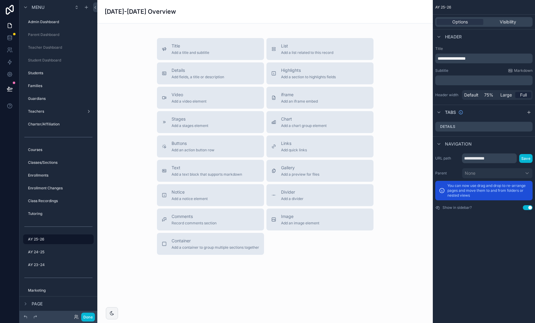
scroll to position [75, 0]
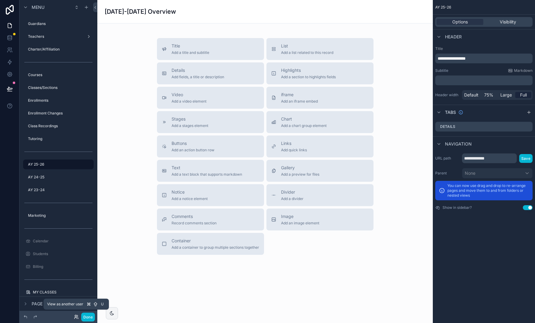
click at [76, 316] on icon at bounding box center [76, 316] width 2 height 2
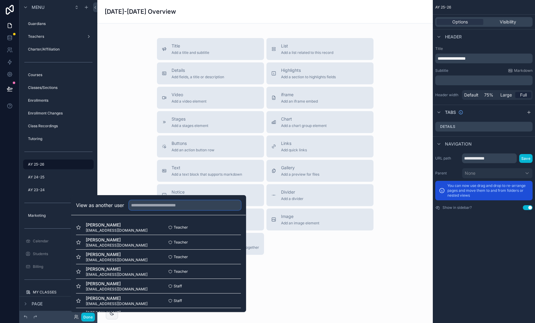
click at [146, 207] on input "text" at bounding box center [185, 205] width 112 height 10
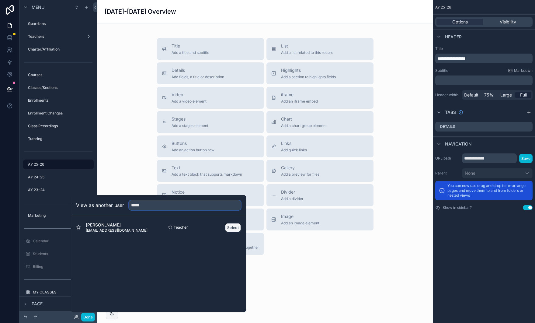
type input "*****"
click at [231, 228] on button "Select" at bounding box center [233, 227] width 16 height 9
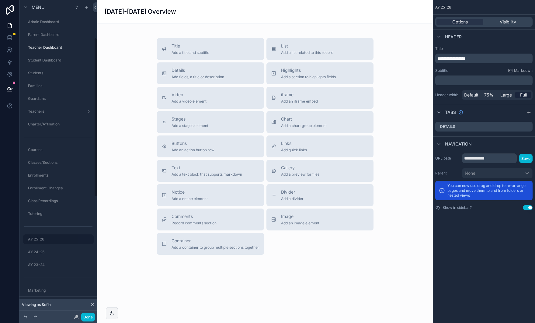
scroll to position [75, 0]
click at [506, 23] on span "Visibility" at bounding box center [508, 22] width 16 height 6
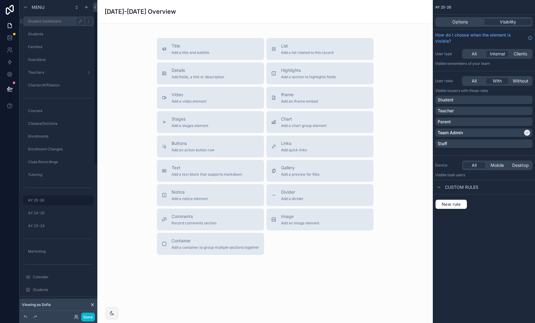
scroll to position [0, 0]
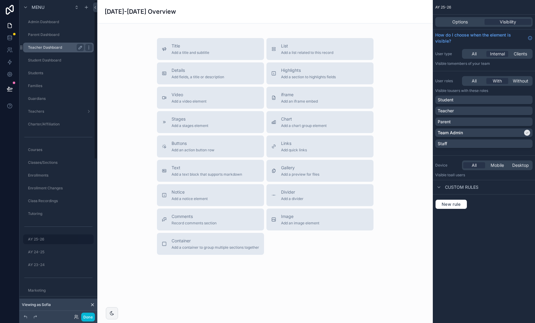
click at [44, 47] on label "Teacher Dashboard" at bounding box center [55, 47] width 54 height 5
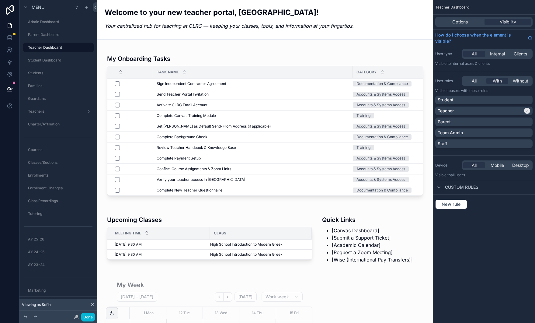
click at [243, 34] on div "Welcome to your new teacher portal, Sofia! Your centralized hub for teaching at…" at bounding box center [265, 19] width 321 height 39
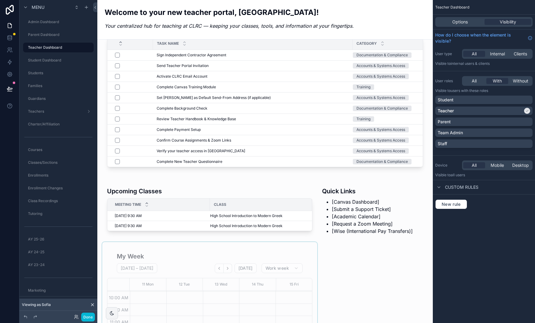
scroll to position [30, 0]
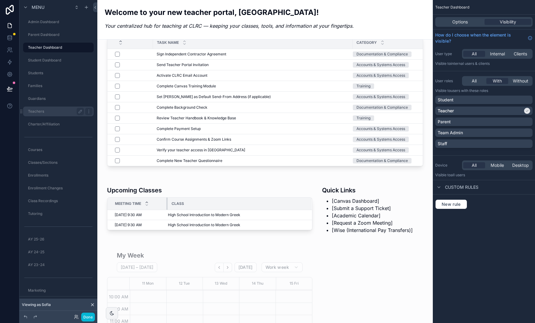
drag, startPoint x: 209, startPoint y: 205, endPoint x: 27, endPoint y: 116, distance: 203.0
click at [167, 209] on div "scrollable content" at bounding box center [167, 203] width 2 height 12
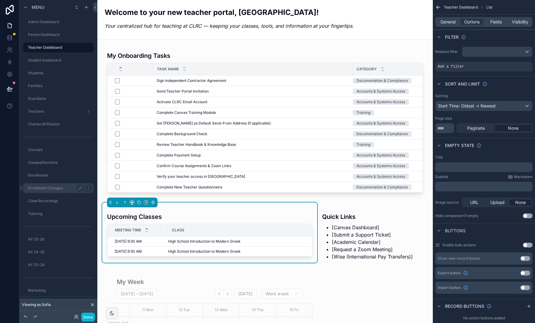
scroll to position [0, 0]
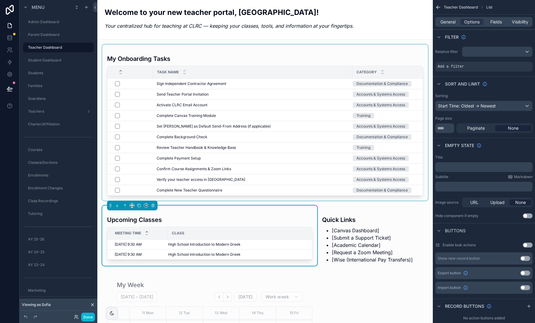
click at [232, 51] on div "scrollable content" at bounding box center [265, 122] width 326 height 156
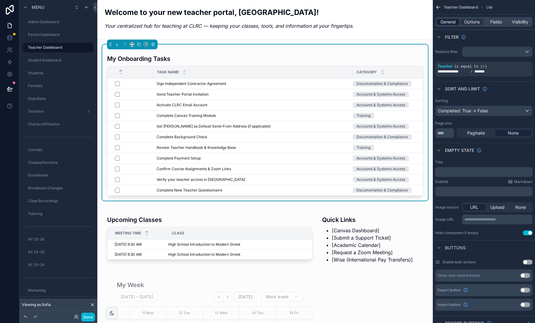
click at [442, 22] on span "General" at bounding box center [448, 22] width 15 height 6
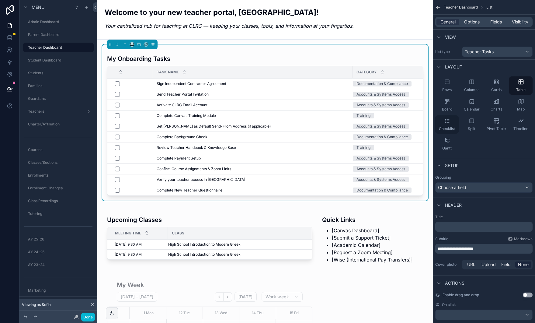
click at [446, 121] on icon "scrollable content" at bounding box center [447, 121] width 6 height 6
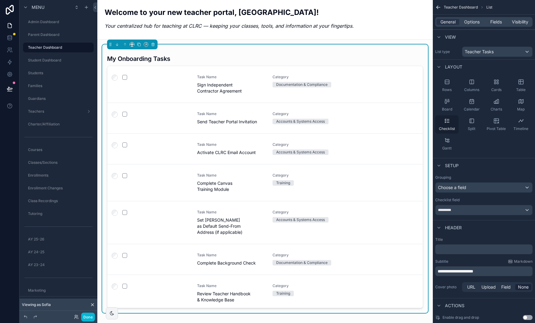
scroll to position [48, 0]
click at [168, 78] on div "scrollable content" at bounding box center [155, 77] width 67 height 5
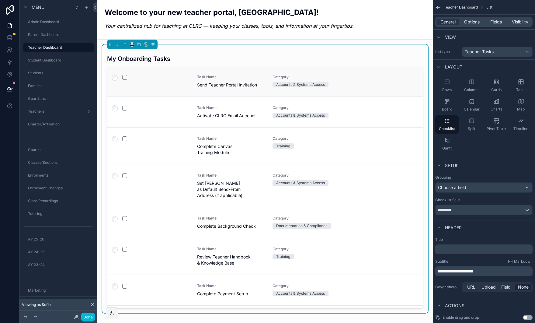
click at [382, 69] on div "Task Name Send Teacher Portal Invitation Category Accounts & Systems Access" at bounding box center [264, 81] width 315 height 30
click at [269, 54] on div "My Onboarding Tasks" at bounding box center [265, 56] width 316 height 19
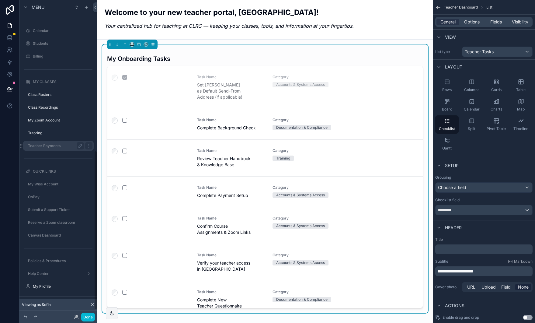
scroll to position [310, 0]
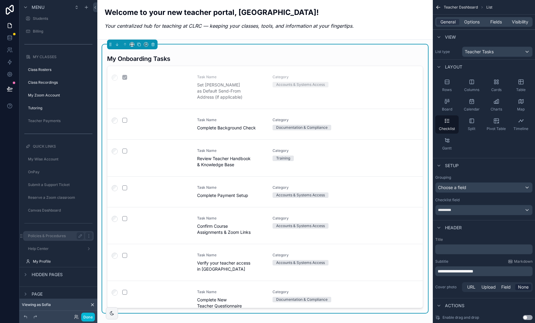
drag, startPoint x: 61, startPoint y: 236, endPoint x: 74, endPoint y: 231, distance: 13.8
click at [61, 236] on label "Policies & Procedures" at bounding box center [55, 235] width 54 height 5
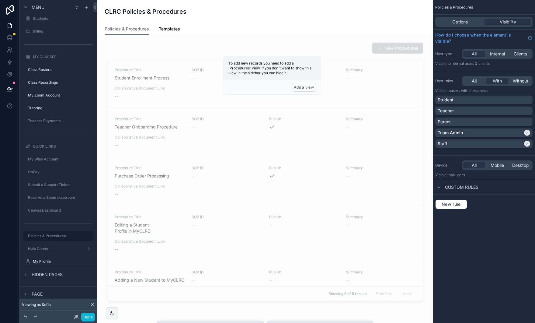
click at [210, 29] on div "Policies & Procedures Templates" at bounding box center [265, 29] width 321 height 12
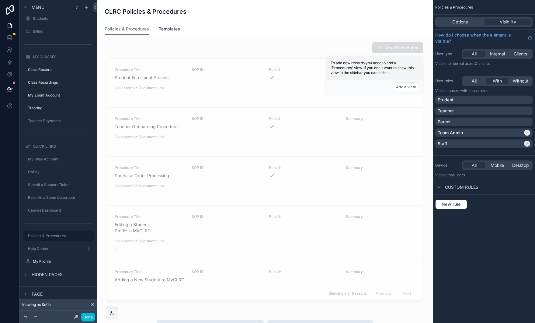
click at [172, 30] on span "Templates" at bounding box center [169, 29] width 21 height 6
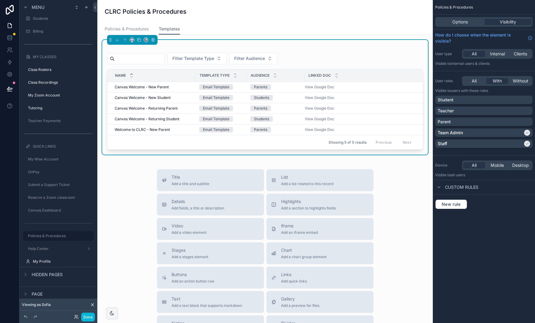
click at [136, 29] on span "Policies & Procedures" at bounding box center [127, 29] width 44 height 6
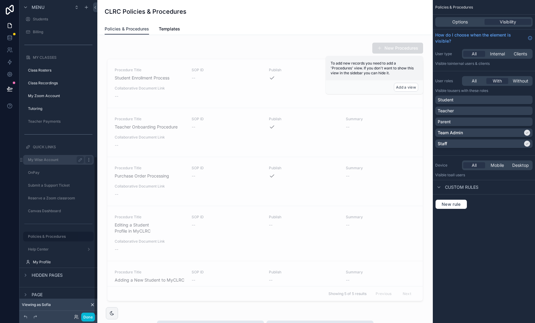
scroll to position [310, 0]
click at [52, 68] on label "Class Rosters" at bounding box center [55, 69] width 54 height 5
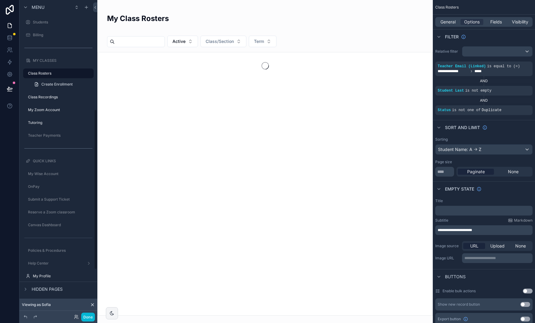
scroll to position [215, 0]
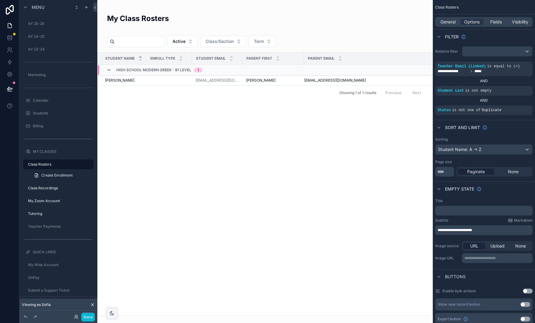
click at [110, 68] on icon "scrollable content" at bounding box center [108, 70] width 5 height 5
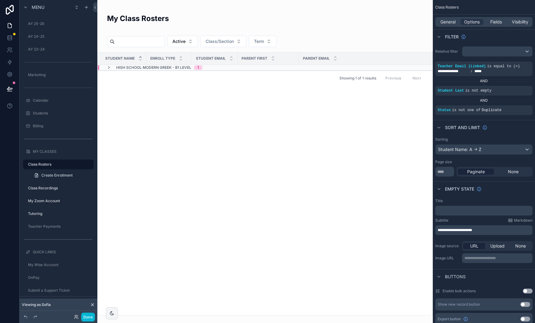
click at [110, 68] on icon "scrollable content" at bounding box center [108, 67] width 5 height 5
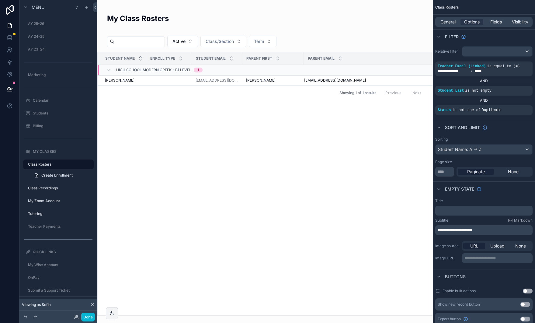
click at [207, 133] on div "Student Name Enroll Type Student Email Parent First Parent Email High School Mo…" at bounding box center [265, 183] width 335 height 263
click at [47, 188] on label "Class Recordings" at bounding box center [55, 188] width 54 height 5
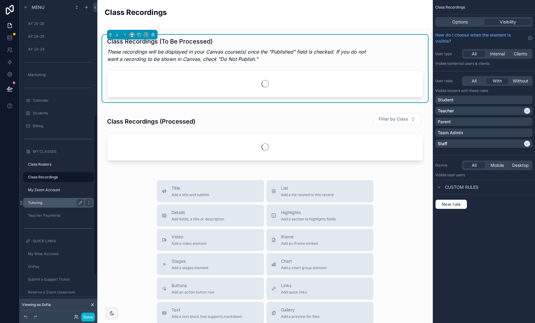
scroll to position [228, 0]
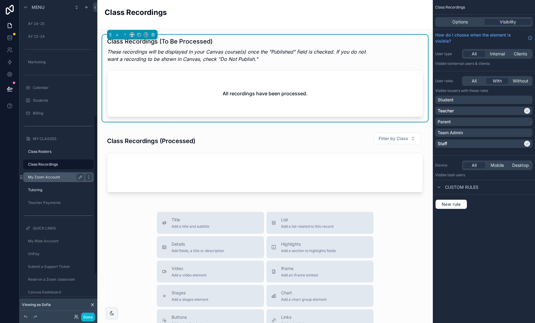
click at [49, 177] on label "My Zoom Account" at bounding box center [55, 177] width 54 height 5
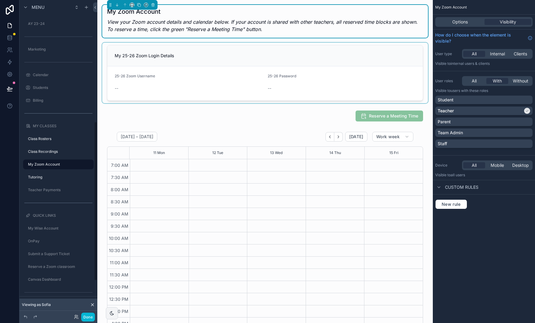
scroll to position [54, 0]
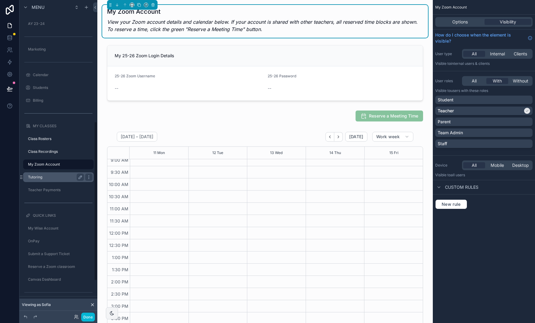
click at [40, 178] on label "Tutoring" at bounding box center [55, 177] width 54 height 5
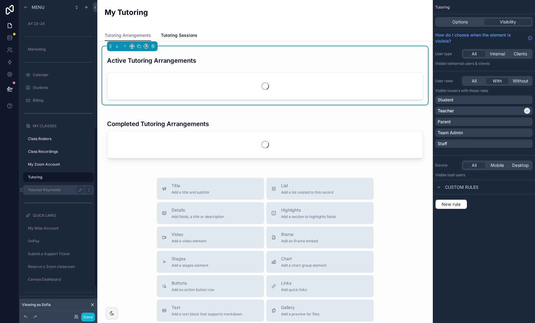
scroll to position [254, 0]
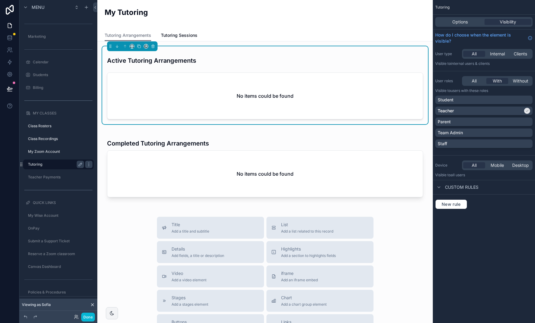
click at [60, 164] on label "Tutoring" at bounding box center [55, 164] width 54 height 5
click at [8, 37] on icon at bounding box center [10, 38] width 6 height 6
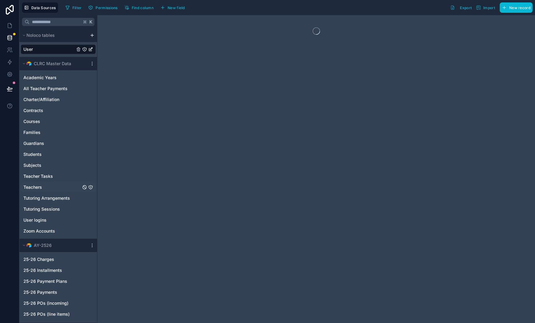
click at [47, 186] on div "Teachers" at bounding box center [58, 187] width 75 height 10
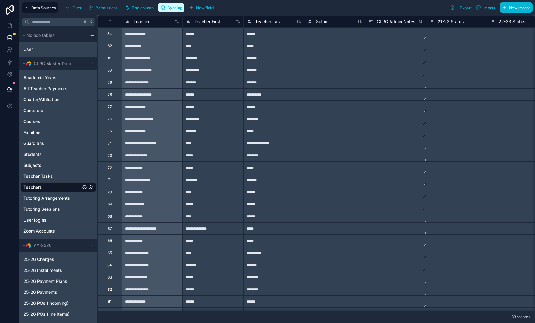
click at [176, 9] on span "Syncing" at bounding box center [175, 7] width 15 height 5
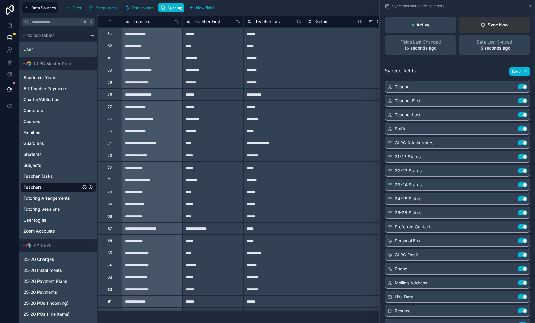
click at [486, 25] on div "Sync Now" at bounding box center [495, 25] width 28 height 6
click at [9, 26] on icon at bounding box center [10, 26] width 6 height 6
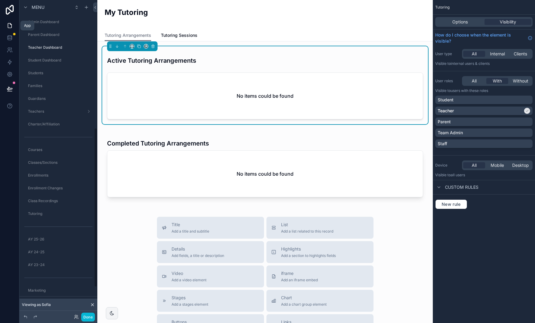
scroll to position [254, 0]
click at [58, 163] on label "Tutoring" at bounding box center [55, 164] width 54 height 5
click at [458, 204] on span "New rule" at bounding box center [451, 203] width 24 height 5
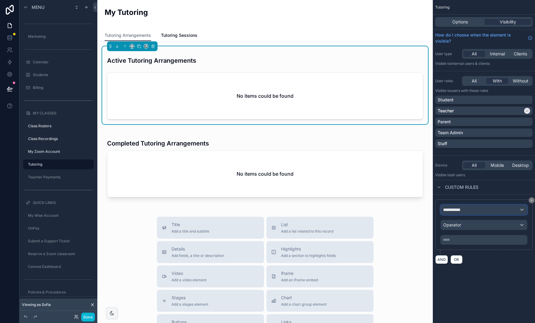
click at [491, 211] on div "**********" at bounding box center [484, 210] width 86 height 10
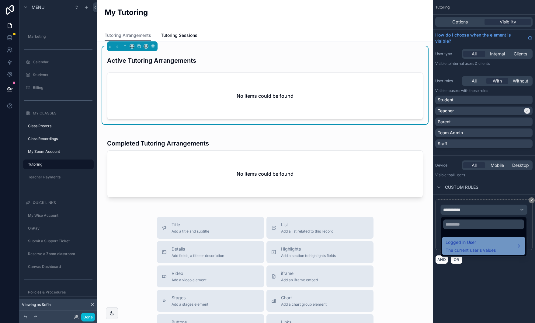
click at [483, 244] on span "Logged in User" at bounding box center [471, 242] width 50 height 7
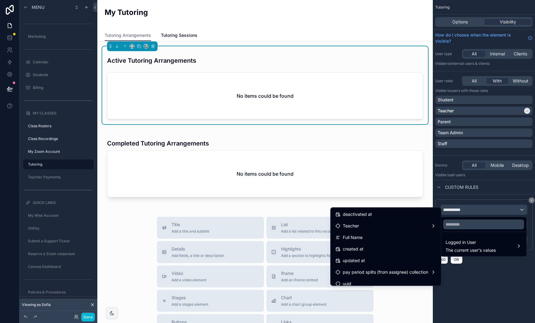
scroll to position [132, 0]
click at [483, 271] on div "scrollable content" at bounding box center [267, 161] width 535 height 323
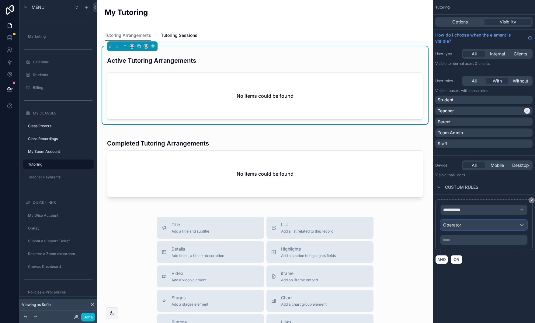
click at [468, 226] on div "Operator" at bounding box center [484, 225] width 86 height 10
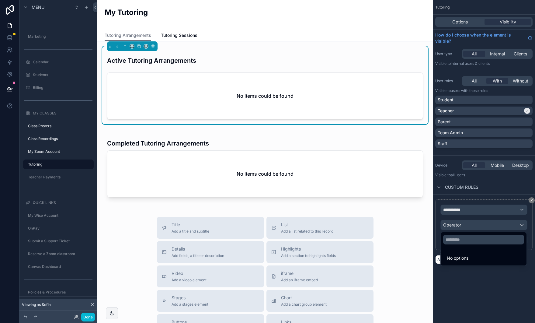
click at [514, 210] on div "scrollable content" at bounding box center [267, 161] width 535 height 323
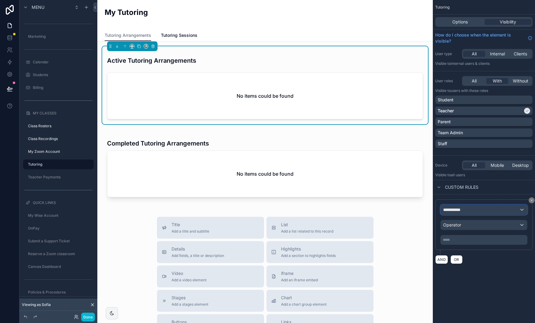
click at [522, 210] on div "**********" at bounding box center [484, 210] width 86 height 10
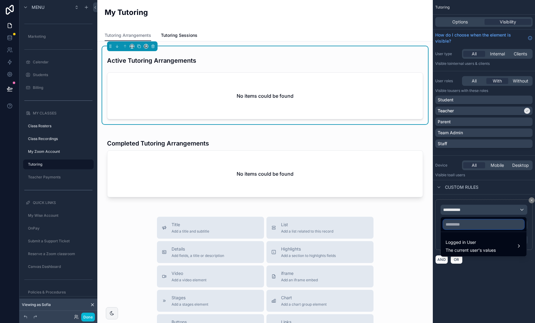
click at [483, 225] on input "text" at bounding box center [483, 224] width 81 height 10
click at [512, 22] on div "scrollable content" at bounding box center [267, 161] width 535 height 323
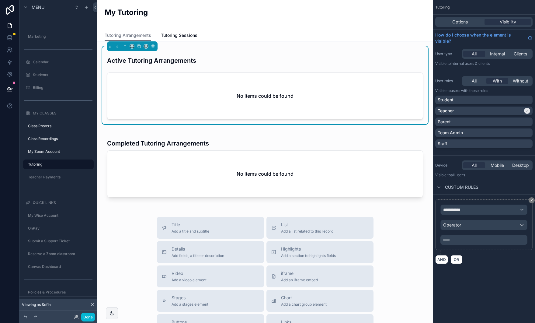
click at [470, 281] on div "**********" at bounding box center [484, 161] width 102 height 323
click at [532, 201] on icon "scrollable content" at bounding box center [532, 200] width 4 height 4
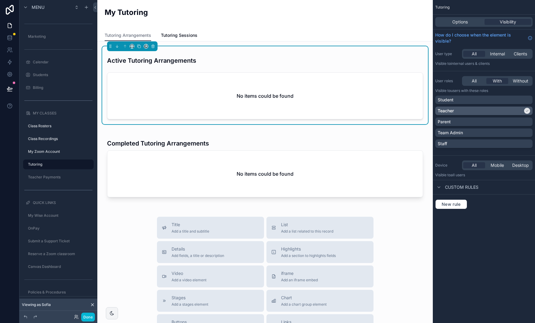
click at [500, 111] on div "Teacher" at bounding box center [480, 111] width 85 height 6
click at [500, 111] on div "Teacher" at bounding box center [484, 111] width 92 height 6
click at [457, 204] on span "New rule" at bounding box center [451, 203] width 24 height 5
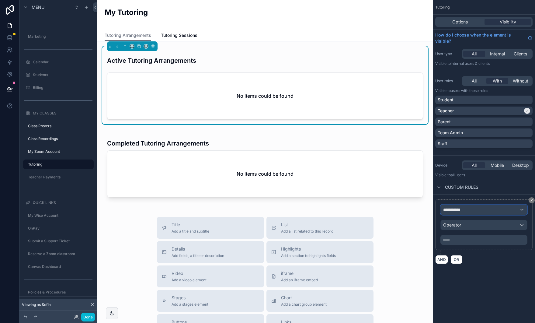
click at [514, 209] on div "**********" at bounding box center [484, 210] width 86 height 10
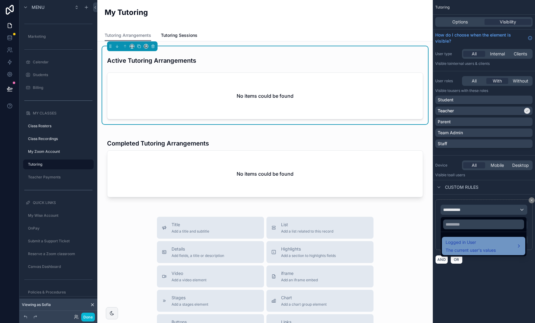
click at [486, 240] on span "Logged in User" at bounding box center [471, 242] width 50 height 7
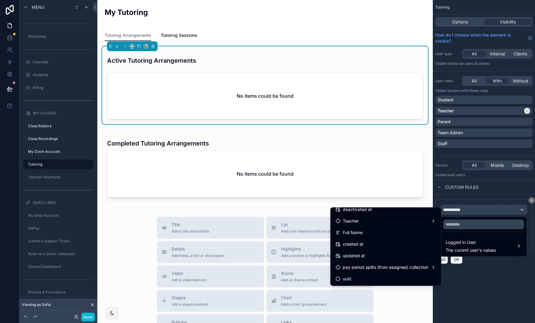
click at [510, 283] on div "scrollable content" at bounding box center [267, 161] width 535 height 323
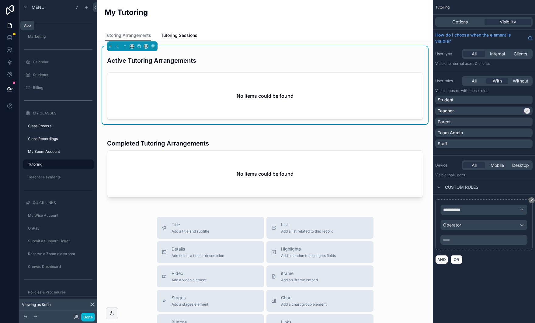
click at [11, 26] on icon at bounding box center [10, 26] width 6 height 6
click at [10, 36] on icon at bounding box center [10, 38] width 6 height 6
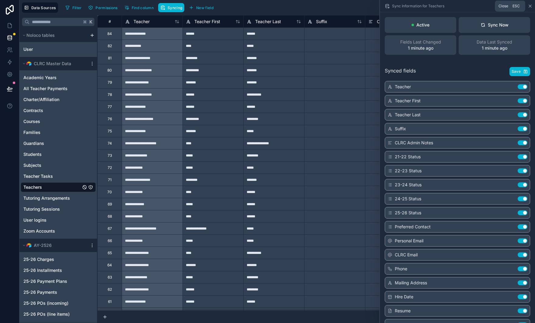
click at [528, 6] on icon at bounding box center [530, 6] width 5 height 5
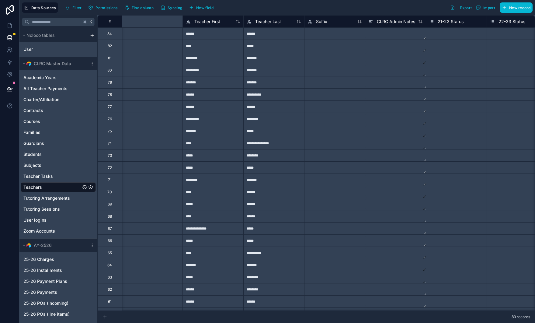
scroll to position [0, 347]
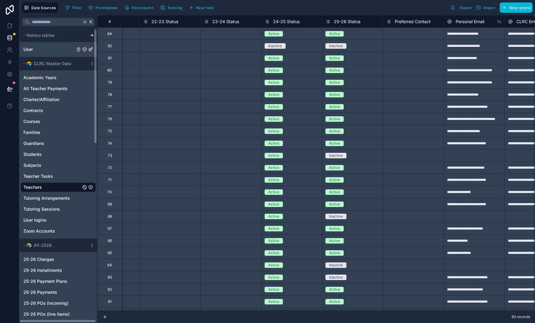
click at [62, 50] on div "User" at bounding box center [58, 49] width 75 height 10
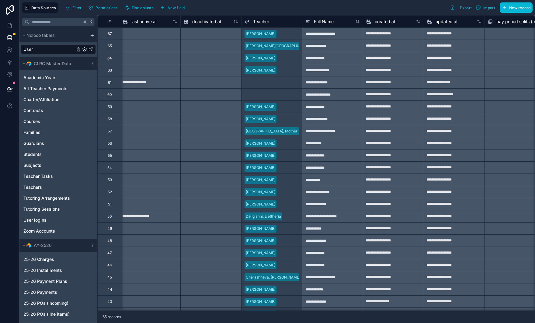
scroll to position [0, 560]
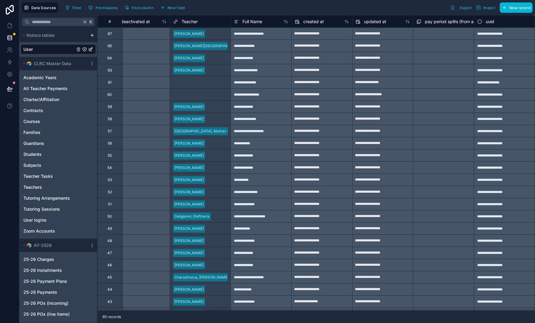
click at [212, 24] on div "Teacher" at bounding box center [200, 21] width 54 height 7
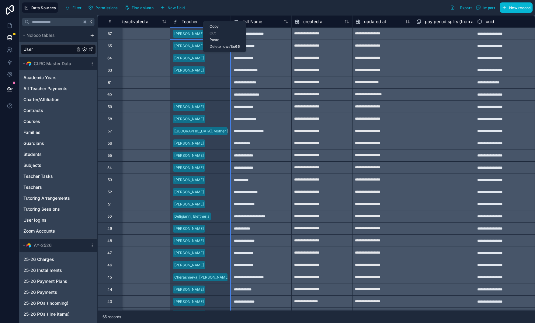
click at [256, 9] on div "Filter Permissions Find column New field Export Import New record" at bounding box center [298, 7] width 470 height 10
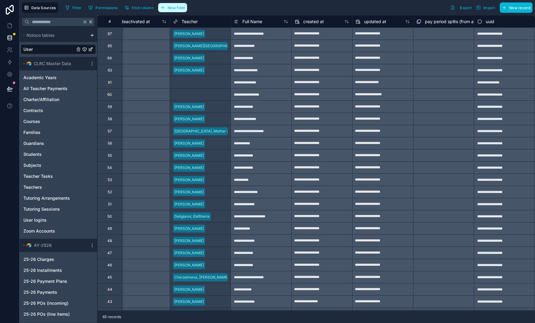
click at [169, 8] on span "New field" at bounding box center [176, 7] width 17 height 5
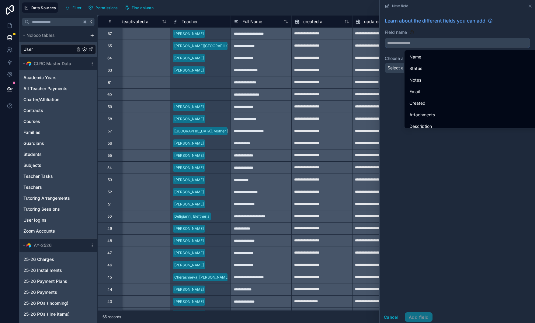
click at [434, 45] on input "text" at bounding box center [457, 43] width 145 height 10
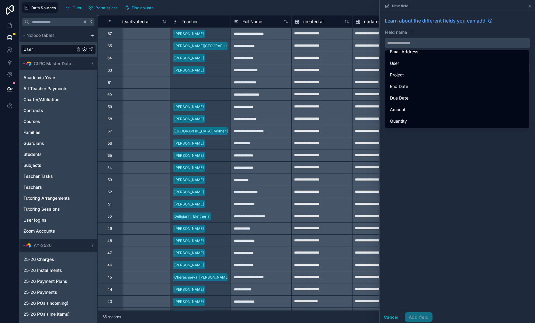
scroll to position [388, 0]
click at [44, 49] on div "User" at bounding box center [58, 49] width 75 height 10
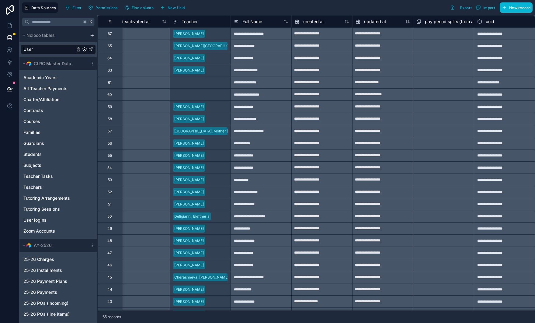
click at [228, 9] on div "Filter Permissions Find column New field Export Import New record" at bounding box center [298, 7] width 470 height 10
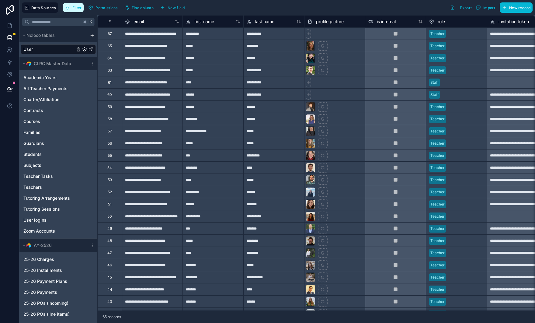
click at [74, 8] on span "Filter" at bounding box center [76, 7] width 9 height 5
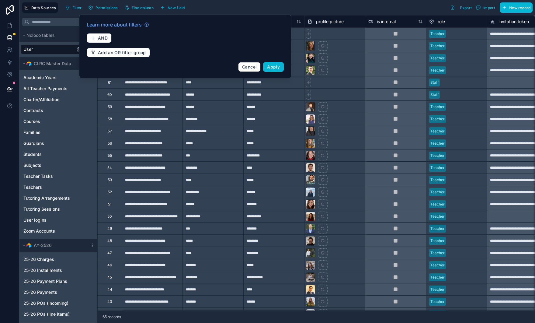
click at [226, 6] on div "Filter Permissions Find column New field Export Import New record" at bounding box center [298, 7] width 470 height 10
click at [39, 49] on div "User" at bounding box center [58, 49] width 75 height 10
click at [355, 11] on div "Filter Permissions Find column New field Export Import New record" at bounding box center [298, 7] width 470 height 10
drag, startPoint x: 255, startPoint y: 66, endPoint x: 328, endPoint y: 63, distance: 72.8
click at [255, 66] on span "Cancel" at bounding box center [249, 66] width 15 height 5
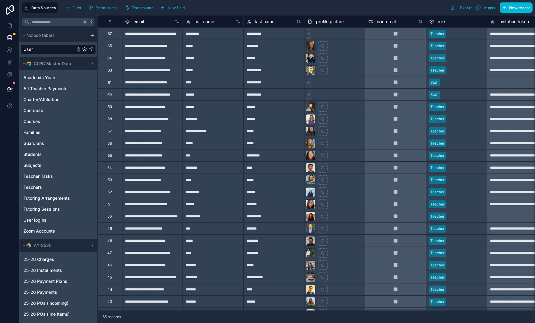
scroll to position [0, 94]
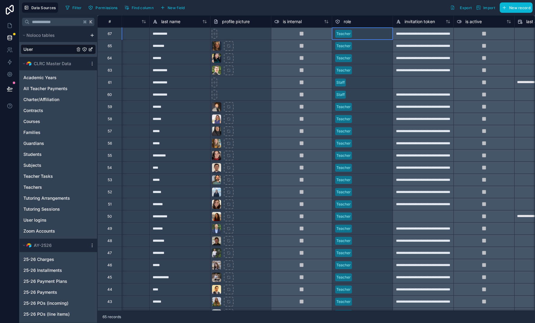
click at [343, 36] on div "Teacher" at bounding box center [343, 33] width 14 height 5
click at [343, 34] on div "Teacher" at bounding box center [343, 33] width 14 height 5
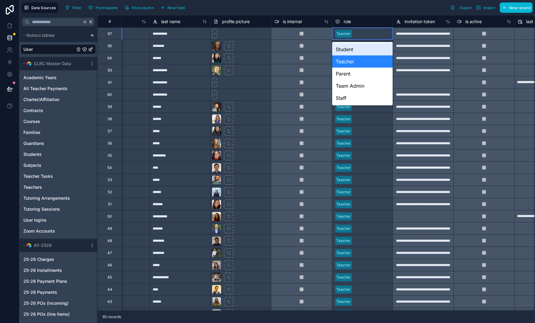
click at [343, 34] on div "Teacher" at bounding box center [343, 33] width 14 height 5
click at [368, 12] on div "Filter Permissions Find column New field Export Import New record" at bounding box center [298, 7] width 470 height 10
click at [391, 8] on div "Filter Permissions Find column New field Export Import New record" at bounding box center [298, 7] width 470 height 10
drag, startPoint x: 389, startPoint y: 6, endPoint x: 379, endPoint y: 23, distance: 19.2
click at [389, 6] on div "Filter Permissions Find column New field Export Import New record" at bounding box center [298, 7] width 470 height 10
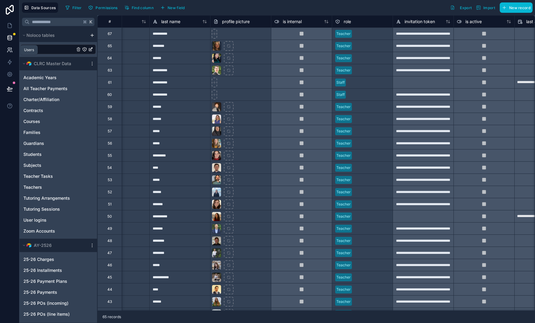
click at [11, 50] on icon at bounding box center [10, 50] width 6 height 6
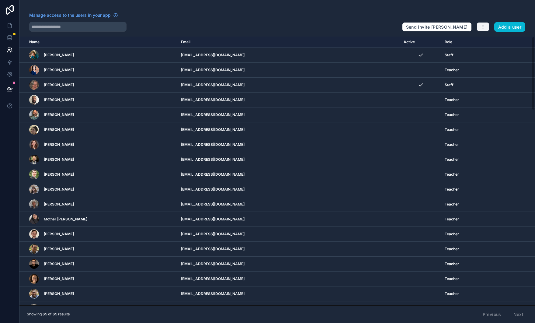
click at [481, 26] on icon "button" at bounding box center [483, 26] width 5 height 5
click at [491, 41] on link "Manage roles" at bounding box center [497, 41] width 43 height 10
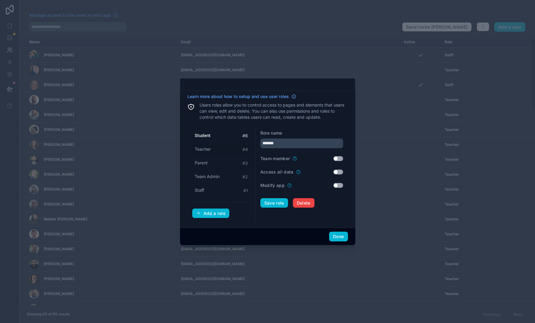
click at [224, 150] on div "Teacher # 4" at bounding box center [221, 149] width 58 height 11
type input "*******"
click at [289, 144] on input "*******" at bounding box center [301, 143] width 83 height 10
click at [309, 108] on p "Users roles allow you to control access to pages and elements that users can vi…" at bounding box center [274, 111] width 148 height 18
drag, startPoint x: 306, startPoint y: 220, endPoint x: 318, endPoint y: 229, distance: 15.0
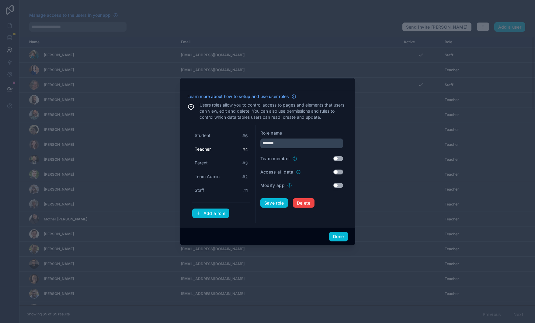
click at [306, 220] on div "Role name ******* Team member Use setting Access all data Use setting Modify ap…" at bounding box center [302, 174] width 92 height 98
click at [336, 235] on button "Done" at bounding box center [338, 237] width 19 height 10
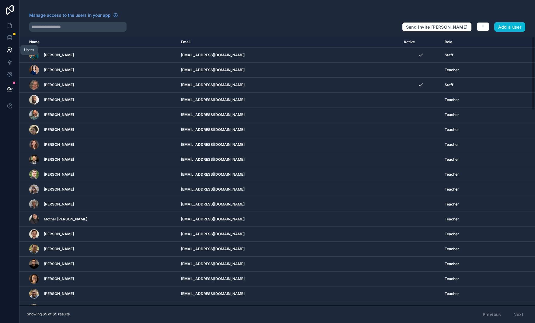
click at [9, 49] on icon at bounding box center [10, 50] width 6 height 6
click at [7, 51] on icon at bounding box center [8, 52] width 3 height 2
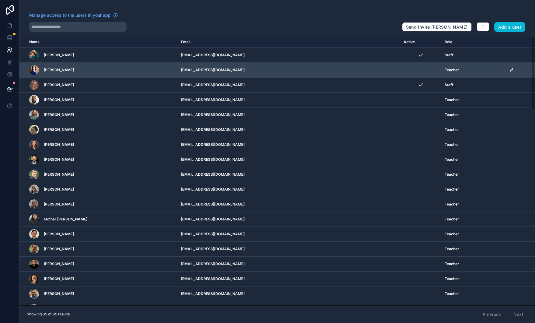
click at [445, 71] on span "Teacher" at bounding box center [452, 70] width 14 height 5
click at [509, 72] on icon "scrollable content" at bounding box center [511, 70] width 5 height 5
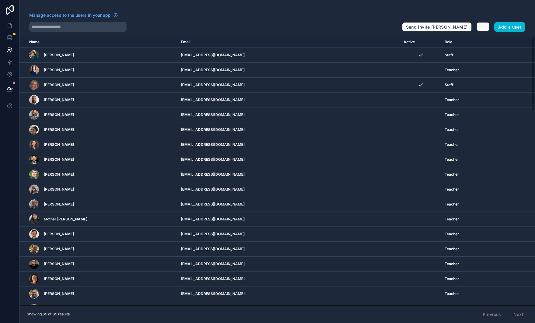
click at [285, 23] on div at bounding box center [213, 27] width 368 height 10
click at [10, 51] on icon at bounding box center [8, 52] width 3 height 2
click at [10, 36] on icon at bounding box center [10, 38] width 6 height 6
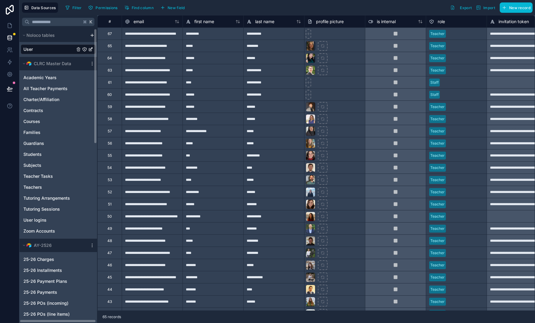
click at [46, 49] on div "User" at bounding box center [58, 49] width 75 height 10
click at [85, 48] on icon "User" at bounding box center [84, 49] width 5 height 5
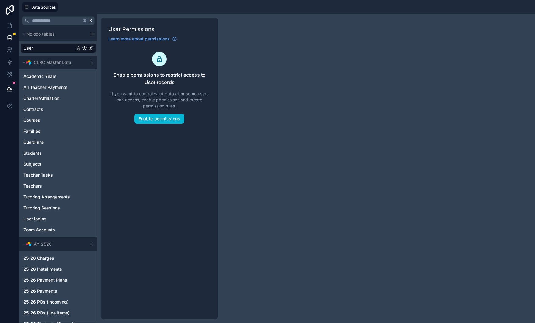
click at [38, 47] on div "User" at bounding box center [58, 48] width 75 height 10
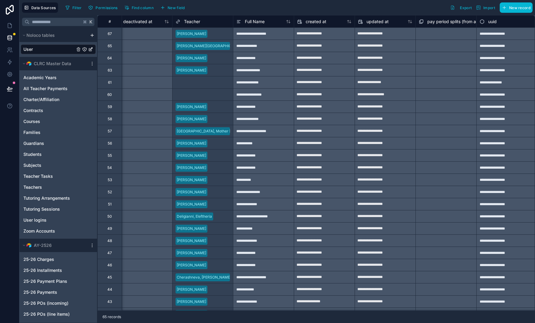
scroll to position [0, 560]
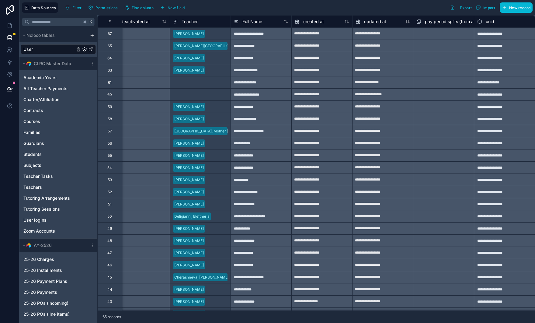
click at [452, 23] on span "pay period splits (from assignee) collection" at bounding box center [467, 22] width 85 height 6
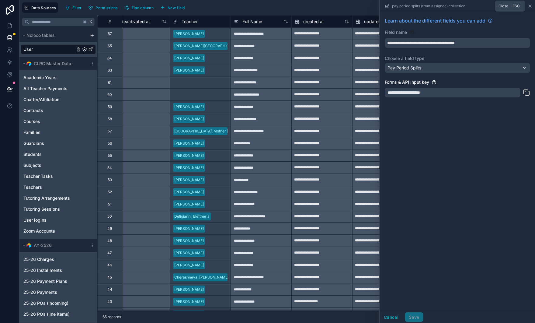
click at [529, 6] on icon at bounding box center [530, 6] width 5 height 5
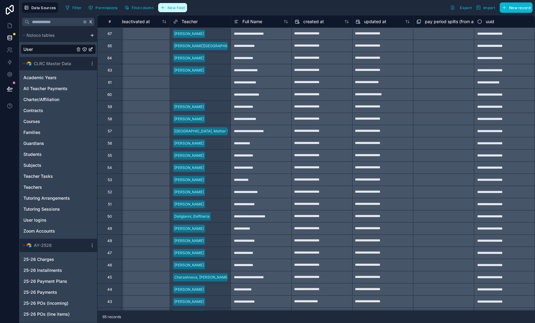
click at [170, 8] on span "New field" at bounding box center [176, 7] width 17 height 5
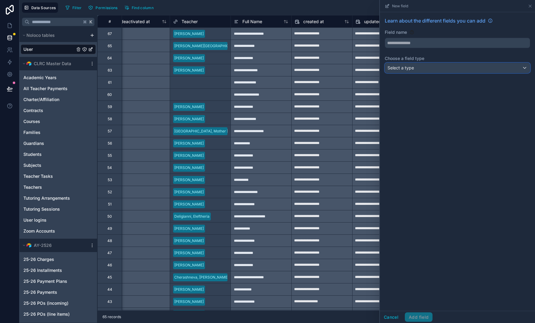
click at [447, 67] on div "Select a type" at bounding box center [457, 68] width 145 height 10
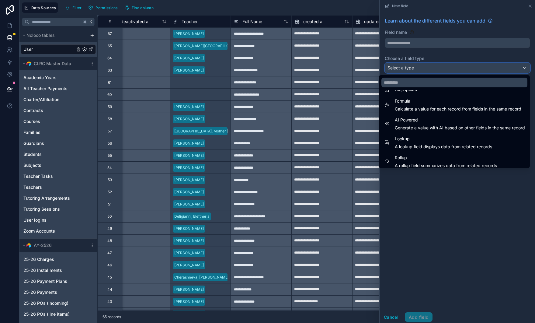
scroll to position [176, 0]
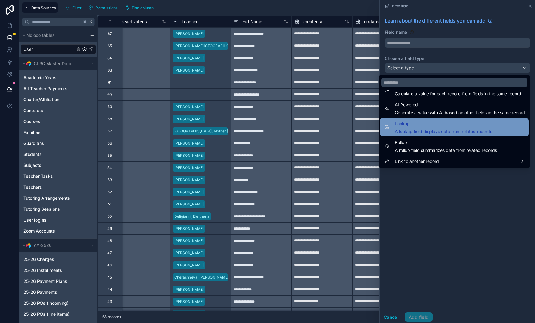
click at [435, 128] on div "Lookup A lookup field displays data from related records" at bounding box center [443, 127] width 97 height 15
type input "******"
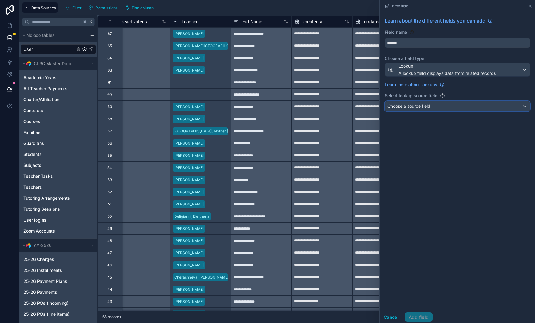
click at [433, 108] on div "Choose a source field" at bounding box center [457, 106] width 145 height 10
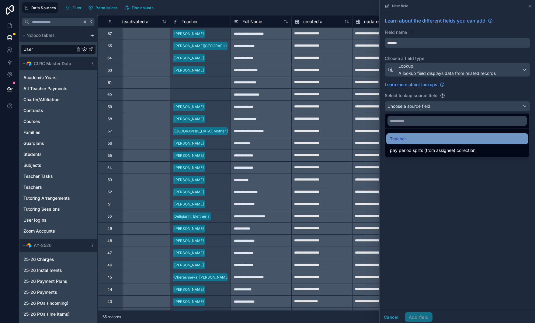
click at [423, 139] on div "Teacher" at bounding box center [457, 138] width 134 height 7
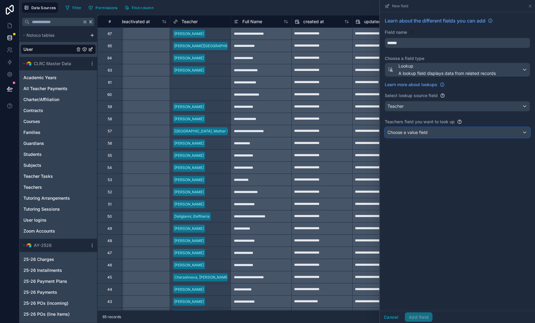
click at [437, 136] on div "Choose a value field" at bounding box center [457, 132] width 145 height 10
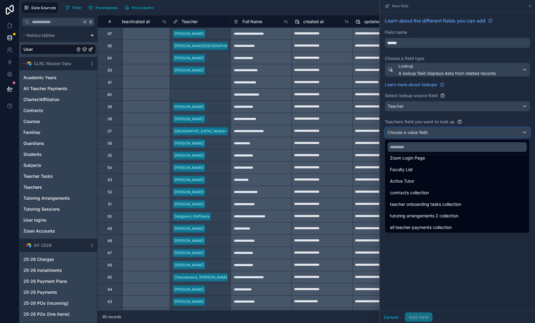
scroll to position [563, 0]
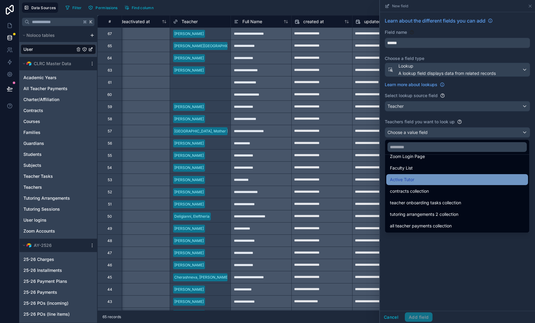
click at [436, 178] on div "Active Tutor" at bounding box center [457, 179] width 134 height 7
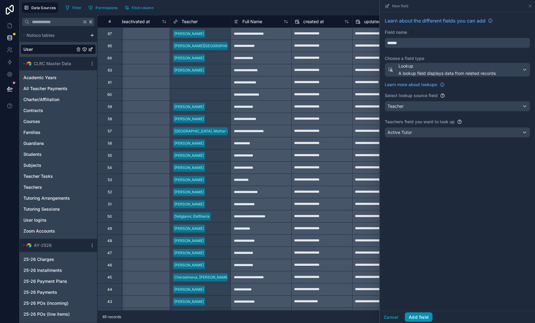
click at [421, 315] on button "Add field" at bounding box center [419, 317] width 28 height 10
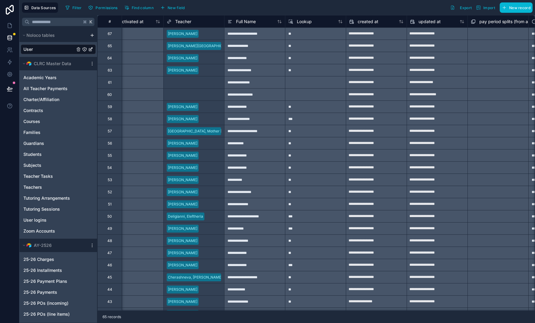
scroll to position [0, 567]
click at [307, 22] on span "Lookup" at bounding box center [304, 22] width 15 height 6
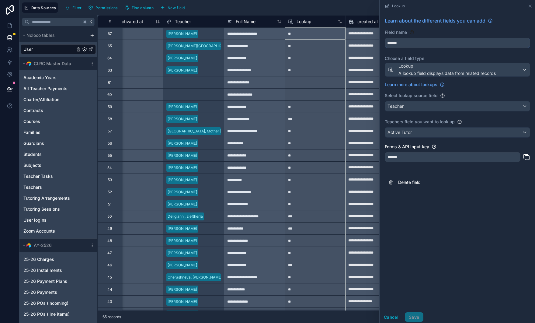
click at [420, 45] on input "******" at bounding box center [457, 43] width 145 height 10
click at [385, 38] on button "******" at bounding box center [457, 43] width 145 height 10
type input "**********"
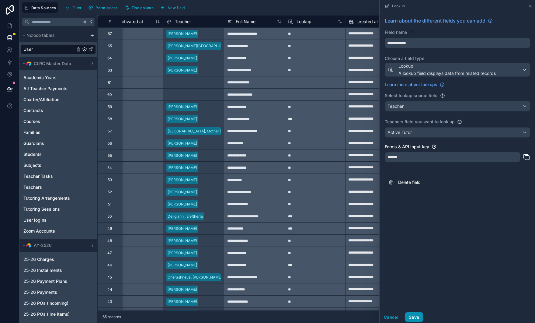
click at [414, 318] on button "Save" at bounding box center [414, 317] width 18 height 10
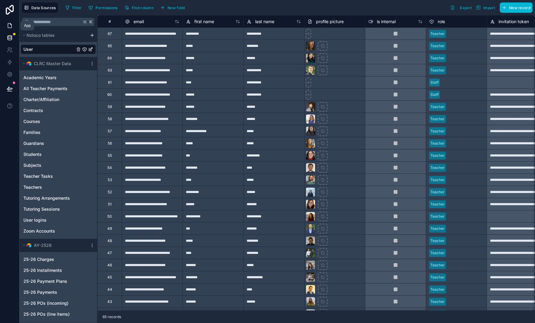
click at [10, 26] on icon at bounding box center [10, 26] width 6 height 6
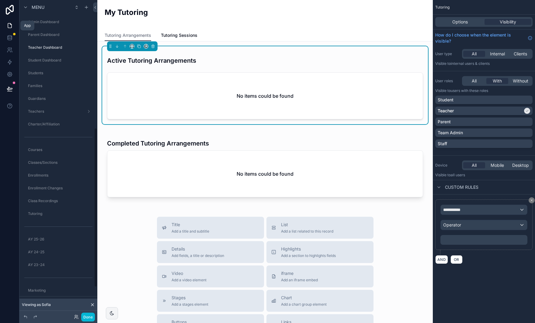
scroll to position [254, 0]
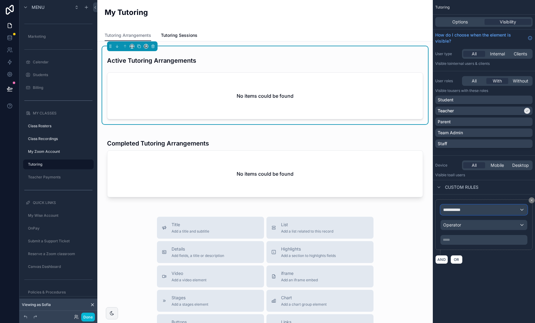
click at [483, 208] on div "**********" at bounding box center [484, 210] width 86 height 10
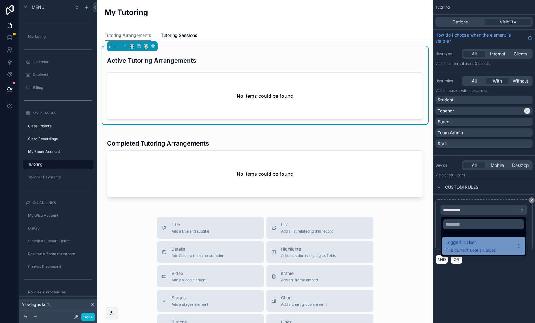
click at [476, 242] on span "Logged in User" at bounding box center [471, 242] width 50 height 7
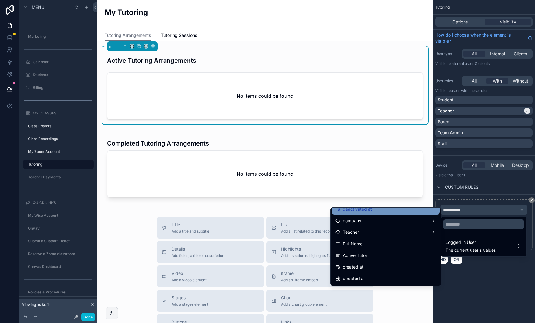
scroll to position [137, 0]
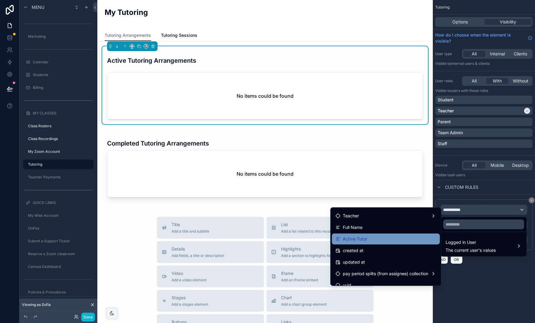
click at [369, 240] on div "Active Tutor" at bounding box center [386, 238] width 101 height 7
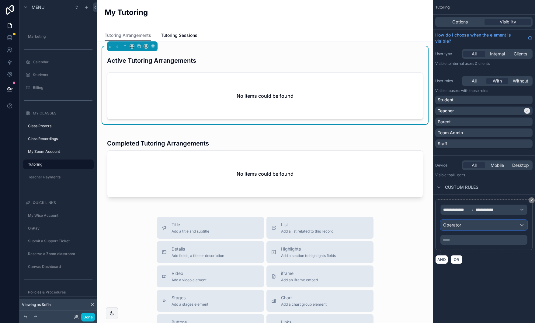
click at [487, 224] on div "Operator" at bounding box center [484, 225] width 86 height 10
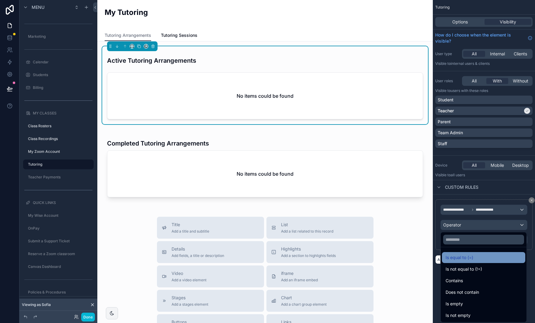
click at [474, 255] on div "Is equal to (=)" at bounding box center [484, 257] width 76 height 7
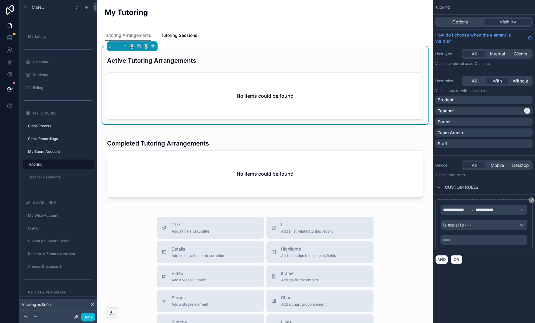
click at [470, 241] on p "***** ﻿" at bounding box center [484, 239] width 83 height 5
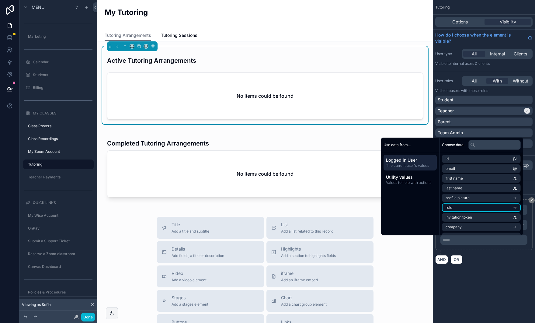
scroll to position [47, 0]
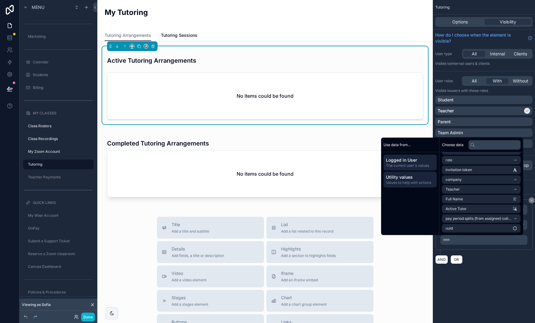
click at [415, 176] on span "Utility values" at bounding box center [410, 177] width 48 height 6
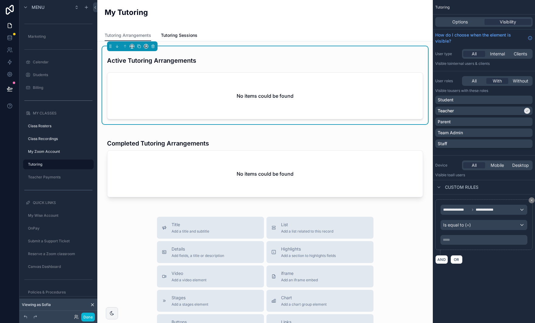
click at [462, 245] on div "**********" at bounding box center [483, 224] width 97 height 51
click at [461, 240] on p "***** ﻿" at bounding box center [484, 239] width 83 height 5
click at [470, 286] on div "**********" at bounding box center [484, 161] width 102 height 323
drag, startPoint x: 12, startPoint y: 88, endPoint x: 42, endPoint y: 99, distance: 31.7
click at [12, 88] on icon at bounding box center [9, 88] width 5 height 3
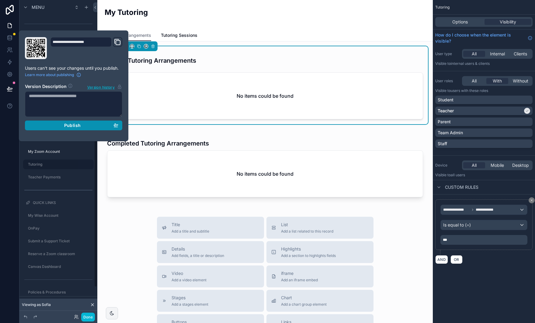
click at [57, 125] on div "Publish" at bounding box center [73, 125] width 89 height 5
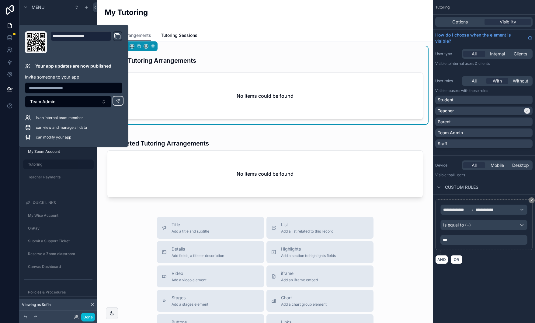
click at [178, 15] on div "My Tutoring" at bounding box center [265, 14] width 321 height 15
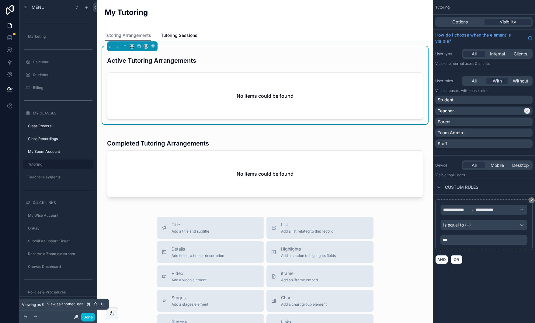
click at [74, 316] on icon at bounding box center [76, 316] width 5 height 5
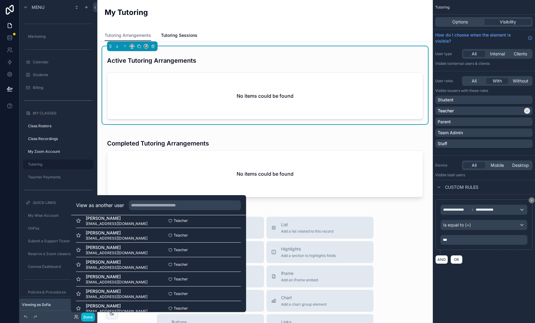
scroll to position [197, 0]
click at [228, 248] on button "Select" at bounding box center [233, 249] width 16 height 9
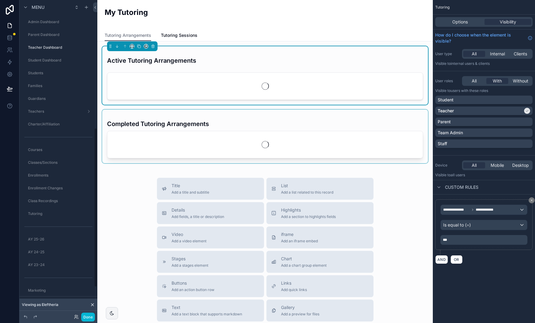
scroll to position [254, 0]
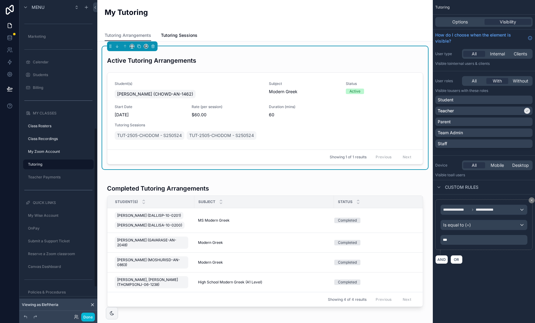
click at [179, 15] on div "My Tutoring" at bounding box center [265, 14] width 321 height 15
click at [144, 36] on span "Tutoring Arrangements" at bounding box center [128, 35] width 47 height 6
click at [181, 35] on span "Tutoring Sessions" at bounding box center [179, 35] width 37 height 6
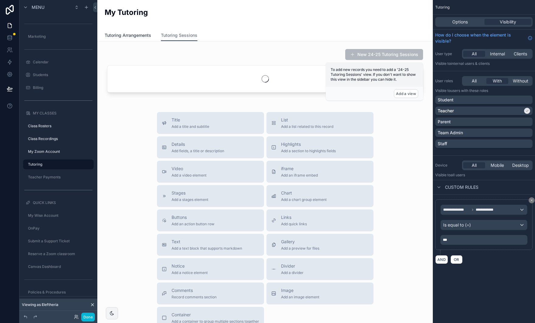
click at [138, 35] on span "Tutoring Arrangements" at bounding box center [128, 35] width 47 height 6
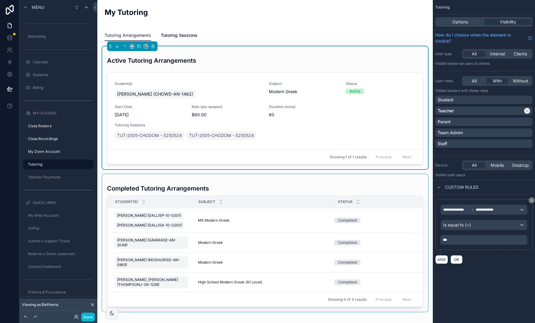
scroll to position [4, 0]
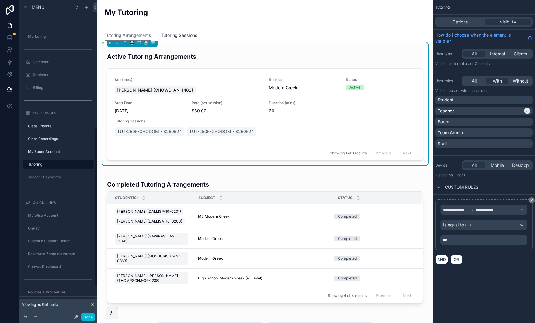
click at [187, 35] on span "Tutoring Sessions" at bounding box center [179, 35] width 37 height 6
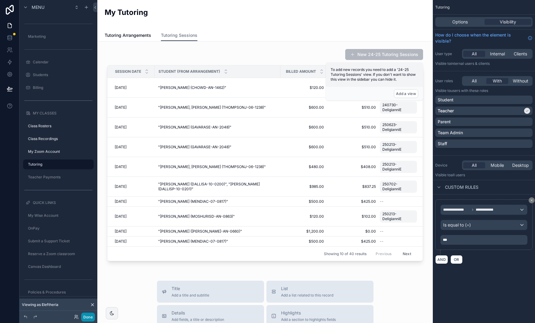
click at [86, 316] on button "Done" at bounding box center [88, 316] width 14 height 9
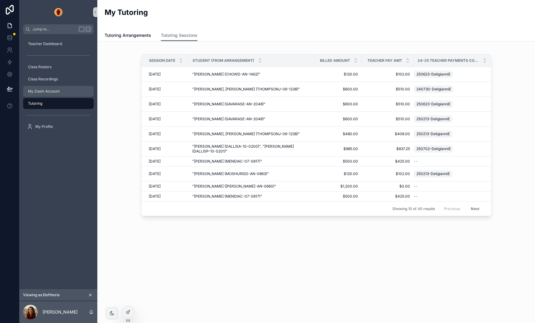
click at [52, 91] on span "My Zoom Account" at bounding box center [44, 91] width 32 height 5
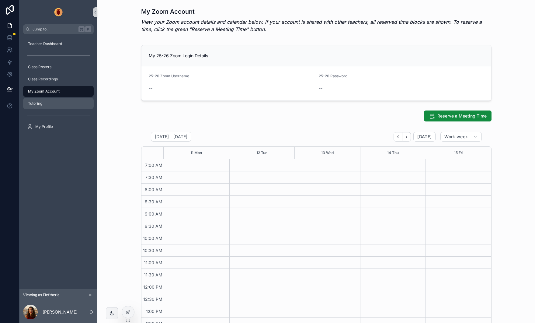
scroll to position [54, 0]
click at [50, 101] on div "Tutoring" at bounding box center [58, 104] width 63 height 10
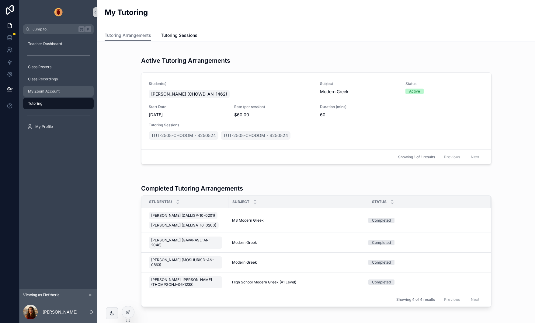
click at [49, 91] on span "My Zoom Account" at bounding box center [44, 91] width 32 height 5
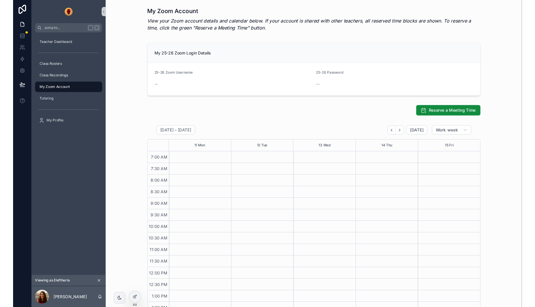
scroll to position [54, 0]
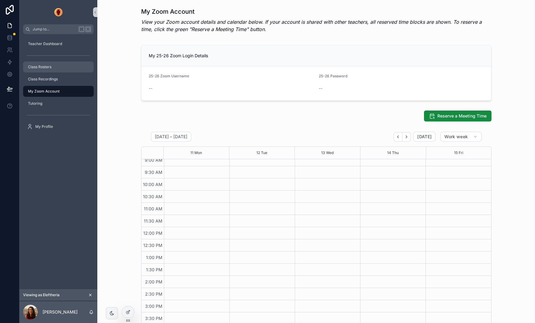
click at [48, 66] on span "Class Rosters" at bounding box center [39, 66] width 23 height 5
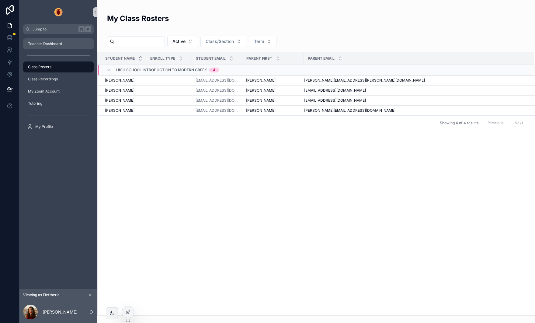
click at [49, 44] on span "Teacher Dashboard" at bounding box center [45, 43] width 34 height 5
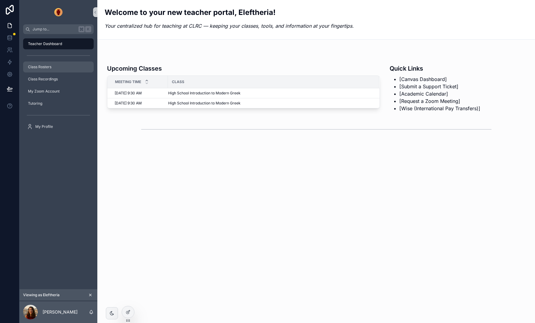
click at [48, 68] on span "Class Rosters" at bounding box center [39, 66] width 23 height 5
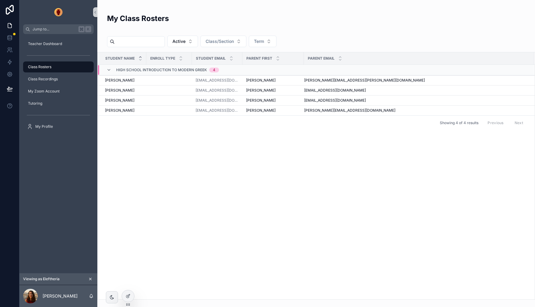
click at [229, 158] on div "Student Name Enroll Type Student Email Parent First Parent Email High School In…" at bounding box center [316, 175] width 437 height 247
click at [11, 39] on icon at bounding box center [10, 39] width 4 height 2
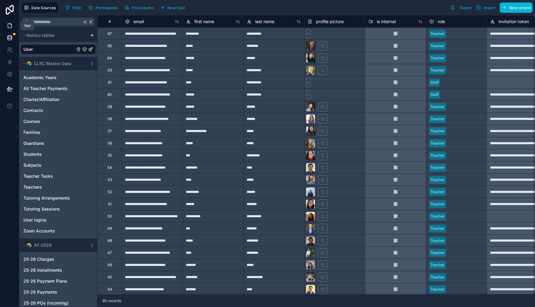
drag, startPoint x: 12, startPoint y: 26, endPoint x: 18, endPoint y: 30, distance: 7.2
click at [12, 26] on icon at bounding box center [10, 26] width 6 height 6
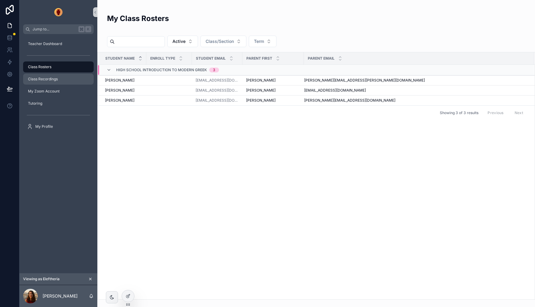
click at [50, 78] on span "Class Recordings" at bounding box center [43, 79] width 30 height 5
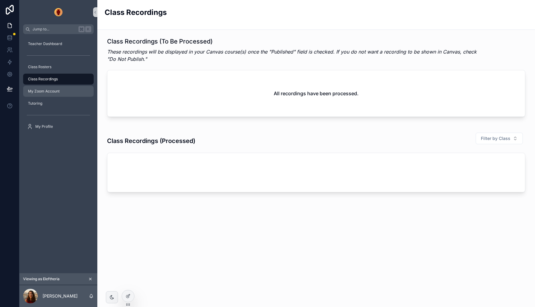
click at [48, 94] on div "My Zoom Account" at bounding box center [58, 91] width 63 height 10
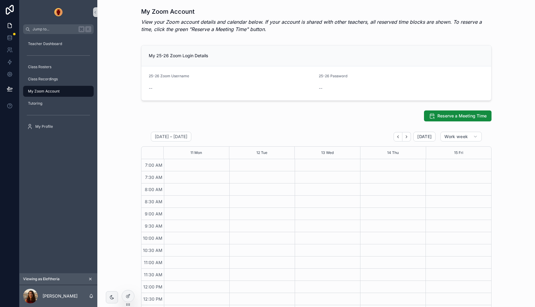
scroll to position [66, 0]
click at [219, 14] on h1 "My Zoom Account" at bounding box center [316, 11] width 350 height 9
click at [126, 296] on icon at bounding box center [127, 296] width 3 height 3
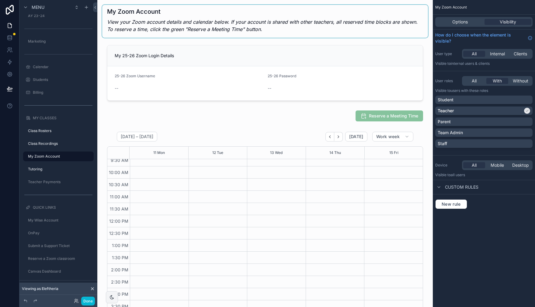
click at [307, 6] on div "scrollable content" at bounding box center [265, 21] width 326 height 33
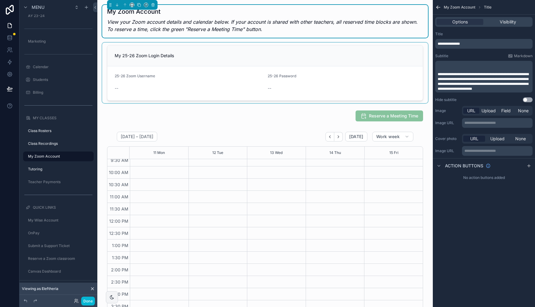
click at [277, 43] on div "scrollable content" at bounding box center [265, 73] width 326 height 61
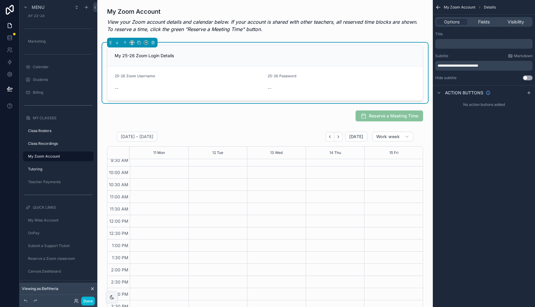
click at [437, 5] on icon "scrollable content" at bounding box center [438, 7] width 6 height 6
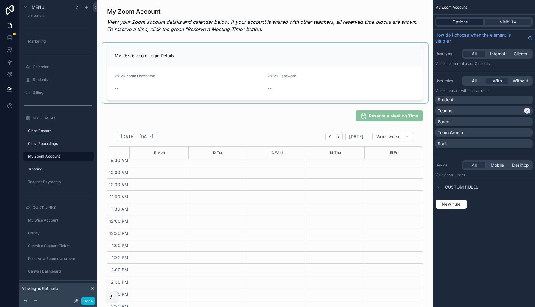
click at [456, 23] on span "Options" at bounding box center [460, 22] width 16 height 6
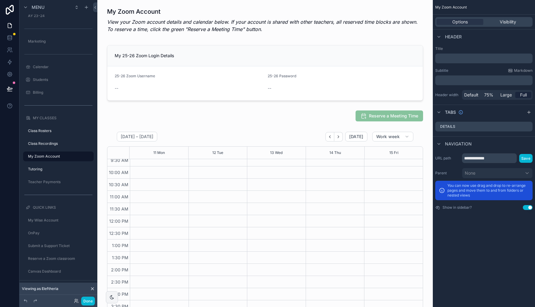
click at [456, 60] on p "﻿" at bounding box center [485, 58] width 94 height 6
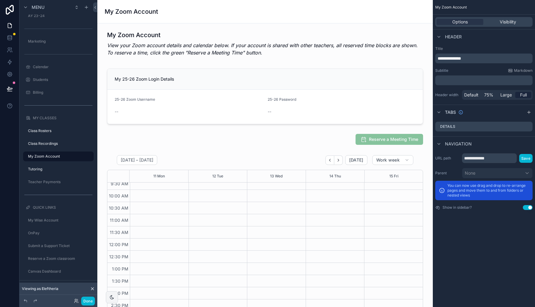
click at [495, 46] on label "Title" at bounding box center [483, 48] width 97 height 5
click at [523, 95] on span "Full" at bounding box center [523, 95] width 7 height 6
click at [483, 157] on input "**********" at bounding box center [489, 158] width 55 height 10
type input "****"
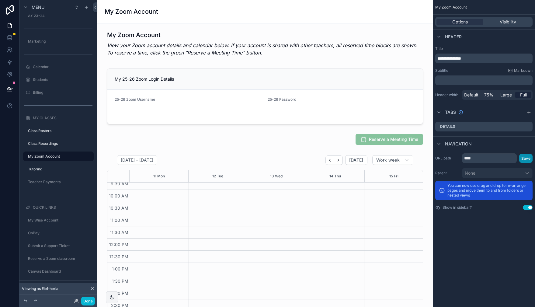
click at [527, 160] on button "Save" at bounding box center [525, 158] width 13 height 9
click at [156, 40] on div "scrollable content" at bounding box center [265, 44] width 326 height 33
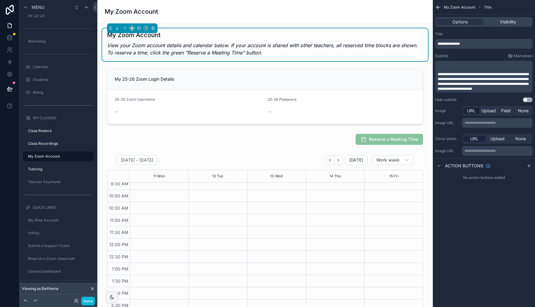
click at [273, 33] on h1 "My Zoom Account" at bounding box center [265, 35] width 316 height 9
click at [442, 44] on span "**********" at bounding box center [449, 44] width 22 height 4
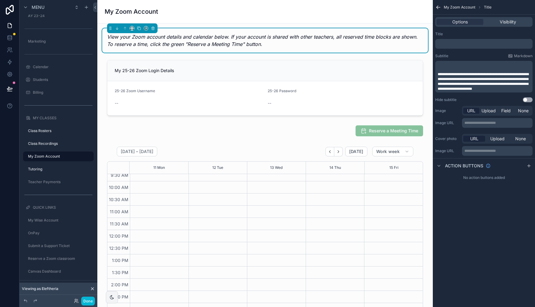
click at [453, 34] on div "Title" at bounding box center [483, 34] width 97 height 5
click at [459, 71] on p "﻿" at bounding box center [485, 69] width 94 height 5
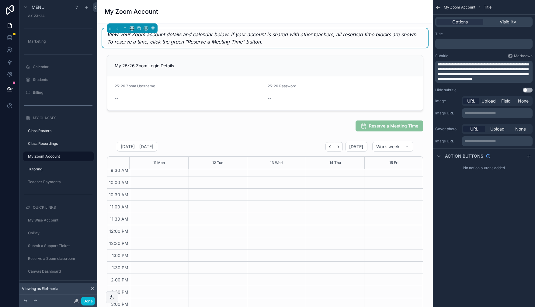
click at [459, 219] on div "**********" at bounding box center [484, 153] width 102 height 307
click at [394, 29] on div "View your Zoom account details and calendar below. If your account is shared wi…" at bounding box center [265, 37] width 326 height 19
click at [117, 29] on icon "scrollable content" at bounding box center [117, 28] width 4 height 4
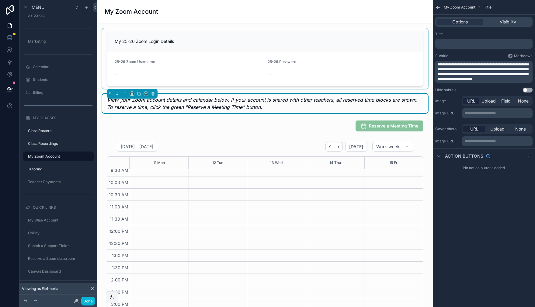
click at [172, 33] on div "scrollable content" at bounding box center [265, 58] width 326 height 61
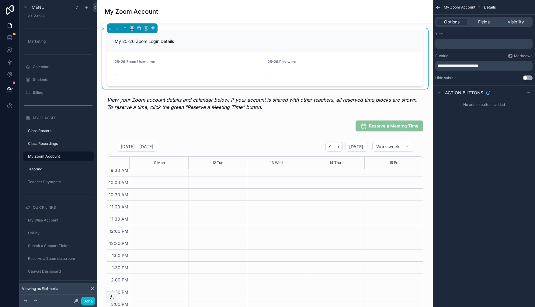
click at [486, 16] on div "Options Fields Visibility" at bounding box center [484, 22] width 102 height 15
click at [486, 20] on span "Fields" at bounding box center [484, 22] width 12 height 6
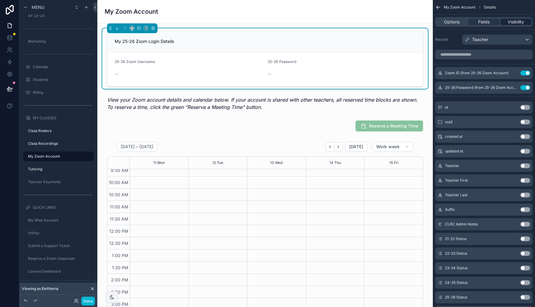
click at [510, 20] on span "Visibility" at bounding box center [516, 22] width 16 height 6
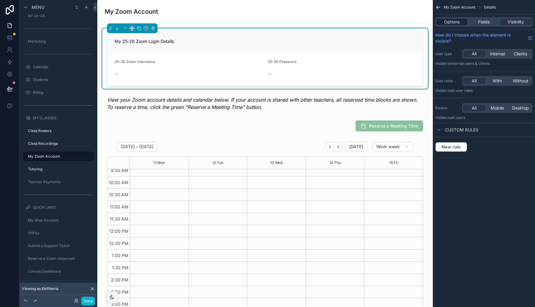
click at [453, 21] on span "Options" at bounding box center [452, 22] width 16 height 6
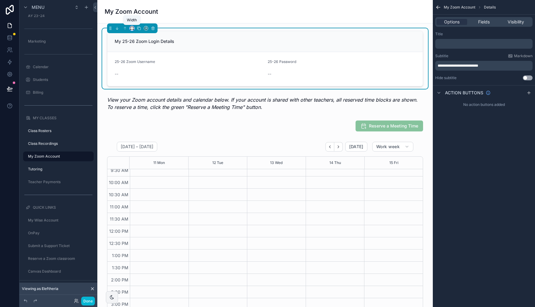
click at [132, 29] on icon "scrollable content" at bounding box center [132, 28] width 4 height 4
click at [144, 108] on span "Full width" at bounding box center [144, 108] width 19 height 7
click at [152, 96] on div "scrollable content" at bounding box center [265, 103] width 326 height 19
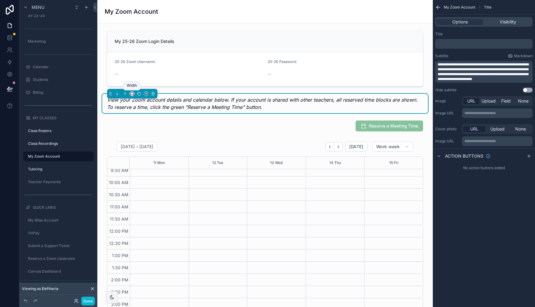
click at [132, 94] on icon "scrollable content" at bounding box center [132, 94] width 4 height 4
click at [139, 171] on span "Full width" at bounding box center [144, 174] width 19 height 7
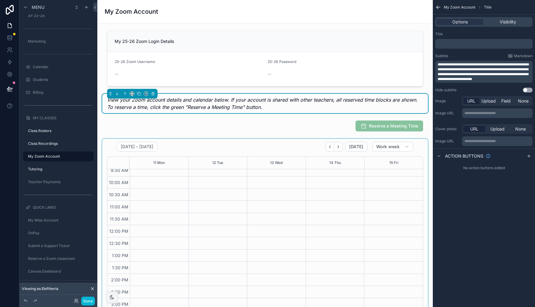
click at [199, 143] on div "scrollable content" at bounding box center [265, 256] width 326 height 235
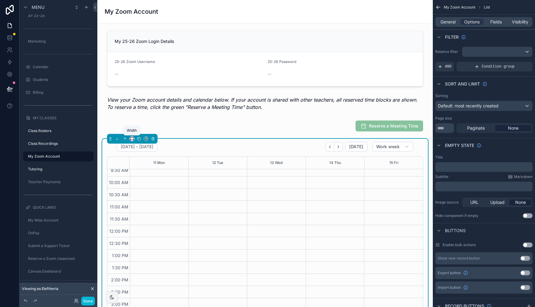
click at [132, 138] on icon "scrollable content" at bounding box center [132, 139] width 4 height 4
click at [151, 217] on span "Full width" at bounding box center [144, 219] width 19 height 7
click at [262, 20] on div "My Zoom Account" at bounding box center [265, 11] width 321 height 23
click at [9, 89] on icon at bounding box center [9, 88] width 5 height 3
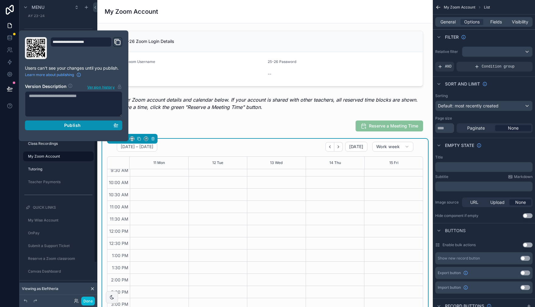
drag, startPoint x: 76, startPoint y: 125, endPoint x: 75, endPoint y: 117, distance: 8.2
click at [76, 125] on span "Publish" at bounding box center [72, 125] width 16 height 5
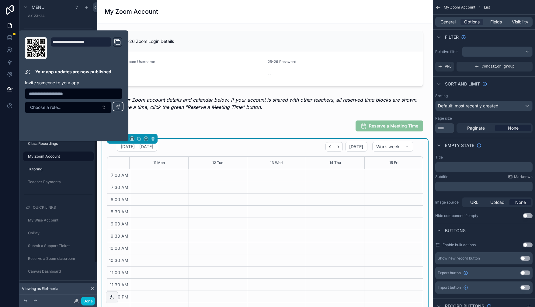
scroll to position [66, 0]
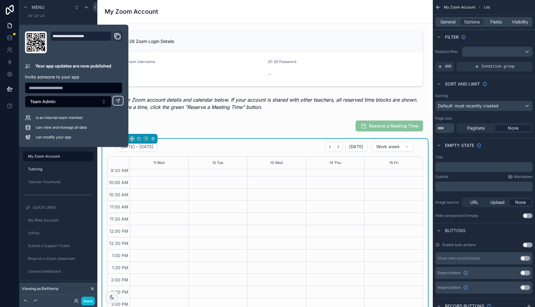
click at [204, 1] on div "My Zoom Account" at bounding box center [265, 11] width 321 height 23
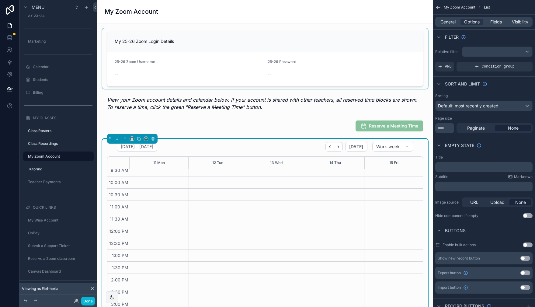
click at [179, 42] on div "scrollable content" at bounding box center [265, 58] width 326 height 61
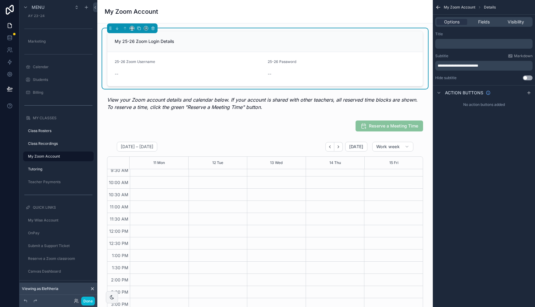
click at [186, 8] on div "My Zoom Account" at bounding box center [265, 11] width 321 height 9
click at [186, 43] on div "My 25-26 Zoom Login Details" at bounding box center [265, 41] width 301 height 6
click at [242, 42] on div "My 25-26 Zoom Login Details" at bounding box center [265, 41] width 301 height 6
click at [248, 98] on div "scrollable content" at bounding box center [265, 103] width 326 height 19
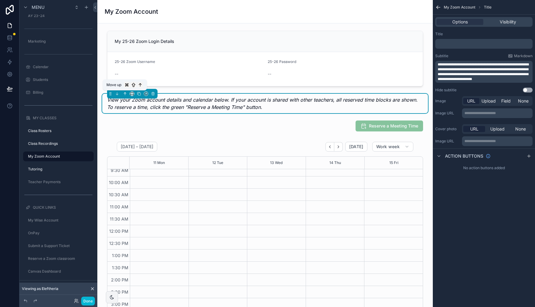
click at [126, 94] on icon "scrollable content" at bounding box center [125, 94] width 4 height 4
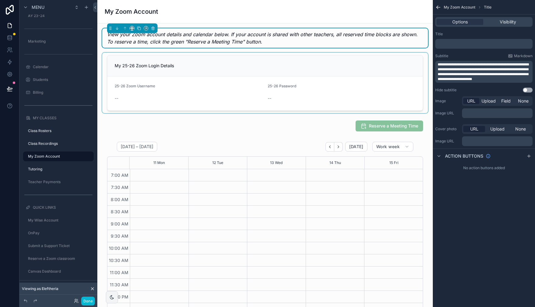
scroll to position [66, 0]
click at [393, 86] on div "scrollable content" at bounding box center [265, 83] width 326 height 61
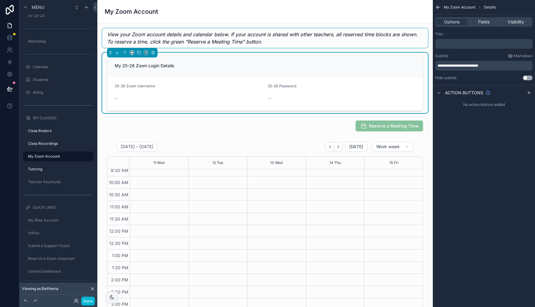
click at [245, 41] on div "scrollable content" at bounding box center [265, 37] width 326 height 19
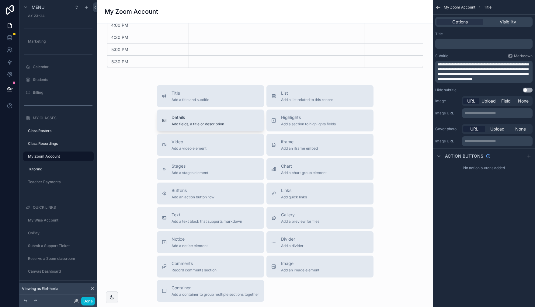
scroll to position [304, 0]
click at [186, 213] on span "Text" at bounding box center [207, 214] width 71 height 6
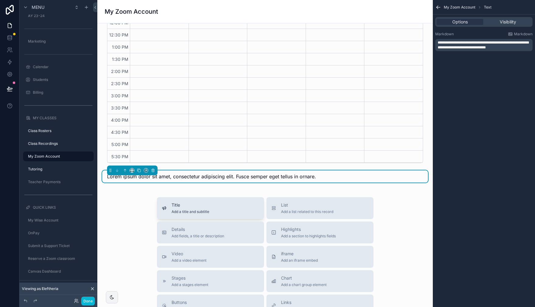
scroll to position [204, 0]
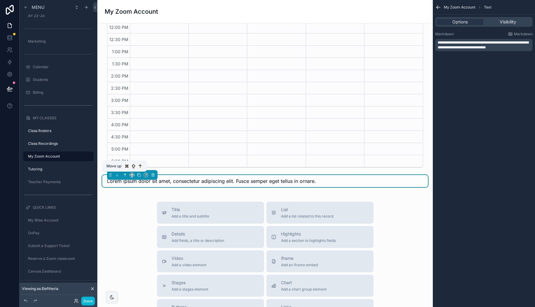
click at [124, 174] on icon "scrollable content" at bounding box center [125, 175] width 4 height 4
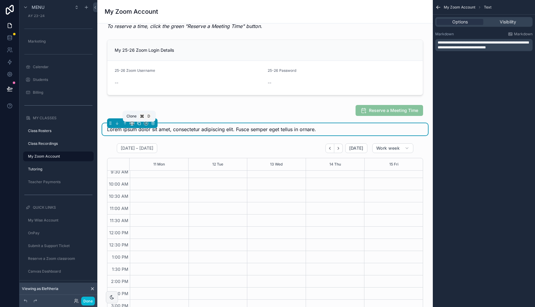
scroll to position [14, 0]
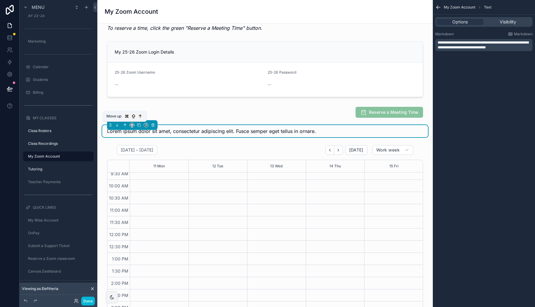
click at [125, 124] on icon "scrollable content" at bounding box center [125, 124] width 1 height 1
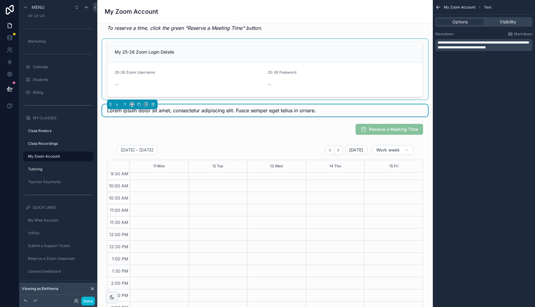
scroll to position [0, 0]
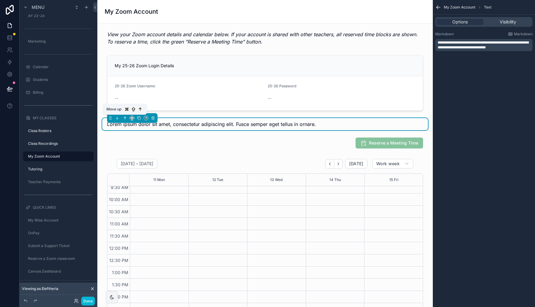
click at [124, 116] on icon "scrollable content" at bounding box center [125, 118] width 4 height 4
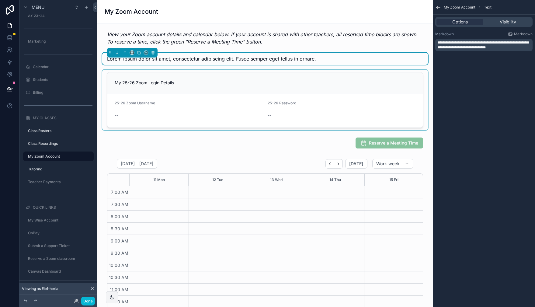
scroll to position [66, 0]
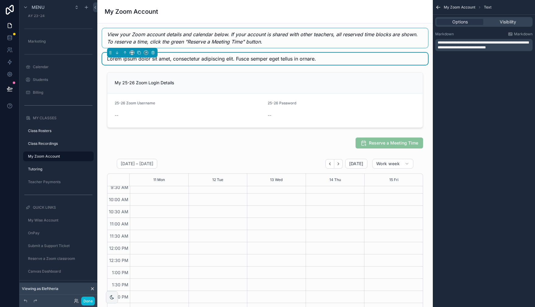
click at [166, 34] on div "scrollable content" at bounding box center [265, 37] width 326 height 19
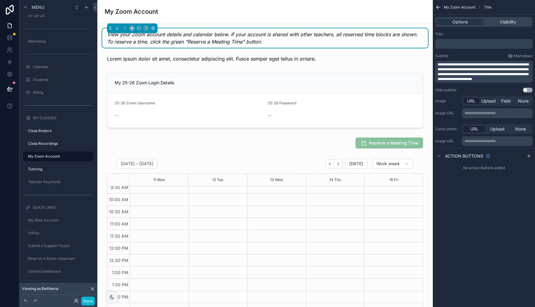
click at [172, 37] on em "View your Zoom account details and calendar below. If your account is shared wi…" at bounding box center [265, 38] width 316 height 15
click at [487, 65] on span "**********" at bounding box center [483, 72] width 91 height 18
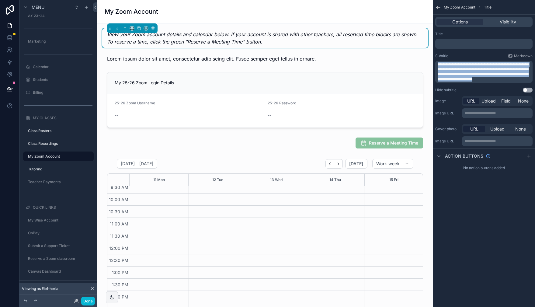
click at [487, 65] on span "**********" at bounding box center [483, 72] width 91 height 18
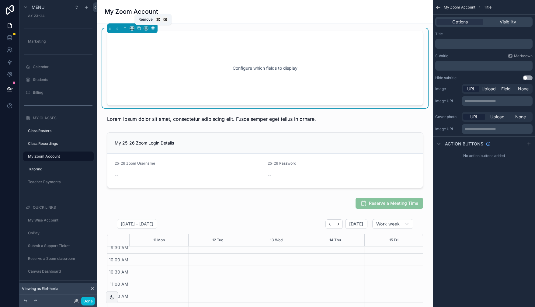
click at [155, 29] on icon "scrollable content" at bounding box center [153, 28] width 4 height 4
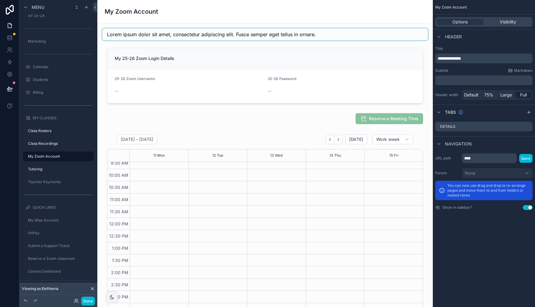
click at [124, 33] on div "scrollable content" at bounding box center [265, 34] width 326 height 12
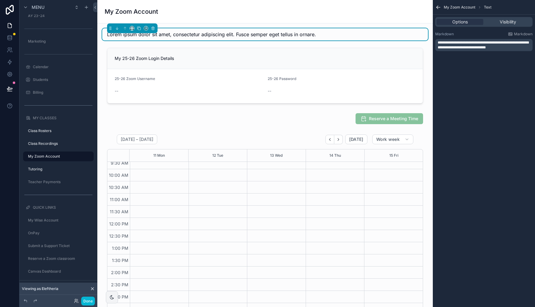
click at [461, 44] on span "**********" at bounding box center [483, 45] width 91 height 9
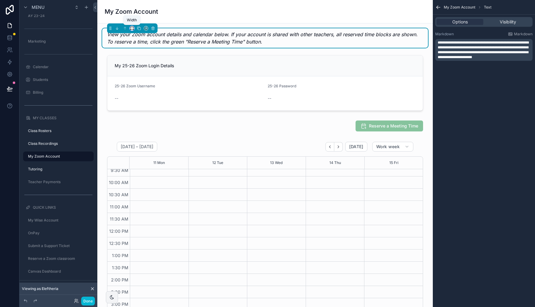
click at [132, 28] on icon "scrollable content" at bounding box center [132, 28] width 4 height 4
click at [148, 108] on span "Full width" at bounding box center [144, 108] width 19 height 7
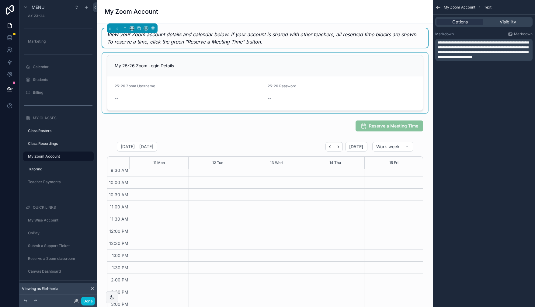
click at [194, 54] on div "scrollable content" at bounding box center [265, 83] width 326 height 61
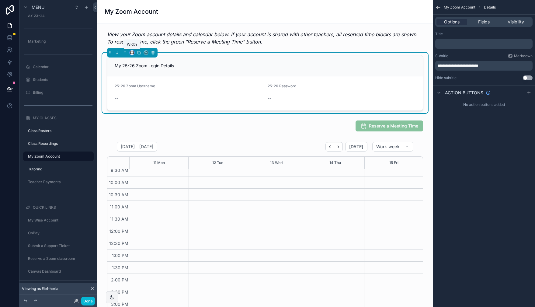
click at [132, 52] on icon "scrollable content" at bounding box center [132, 53] width 4 height 4
click at [216, 20] on div "My Zoom Account" at bounding box center [265, 11] width 321 height 23
click at [89, 301] on div "scrollable content" at bounding box center [267, 153] width 535 height 307
click at [8, 89] on icon at bounding box center [9, 88] width 5 height 3
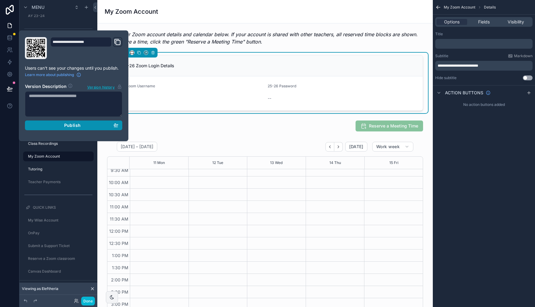
click at [89, 128] on button "Publish" at bounding box center [73, 125] width 97 height 10
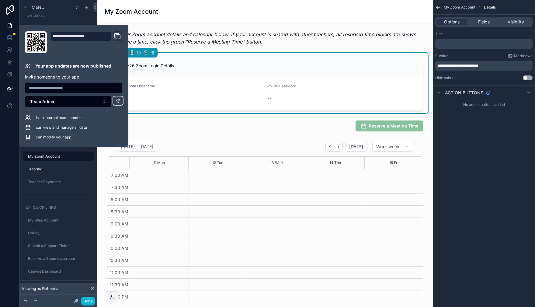
scroll to position [66, 0]
click at [218, 6] on div "My Zoom Account" at bounding box center [265, 11] width 321 height 23
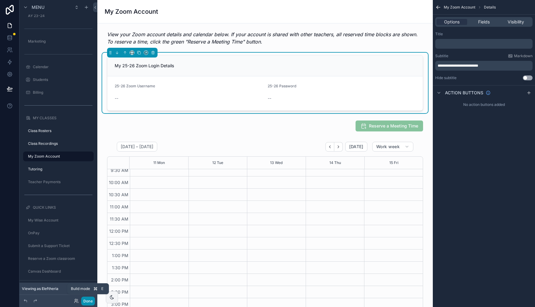
click at [90, 302] on button "Done" at bounding box center [88, 301] width 14 height 9
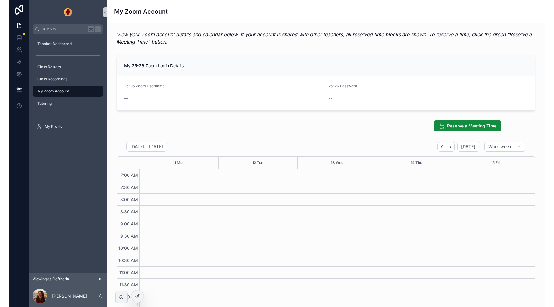
scroll to position [66, 0]
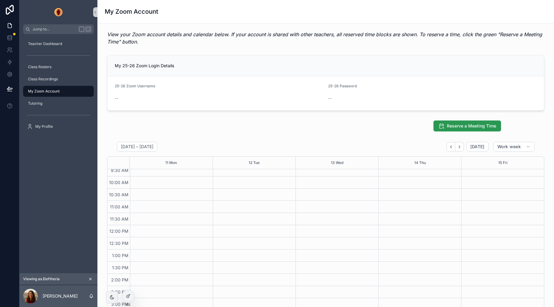
click at [479, 125] on span "Reserve a Meeting Time" at bounding box center [471, 126] width 49 height 6
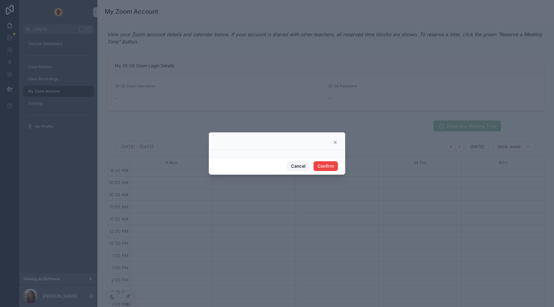
click at [295, 168] on button "Cancel" at bounding box center [298, 166] width 23 height 10
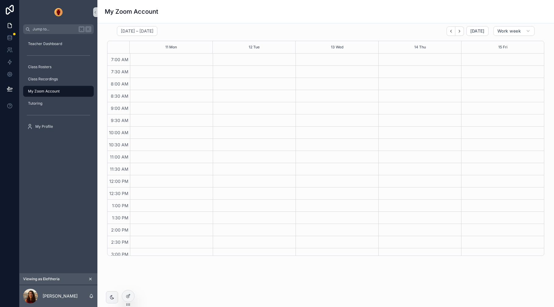
scroll to position [0, 0]
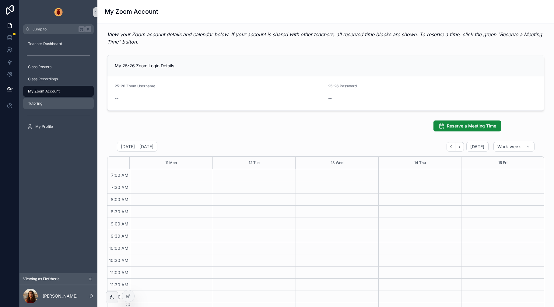
click at [36, 101] on span "Tutoring" at bounding box center [35, 103] width 14 height 5
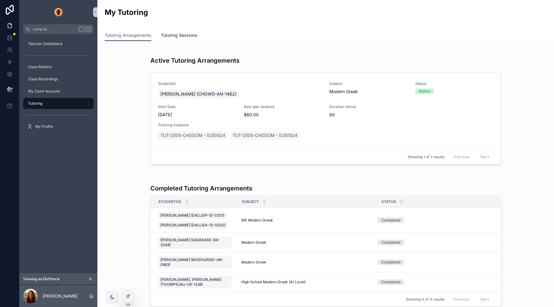
click at [185, 36] on span "Tutoring Sessions" at bounding box center [179, 35] width 37 height 6
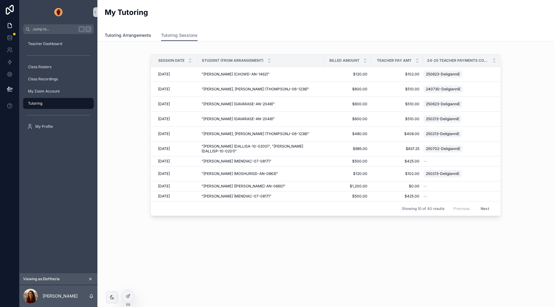
click at [130, 34] on span "Tutoring Arrangements" at bounding box center [128, 35] width 47 height 6
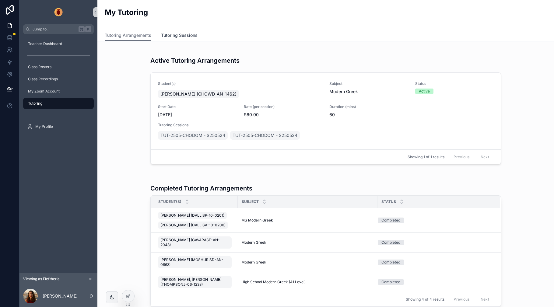
click at [180, 33] on span "Tutoring Sessions" at bounding box center [179, 35] width 37 height 6
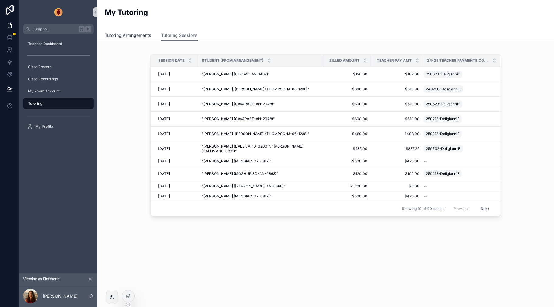
click at [131, 35] on span "Tutoring Arrangements" at bounding box center [128, 35] width 47 height 6
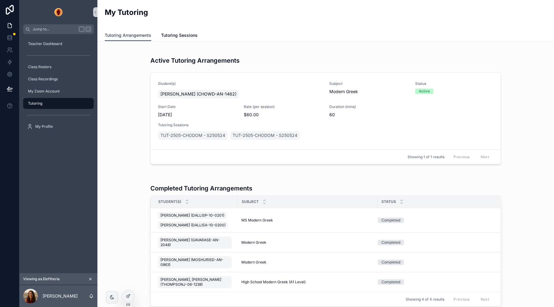
scroll to position [1, 0]
click at [267, 62] on div "Active Tutoring Arrangements" at bounding box center [325, 56] width 350 height 19
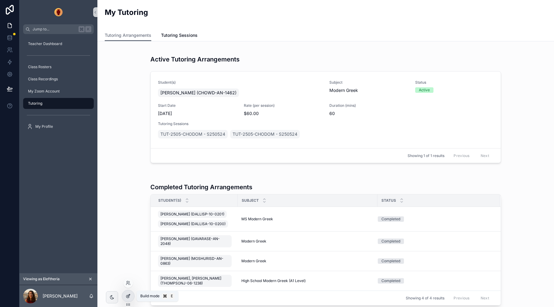
click at [130, 296] on icon at bounding box center [128, 296] width 5 height 5
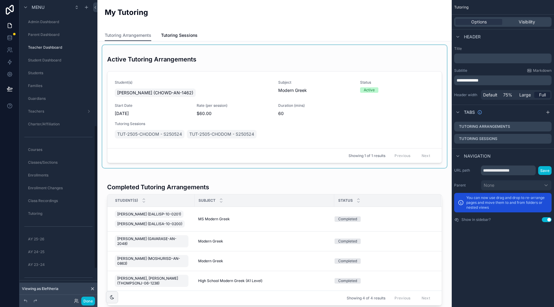
scroll to position [262, 0]
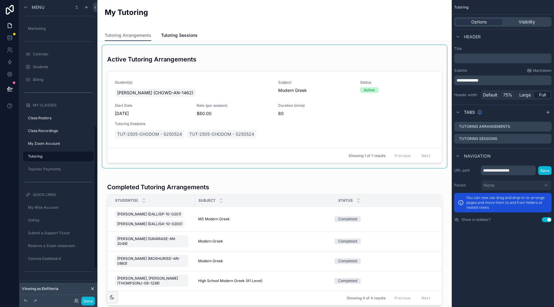
click at [218, 51] on div "scrollable content" at bounding box center [274, 106] width 344 height 123
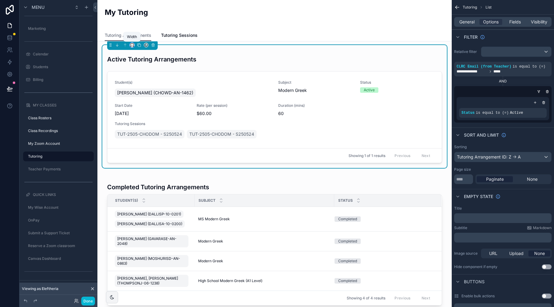
click at [132, 46] on icon "scrollable content" at bounding box center [132, 46] width 1 height 0
click at [142, 126] on span "Full width" at bounding box center [144, 125] width 19 height 7
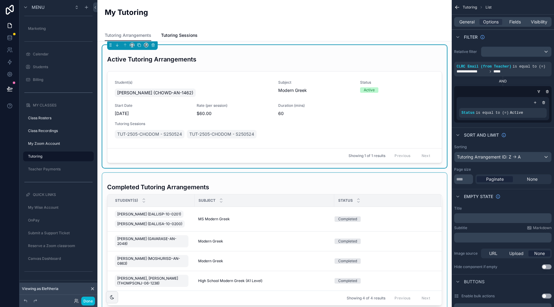
click at [148, 173] on div "scrollable content" at bounding box center [274, 242] width 344 height 138
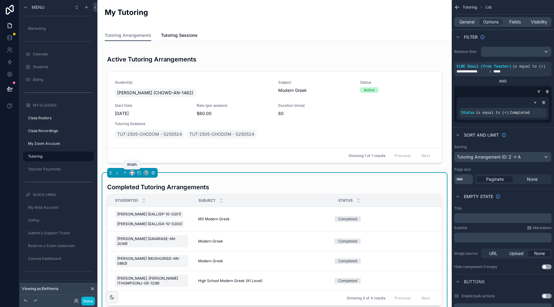
click at [132, 173] on icon "scrollable content" at bounding box center [132, 173] width 4 height 4
click at [150, 251] on span "Full width" at bounding box center [144, 253] width 19 height 7
click at [157, 14] on div "My Tutoring" at bounding box center [275, 14] width 340 height 15
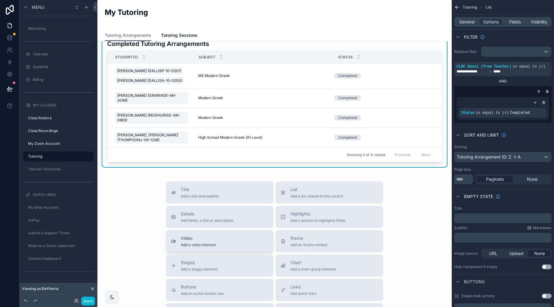
scroll to position [157, 0]
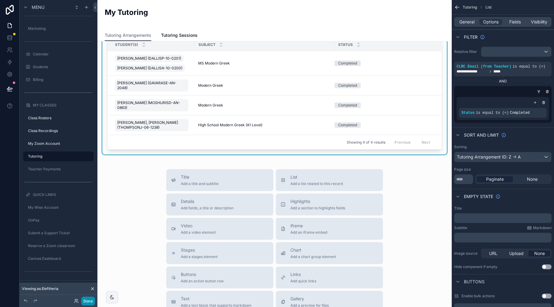
click at [91, 301] on button "Done" at bounding box center [88, 301] width 14 height 9
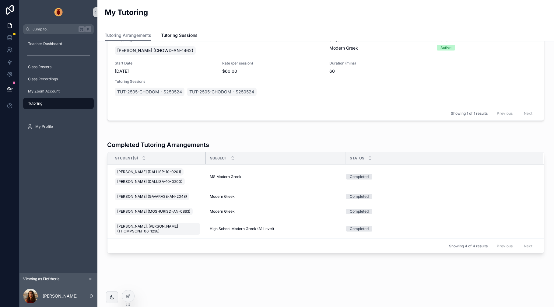
scroll to position [39, 0]
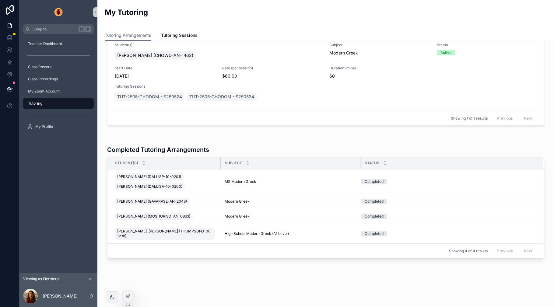
drag, startPoint x: 195, startPoint y: 152, endPoint x: 237, endPoint y: 153, distance: 42.0
click at [220, 151] on div "Completed Tutoring Arrangements Student(s) Subject Status Dallis, Panagiotis (D…" at bounding box center [325, 198] width 437 height 120
click at [128, 296] on icon at bounding box center [128, 295] width 2 height 2
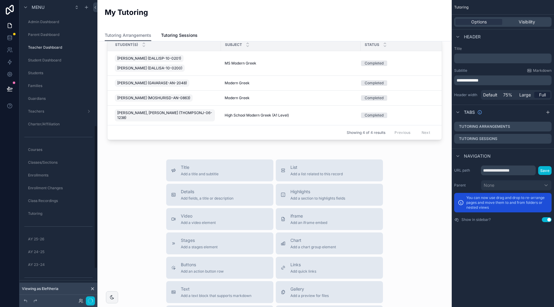
scroll to position [262, 0]
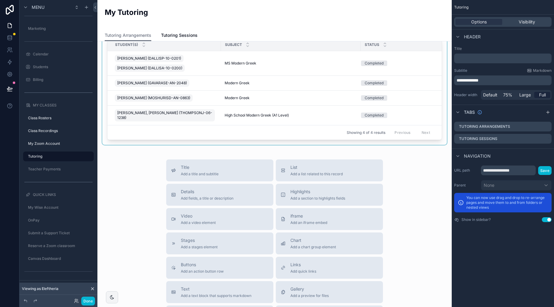
click at [396, 49] on div "Status" at bounding box center [405, 45] width 88 height 12
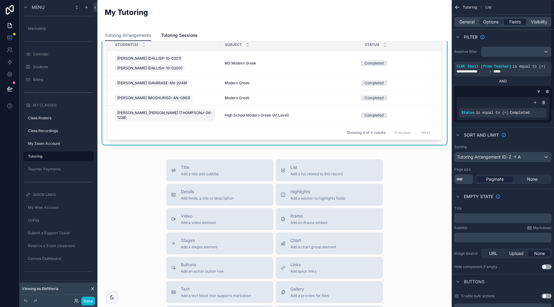
click at [513, 20] on span "Fields" at bounding box center [515, 22] width 12 height 6
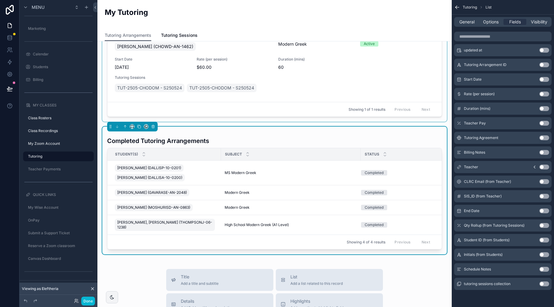
scroll to position [44, 0]
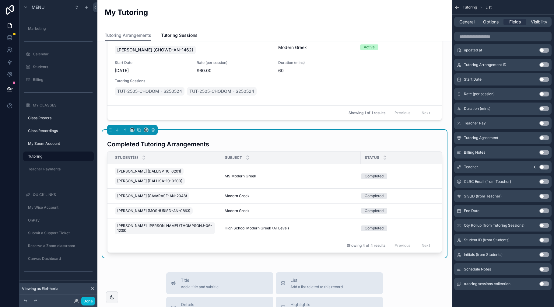
click at [535, 212] on button "Use setting" at bounding box center [544, 210] width 10 height 5
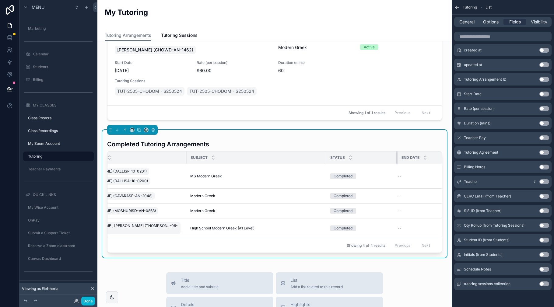
scroll to position [0, 28]
drag, startPoint x: 394, startPoint y: 158, endPoint x: 370, endPoint y: 159, distance: 24.7
click at [368, 158] on th "Status" at bounding box center [364, 158] width 62 height 12
click at [332, 156] on tr "Student(s) Subject Status End Date" at bounding box center [261, 158] width 362 height 12
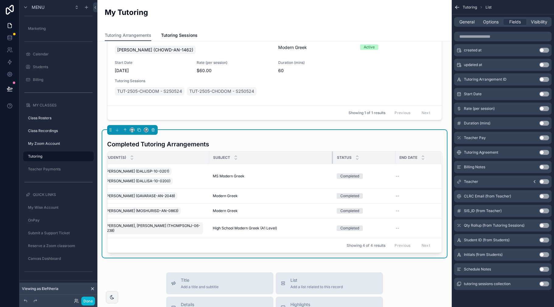
scroll to position [0, 12]
drag, startPoint x: 332, startPoint y: 156, endPoint x: 316, endPoint y: 157, distance: 16.2
click at [316, 157] on th "Subject" at bounding box center [271, 158] width 124 height 12
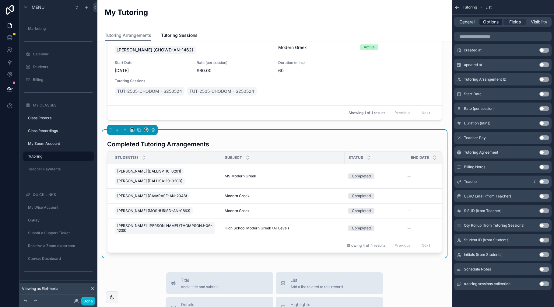
drag, startPoint x: 493, startPoint y: 24, endPoint x: 485, endPoint y: 24, distance: 8.8
click at [493, 24] on span "Options" at bounding box center [491, 22] width 16 height 6
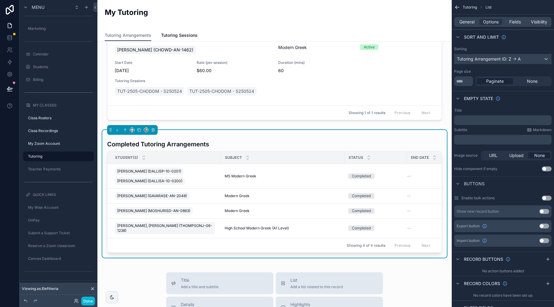
click at [503, 59] on div "Tutoring Arrangement ID: Z -> A" at bounding box center [502, 59] width 97 height 10
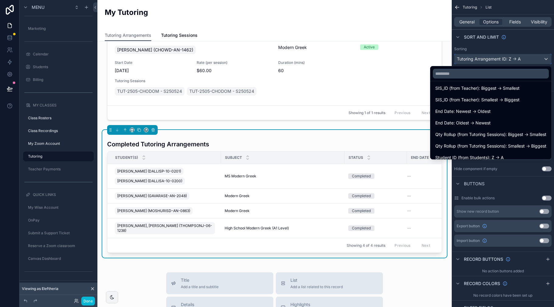
scroll to position [266, 0]
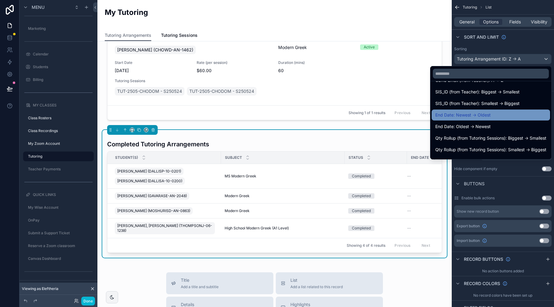
click at [466, 117] on span "End Date: Newest -> Oldest" at bounding box center [462, 114] width 55 height 7
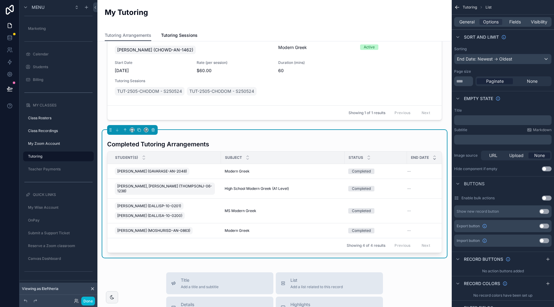
click at [407, 135] on div "Completed Tutoring Arrangements" at bounding box center [274, 141] width 335 height 19
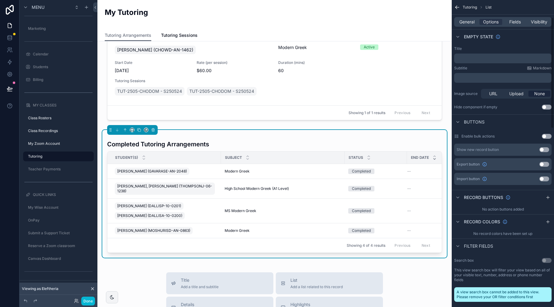
scroll to position [0, 0]
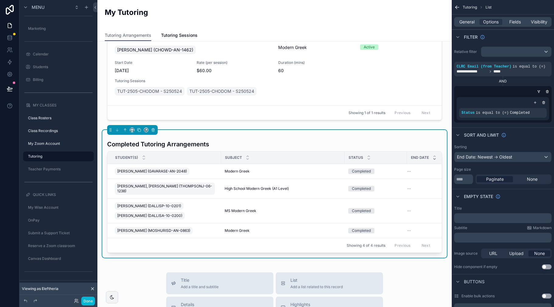
click at [518, 83] on div "AND" at bounding box center [502, 81] width 97 height 5
click at [528, 62] on icon "scrollable content" at bounding box center [528, 63] width 4 height 4
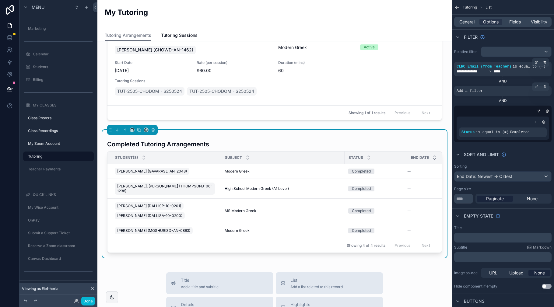
click at [488, 92] on div "Add a filter" at bounding box center [502, 91] width 97 height 10
click at [535, 88] on icon "scrollable content" at bounding box center [536, 87] width 4 height 4
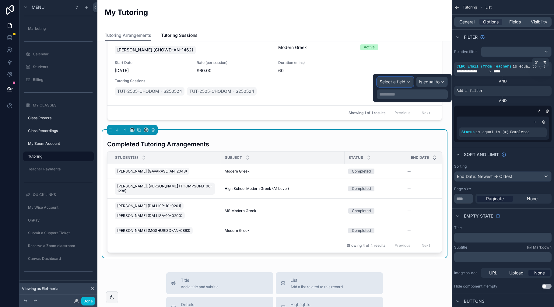
click at [409, 82] on div "Select a field" at bounding box center [395, 82] width 36 height 10
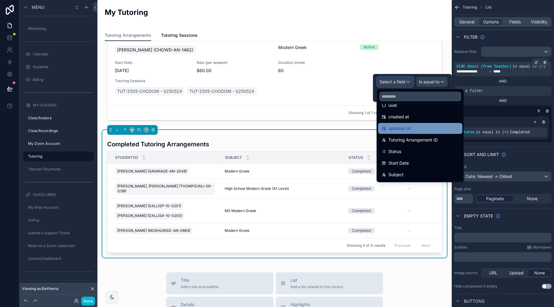
scroll to position [22, 0]
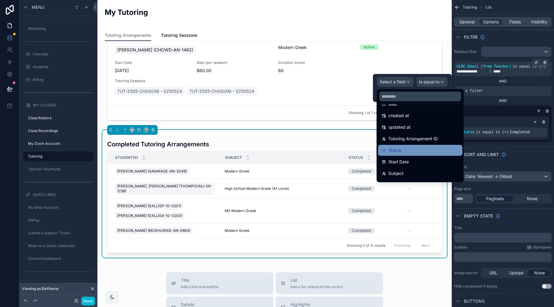
click at [416, 151] on div "Status" at bounding box center [420, 150] width 77 height 7
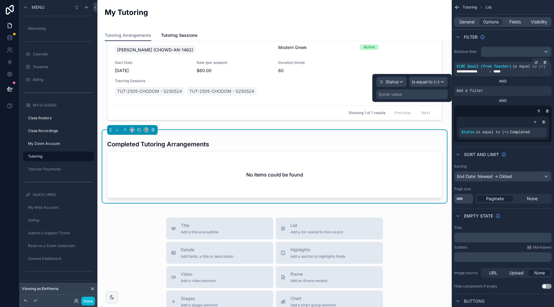
click at [427, 93] on div "Some value" at bounding box center [411, 94] width 71 height 10
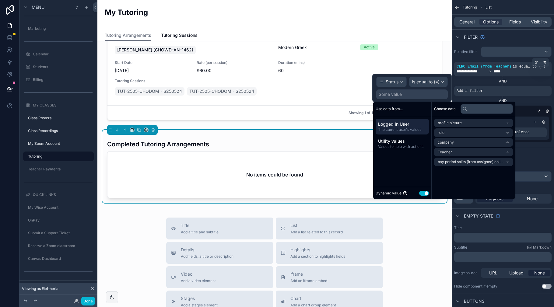
click at [422, 193] on button "Use setting" at bounding box center [424, 193] width 10 height 5
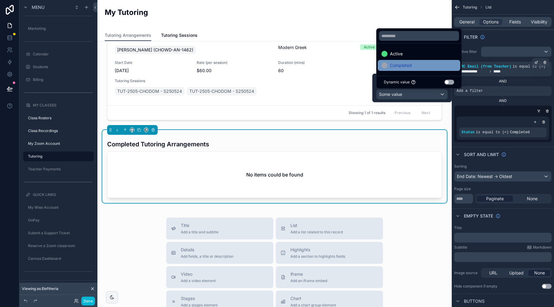
click at [407, 68] on span "Completed" at bounding box center [401, 65] width 22 height 7
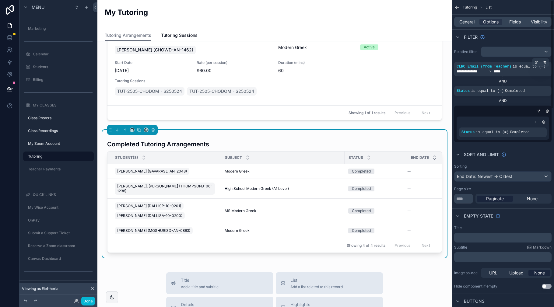
click at [507, 39] on div "Filter" at bounding box center [502, 37] width 102 height 15
click at [535, 111] on icon "scrollable content" at bounding box center [547, 111] width 4 height 4
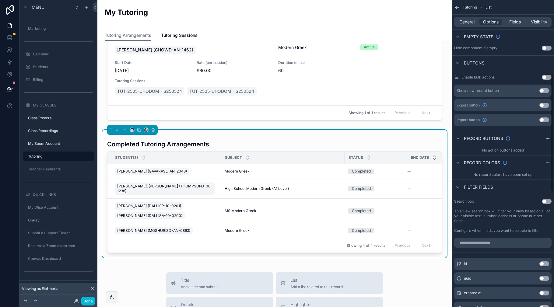
scroll to position [193, 0]
click at [535, 201] on button "Use setting" at bounding box center [547, 200] width 10 height 5
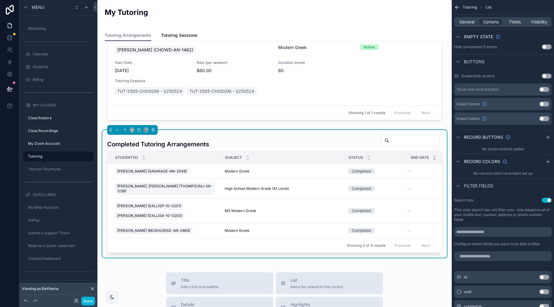
click at [394, 142] on input "scrollable content" at bounding box center [414, 140] width 50 height 9
click at [507, 188] on div "Filter fields" at bounding box center [502, 185] width 102 height 15
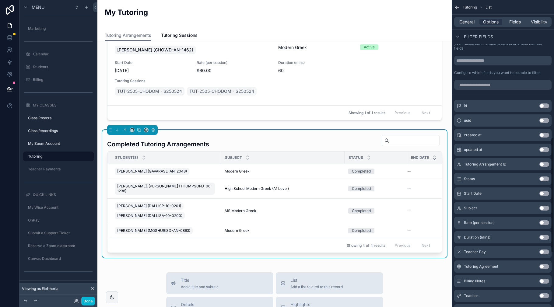
scroll to position [365, 0]
click at [86, 300] on button "Done" at bounding box center [88, 301] width 14 height 9
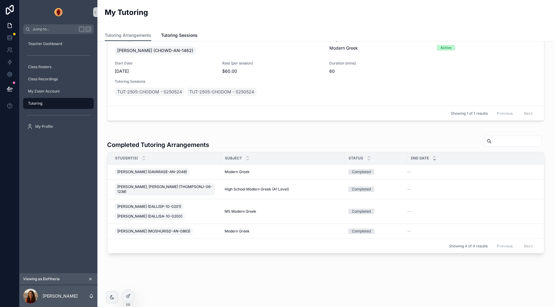
scroll to position [39, 0]
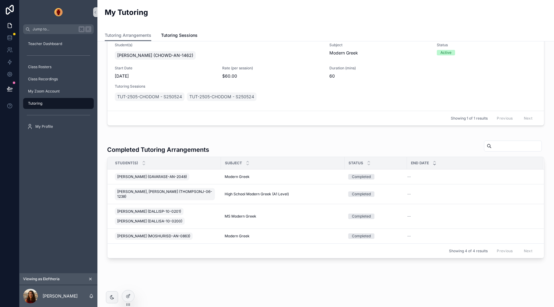
click at [511, 149] on input "scrollable content" at bounding box center [516, 146] width 50 height 9
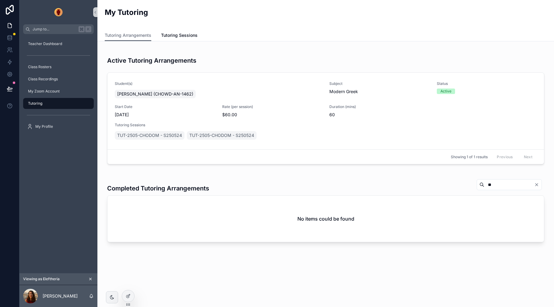
type input "*"
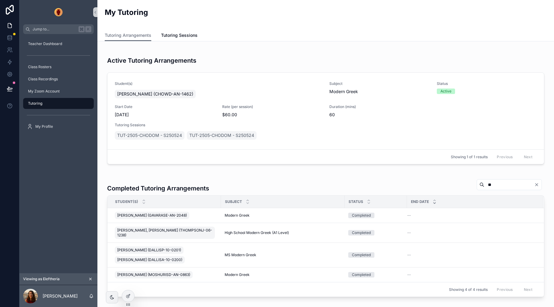
type input "***"
drag, startPoint x: 125, startPoint y: 296, endPoint x: 121, endPoint y: 295, distance: 3.4
click at [125, 296] on div at bounding box center [128, 296] width 12 height 12
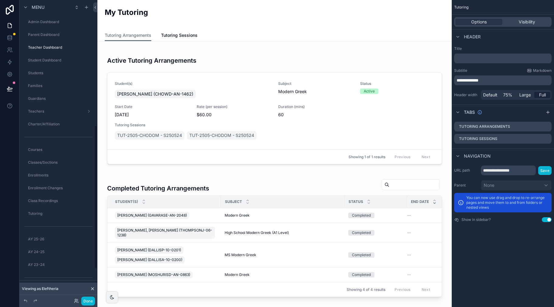
scroll to position [262, 0]
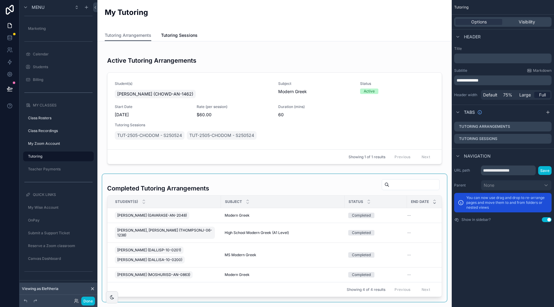
click at [342, 189] on div "scrollable content" at bounding box center [274, 238] width 344 height 128
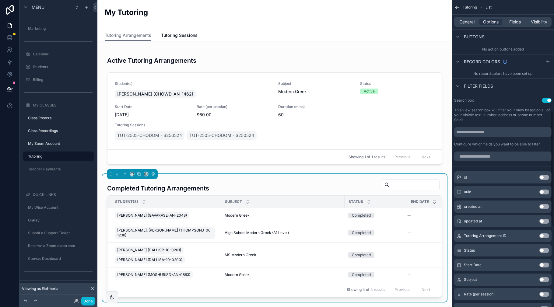
scroll to position [294, 0]
click at [481, 154] on input "scrollable content" at bounding box center [502, 156] width 97 height 10
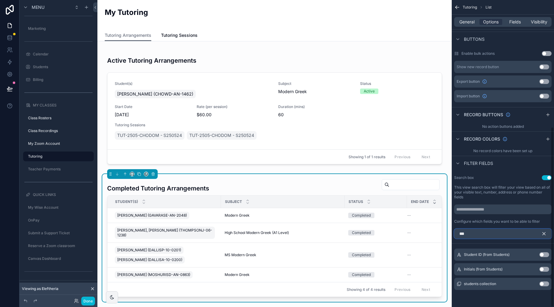
scroll to position [216, 0]
type input "***"
click at [517, 286] on div "students collection Use setting" at bounding box center [502, 284] width 97 height 12
click at [535, 284] on button "Use setting" at bounding box center [544, 283] width 10 height 5
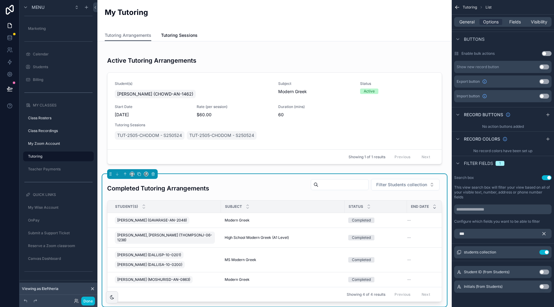
click at [535, 235] on icon "scrollable content" at bounding box center [543, 233] width 5 height 5
click at [535, 251] on button "Use setting" at bounding box center [544, 252] width 10 height 5
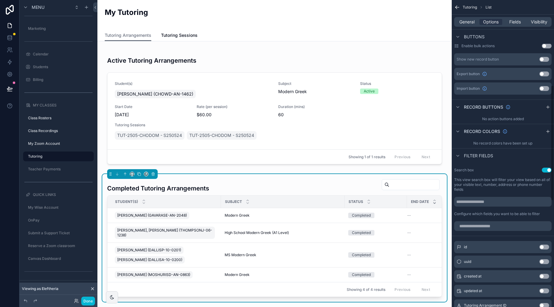
scroll to position [223, 0]
click at [535, 170] on button "Use setting" at bounding box center [547, 170] width 10 height 5
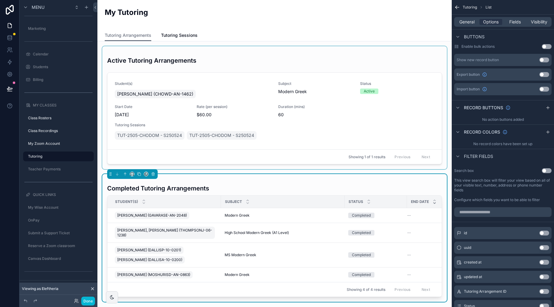
click at [261, 54] on div "scrollable content" at bounding box center [274, 107] width 344 height 123
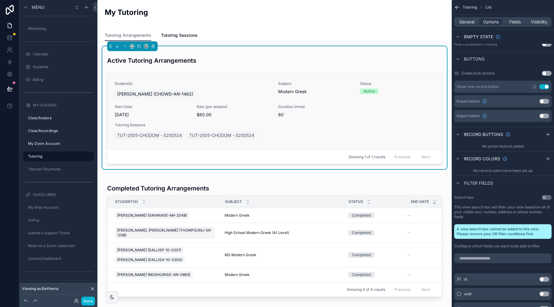
click at [213, 79] on link "Student(s) Chow, Dominiki (CHOWD-AN-1462) Subject Modern Greek Status Active St…" at bounding box center [274, 111] width 334 height 77
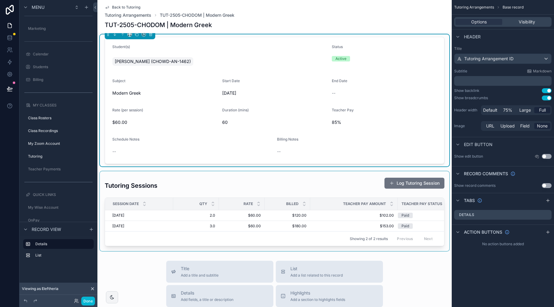
scroll to position [9, 0]
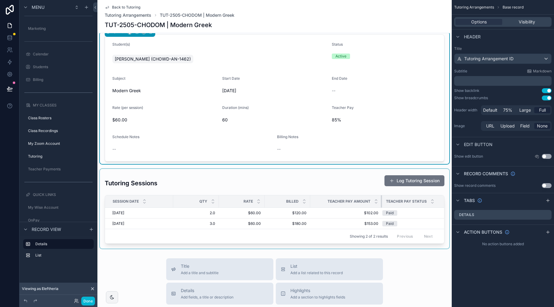
drag, startPoint x: 397, startPoint y: 202, endPoint x: 381, endPoint y: 201, distance: 15.5
click at [381, 201] on div "scrollable content" at bounding box center [382, 201] width 2 height 12
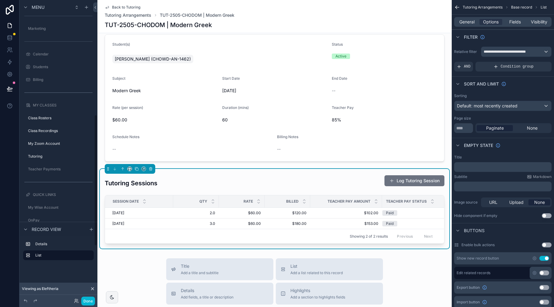
click at [125, 6] on span "Back to Tutoring" at bounding box center [126, 7] width 28 height 5
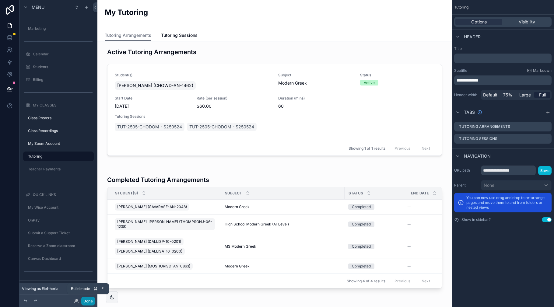
click at [90, 298] on button "Done" at bounding box center [88, 301] width 14 height 9
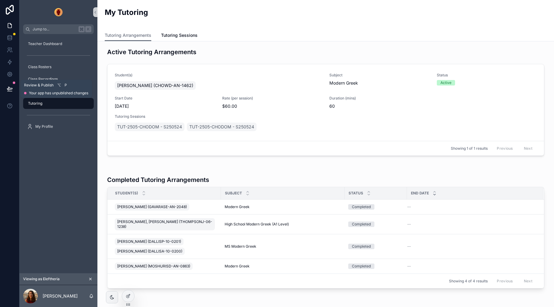
click at [10, 89] on icon at bounding box center [9, 88] width 5 height 3
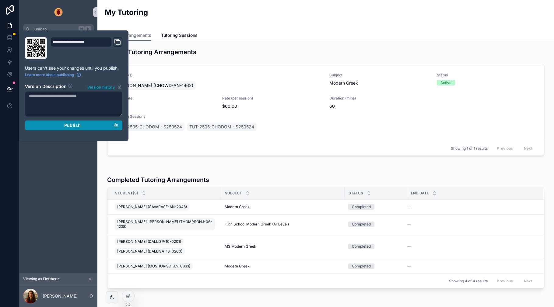
click at [71, 127] on span "Publish" at bounding box center [72, 125] width 16 height 5
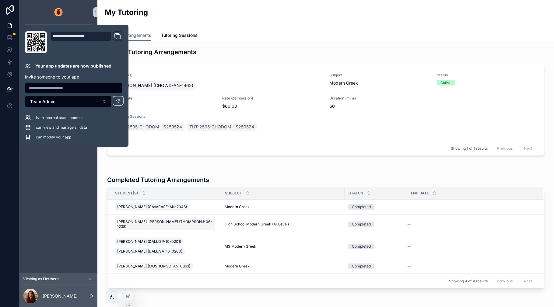
click at [242, 16] on div "My Tutoring" at bounding box center [326, 14] width 442 height 15
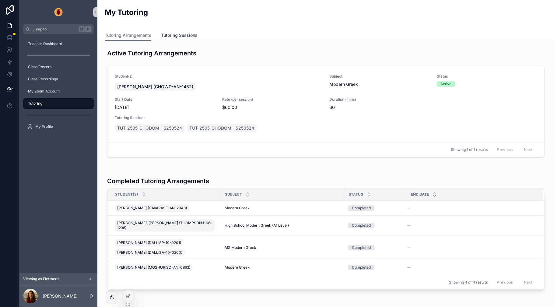
scroll to position [6, 0]
click at [176, 36] on span "Tutoring Sessions" at bounding box center [179, 35] width 37 height 6
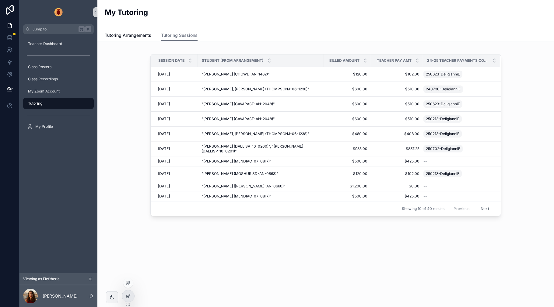
click at [126, 295] on icon at bounding box center [127, 296] width 3 height 3
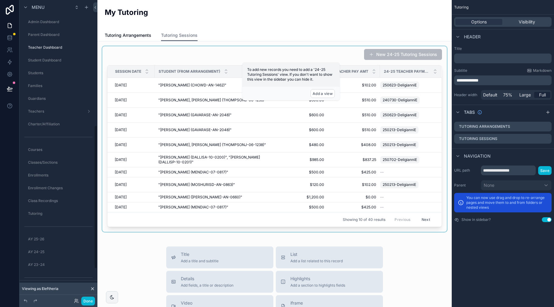
scroll to position [262, 0]
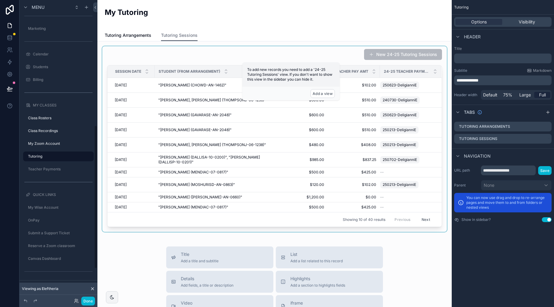
click at [269, 54] on div "scrollable content" at bounding box center [274, 139] width 344 height 186
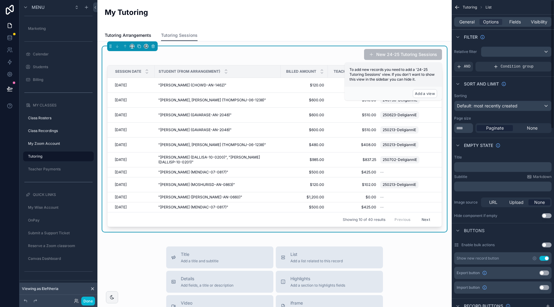
click at [347, 58] on div "New 24-25 Tutoring Sessions" at bounding box center [274, 55] width 335 height 12
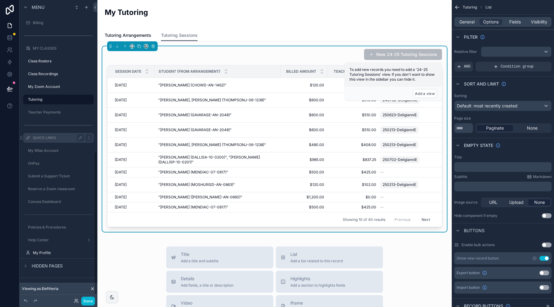
scroll to position [326, 0]
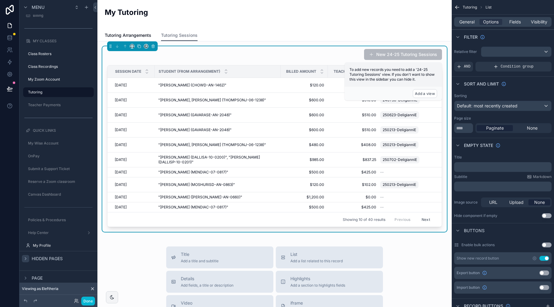
click at [25, 260] on icon "scrollable content" at bounding box center [25, 258] width 1 height 2
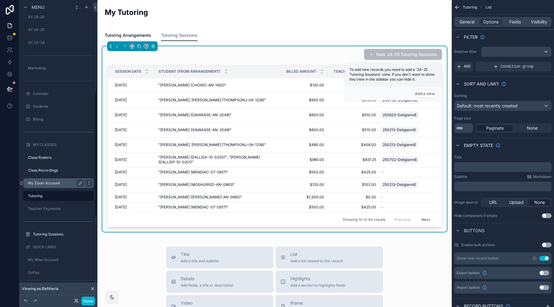
scroll to position [223, 0]
drag, startPoint x: 63, startPoint y: 233, endPoint x: 80, endPoint y: 233, distance: 17.0
click at [63, 233] on label "Tutoring Sessions" at bounding box center [63, 233] width 60 height 5
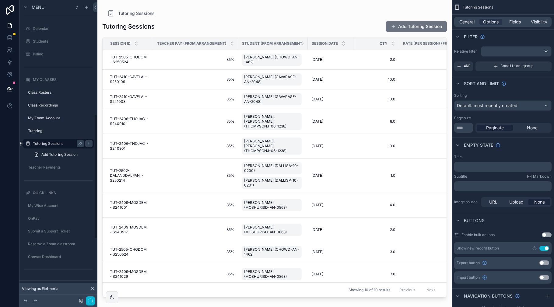
scroll to position [274, 0]
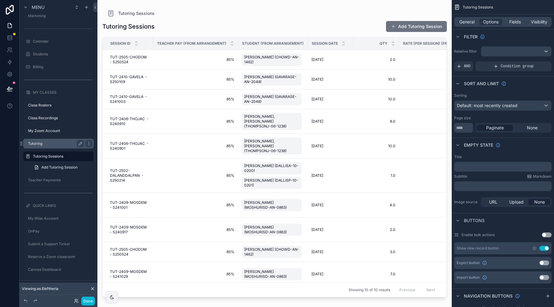
click at [63, 143] on label "Tutoring" at bounding box center [55, 143] width 54 height 5
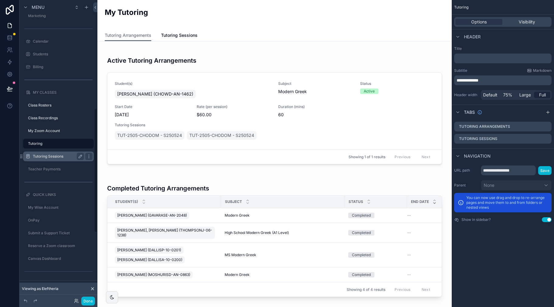
scroll to position [262, 0]
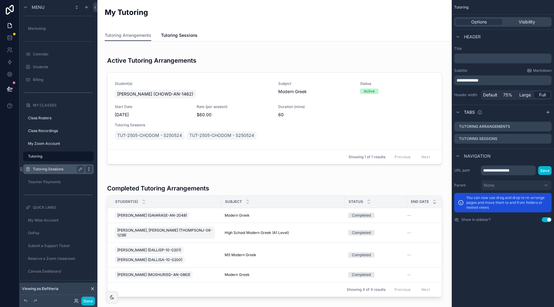
click at [89, 169] on icon "scrollable content" at bounding box center [88, 169] width 5 height 5
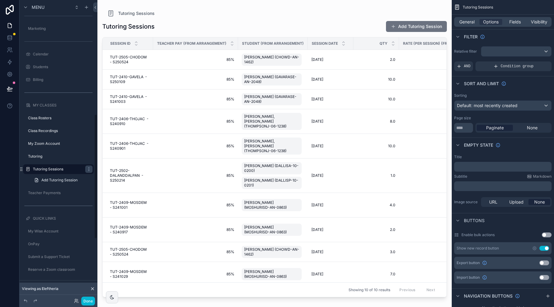
scroll to position [274, 0]
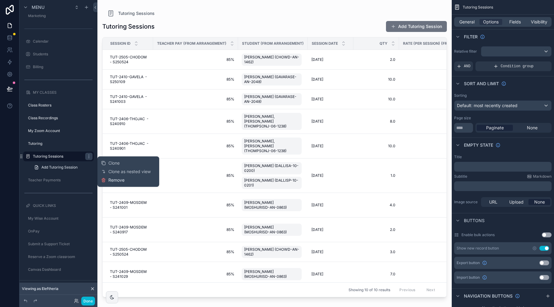
click at [118, 179] on span "Remove" at bounding box center [116, 180] width 16 height 6
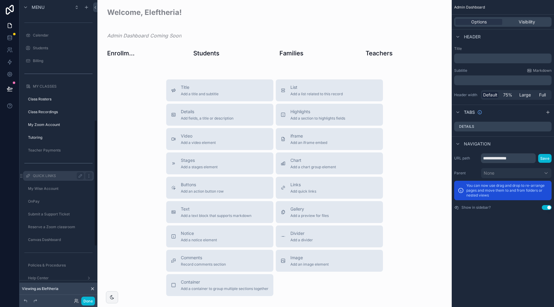
scroll to position [286, 0]
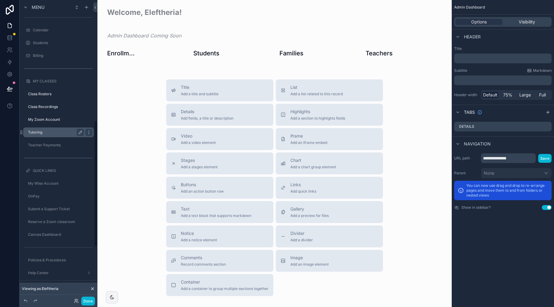
click at [59, 133] on label "Tutoring" at bounding box center [55, 132] width 54 height 5
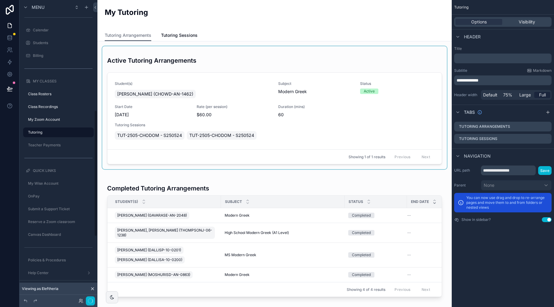
scroll to position [262, 0]
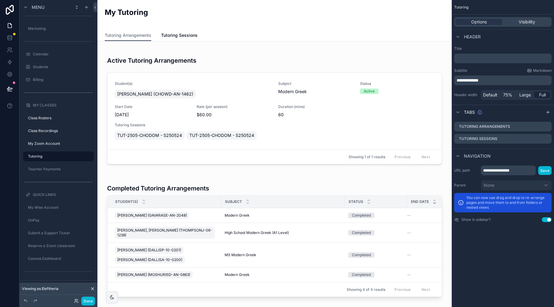
click at [159, 34] on div "Tutoring Arrangements Tutoring Sessions" at bounding box center [275, 36] width 340 height 12
click at [167, 33] on span "Tutoring Sessions" at bounding box center [179, 35] width 37 height 6
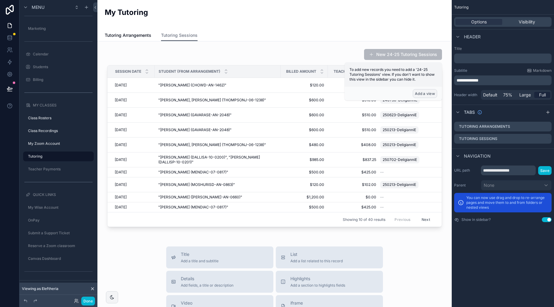
click at [422, 93] on button "Add a view" at bounding box center [425, 93] width 24 height 9
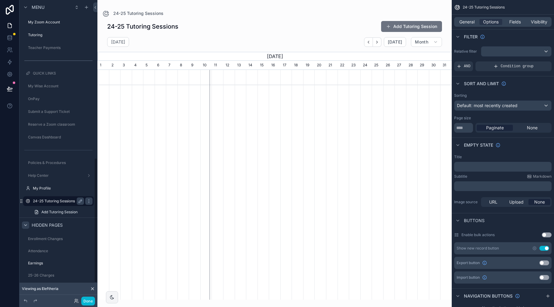
scroll to position [375, 0]
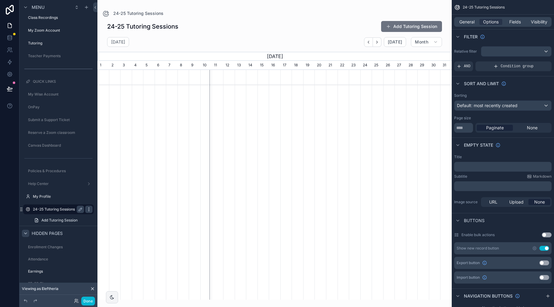
click at [90, 210] on icon "scrollable content" at bounding box center [88, 209] width 5 height 5
click at [257, 33] on div "scrollable content" at bounding box center [274, 150] width 354 height 300
click at [253, 44] on div "August 2025 Today Month" at bounding box center [274, 42] width 354 height 10
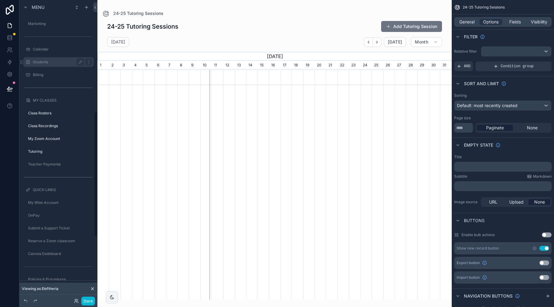
scroll to position [269, 0]
drag, startPoint x: 51, startPoint y: 148, endPoint x: 67, endPoint y: 149, distance: 16.5
click at [51, 148] on label "Tutoring" at bounding box center [60, 149] width 64 height 5
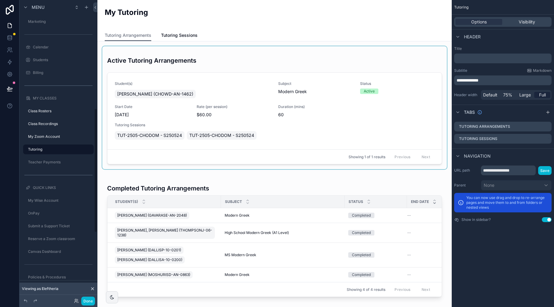
scroll to position [262, 0]
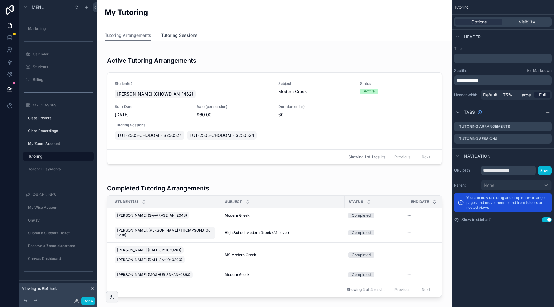
click at [188, 35] on span "Tutoring Sessions" at bounding box center [179, 35] width 37 height 6
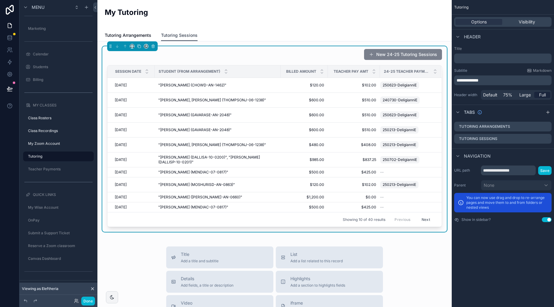
scroll to position [1, 0]
click at [402, 56] on button "New 24-25 Tutoring Sessions" at bounding box center [403, 53] width 78 height 11
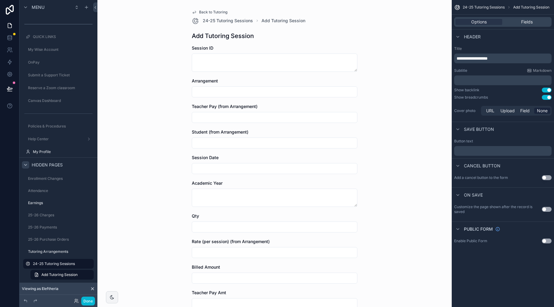
scroll to position [2, 0]
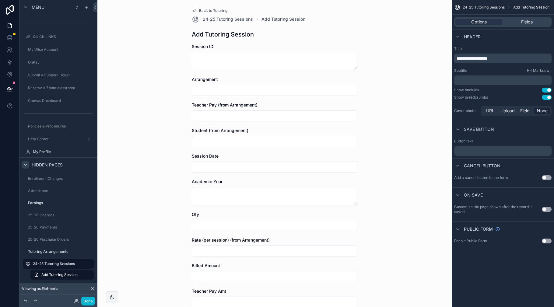
click at [274, 33] on div "Add Tutoring Session" at bounding box center [275, 34] width 166 height 9
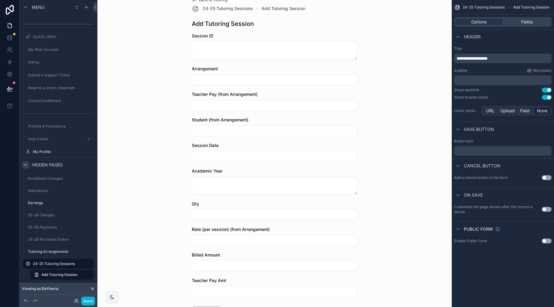
scroll to position [0, 0]
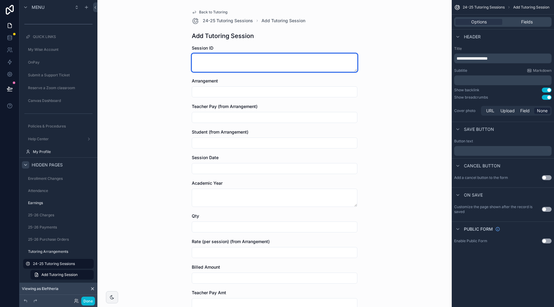
click at [281, 65] on textarea "scrollable content" at bounding box center [275, 63] width 166 height 18
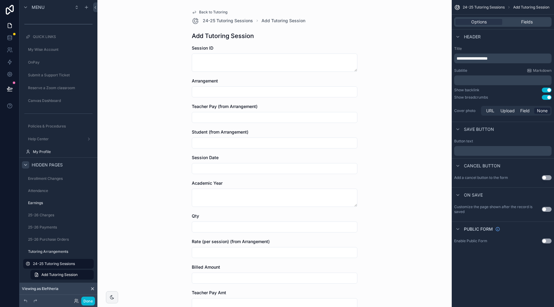
click at [394, 55] on div "Back to Tutoring 24-25 Tutoring Sessions Add Tutoring Session Add Tutoring Sess…" at bounding box center [274, 153] width 354 height 307
click at [313, 23] on div "24-25 Tutoring Sessions Add Tutoring Session" at bounding box center [275, 20] width 166 height 7
click at [88, 264] on icon "scrollable content" at bounding box center [88, 263] width 5 height 5
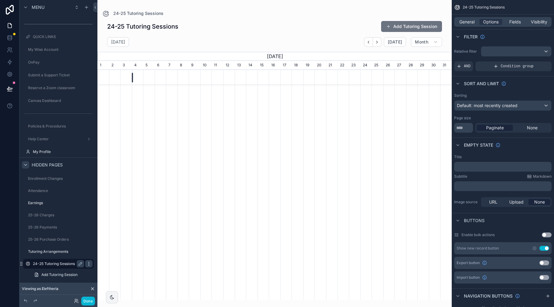
scroll to position [0, 354]
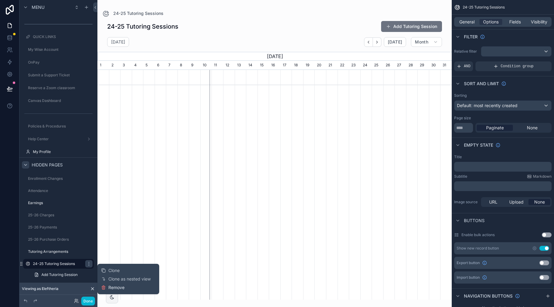
click at [124, 286] on span "Remove" at bounding box center [116, 287] width 16 height 6
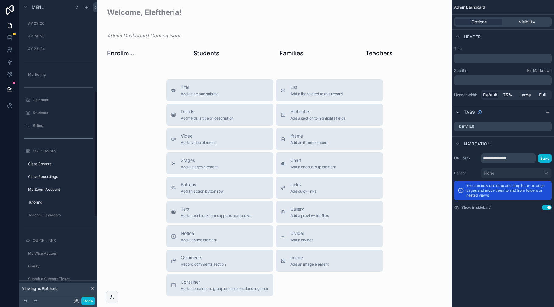
scroll to position [218, 0]
click at [45, 200] on label "Tutoring" at bounding box center [55, 200] width 54 height 5
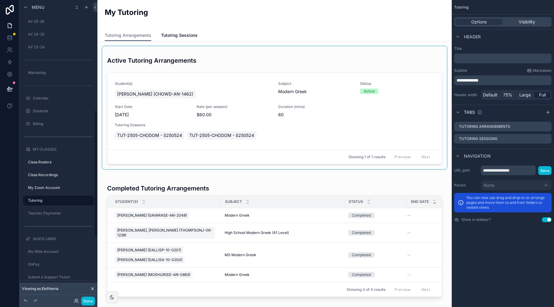
scroll to position [262, 0]
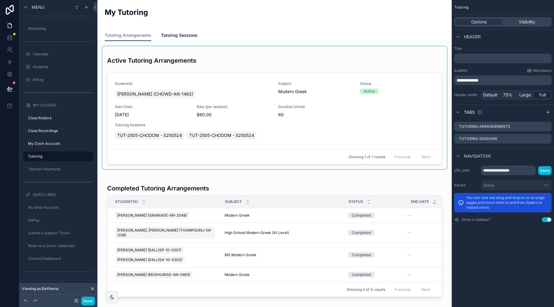
click at [251, 62] on div "scrollable content" at bounding box center [274, 107] width 344 height 123
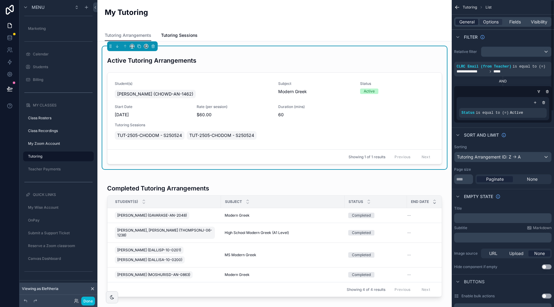
click at [470, 20] on span "General" at bounding box center [466, 22] width 15 height 6
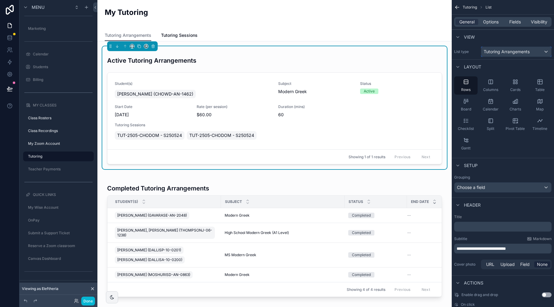
click at [516, 51] on span "Tutoring Arrangements" at bounding box center [506, 52] width 46 height 6
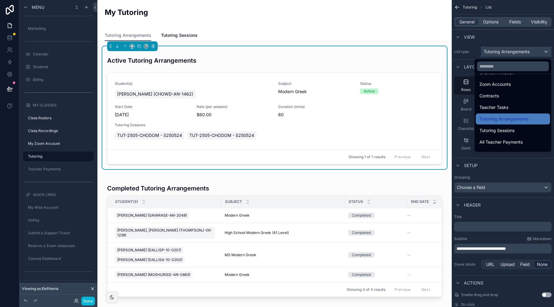
scroll to position [134, 0]
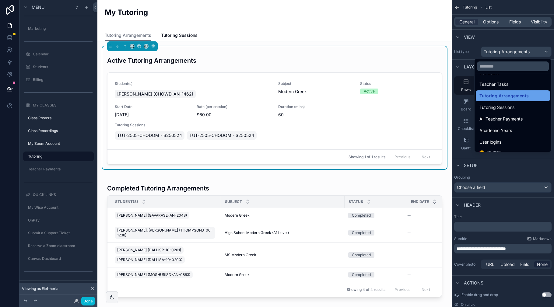
click at [509, 96] on span "Tutoring Arrangements" at bounding box center [503, 95] width 49 height 7
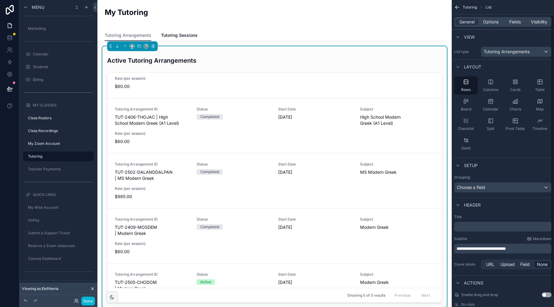
scroll to position [27, 0]
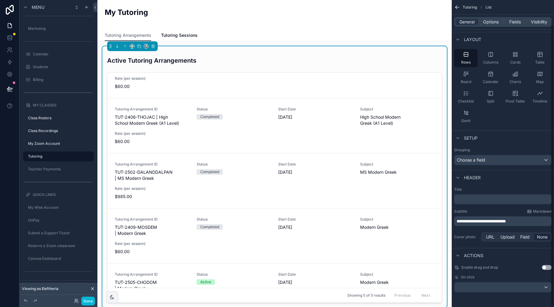
click at [253, 24] on div "My Tutoring" at bounding box center [275, 15] width 340 height 30
click at [266, 61] on div "Active Tutoring Arrangements" at bounding box center [274, 58] width 335 height 19
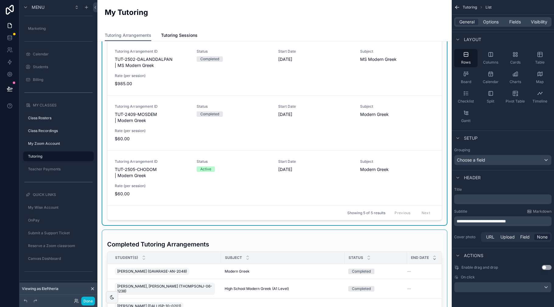
scroll to position [0, 0]
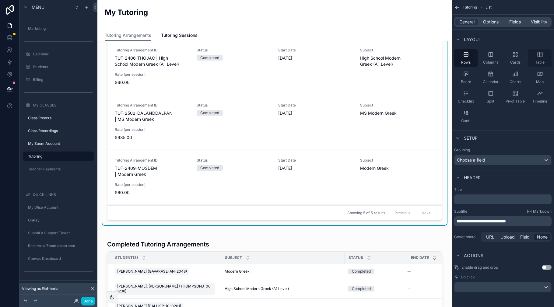
click at [535, 55] on icon "scrollable content" at bounding box center [540, 54] width 6 height 6
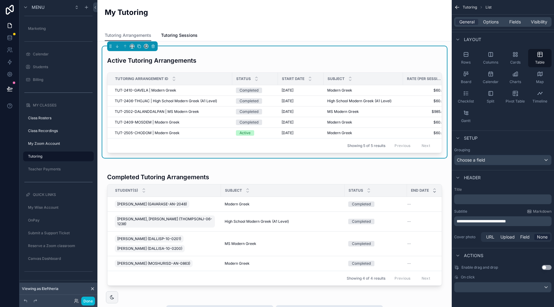
click at [304, 60] on div "Active Tutoring Arrangements" at bounding box center [274, 58] width 335 height 19
click at [292, 61] on div "Active Tutoring Arrangements" at bounding box center [274, 58] width 335 height 19
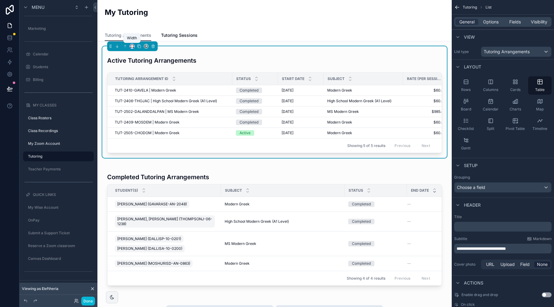
click at [132, 47] on icon "scrollable content" at bounding box center [132, 46] width 4 height 4
click at [292, 58] on div "scrollable content" at bounding box center [277, 153] width 554 height 307
click at [490, 19] on span "Options" at bounding box center [491, 22] width 16 height 6
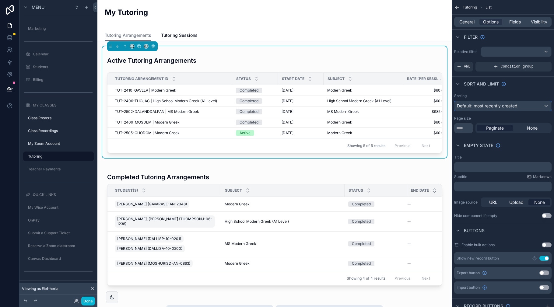
click at [498, 106] on span "Default: most recently created" at bounding box center [487, 105] width 61 height 5
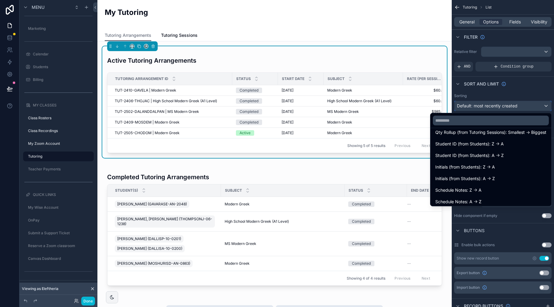
scroll to position [332, 0]
click at [464, 151] on span "Student ID (from Students): A -> Z" at bounding box center [469, 152] width 68 height 7
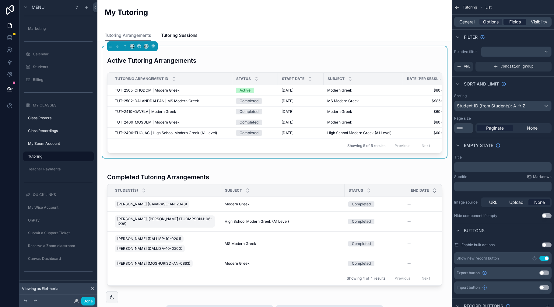
click at [516, 22] on span "Fields" at bounding box center [515, 22] width 12 height 6
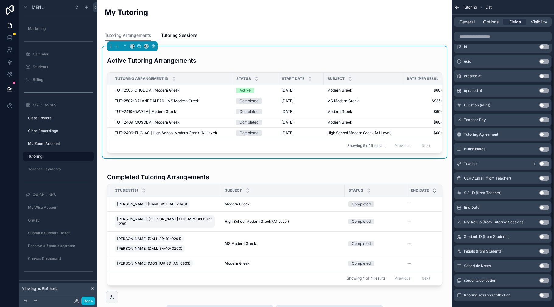
scroll to position [98, 0]
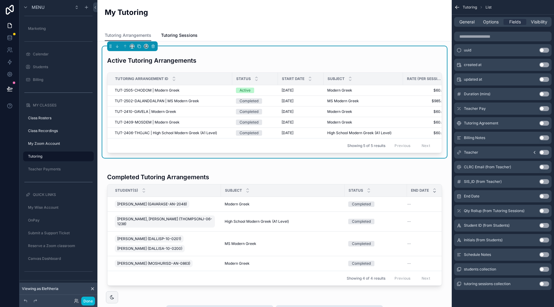
click at [535, 269] on button "Use setting" at bounding box center [544, 269] width 10 height 5
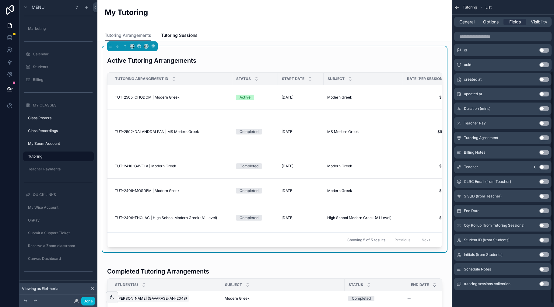
scroll to position [0, 0]
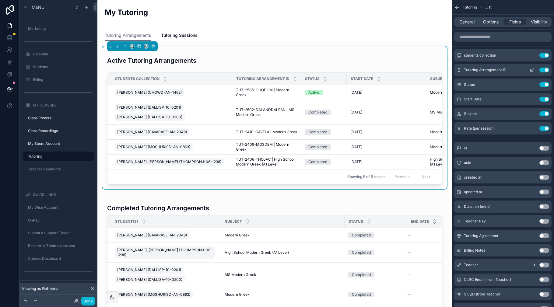
click at [535, 70] on button "Use setting" at bounding box center [544, 70] width 10 height 5
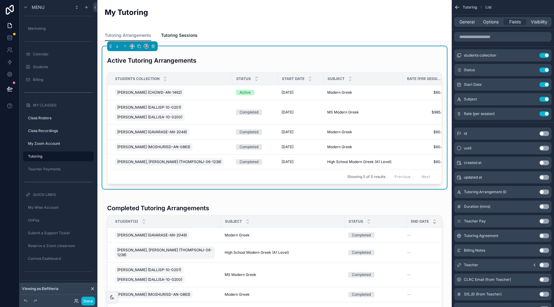
click at [495, 26] on div "General Options Fields Visibility" at bounding box center [502, 22] width 97 height 10
click at [493, 23] on span "Options" at bounding box center [491, 22] width 16 height 6
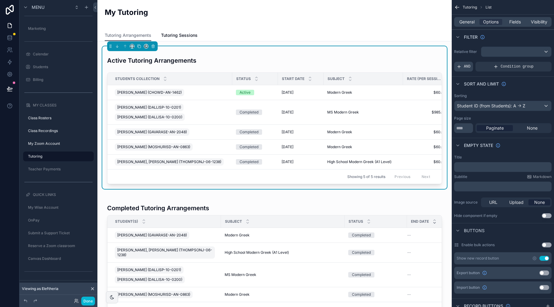
click at [465, 67] on span "AND" at bounding box center [467, 66] width 7 height 5
click at [535, 61] on icon "scrollable content" at bounding box center [536, 63] width 4 height 4
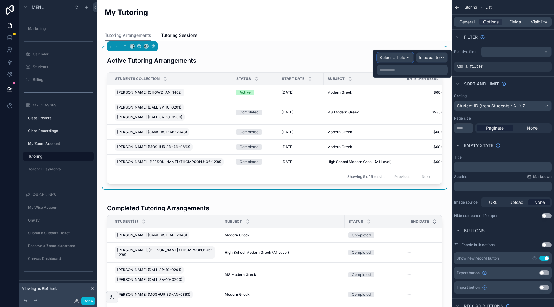
click at [405, 57] on span "Select a field" at bounding box center [392, 57] width 26 height 5
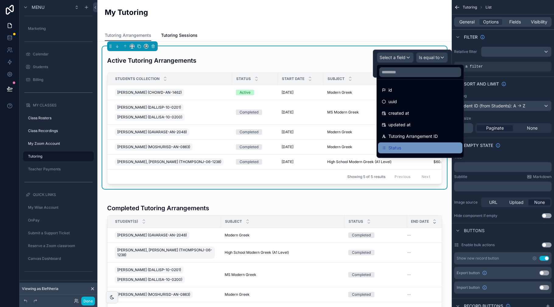
click at [402, 145] on div "Status" at bounding box center [420, 147] width 77 height 7
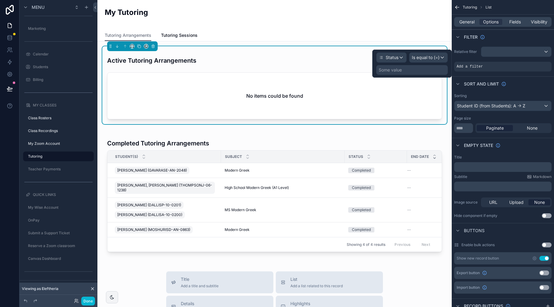
click at [423, 69] on div "Some value" at bounding box center [411, 70] width 71 height 10
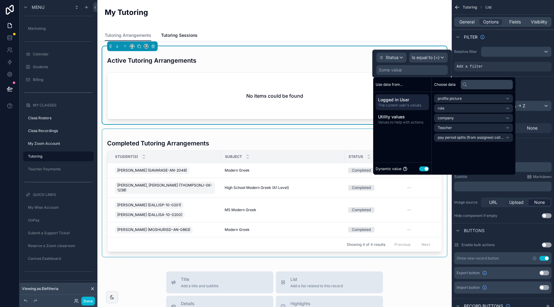
drag, startPoint x: 421, startPoint y: 169, endPoint x: 427, endPoint y: 166, distance: 7.2
click at [421, 169] on button "Use setting" at bounding box center [424, 168] width 10 height 5
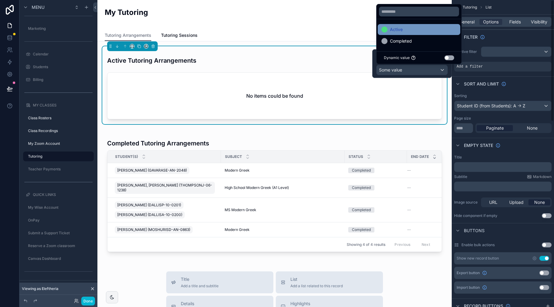
click at [394, 31] on span "Active" at bounding box center [396, 29] width 13 height 7
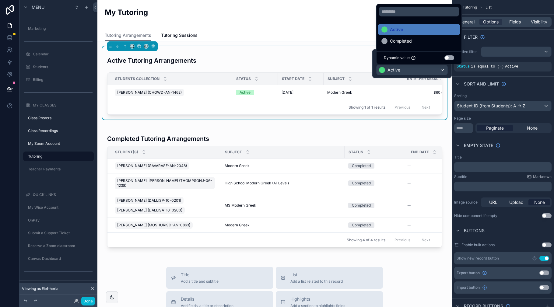
click at [337, 18] on div "My Tutoring" at bounding box center [275, 14] width 340 height 15
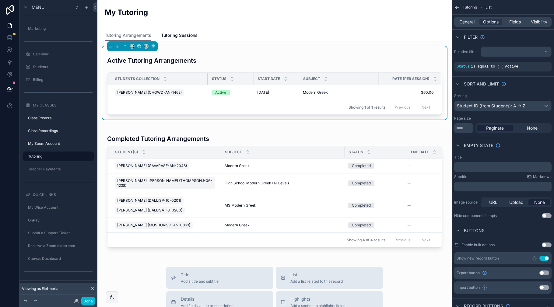
drag, startPoint x: 232, startPoint y: 79, endPoint x: 222, endPoint y: 81, distance: 9.3
click at [207, 82] on div "scrollable content" at bounding box center [208, 79] width 2 height 12
drag, startPoint x: 253, startPoint y: 80, endPoint x: 226, endPoint y: 81, distance: 26.5
click at [241, 81] on div "scrollable content" at bounding box center [242, 79] width 2 height 12
click at [512, 23] on span "Fields" at bounding box center [515, 22] width 12 height 6
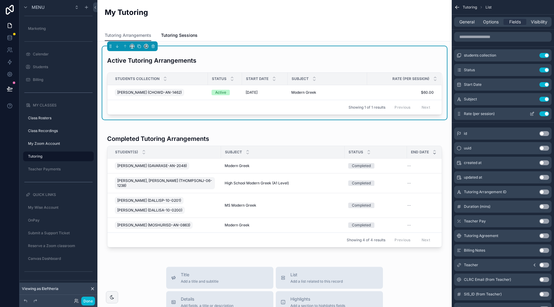
click at [535, 113] on button "Use setting" at bounding box center [544, 113] width 10 height 5
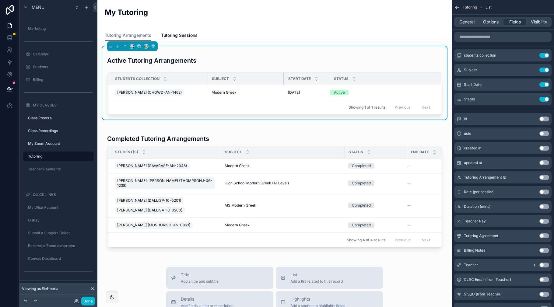
drag, startPoint x: 241, startPoint y: 78, endPoint x: 267, endPoint y: 82, distance: 26.5
click at [283, 81] on div "scrollable content" at bounding box center [284, 79] width 2 height 12
drag, startPoint x: 207, startPoint y: 78, endPoint x: 286, endPoint y: 78, distance: 79.1
click at [221, 79] on div "scrollable content" at bounding box center [222, 79] width 2 height 12
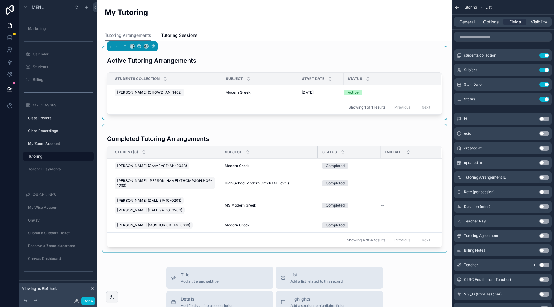
drag, startPoint x: 343, startPoint y: 154, endPoint x: 355, endPoint y: 153, distance: 11.3
click at [317, 155] on div "scrollable content" at bounding box center [318, 152] width 2 height 12
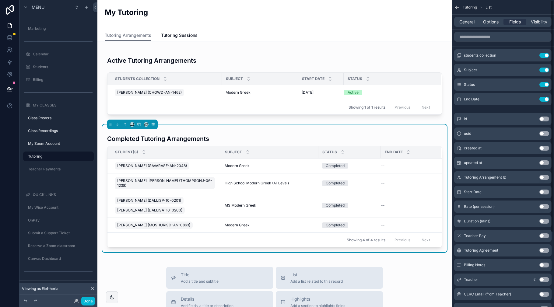
click at [396, 142] on div "Completed Tutoring Arrangements" at bounding box center [274, 136] width 335 height 19
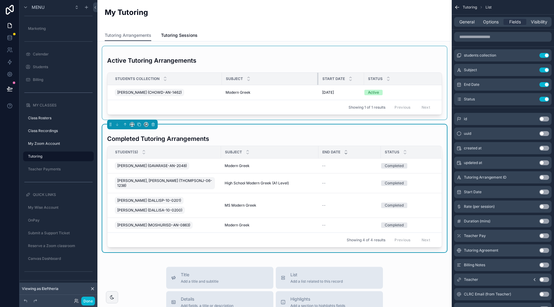
drag, startPoint x: 297, startPoint y: 79, endPoint x: 345, endPoint y: 80, distance: 47.8
click at [318, 80] on div "scrollable content" at bounding box center [318, 79] width 2 height 12
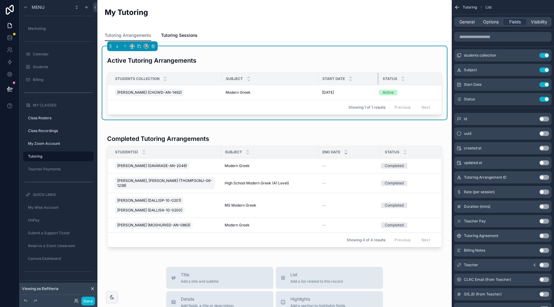
drag, startPoint x: 363, startPoint y: 80, endPoint x: 377, endPoint y: 82, distance: 14.1
click at [378, 83] on div "scrollable content" at bounding box center [378, 79] width 2 height 12
click at [389, 23] on div "My Tutoring" at bounding box center [275, 15] width 340 height 30
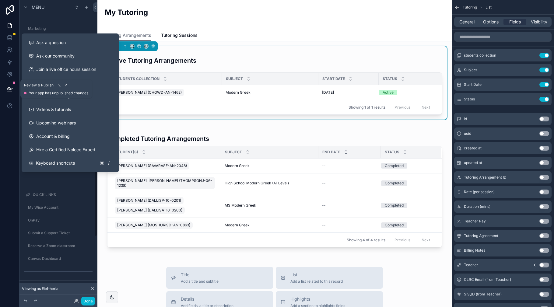
click at [9, 90] on icon at bounding box center [10, 89] width 6 height 6
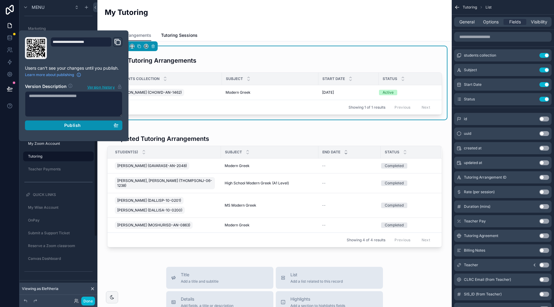
click at [54, 124] on div "Publish" at bounding box center [73, 125] width 89 height 5
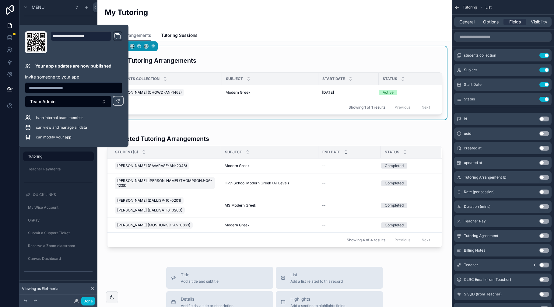
click at [233, 19] on div "My Tutoring" at bounding box center [275, 14] width 340 height 15
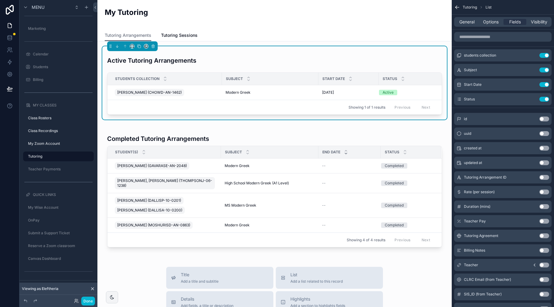
click at [217, 19] on div "My Tutoring" at bounding box center [275, 14] width 340 height 15
click at [209, 23] on div "My Tutoring" at bounding box center [275, 15] width 340 height 30
click at [179, 36] on span "Tutoring Sessions" at bounding box center [179, 35] width 37 height 6
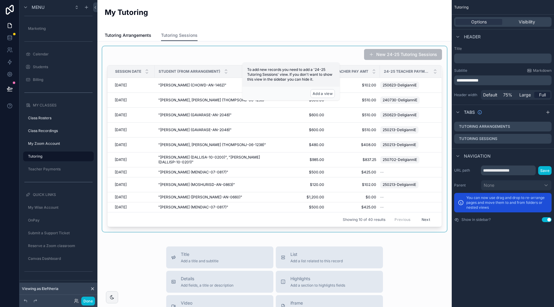
click at [325, 50] on div "scrollable content" at bounding box center [274, 139] width 344 height 186
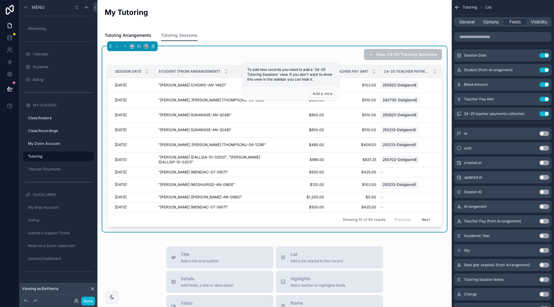
click at [422, 52] on button "New 24-25 Tutoring Sessions" at bounding box center [403, 54] width 78 height 11
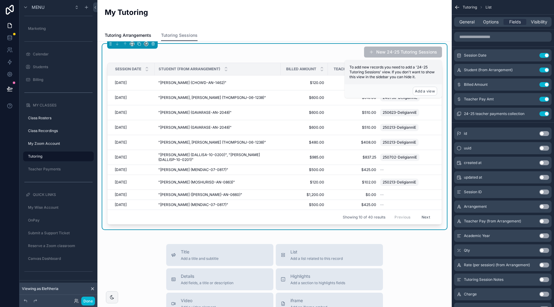
click at [322, 54] on div "New 24-25 Tutoring Sessions" at bounding box center [274, 52] width 335 height 12
click at [493, 23] on span "Options" at bounding box center [491, 22] width 16 height 6
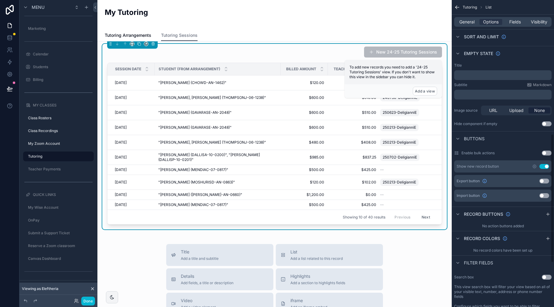
scroll to position [0, 0]
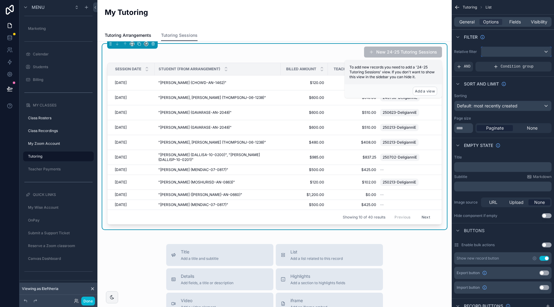
click at [498, 52] on div "scrollable content" at bounding box center [516, 52] width 70 height 10
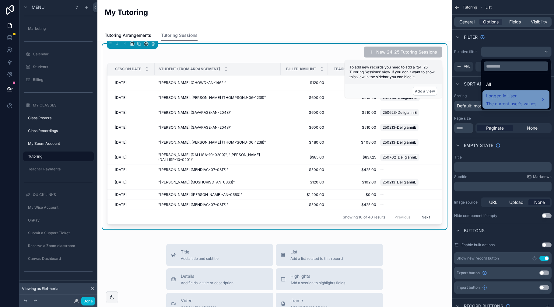
click at [509, 93] on span "Logged in User" at bounding box center [511, 95] width 50 height 7
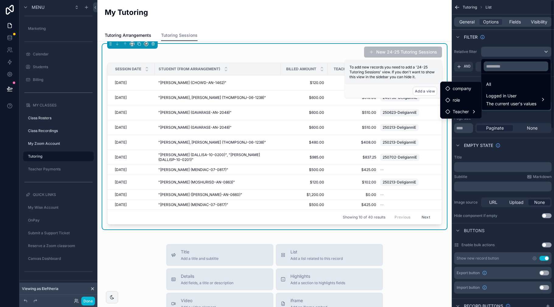
click at [471, 71] on div "scrollable content" at bounding box center [277, 153] width 554 height 307
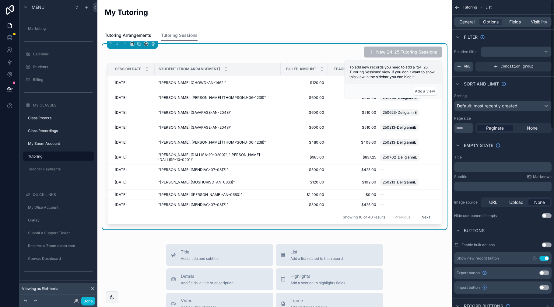
click at [465, 67] on span "AND" at bounding box center [467, 66] width 7 height 5
click at [535, 62] on icon "scrollable content" at bounding box center [536, 63] width 4 height 4
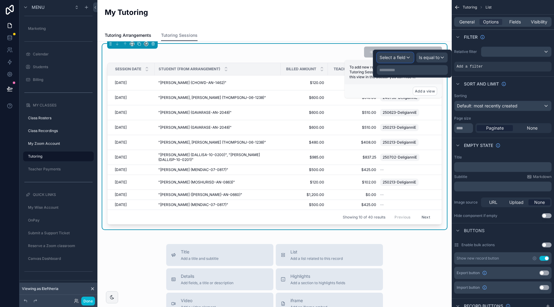
click at [409, 59] on div "Select a field" at bounding box center [395, 58] width 36 height 10
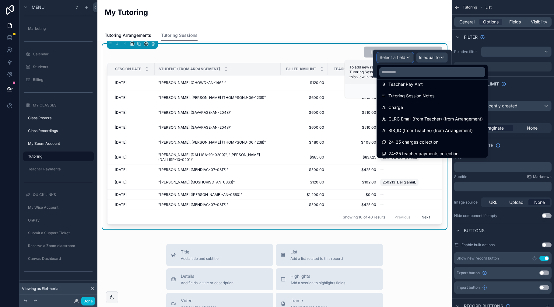
scroll to position [158, 0]
click at [420, 121] on span "CLRC Email (from Teacher) (from Arrangement)" at bounding box center [435, 117] width 94 height 7
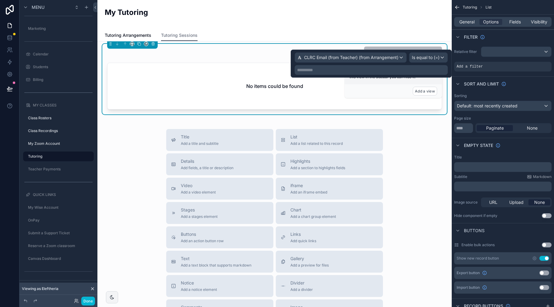
click at [417, 71] on p "**********" at bounding box center [371, 70] width 149 height 6
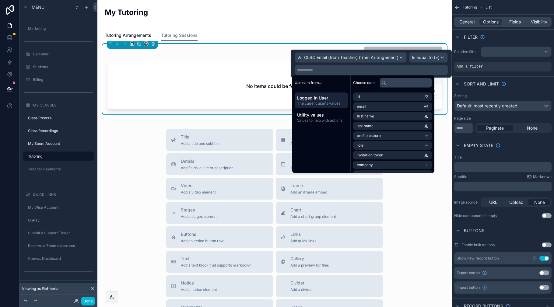
click at [328, 98] on span "Logged in User" at bounding box center [321, 98] width 48 height 6
click at [369, 103] on li "email" at bounding box center [392, 106] width 79 height 9
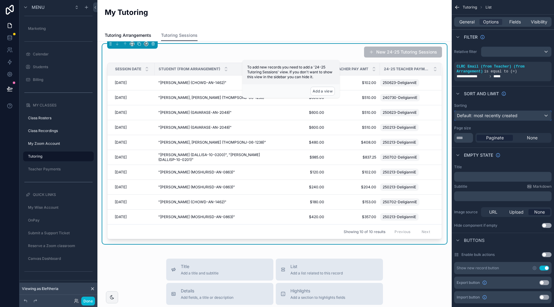
click at [524, 112] on div "Default: most recently created" at bounding box center [502, 116] width 97 height 10
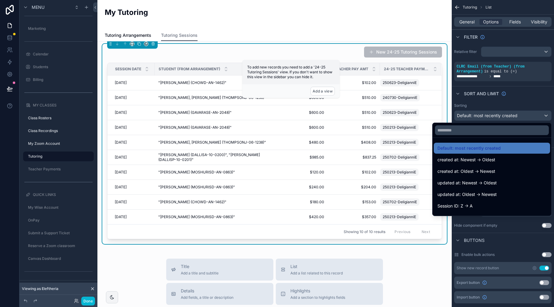
click at [515, 115] on div "scrollable content" at bounding box center [277, 153] width 554 height 307
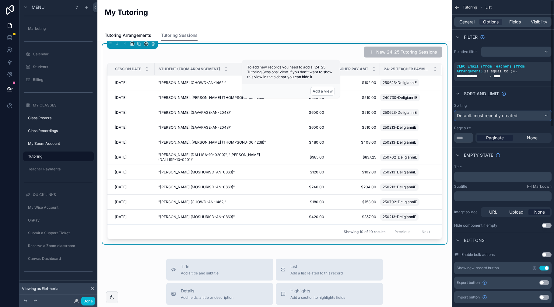
click at [515, 115] on span "Default: most recently created" at bounding box center [487, 115] width 61 height 5
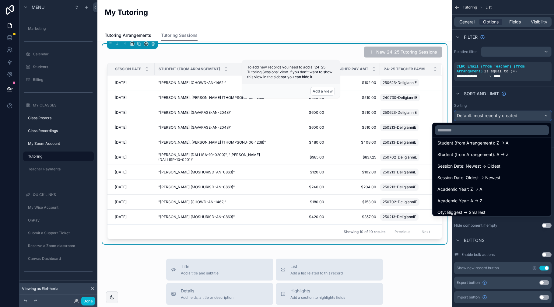
scroll to position [133, 0]
click at [481, 166] on span "Session Date: Newest -> Oldest" at bounding box center [468, 165] width 63 height 7
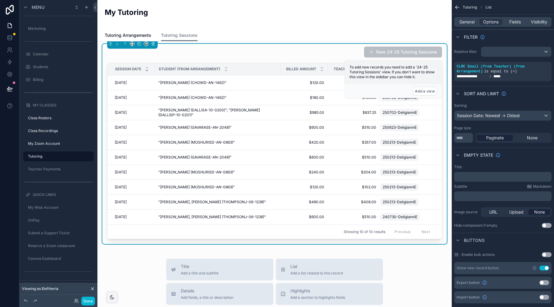
click at [396, 52] on button "New 24-25 Tutoring Sessions" at bounding box center [403, 52] width 78 height 11
click at [88, 155] on icon "scrollable content" at bounding box center [88, 156] width 5 height 5
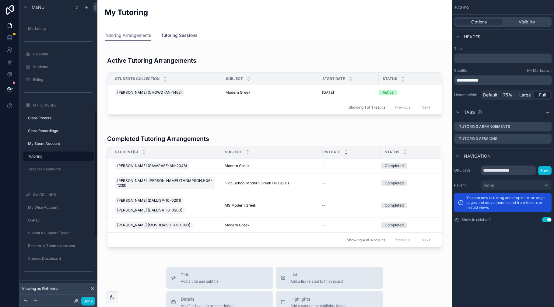
click at [177, 33] on span "Tutoring Sessions" at bounding box center [179, 35] width 37 height 6
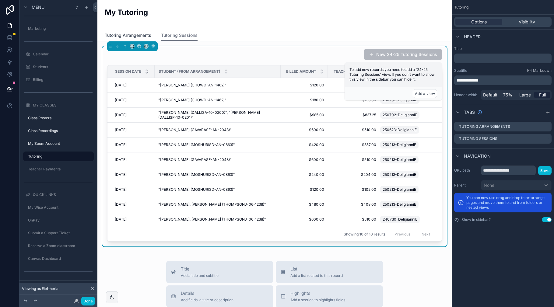
click at [137, 36] on span "Tutoring Arrangements" at bounding box center [128, 35] width 47 height 6
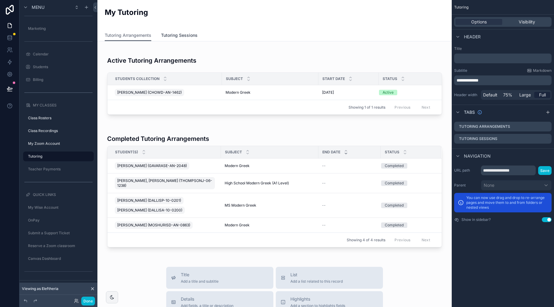
click at [170, 34] on span "Tutoring Sessions" at bounding box center [179, 35] width 37 height 6
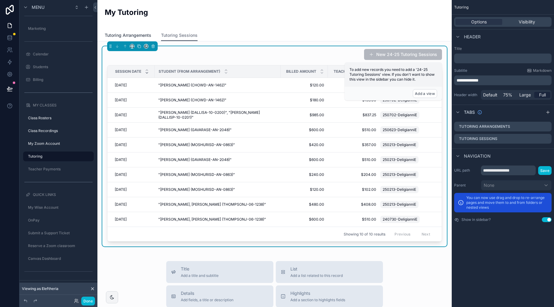
click at [132, 32] on link "Tutoring Arrangements" at bounding box center [128, 36] width 47 height 12
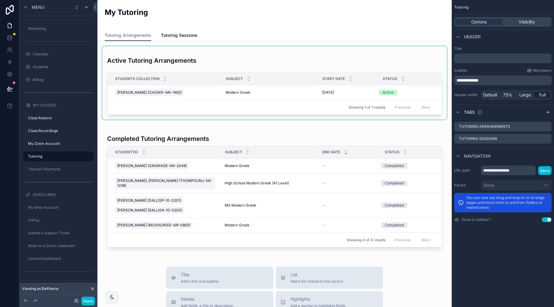
click at [209, 65] on div "scrollable content" at bounding box center [274, 82] width 344 height 73
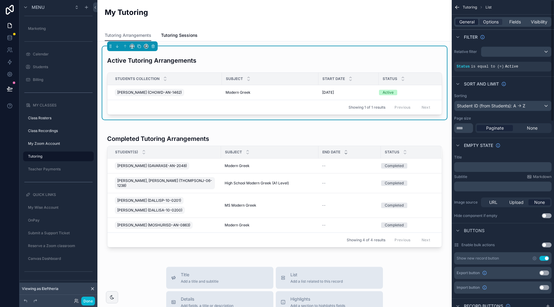
click at [467, 23] on span "General" at bounding box center [466, 22] width 15 height 6
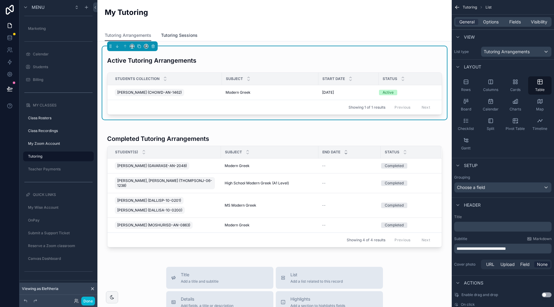
click at [179, 33] on span "Tutoring Sessions" at bounding box center [179, 35] width 37 height 6
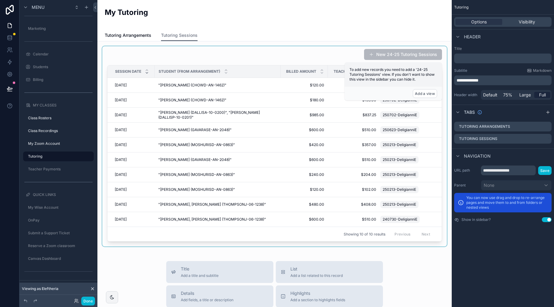
click at [253, 60] on div "scrollable content" at bounding box center [274, 146] width 344 height 200
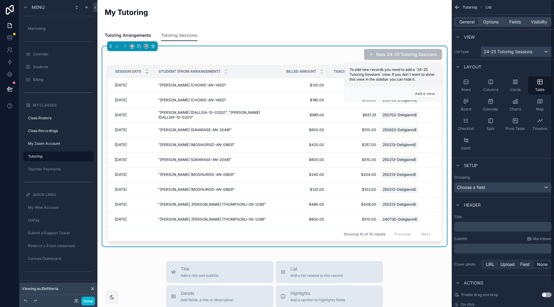
click at [525, 51] on span "24-25 Tutoring Sessions" at bounding box center [507, 52] width 49 height 6
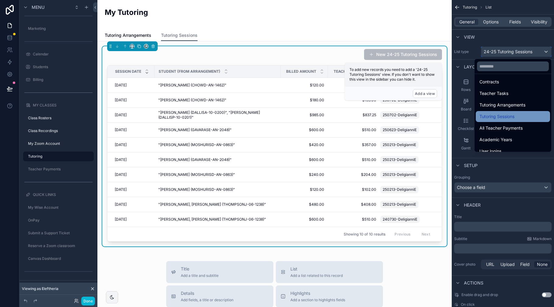
scroll to position [125, 0]
click at [512, 115] on span "Tutoring Sessions" at bounding box center [496, 116] width 35 height 7
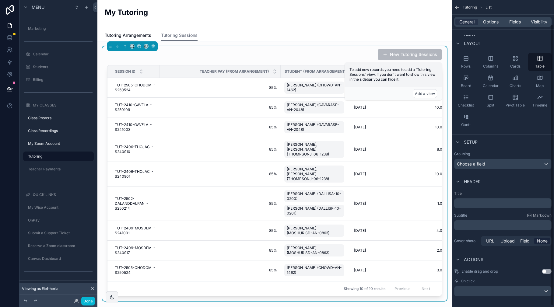
scroll to position [27, 0]
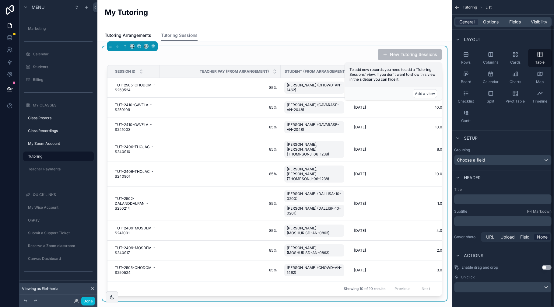
click at [476, 224] on div "﻿" at bounding box center [502, 221] width 97 height 10
click at [479, 224] on p "﻿" at bounding box center [503, 221] width 94 height 6
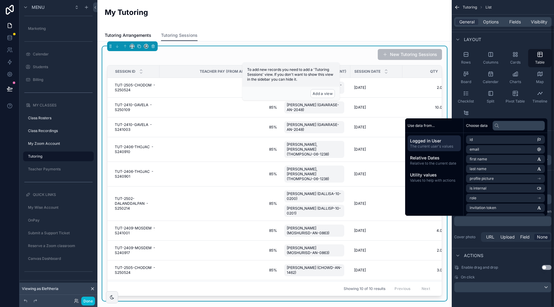
click at [518, 251] on div "Actions" at bounding box center [502, 255] width 102 height 15
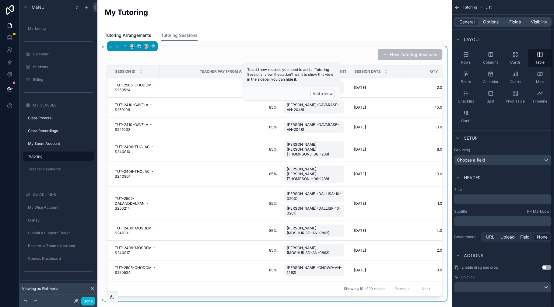
scroll to position [0, 0]
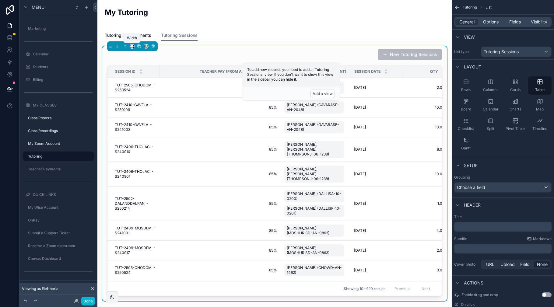
click at [131, 47] on icon "scrollable content" at bounding box center [132, 46] width 4 height 4
click at [141, 125] on span "Full width" at bounding box center [144, 126] width 19 height 7
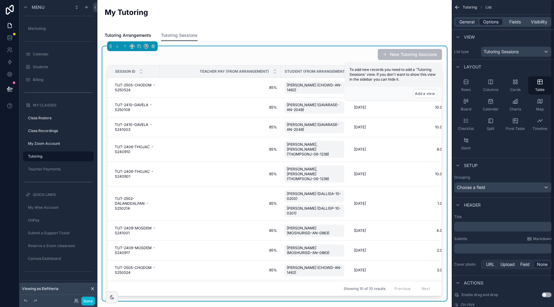
click at [493, 23] on span "Options" at bounding box center [491, 22] width 16 height 6
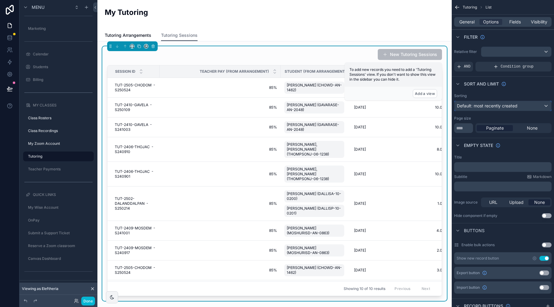
click at [511, 106] on span "Default: most recently created" at bounding box center [487, 105] width 61 height 5
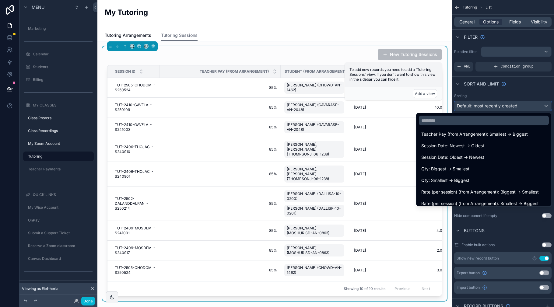
scroll to position [99, 0]
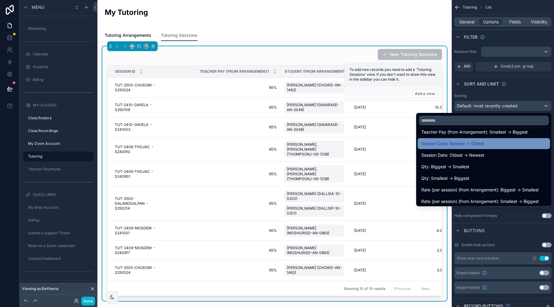
click at [471, 146] on span "Session Date: Newest -> Oldest" at bounding box center [452, 143] width 63 height 7
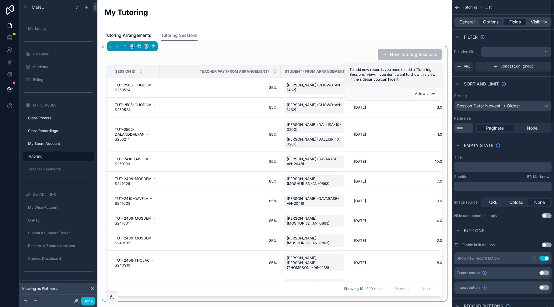
click at [513, 23] on span "Fields" at bounding box center [515, 22] width 12 height 6
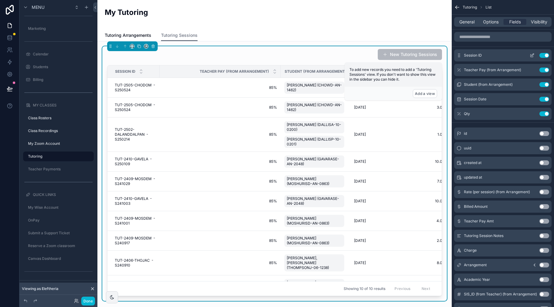
click at [535, 55] on button "Use setting" at bounding box center [544, 55] width 10 height 5
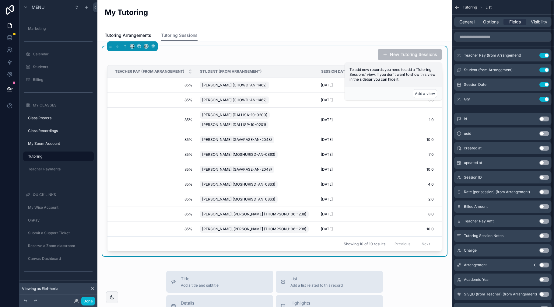
click at [535, 55] on button "Use setting" at bounding box center [544, 55] width 10 height 5
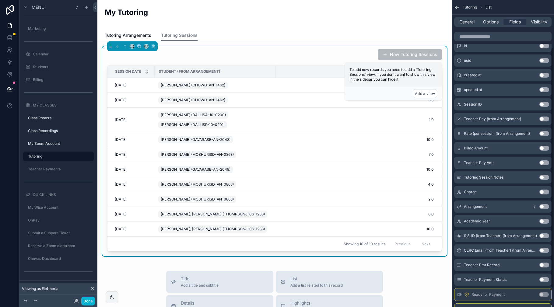
scroll to position [61, 0]
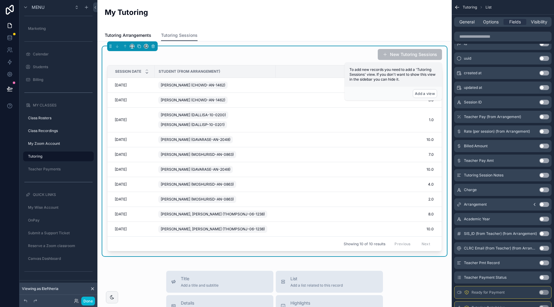
click at [535, 148] on button "Use setting" at bounding box center [544, 146] width 10 height 5
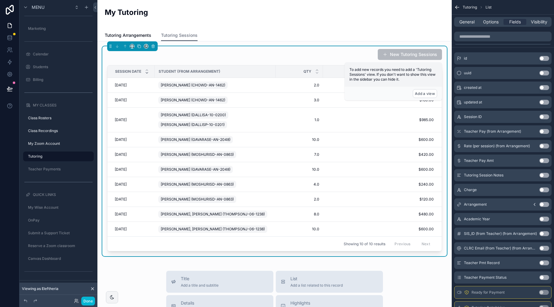
click at [535, 160] on button "Use setting" at bounding box center [544, 160] width 10 height 5
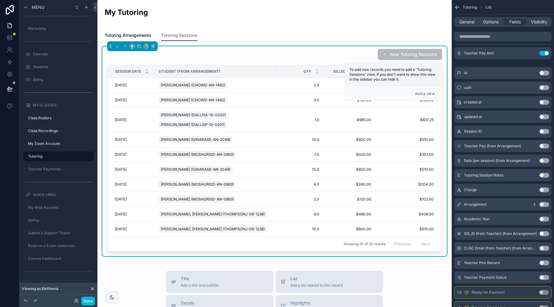
click at [535, 174] on button "Use setting" at bounding box center [544, 175] width 10 height 5
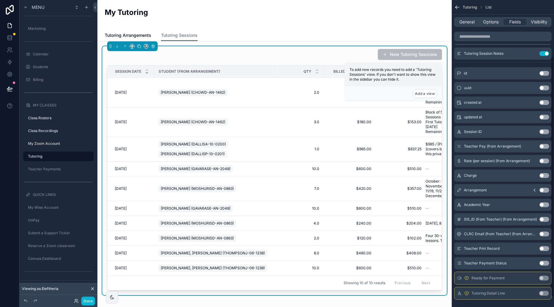
scroll to position [85, 0]
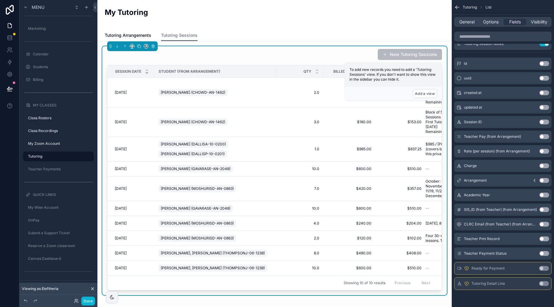
click at [535, 239] on button "Use setting" at bounding box center [544, 238] width 10 height 5
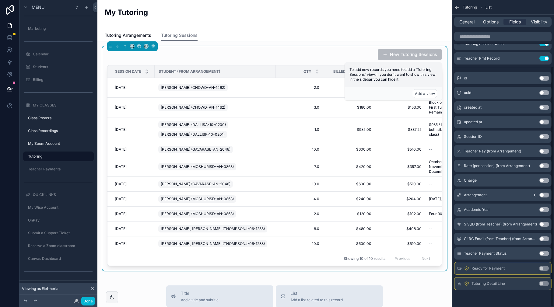
click at [535, 255] on button "Use setting" at bounding box center [544, 253] width 10 height 5
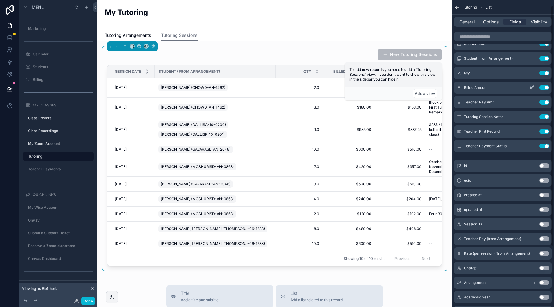
scroll to position [0, 0]
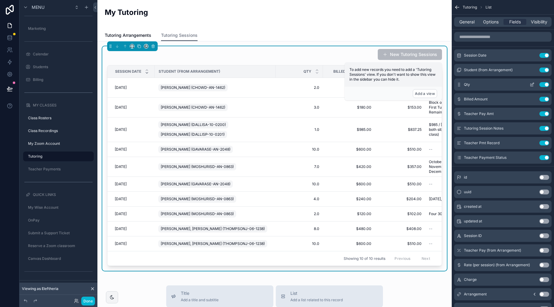
click at [535, 85] on button "Use setting" at bounding box center [544, 84] width 10 height 5
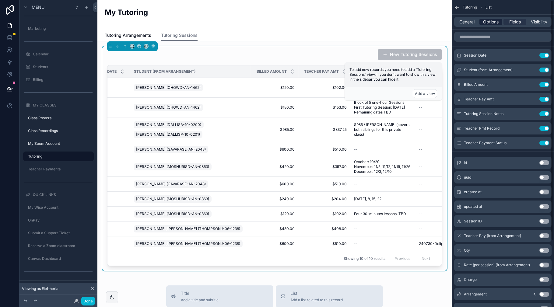
click at [495, 23] on span "Options" at bounding box center [491, 22] width 16 height 6
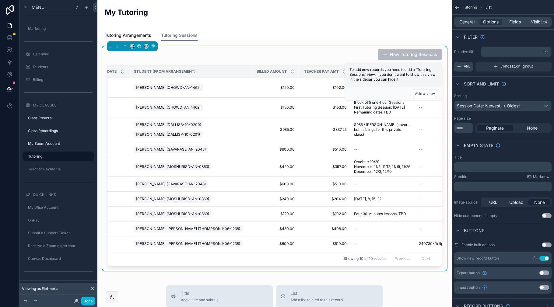
click at [467, 64] on span "AND" at bounding box center [467, 66] width 7 height 5
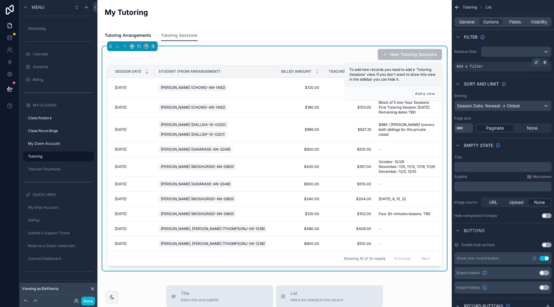
click at [535, 61] on icon "scrollable content" at bounding box center [536, 63] width 4 height 4
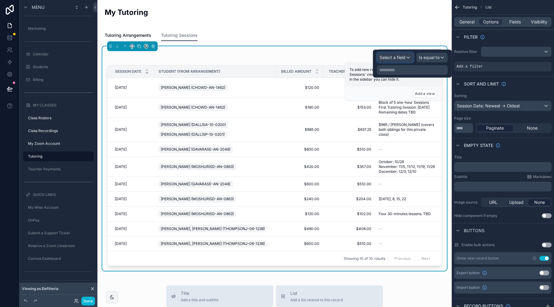
click at [408, 56] on div "Select a field" at bounding box center [395, 58] width 36 height 10
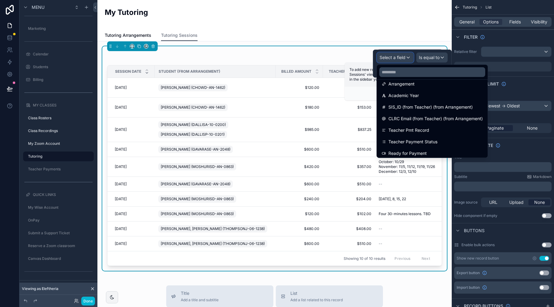
scroll to position [168, 0]
click at [408, 117] on span "CLRC Email (from Teacher) (from Arrangement)" at bounding box center [435, 118] width 94 height 7
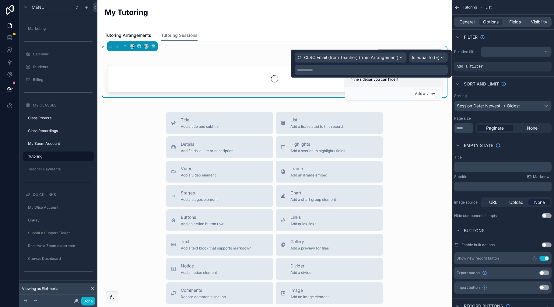
click at [394, 70] on p "**********" at bounding box center [371, 70] width 149 height 6
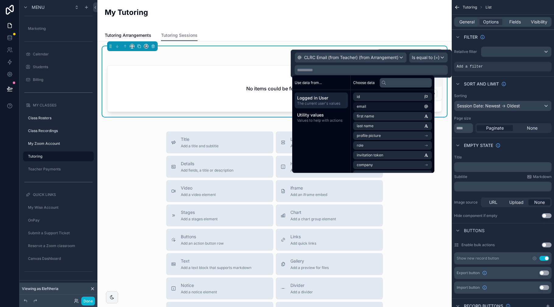
drag, startPoint x: 322, startPoint y: 100, endPoint x: 355, endPoint y: 105, distance: 32.6
click at [322, 100] on span "Logged in User" at bounding box center [321, 98] width 48 height 6
click at [358, 106] on span "email" at bounding box center [361, 106] width 9 height 5
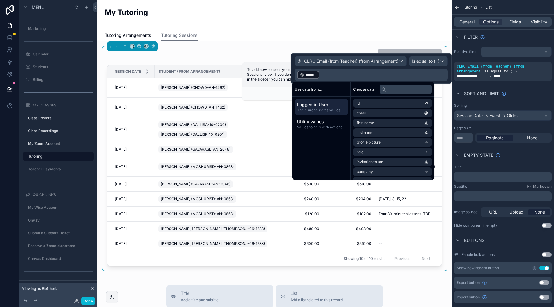
click at [514, 9] on div "Tutoring List" at bounding box center [502, 7] width 102 height 15
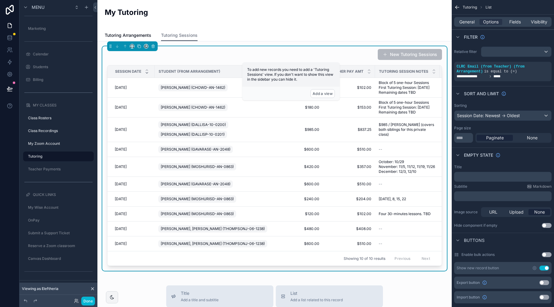
click at [350, 53] on div "New Tutoring Sessions" at bounding box center [274, 55] width 335 height 12
click at [528, 95] on div "Sort And Limit" at bounding box center [502, 93] width 102 height 15
click at [513, 20] on span "Fields" at bounding box center [515, 22] width 12 height 6
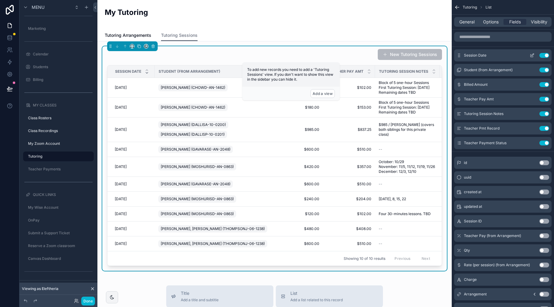
click at [532, 55] on icon "scrollable content" at bounding box center [531, 55] width 5 height 5
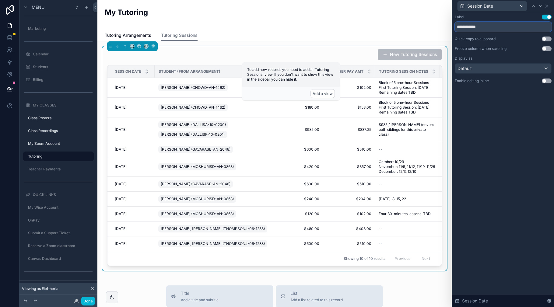
click at [474, 26] on input "**********" at bounding box center [503, 27] width 97 height 10
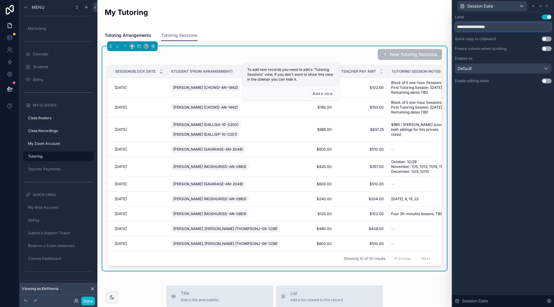
type input "**********"
click at [525, 107] on div "**********" at bounding box center [503, 159] width 102 height 295
click at [535, 6] on icon at bounding box center [546, 6] width 5 height 5
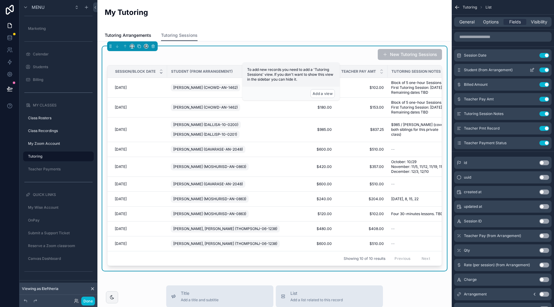
click at [531, 70] on icon "scrollable content" at bounding box center [532, 69] width 2 height 2
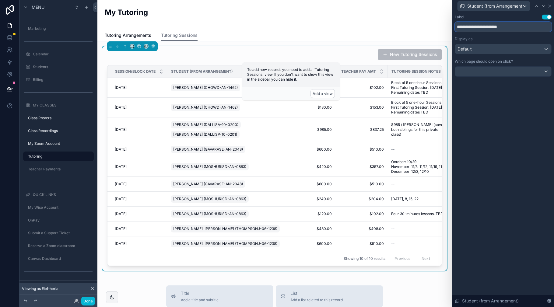
click at [478, 26] on input "**********" at bounding box center [503, 27] width 97 height 10
type input "*******"
click at [483, 104] on div "Label Use setting ******* Display as Default Which page should open on click? S…" at bounding box center [503, 159] width 102 height 295
click at [505, 50] on div "Default" at bounding box center [503, 49] width 96 height 10
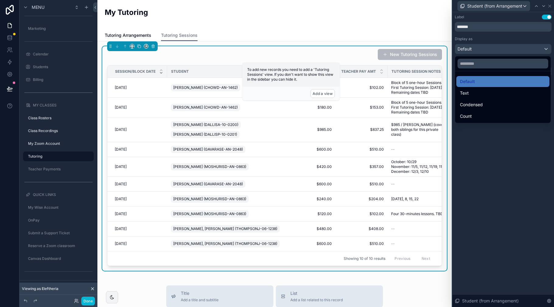
click at [483, 139] on div at bounding box center [503, 153] width 102 height 307
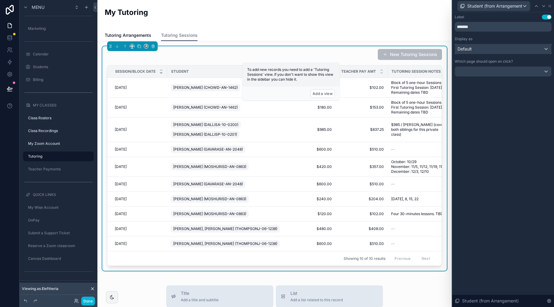
click at [471, 46] on span "Default" at bounding box center [464, 49] width 14 height 6
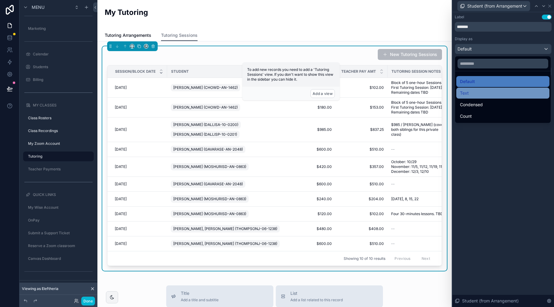
click at [469, 96] on div "Text" at bounding box center [503, 92] width 86 height 7
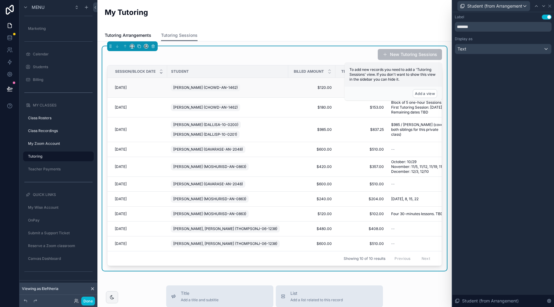
click at [192, 90] on span "[PERSON_NAME] (CHOWD-AN-1462)" at bounding box center [205, 87] width 64 height 5
click at [476, 49] on div "Text" at bounding box center [503, 49] width 96 height 10
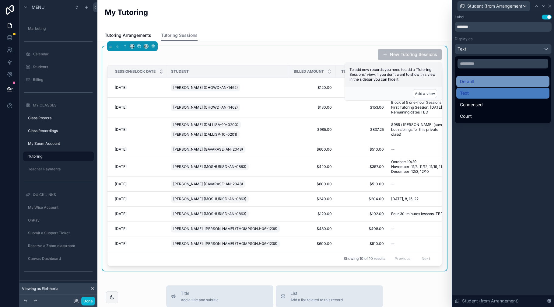
click at [472, 79] on span "Default" at bounding box center [467, 81] width 14 height 7
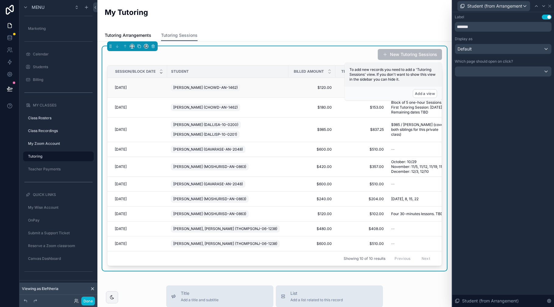
click at [196, 89] on span "[PERSON_NAME] (CHOWD-AN-1462)" at bounding box center [205, 87] width 64 height 5
click at [535, 7] on icon at bounding box center [549, 6] width 5 height 5
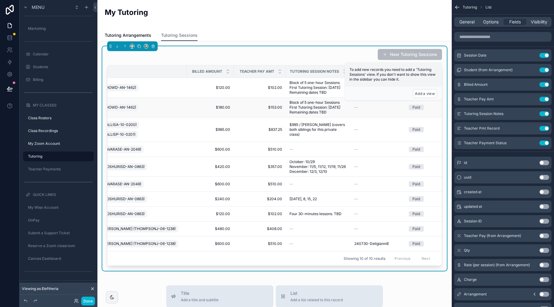
scroll to position [0, 115]
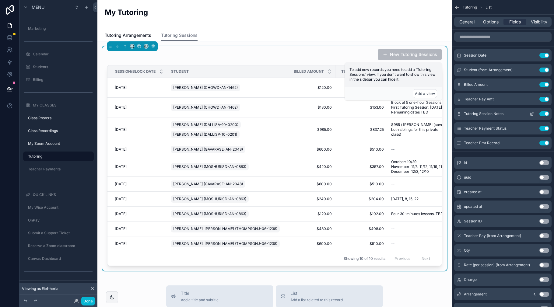
click at [531, 114] on icon "scrollable content" at bounding box center [532, 113] width 2 height 2
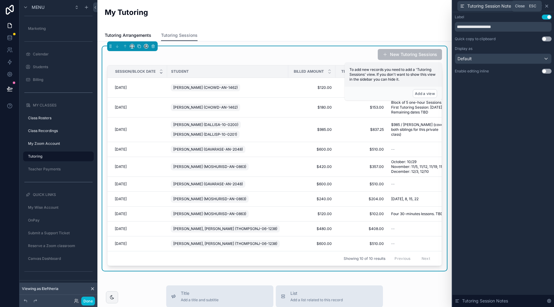
click at [535, 6] on icon at bounding box center [546, 6] width 5 height 5
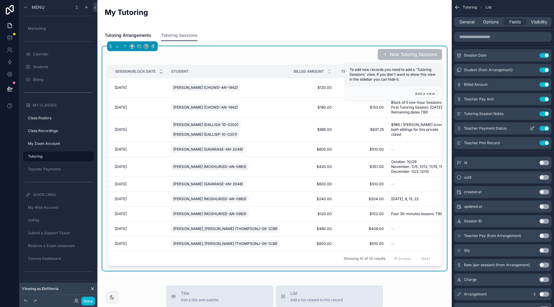
click at [535, 128] on button "Use setting" at bounding box center [544, 128] width 10 height 5
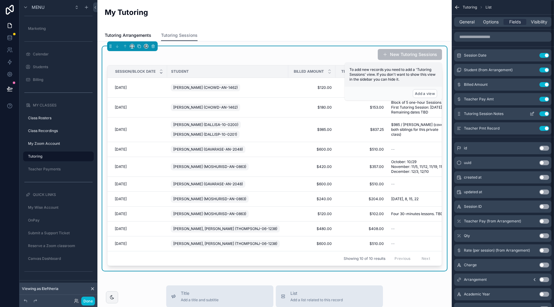
click at [535, 113] on button "Use setting" at bounding box center [544, 113] width 10 height 5
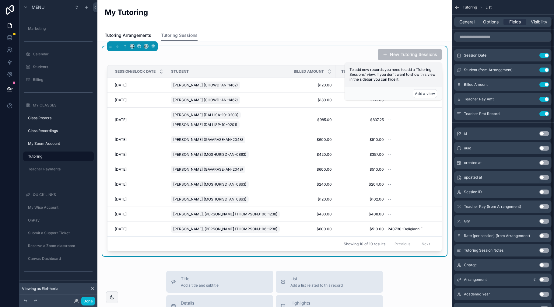
scroll to position [85, 0]
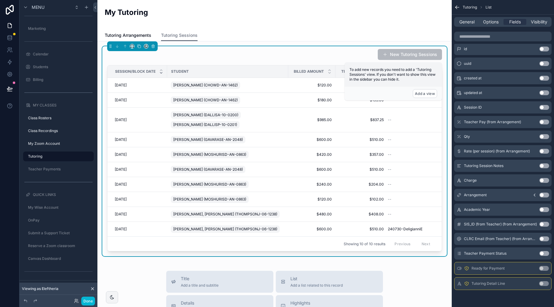
click at [535, 254] on button "Use setting" at bounding box center [544, 253] width 10 height 5
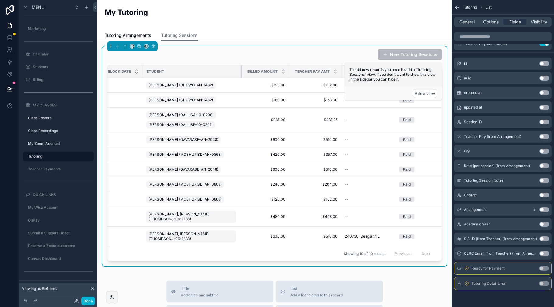
scroll to position [0, 25]
drag, startPoint x: 237, startPoint y: 72, endPoint x: 308, endPoint y: 70, distance: 70.9
click at [214, 72] on th "Student" at bounding box center [191, 71] width 98 height 12
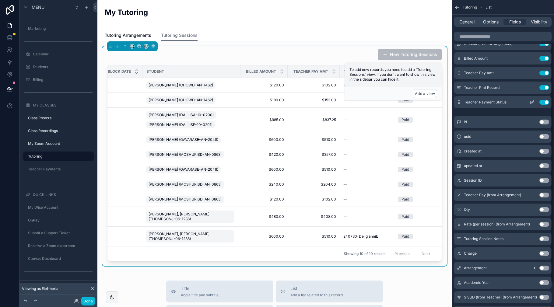
scroll to position [0, 0]
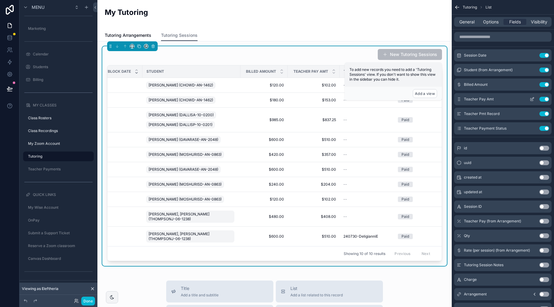
click at [532, 98] on icon "scrollable content" at bounding box center [532, 98] width 2 height 2
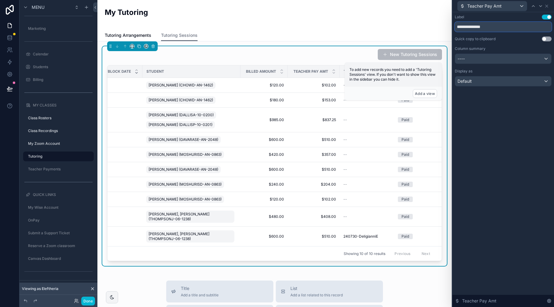
click at [465, 28] on input "**********" at bounding box center [503, 27] width 97 height 10
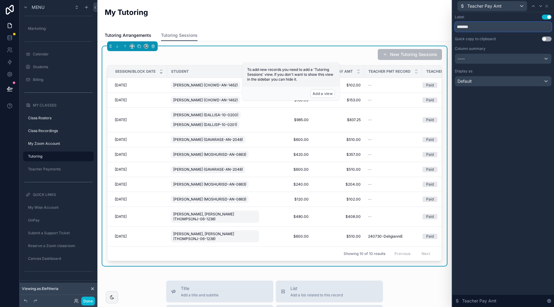
type input "*******"
click at [520, 106] on div "Label Use setting ******* Quick copy to clipboard Use setting Column summary --…" at bounding box center [503, 159] width 102 height 295
click at [535, 4] on icon at bounding box center [546, 6] width 5 height 5
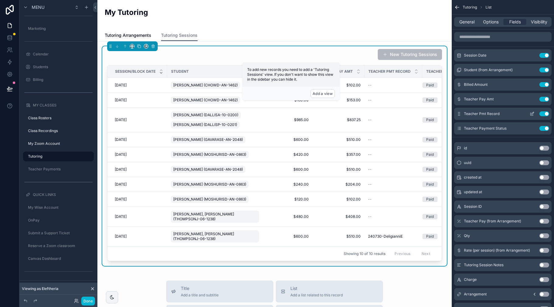
click at [531, 113] on icon "scrollable content" at bounding box center [532, 113] width 2 height 2
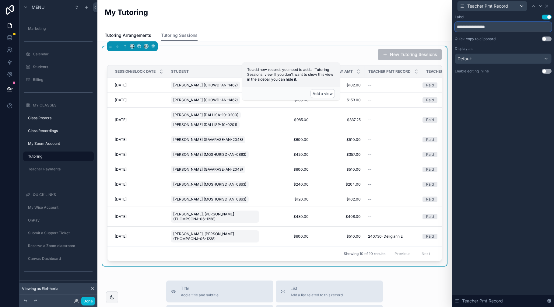
drag, startPoint x: 482, startPoint y: 27, endPoint x: 454, endPoint y: 27, distance: 28.0
click at [454, 27] on div "**********" at bounding box center [503, 50] width 102 height 76
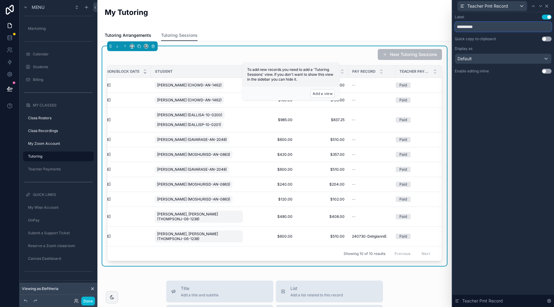
type input "**********"
click at [535, 6] on icon at bounding box center [546, 6] width 5 height 5
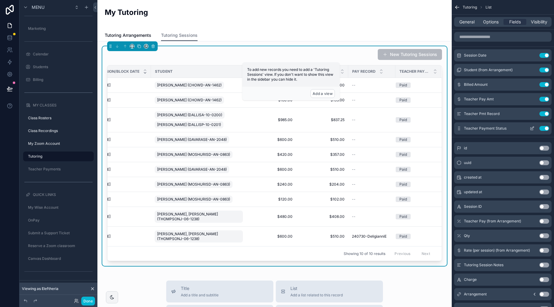
drag, startPoint x: 530, startPoint y: 128, endPoint x: 525, endPoint y: 126, distance: 5.1
click at [530, 128] on icon "scrollable content" at bounding box center [531, 128] width 3 height 3
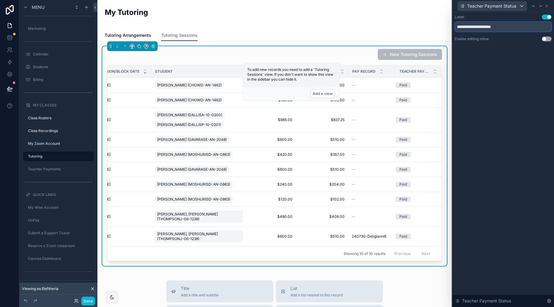
click at [483, 26] on input "**********" at bounding box center [503, 27] width 97 height 10
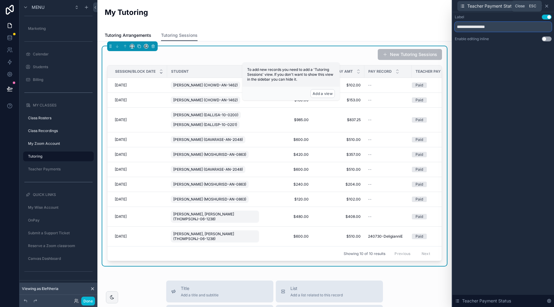
type input "**********"
drag, startPoint x: 546, startPoint y: 6, endPoint x: 541, endPoint y: 7, distance: 5.0
click at [535, 6] on icon at bounding box center [546, 6] width 2 height 2
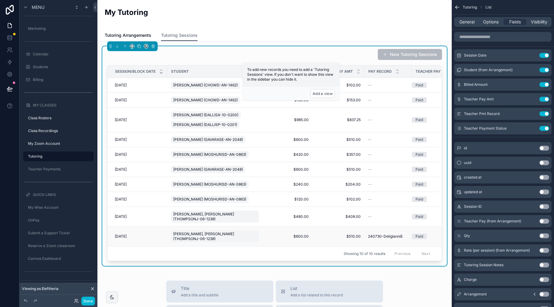
click at [383, 234] on span "240730-DeligianniE" at bounding box center [385, 236] width 35 height 5
click at [532, 113] on icon "scrollable content" at bounding box center [532, 113] width 2 height 2
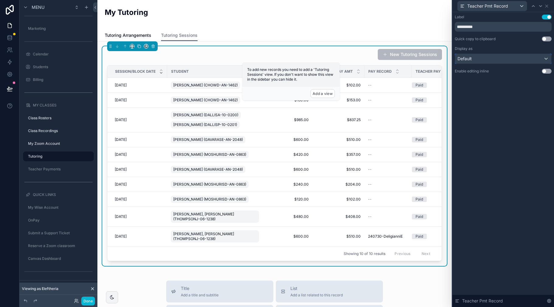
click at [480, 60] on div "Default" at bounding box center [503, 59] width 96 height 10
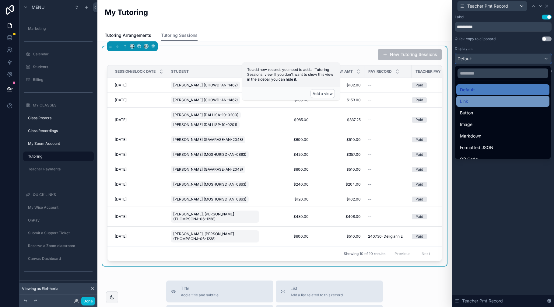
scroll to position [0, 0]
click at [467, 102] on span "Link" at bounding box center [464, 102] width 8 height 7
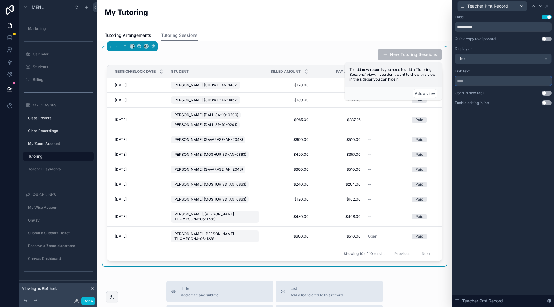
click at [465, 83] on input "text" at bounding box center [503, 81] width 97 height 10
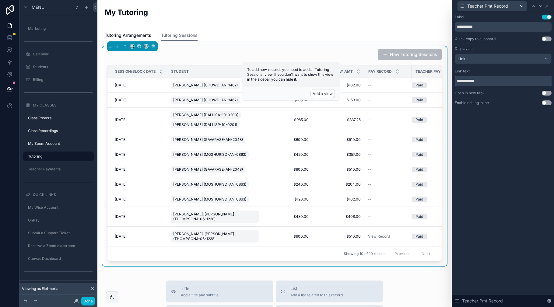
type input "**********"
click at [529, 125] on div "**********" at bounding box center [503, 159] width 102 height 295
click at [535, 7] on icon at bounding box center [546, 6] width 5 height 5
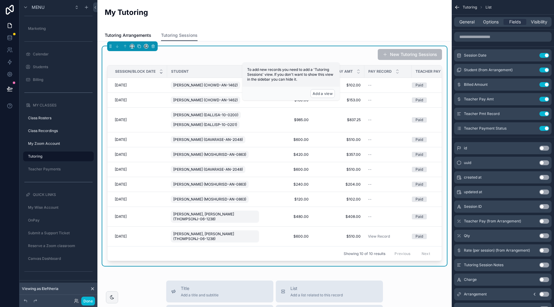
click at [344, 54] on div "New Tutoring Sessions" at bounding box center [274, 55] width 335 height 12
click at [323, 92] on button "Add a view" at bounding box center [322, 93] width 24 height 9
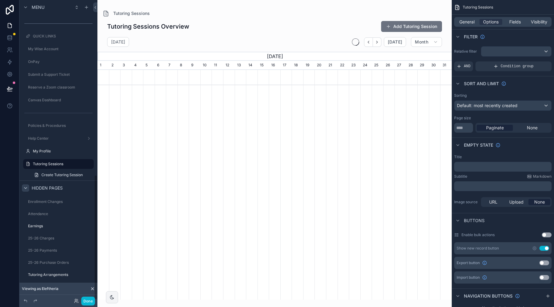
scroll to position [0, 354]
click at [225, 51] on div "scrollable content" at bounding box center [274, 150] width 354 height 300
click at [228, 56] on div "August, 2025" at bounding box center [274, 56] width 354 height 9
click at [284, 41] on div "August 2025 Today Month" at bounding box center [274, 42] width 354 height 10
click at [104, 12] on icon "scrollable content" at bounding box center [105, 13] width 7 height 7
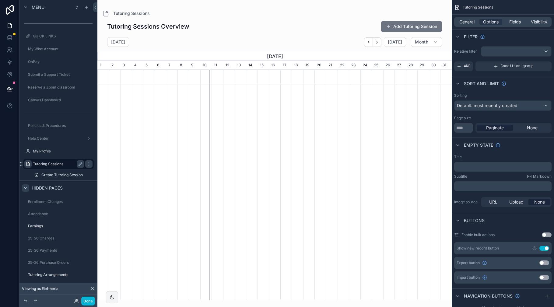
click at [29, 164] on icon "scrollable content" at bounding box center [28, 164] width 5 height 5
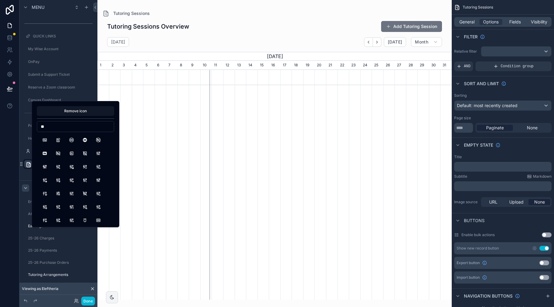
type input "*"
type input "****"
click at [45, 139] on button "Plus" at bounding box center [44, 139] width 11 height 11
click at [72, 110] on button "Remove icon" at bounding box center [75, 111] width 77 height 10
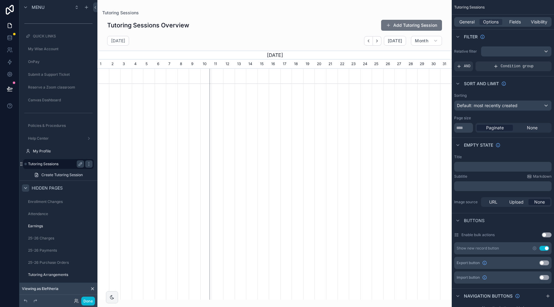
click at [238, 8] on div "Tutoring Sessions Tutoring Sessions Overview Add Tutoring Session August 2025 T…" at bounding box center [274, 150] width 354 height 300
click at [79, 263] on icon "scrollable content" at bounding box center [80, 263] width 5 height 5
drag, startPoint x: 67, startPoint y: 264, endPoint x: 82, endPoint y: 263, distance: 15.3
click at [67, 264] on input "**********" at bounding box center [55, 263] width 55 height 7
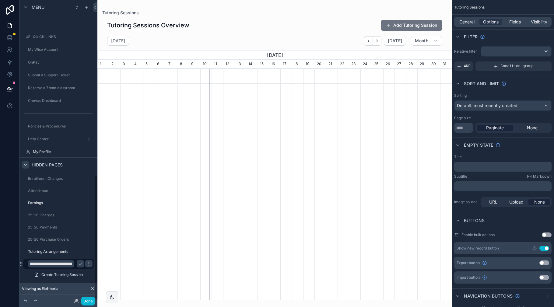
type input "**********"
click at [90, 266] on icon "scrollable content" at bounding box center [88, 263] width 5 height 5
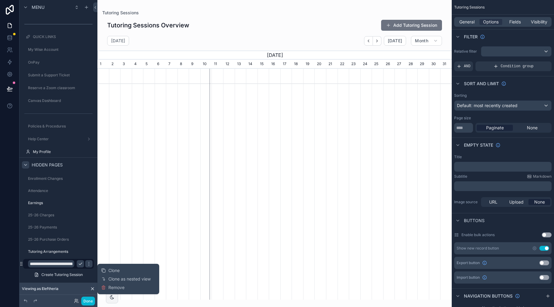
click at [82, 264] on icon "scrollable content" at bounding box center [80, 263] width 5 height 5
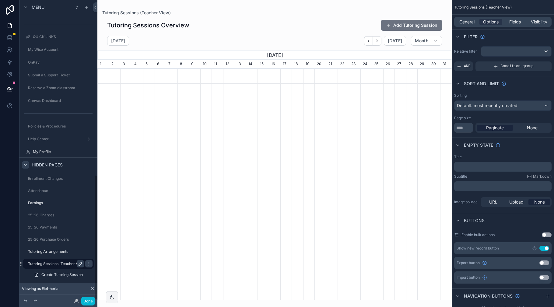
scroll to position [0, 354]
click at [199, 27] on div "Tutoring Sessions Overview Add Tutoring Session" at bounding box center [274, 25] width 335 height 12
drag, startPoint x: 26, startPoint y: 166, endPoint x: 54, endPoint y: 161, distance: 28.7
click at [26, 166] on icon "scrollable content" at bounding box center [25, 164] width 5 height 5
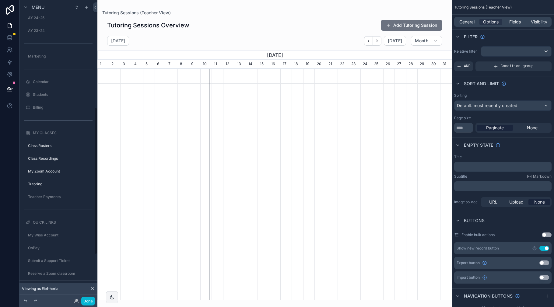
scroll to position [235, 0]
click at [51, 182] on label "Tutoring" at bounding box center [60, 183] width 64 height 5
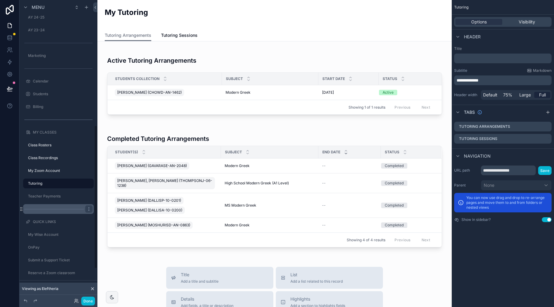
scroll to position [262, 0]
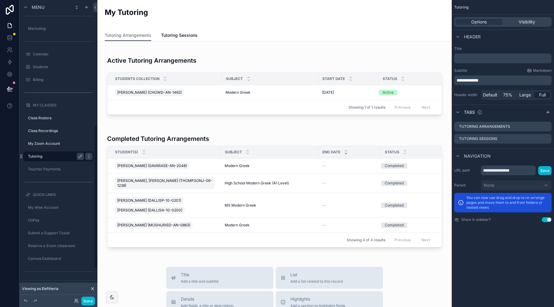
click at [64, 157] on label "Tutoring" at bounding box center [55, 156] width 54 height 5
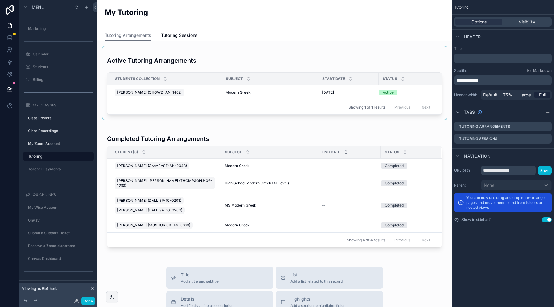
click at [225, 55] on div "scrollable content" at bounding box center [274, 82] width 344 height 73
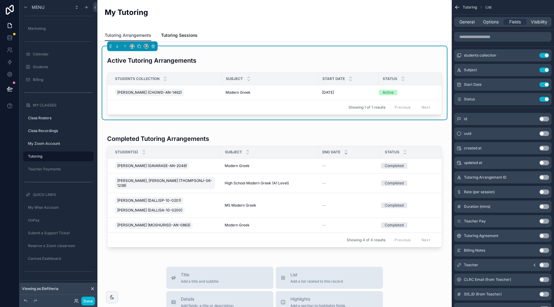
click at [124, 32] on span "Tutoring Arrangements" at bounding box center [128, 35] width 47 height 6
click at [242, 59] on div "Active Tutoring Arrangements" at bounding box center [274, 58] width 335 height 19
click at [465, 21] on span "General" at bounding box center [466, 22] width 15 height 6
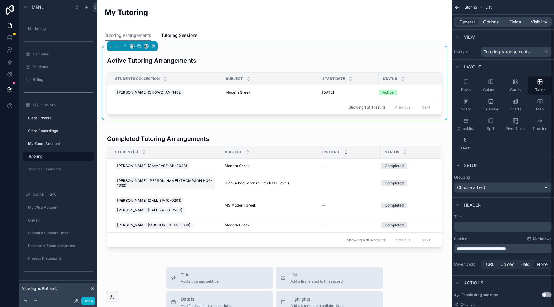
scroll to position [27, 0]
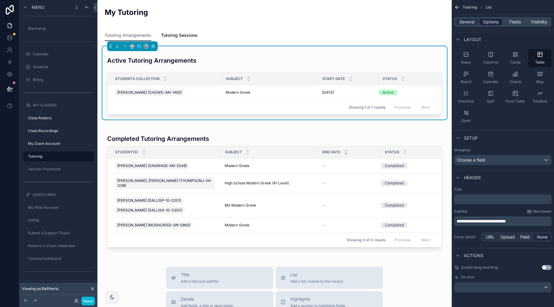
click at [490, 24] on span "Options" at bounding box center [491, 22] width 16 height 6
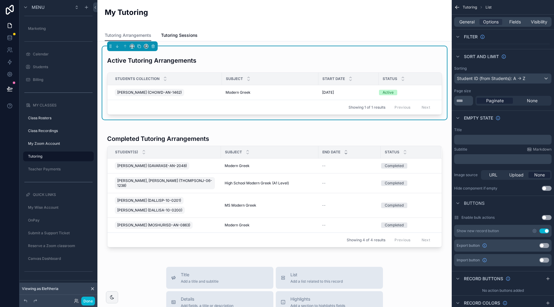
click at [478, 138] on p "﻿" at bounding box center [503, 139] width 94 height 5
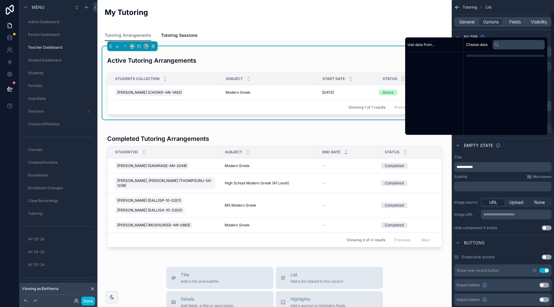
scroll to position [27, 0]
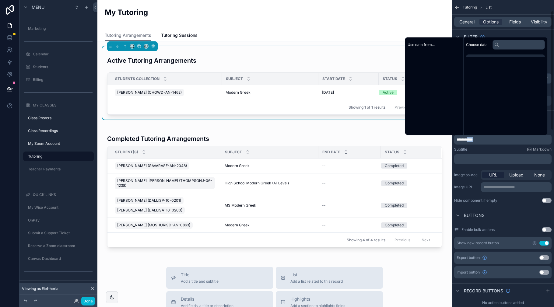
drag, startPoint x: 0, startPoint y: 0, endPoint x: 474, endPoint y: 139, distance: 494.3
click at [472, 139] on span "**********" at bounding box center [464, 140] width 16 height 4
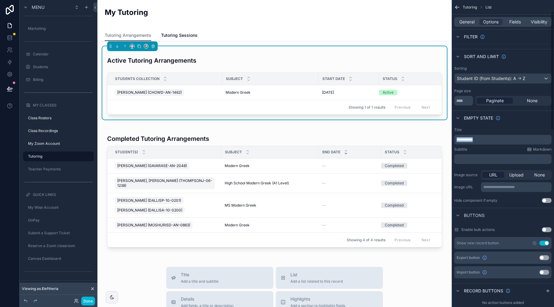
click at [472, 139] on span "**********" at bounding box center [464, 140] width 16 height 4
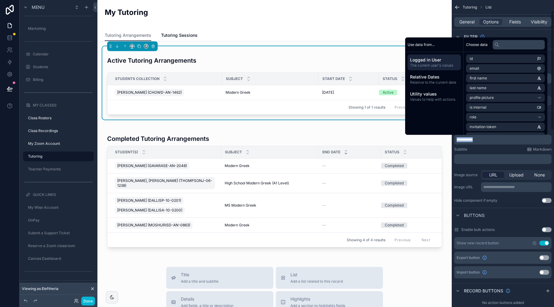
copy span "**********"
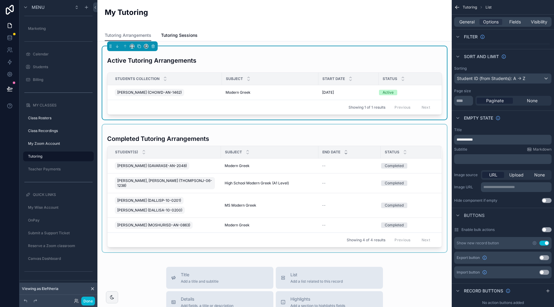
click at [234, 133] on div "scrollable content" at bounding box center [274, 188] width 344 height 128
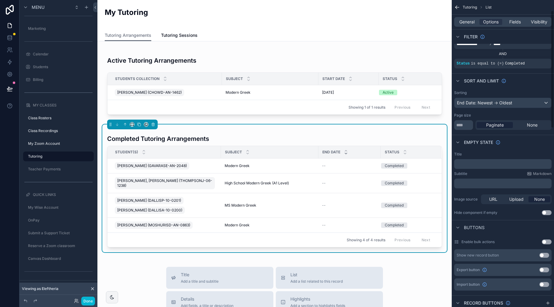
click at [483, 164] on p "﻿" at bounding box center [503, 164] width 94 height 5
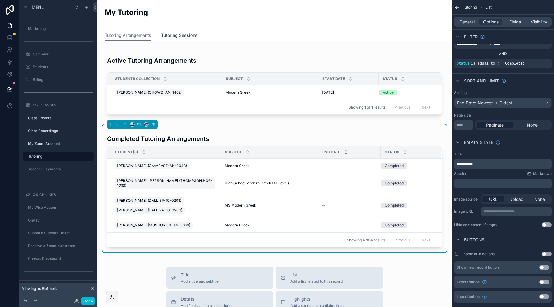
click at [176, 38] on link "Tutoring Sessions" at bounding box center [179, 36] width 37 height 12
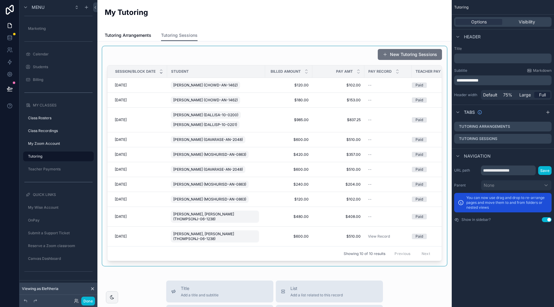
click at [250, 57] on div "scrollable content" at bounding box center [274, 156] width 344 height 220
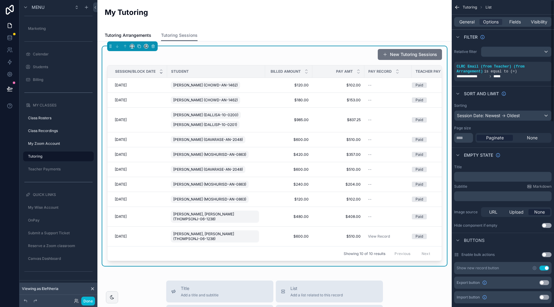
click at [477, 177] on p "﻿" at bounding box center [503, 176] width 94 height 5
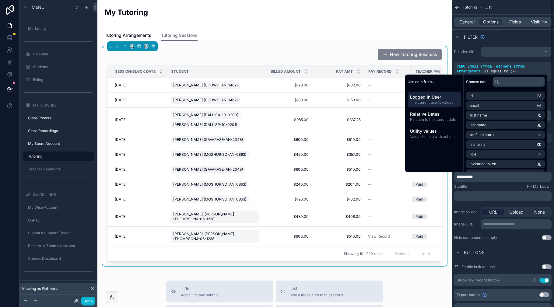
click at [397, 52] on button "New Tutoring Sessions" at bounding box center [410, 54] width 64 height 11
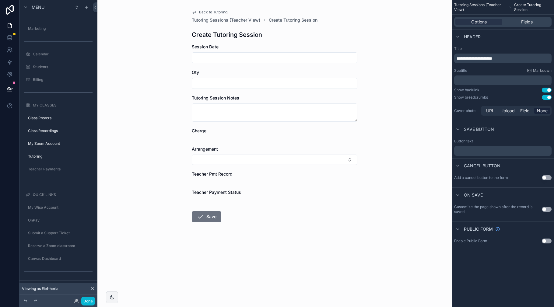
click at [294, 43] on div "Back to Tutoring Tutoring Sessions (Teacher View) Create Tutoring Session Creat…" at bounding box center [274, 130] width 175 height 261
click at [257, 59] on input "scrollable content" at bounding box center [274, 58] width 165 height 9
click at [163, 72] on div "Back to Tutoring Tutoring Sessions (Teacher View) Create Tutoring Session Creat…" at bounding box center [274, 153] width 354 height 307
drag, startPoint x: 207, startPoint y: 81, endPoint x: 210, endPoint y: 82, distance: 3.3
click at [207, 81] on input "scrollable content" at bounding box center [274, 83] width 165 height 9
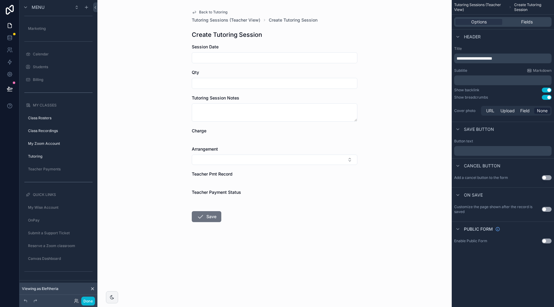
click at [389, 252] on div "Back to Tutoring Tutoring Sessions (Teacher View) Create Tutoring Session Creat…" at bounding box center [274, 153] width 354 height 307
click at [210, 73] on div "Qty" at bounding box center [275, 72] width 166 height 6
click at [196, 73] on span "Qty" at bounding box center [195, 72] width 7 height 5
click at [203, 82] on input "scrollable content" at bounding box center [274, 83] width 165 height 9
click at [530, 22] on span "Fields" at bounding box center [527, 22] width 12 height 6
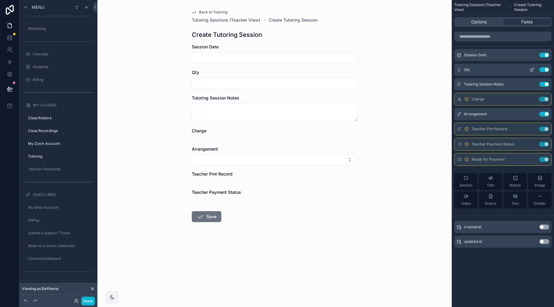
drag, startPoint x: 533, startPoint y: 68, endPoint x: 530, endPoint y: 67, distance: 3.7
click at [533, 68] on icon "scrollable content" at bounding box center [532, 69] width 2 height 2
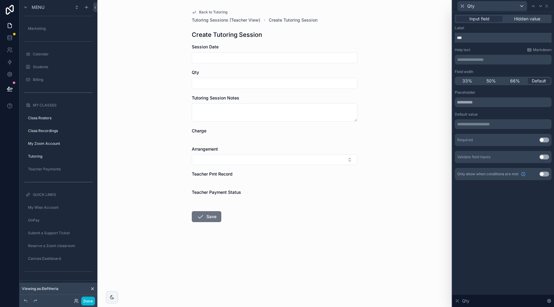
click at [478, 39] on input "***" at bounding box center [503, 38] width 97 height 10
type input "**********"
click at [302, 99] on div "Tutoring Session Notes" at bounding box center [275, 98] width 166 height 6
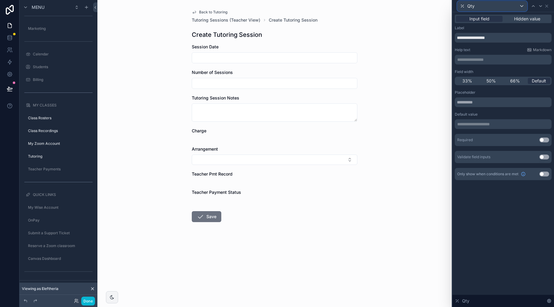
click at [498, 4] on div "Qty" at bounding box center [491, 6] width 69 height 10
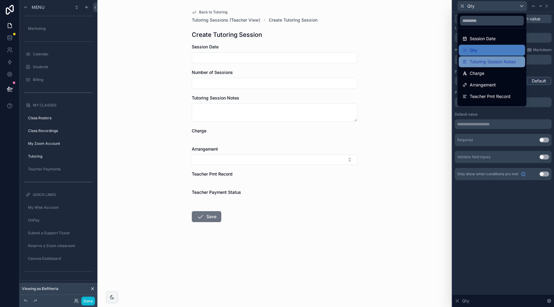
click at [483, 62] on span "Tutoring Session Notes" at bounding box center [492, 61] width 46 height 7
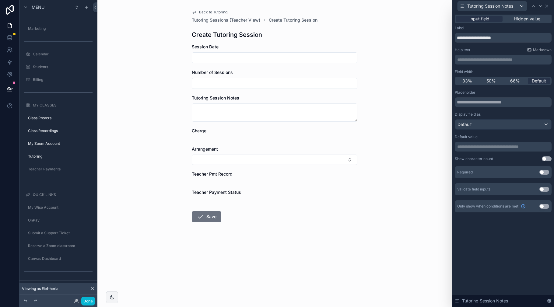
click at [496, 61] on p "**********" at bounding box center [503, 60] width 93 height 6
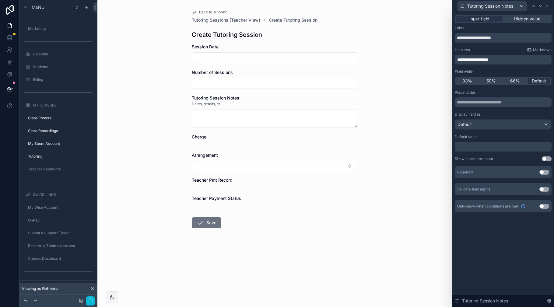
click at [500, 219] on div "**********" at bounding box center [503, 119] width 102 height 215
click at [204, 137] on span "Charge" at bounding box center [199, 136] width 15 height 5
click at [507, 6] on span "Tutoring Session Notes" at bounding box center [490, 6] width 46 height 6
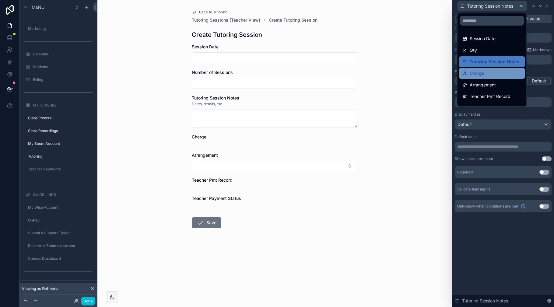
click at [478, 73] on span "Charge" at bounding box center [476, 73] width 15 height 7
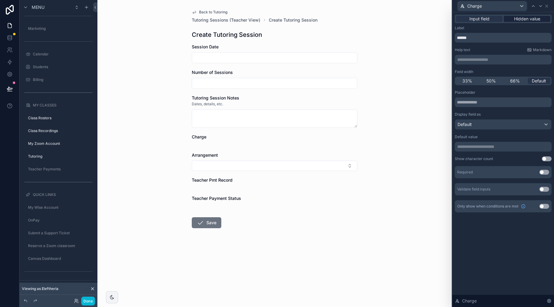
click at [511, 18] on div "Hidden value" at bounding box center [527, 19] width 47 height 6
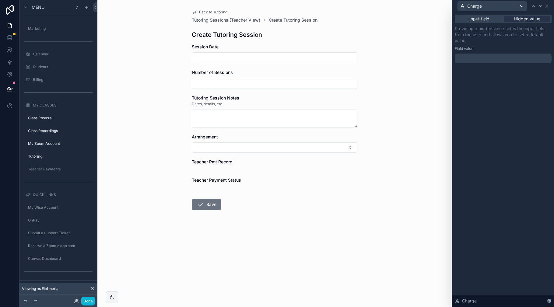
click at [223, 137] on div "Arrangement" at bounding box center [275, 137] width 166 height 6
drag, startPoint x: 308, startPoint y: 149, endPoint x: 303, endPoint y: 149, distance: 4.6
click at [308, 149] on button "Select Button" at bounding box center [275, 147] width 166 height 10
click at [547, 7] on icon at bounding box center [546, 6] width 2 height 2
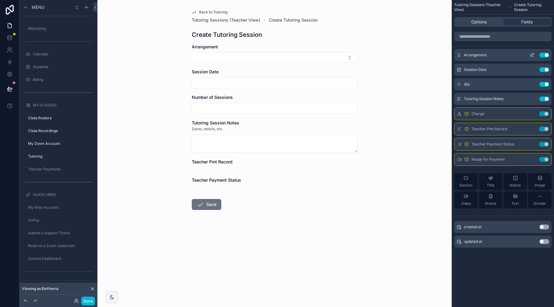
click at [530, 54] on icon "scrollable content" at bounding box center [531, 55] width 3 height 3
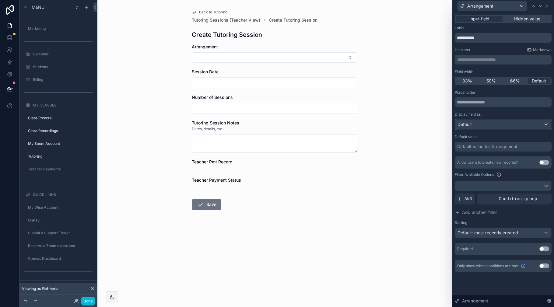
click at [517, 123] on div "Default" at bounding box center [503, 125] width 96 height 10
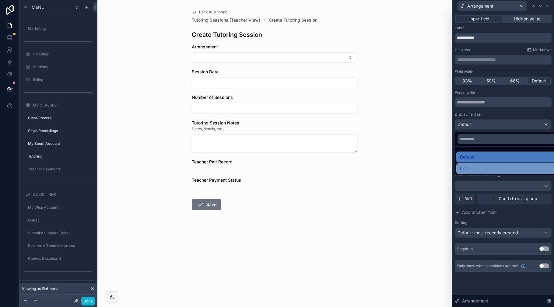
click at [475, 166] on div "List" at bounding box center [510, 168] width 100 height 7
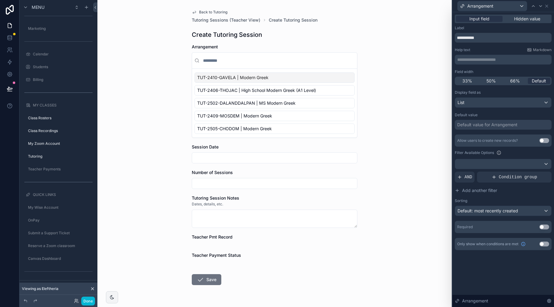
click at [161, 57] on div "Back to Tutoring Tutoring Sessions (Teacher View) Create Tutoring Session Creat…" at bounding box center [274, 153] width 354 height 307
click at [226, 62] on input "scrollable content" at bounding box center [278, 60] width 153 height 11
click at [490, 105] on div "List" at bounding box center [503, 103] width 96 height 10
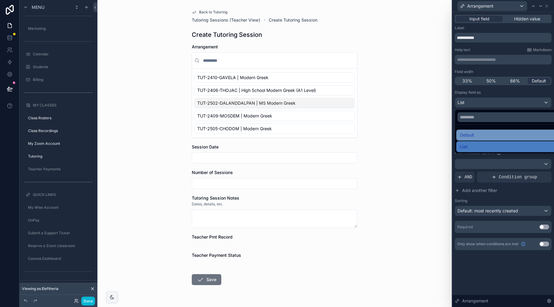
click at [472, 134] on span "Default" at bounding box center [467, 134] width 14 height 7
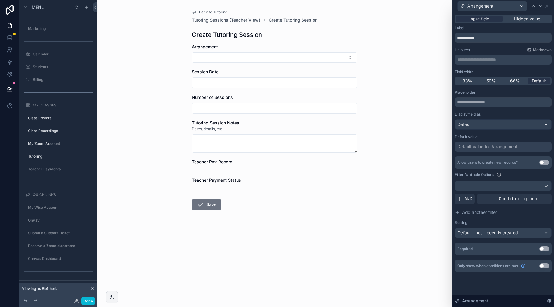
click at [499, 147] on div "Default value for Arrangement" at bounding box center [487, 147] width 60 height 6
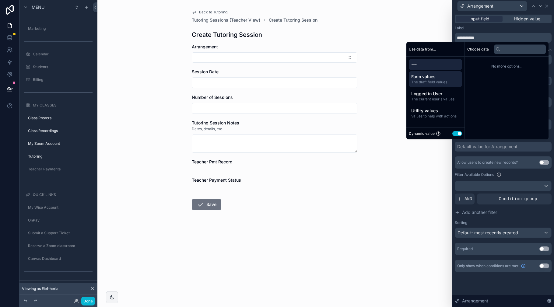
click at [432, 77] on span "Form values" at bounding box center [435, 77] width 48 height 6
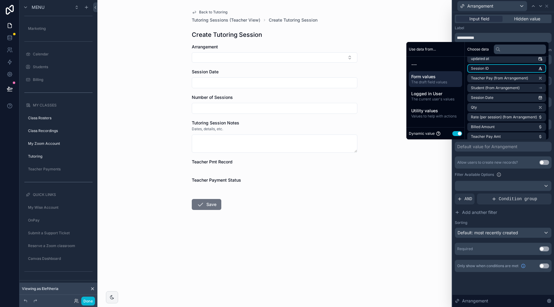
scroll to position [35, 0]
click at [503, 88] on span "Student (from Arrangement)" at bounding box center [495, 86] width 49 height 5
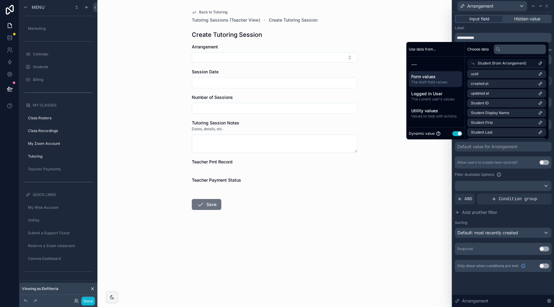
scroll to position [0, 0]
click at [436, 79] on span "Form values" at bounding box center [435, 77] width 48 height 6
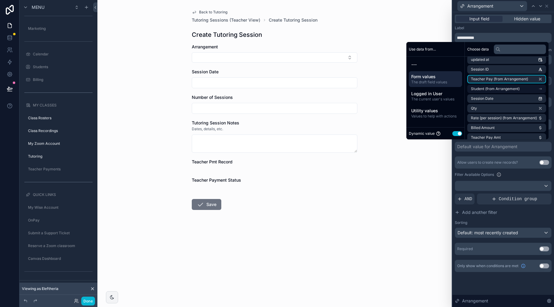
scroll to position [30, 0]
click at [478, 90] on span "Student (from Arrangement)" at bounding box center [495, 91] width 49 height 5
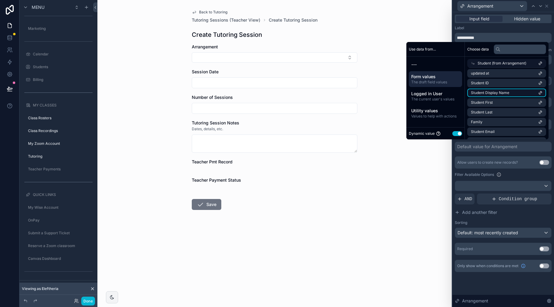
click at [492, 91] on span "Student Display Name" at bounding box center [490, 92] width 38 height 5
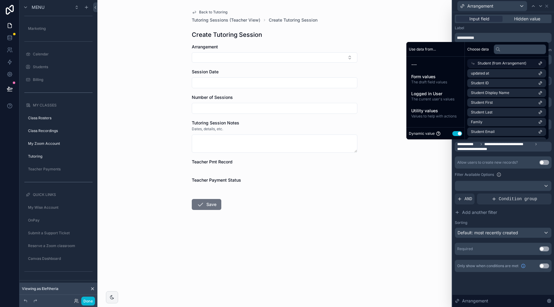
click at [401, 202] on div "Back to Tutoring Tutoring Sessions (Teacher View) Create Tutoring Session Creat…" at bounding box center [274, 153] width 354 height 307
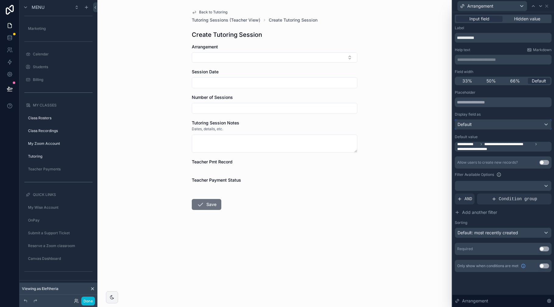
click at [478, 124] on div "Default" at bounding box center [503, 125] width 96 height 10
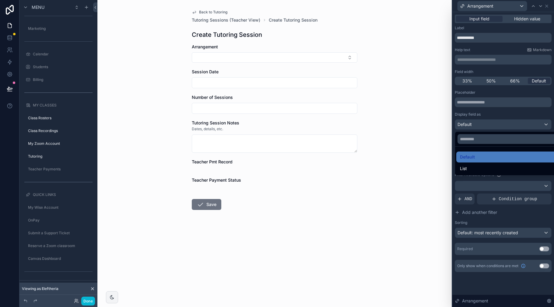
drag, startPoint x: 427, startPoint y: 134, endPoint x: 443, endPoint y: 149, distance: 21.7
click at [427, 134] on div "Back to Tutoring Tutoring Sessions (Teacher View) Create Tutoring Session Creat…" at bounding box center [274, 153] width 354 height 307
drag, startPoint x: 418, startPoint y: 192, endPoint x: 362, endPoint y: 203, distance: 57.0
click at [418, 192] on div "Back to Tutoring Tutoring Sessions (Teacher View) Create Tutoring Session Creat…" at bounding box center [274, 153] width 354 height 307
click at [483, 128] on div at bounding box center [503, 153] width 102 height 307
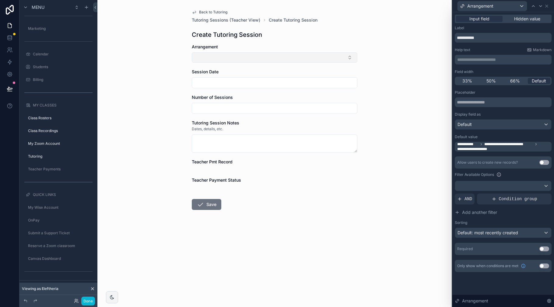
click at [241, 58] on button "Select Button" at bounding box center [275, 57] width 166 height 10
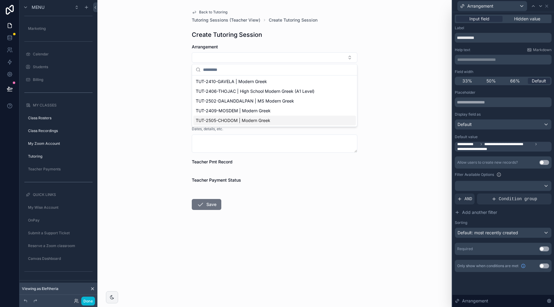
click at [310, 235] on form "Arrangement Session Date Number of Sessions Tutoring Session Notes Dates, detai…" at bounding box center [275, 146] width 166 height 205
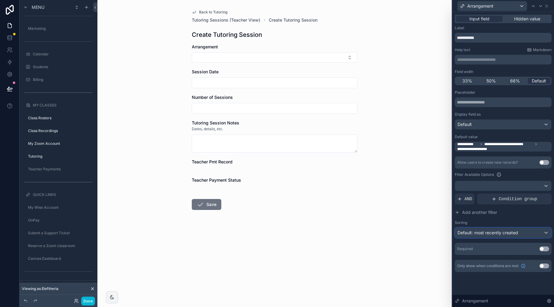
click at [470, 232] on span "Default: most recently created" at bounding box center [487, 232] width 61 height 5
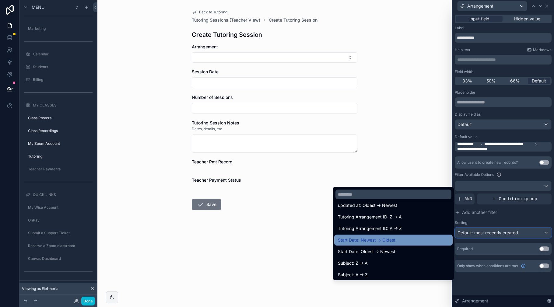
scroll to position [55, 0]
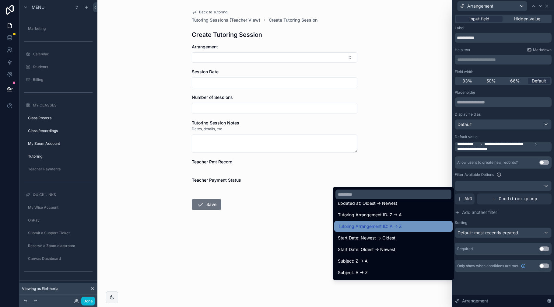
click at [372, 226] on span "Tutoring Arrangement ID: A -> Z" at bounding box center [370, 226] width 64 height 7
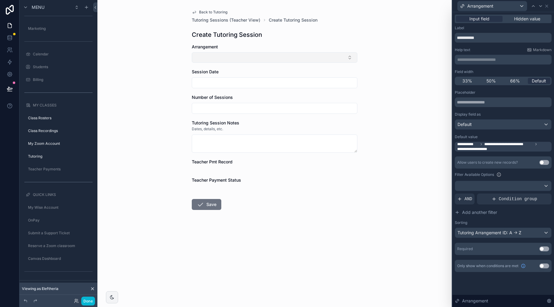
click at [330, 60] on button "Select Button" at bounding box center [275, 57] width 166 height 10
click at [514, 231] on div "Tutoring Arrangement ID: A -> Z" at bounding box center [503, 233] width 96 height 10
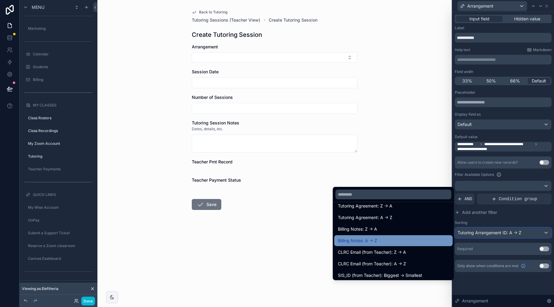
scroll to position [193, 0]
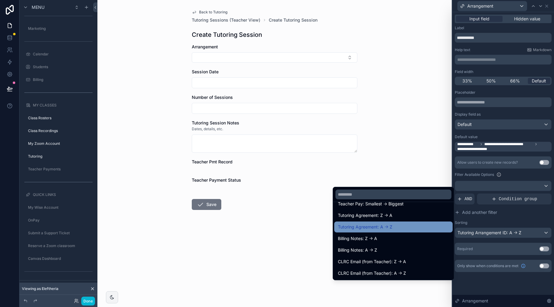
click at [377, 227] on span "Tutoring Agreement: A -> Z" at bounding box center [365, 226] width 54 height 7
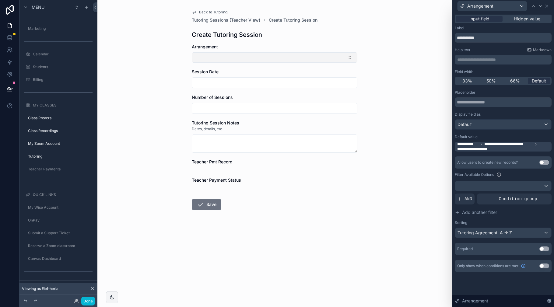
click at [263, 57] on button "Select Button" at bounding box center [275, 57] width 166 height 10
click at [389, 221] on div "Back to Tutoring Tutoring Sessions (Teacher View) Create Tutoring Session Creat…" at bounding box center [274, 153] width 354 height 307
click at [493, 148] on span "**********" at bounding box center [476, 149] width 38 height 5
click at [444, 157] on div "Back to Tutoring Tutoring Sessions (Teacher View) Create Tutoring Session Creat…" at bounding box center [274, 153] width 354 height 307
click at [545, 249] on button "Use setting" at bounding box center [544, 248] width 10 height 5
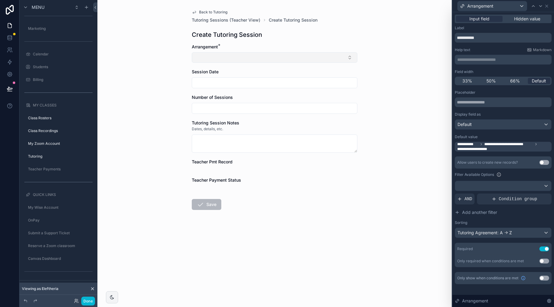
click at [255, 58] on button "Select Button" at bounding box center [275, 57] width 166 height 10
drag, startPoint x: 306, startPoint y: 248, endPoint x: 261, endPoint y: 188, distance: 74.6
click at [305, 247] on form "Arrangement * Session Date Number of Sessions Tutoring Session Notes Dates, det…" at bounding box center [275, 146] width 166 height 205
click at [241, 83] on input "scrollable content" at bounding box center [274, 82] width 165 height 9
click at [226, 73] on div "Session Date" at bounding box center [275, 72] width 166 height 6
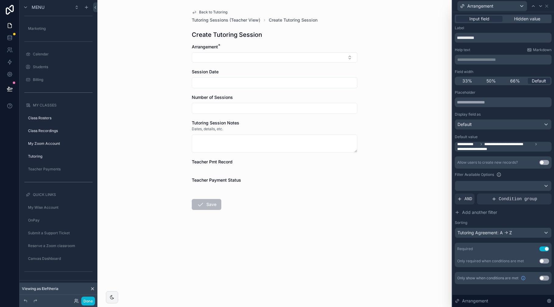
click at [214, 72] on span "Session Date" at bounding box center [205, 71] width 27 height 5
click at [484, 7] on span "Arrangement" at bounding box center [480, 6] width 26 height 6
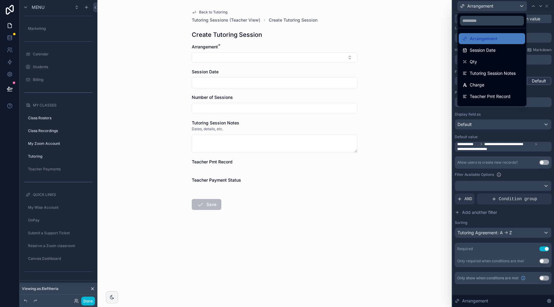
click at [486, 50] on span "Session Date" at bounding box center [482, 50] width 26 height 7
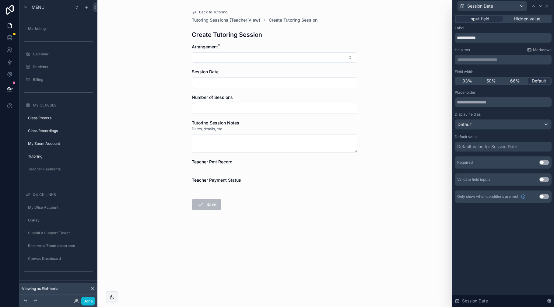
click at [483, 58] on p "**********" at bounding box center [503, 60] width 93 height 6
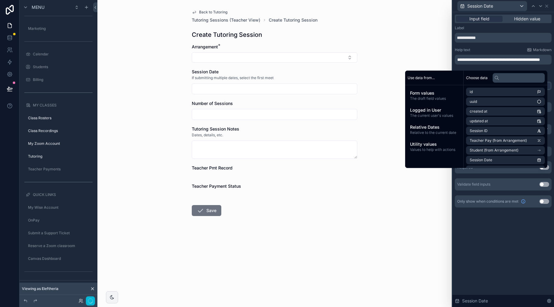
scroll to position [0, 0]
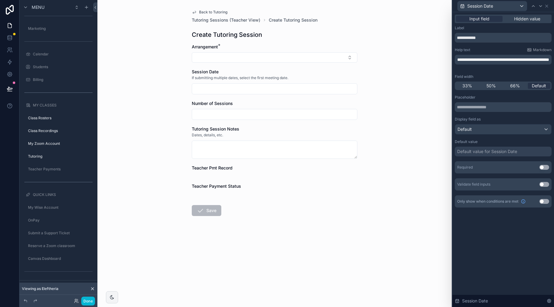
click at [319, 240] on form "Arrangement * Session Date If submitting multiple dates, select the first meeti…" at bounding box center [275, 149] width 166 height 211
drag, startPoint x: 250, startPoint y: 105, endPoint x: 243, endPoint y: 105, distance: 6.7
click at [250, 105] on div "Number of Sessions" at bounding box center [275, 103] width 166 height 6
click at [214, 102] on span "Number of Sessions" at bounding box center [212, 103] width 41 height 5
drag, startPoint x: 275, startPoint y: 73, endPoint x: 237, endPoint y: 71, distance: 37.8
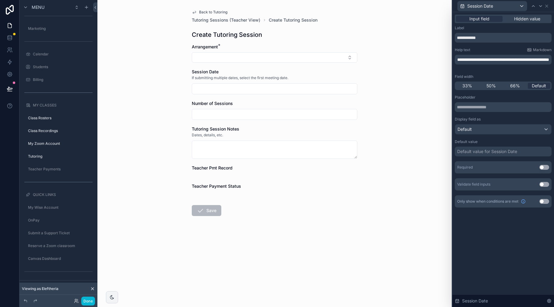
click at [275, 73] on div "Session Date" at bounding box center [275, 72] width 166 height 6
drag, startPoint x: 215, startPoint y: 71, endPoint x: 288, endPoint y: 78, distance: 73.1
click at [215, 71] on span "Session Date" at bounding box center [205, 71] width 27 height 5
click at [544, 168] on button "Use setting" at bounding box center [544, 167] width 10 height 5
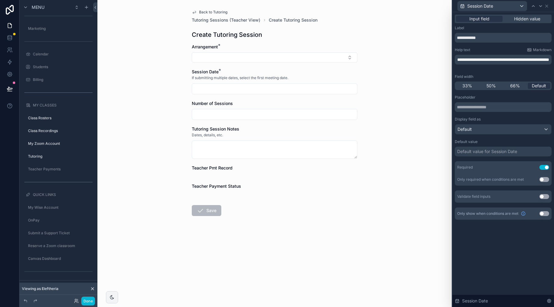
click at [239, 103] on div "Number of Sessions" at bounding box center [275, 103] width 166 height 6
click at [487, 5] on span "Session Date" at bounding box center [480, 6] width 26 height 6
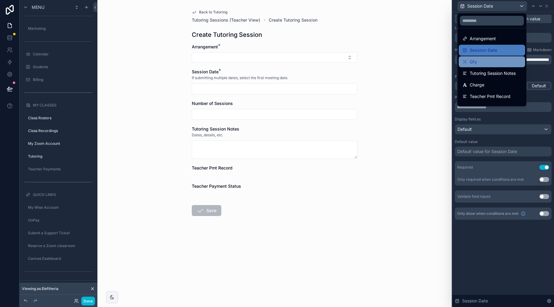
click at [489, 63] on div "Qty" at bounding box center [491, 61] width 59 height 7
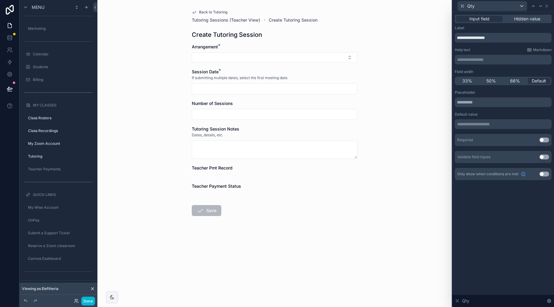
click at [545, 140] on button "Use setting" at bounding box center [544, 140] width 10 height 5
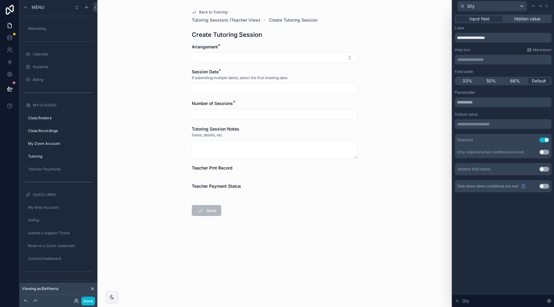
click at [218, 129] on span "Tutoring Session Notes" at bounding box center [215, 128] width 47 height 5
click at [226, 133] on div "Dates, details, etc." at bounding box center [275, 135] width 166 height 6
click at [221, 168] on span "Teacher Pmt Record" at bounding box center [212, 167] width 41 height 5
click at [501, 9] on div "Qty" at bounding box center [491, 6] width 69 height 10
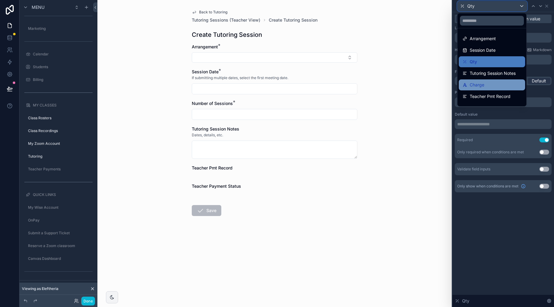
scroll to position [20, 0]
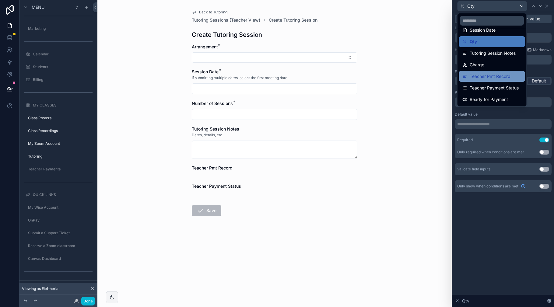
click at [500, 77] on span "Teacher Pmt Record" at bounding box center [489, 76] width 41 height 7
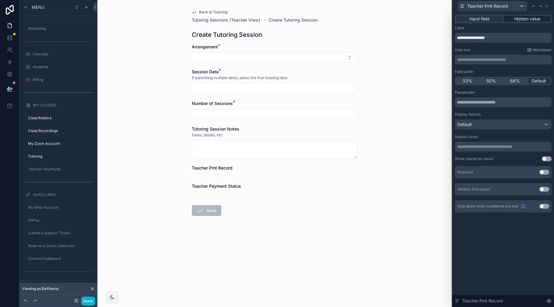
click at [525, 21] on span "Hidden value" at bounding box center [527, 19] width 26 height 6
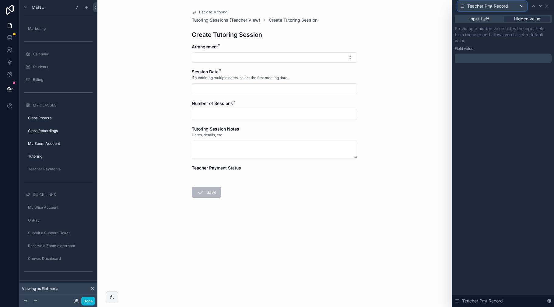
click at [501, 6] on span "Teacher Pmt Record" at bounding box center [487, 6] width 41 height 6
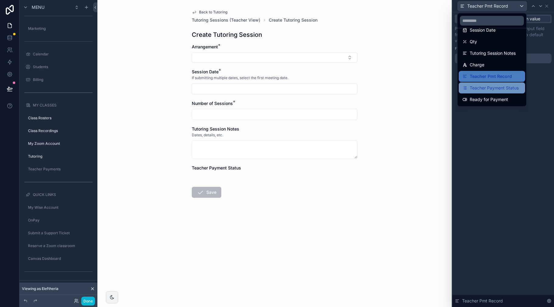
click at [495, 89] on span "Teacher Payment Status" at bounding box center [493, 87] width 49 height 7
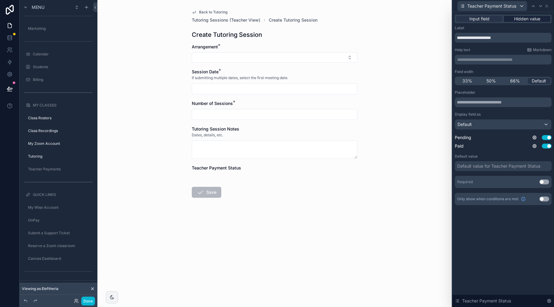
click at [534, 16] on span "Hidden value" at bounding box center [527, 19] width 26 height 6
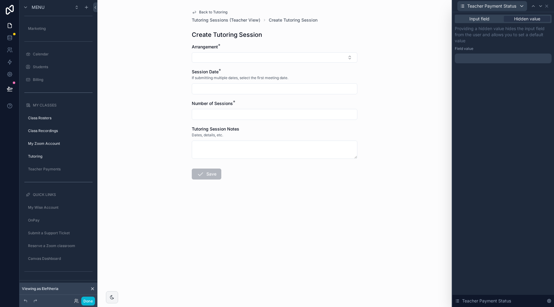
click at [246, 234] on div "Back to Tutoring Tutoring Sessions (Teacher View) Create Tutoring Session Creat…" at bounding box center [274, 153] width 354 height 307
click at [545, 7] on icon at bounding box center [546, 6] width 2 height 2
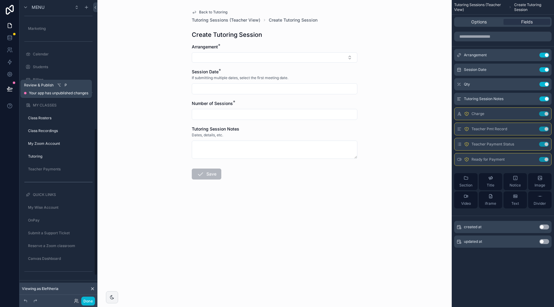
click at [8, 88] on icon at bounding box center [10, 89] width 6 height 6
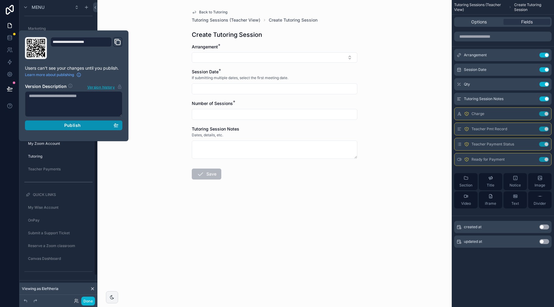
click at [68, 126] on span "Publish" at bounding box center [72, 125] width 16 height 5
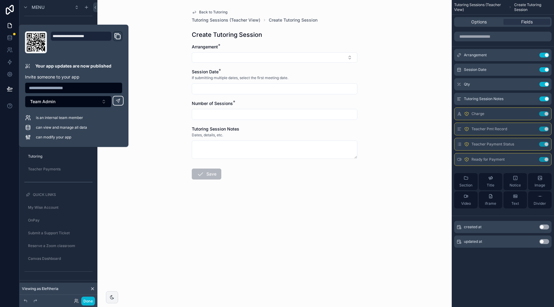
click at [154, 215] on div "Back to Tutoring Tutoring Sessions (Teacher View) Create Tutoring Session Creat…" at bounding box center [274, 153] width 354 height 307
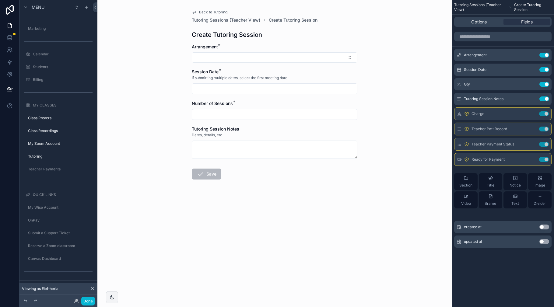
click at [213, 11] on span "Back to Tutoring" at bounding box center [213, 12] width 28 height 5
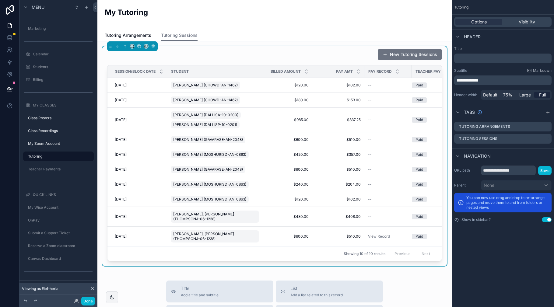
click at [341, 54] on div "New Tutoring Sessions" at bounding box center [274, 55] width 335 height 12
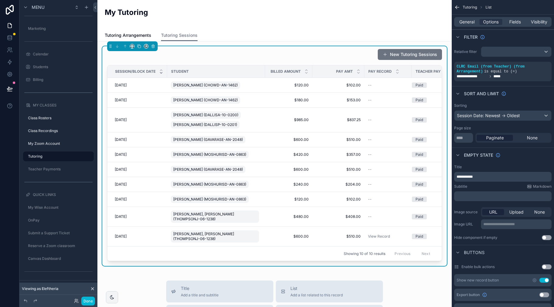
click at [346, 57] on div "New Tutoring Sessions" at bounding box center [274, 55] width 335 height 12
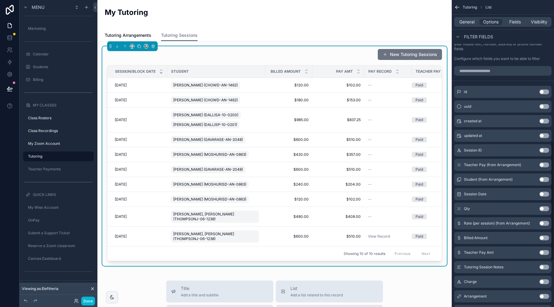
scroll to position [369, 0]
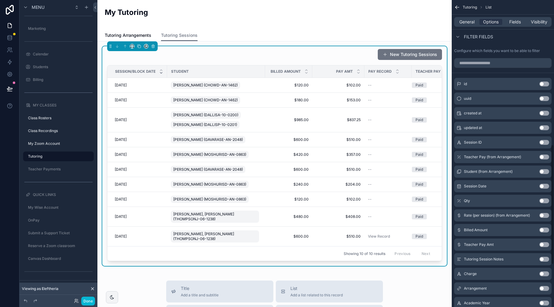
click at [547, 172] on button "Use setting" at bounding box center [544, 171] width 10 height 5
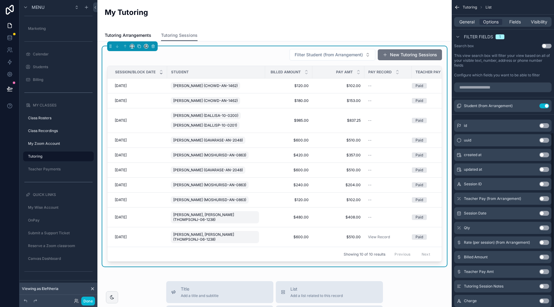
scroll to position [338, 0]
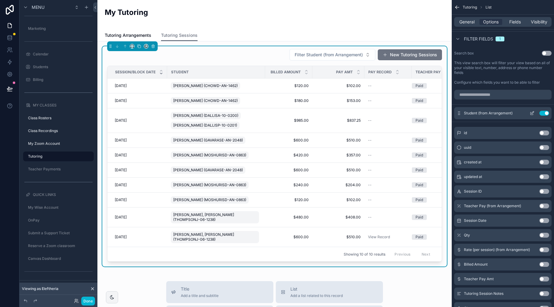
drag, startPoint x: 531, startPoint y: 112, endPoint x: 526, endPoint y: 108, distance: 6.8
click at [531, 112] on icon "scrollable content" at bounding box center [531, 113] width 5 height 5
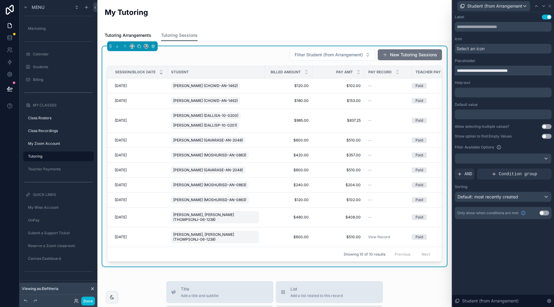
click at [488, 71] on input "**********" at bounding box center [503, 71] width 97 height 10
type input "**********"
click at [549, 6] on icon at bounding box center [549, 6] width 5 height 5
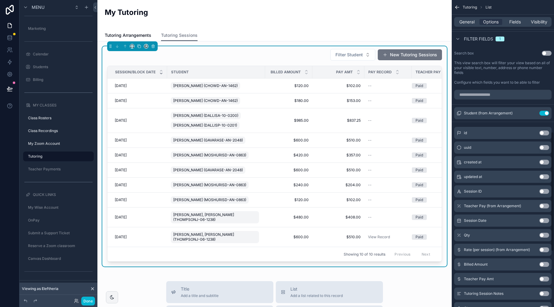
click at [348, 22] on div "My Tutoring" at bounding box center [275, 14] width 340 height 15
click at [355, 56] on span "Filter Student" at bounding box center [348, 55] width 27 height 6
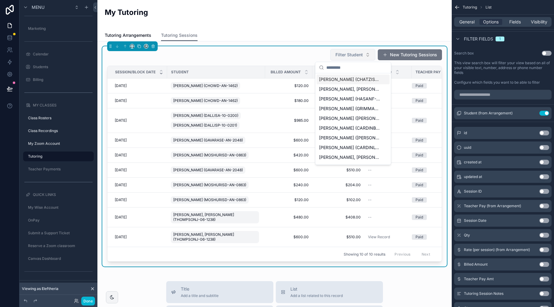
click at [346, 55] on span "Filter Student" at bounding box center [348, 55] width 27 height 6
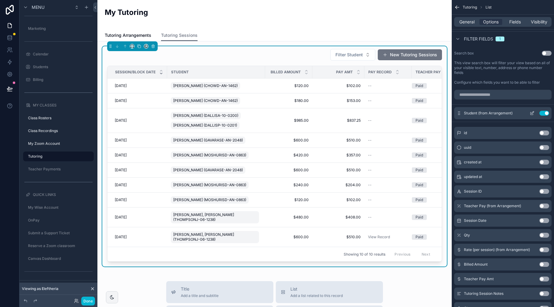
click at [533, 113] on icon "scrollable content" at bounding box center [532, 112] width 2 height 2
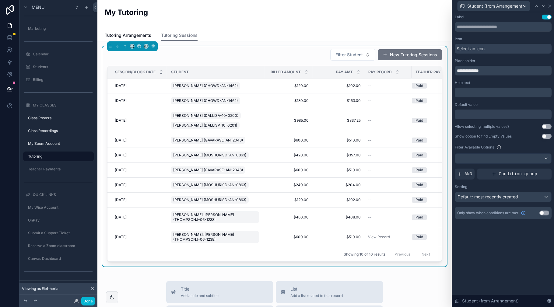
click at [544, 214] on button "Use setting" at bounding box center [544, 213] width 10 height 5
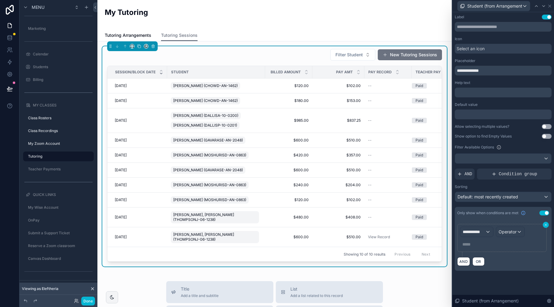
click at [544, 223] on icon at bounding box center [546, 225] width 4 height 4
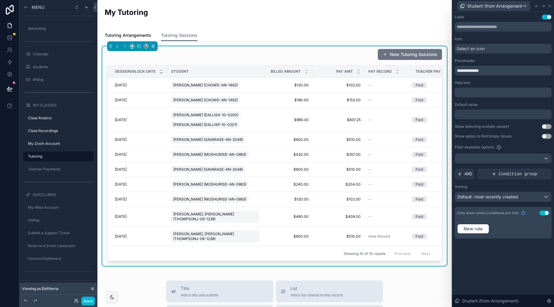
click at [544, 212] on button "Use setting" at bounding box center [544, 213] width 10 height 5
click at [530, 157] on div at bounding box center [503, 159] width 96 height 10
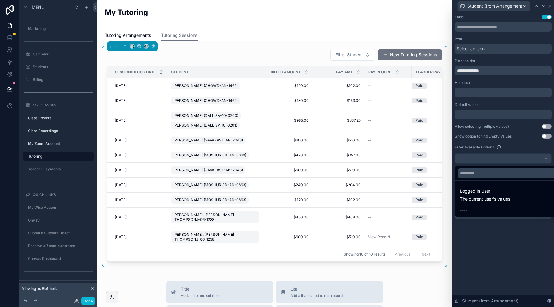
click at [484, 266] on div at bounding box center [503, 153] width 102 height 307
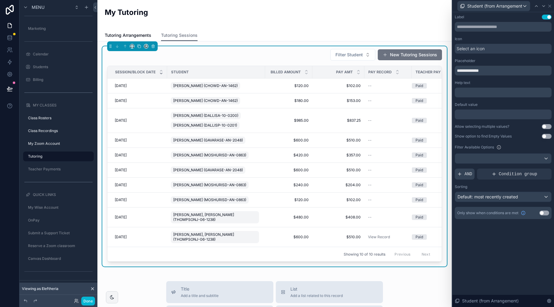
click at [465, 174] on span "AND" at bounding box center [468, 174] width 8 height 6
click at [536, 169] on icon at bounding box center [536, 169] width 4 height 4
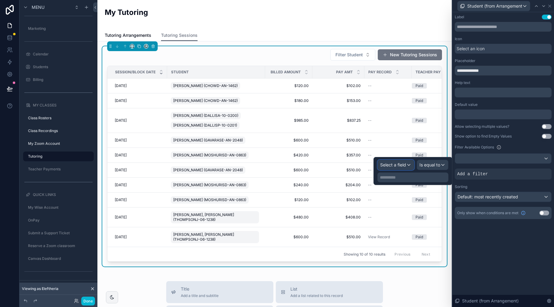
click at [402, 163] on span "Select a field" at bounding box center [393, 164] width 26 height 5
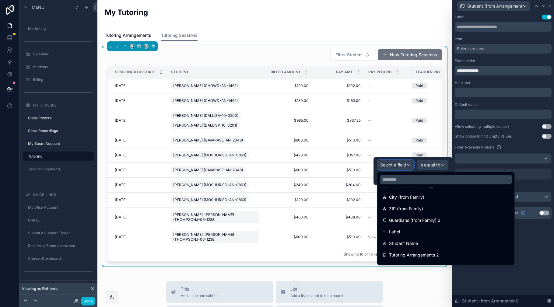
scroll to position [437, 0]
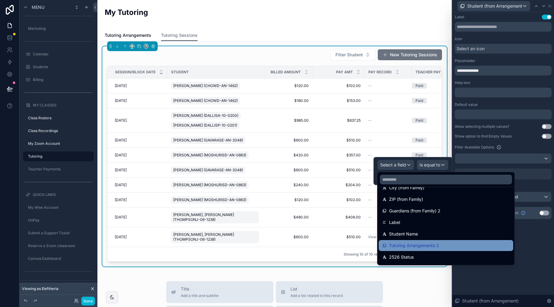
click at [417, 245] on span "Tutoring Arrangements 2" at bounding box center [414, 245] width 50 height 7
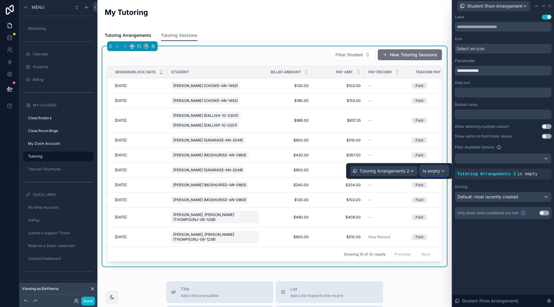
click at [438, 171] on span "Is empty" at bounding box center [431, 171] width 17 height 6
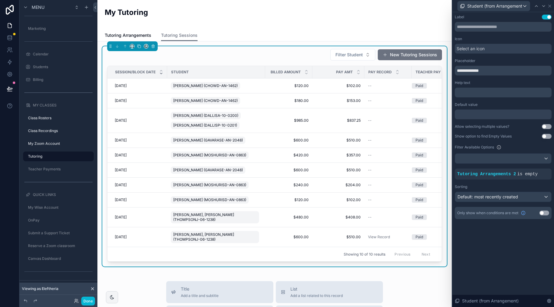
drag, startPoint x: 516, startPoint y: 250, endPoint x: 523, endPoint y: 204, distance: 47.4
click at [516, 250] on div "**********" at bounding box center [503, 159] width 102 height 295
click at [544, 169] on icon at bounding box center [545, 169] width 4 height 4
click at [544, 159] on div at bounding box center [503, 159] width 96 height 10
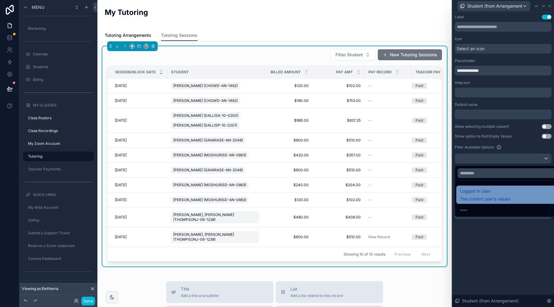
click at [471, 195] on div "Logged in User The current user's values" at bounding box center [485, 194] width 50 height 15
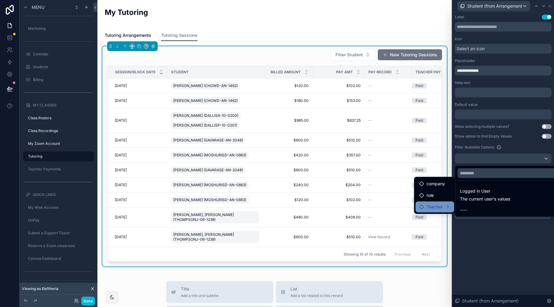
click at [440, 208] on span "Teacher" at bounding box center [434, 206] width 16 height 7
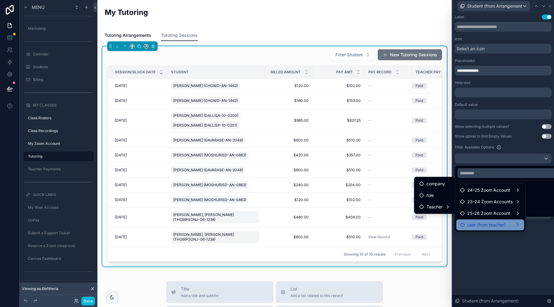
click at [510, 223] on div "user (from teacher)" at bounding box center [490, 224] width 61 height 7
click at [492, 242] on div at bounding box center [503, 153] width 102 height 307
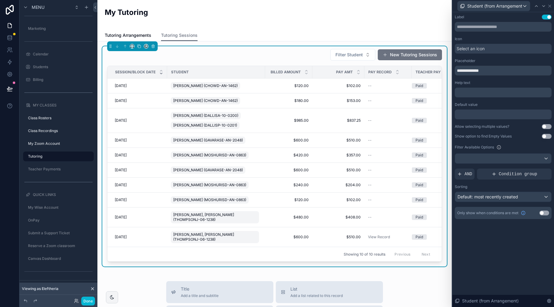
click at [472, 250] on div "**********" at bounding box center [503, 159] width 102 height 295
click at [357, 56] on span "Filter Student" at bounding box center [348, 55] width 27 height 6
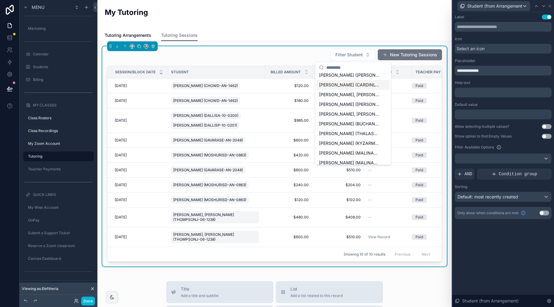
scroll to position [0, 0]
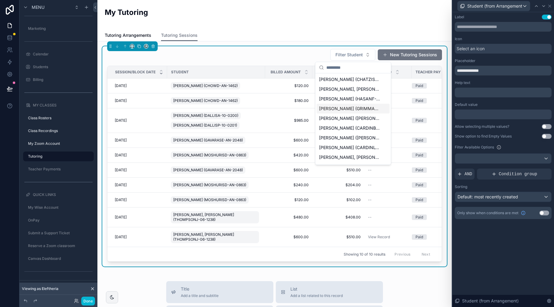
click at [209, 59] on div "Filter Student New Tutoring Sessions" at bounding box center [274, 55] width 335 height 12
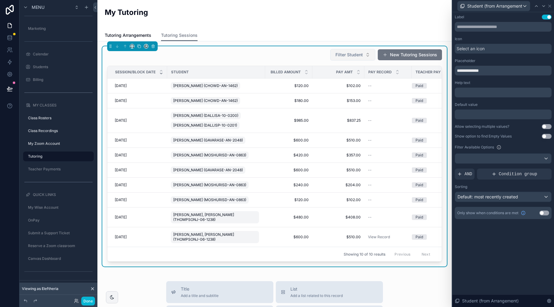
click at [358, 53] on span "Filter Student" at bounding box center [348, 55] width 27 height 6
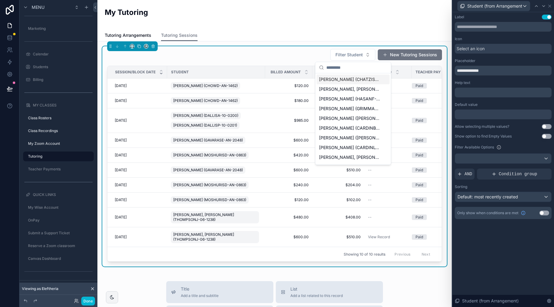
click at [322, 52] on div "Filter Student New Tutoring Sessions" at bounding box center [274, 55] width 335 height 12
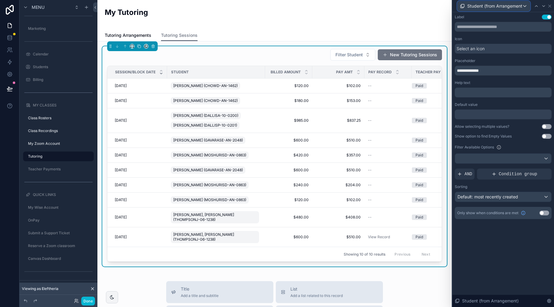
click at [490, 7] on span "Student (from Arrangement)" at bounding box center [494, 6] width 55 height 6
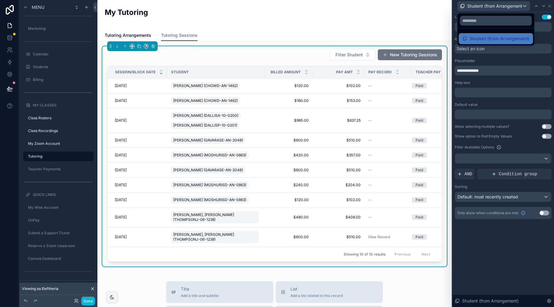
click at [405, 18] on div "My Tutoring" at bounding box center [275, 14] width 340 height 15
drag, startPoint x: 502, startPoint y: 231, endPoint x: 504, endPoint y: 193, distance: 38.7
click at [502, 231] on div at bounding box center [503, 153] width 102 height 307
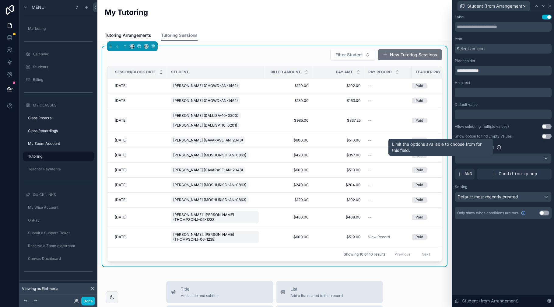
click at [497, 148] on icon at bounding box center [499, 147] width 4 height 4
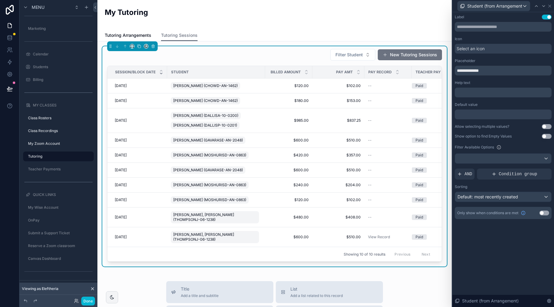
click at [519, 149] on div "Filter Available Options" at bounding box center [503, 147] width 97 height 7
click at [520, 158] on div at bounding box center [503, 159] width 96 height 10
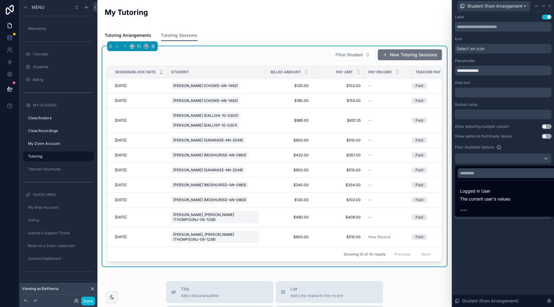
click at [509, 148] on div at bounding box center [503, 153] width 102 height 307
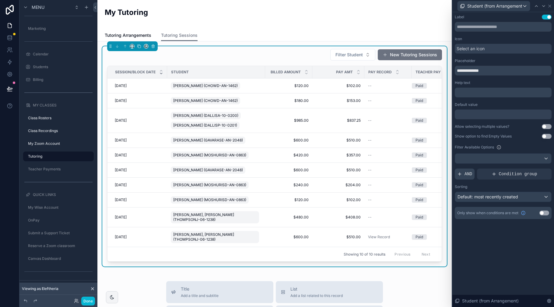
click at [470, 173] on span "AND" at bounding box center [468, 174] width 8 height 6
click at [536, 169] on icon at bounding box center [536, 169] width 4 height 4
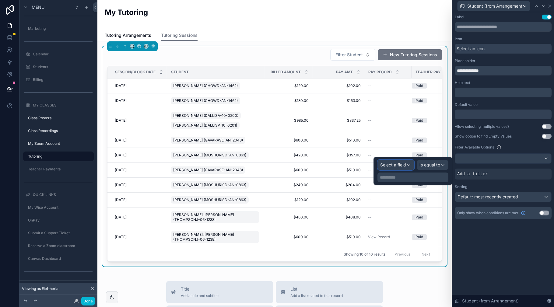
click at [401, 168] on div "Select a field" at bounding box center [396, 165] width 36 height 10
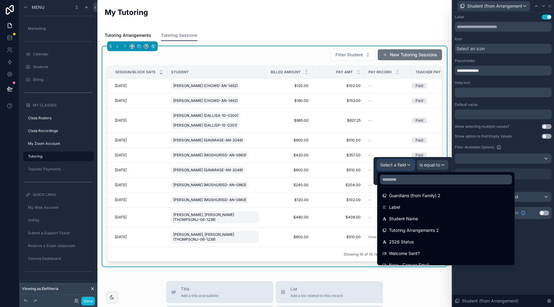
scroll to position [461, 0]
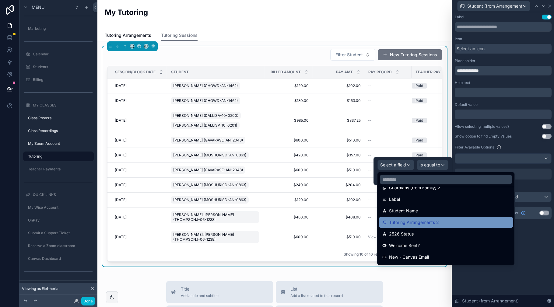
click at [431, 225] on span "Tutoring Arrangements 2" at bounding box center [414, 222] width 50 height 7
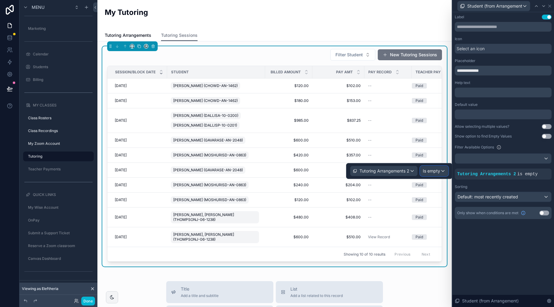
click at [437, 170] on span "Is empty" at bounding box center [431, 171] width 17 height 6
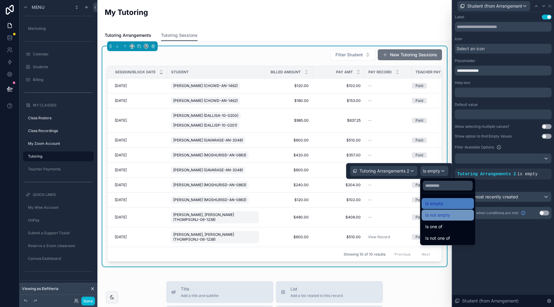
click at [444, 218] on span "Is not empty" at bounding box center [437, 214] width 25 height 7
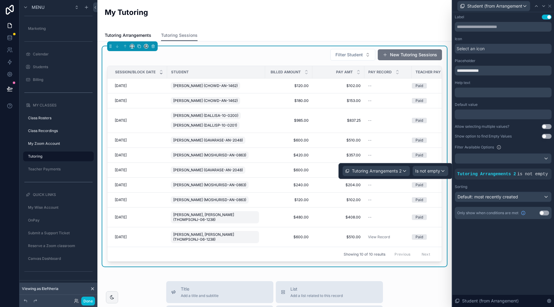
click at [490, 236] on div "**********" at bounding box center [503, 159] width 102 height 295
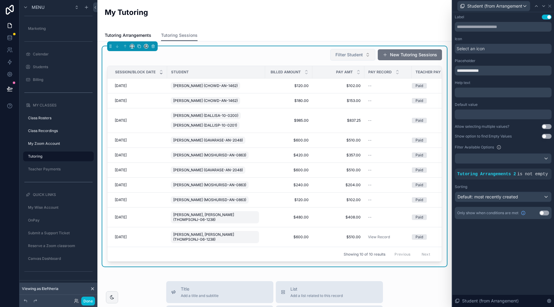
click at [349, 54] on span "Filter Student" at bounding box center [348, 55] width 27 height 6
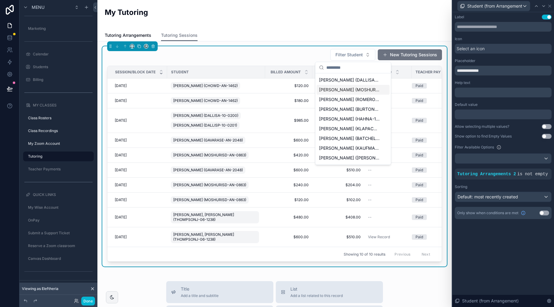
scroll to position [0, 0]
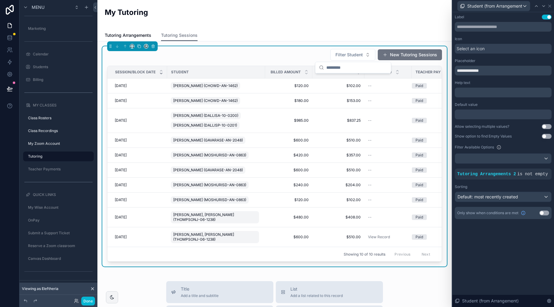
click at [504, 237] on div "**********" at bounding box center [503, 159] width 102 height 295
click at [513, 197] on span "Default: most recently created" at bounding box center [487, 196] width 61 height 5
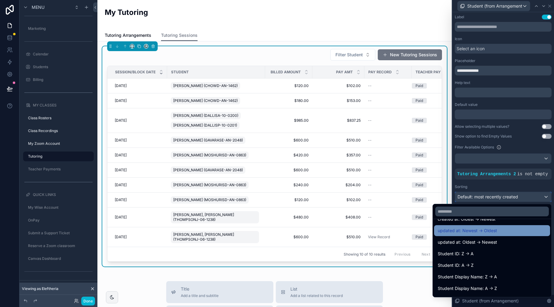
scroll to position [34, 0]
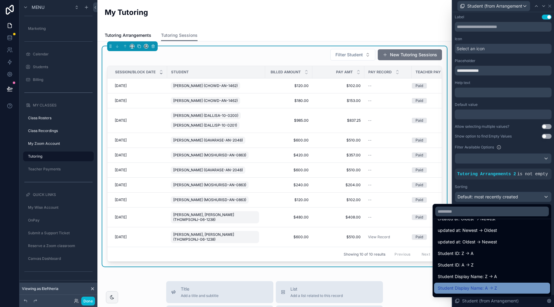
click at [476, 286] on span "Student Display Name: A -> Z" at bounding box center [466, 287] width 59 height 7
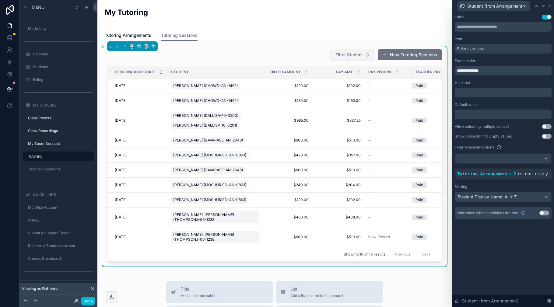
click at [349, 56] on span "Filter Student" at bounding box center [348, 55] width 27 height 6
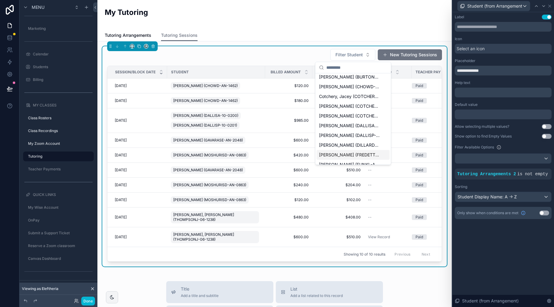
scroll to position [0, 0]
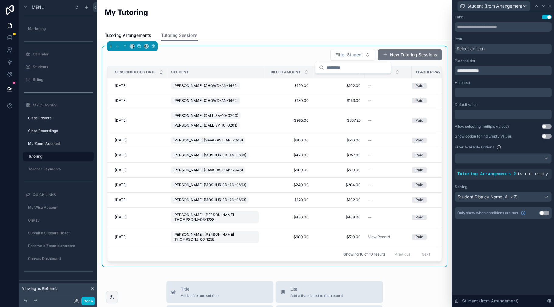
click at [507, 257] on div "**********" at bounding box center [503, 159] width 102 height 295
click at [12, 37] on icon at bounding box center [10, 37] width 4 height 2
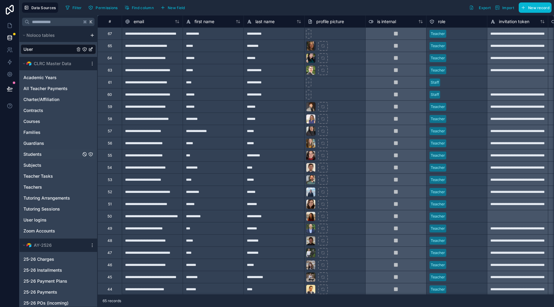
click at [38, 153] on span "Students" at bounding box center [32, 154] width 18 height 6
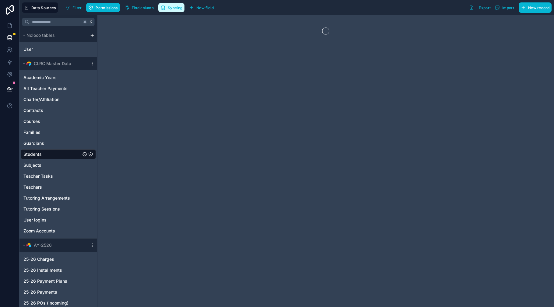
drag, startPoint x: 177, startPoint y: 9, endPoint x: 481, endPoint y: 16, distance: 304.0
click at [177, 9] on span "Syncing" at bounding box center [175, 7] width 15 height 5
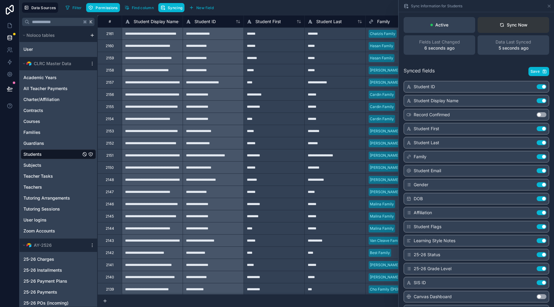
click at [511, 25] on div "Sync Now" at bounding box center [513, 25] width 28 height 6
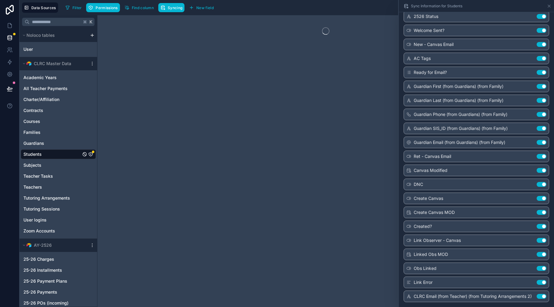
scroll to position [826, 0]
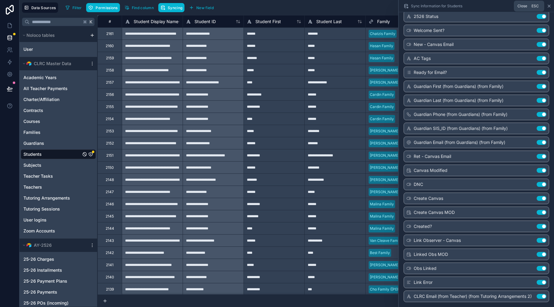
click at [548, 6] on icon at bounding box center [549, 6] width 2 height 2
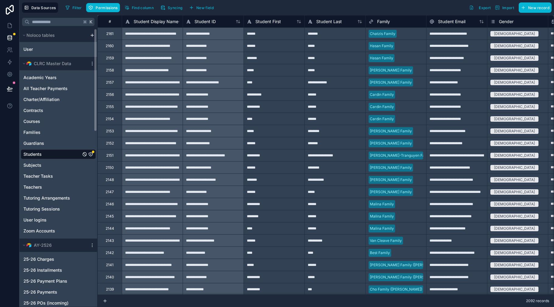
click at [92, 154] on icon "Students" at bounding box center [91, 154] width 4 height 4
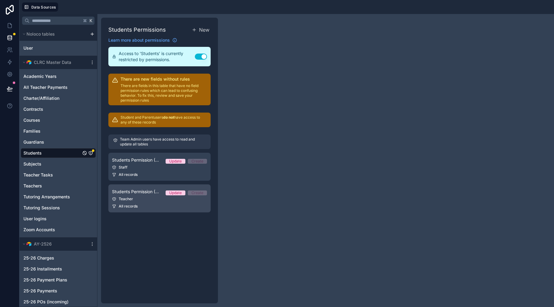
click at [143, 197] on div "Teacher" at bounding box center [159, 199] width 95 height 5
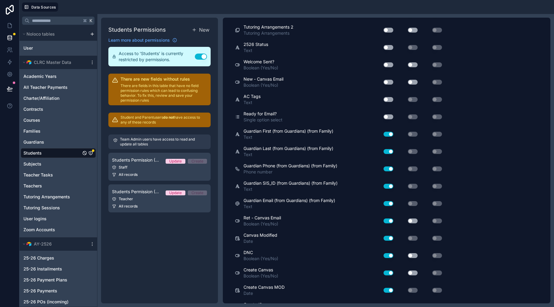
scroll to position [911, 0]
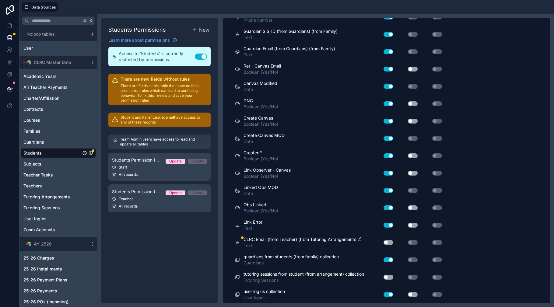
click at [389, 242] on button "Use setting" at bounding box center [388, 242] width 10 height 5
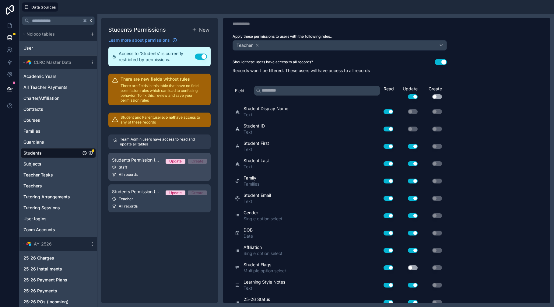
scroll to position [0, 0]
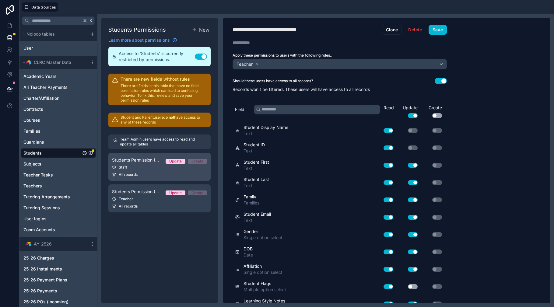
click at [137, 163] on span "Students Permission (Staff)" at bounding box center [136, 160] width 49 height 6
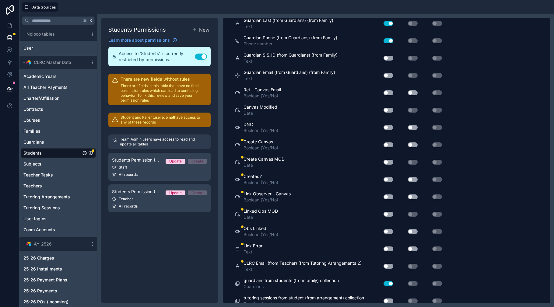
scroll to position [911, 0]
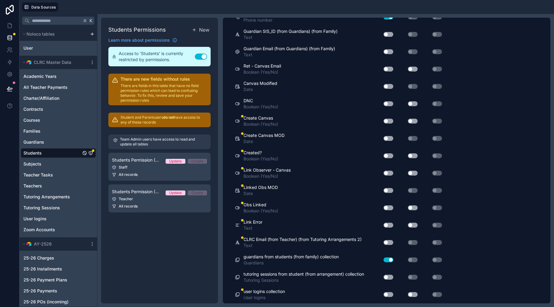
click at [390, 242] on button "Use setting" at bounding box center [388, 242] width 10 height 5
click at [390, 293] on button "Use setting" at bounding box center [388, 294] width 10 height 5
click at [390, 277] on button "Use setting" at bounding box center [388, 277] width 10 height 5
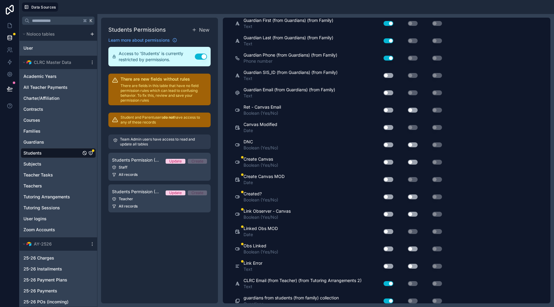
scroll to position [869, 0]
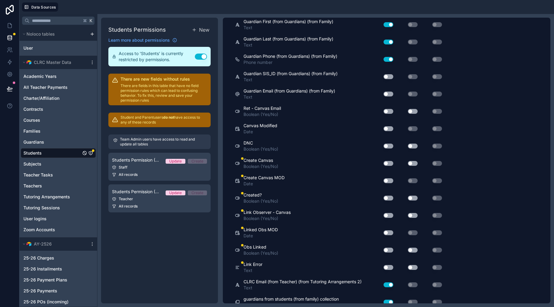
click at [389, 164] on button "Use setting" at bounding box center [388, 163] width 10 height 5
click at [388, 77] on button "Use setting" at bounding box center [388, 76] width 10 height 5
click at [389, 93] on button "Use setting" at bounding box center [388, 94] width 10 height 5
click at [389, 110] on button "Use setting" at bounding box center [388, 111] width 10 height 5
click at [390, 127] on button "Use setting" at bounding box center [388, 128] width 10 height 5
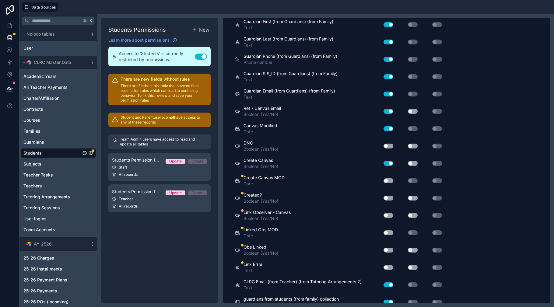
click at [389, 145] on button "Use setting" at bounding box center [388, 146] width 10 height 5
drag, startPoint x: 389, startPoint y: 181, endPoint x: 390, endPoint y: 189, distance: 7.3
click at [389, 181] on button "Use setting" at bounding box center [388, 180] width 10 height 5
click at [389, 197] on button "Use setting" at bounding box center [388, 198] width 10 height 5
click at [389, 216] on button "Use setting" at bounding box center [388, 215] width 10 height 5
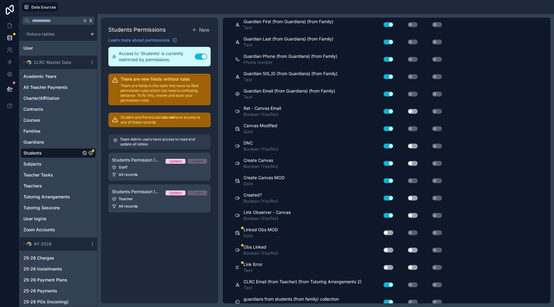
drag, startPoint x: 389, startPoint y: 233, endPoint x: 388, endPoint y: 245, distance: 12.2
click at [389, 233] on button "Use setting" at bounding box center [388, 232] width 10 height 5
click at [389, 250] on button "Use setting" at bounding box center [388, 250] width 10 height 5
click at [390, 267] on button "Use setting" at bounding box center [388, 267] width 10 height 5
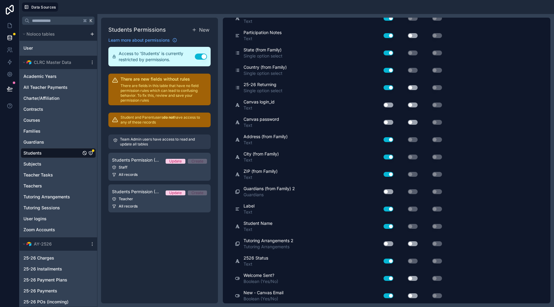
scroll to position [545, 0]
click at [391, 242] on button "Use setting" at bounding box center [388, 244] width 10 height 5
click at [389, 193] on button "Use setting" at bounding box center [388, 192] width 10 height 5
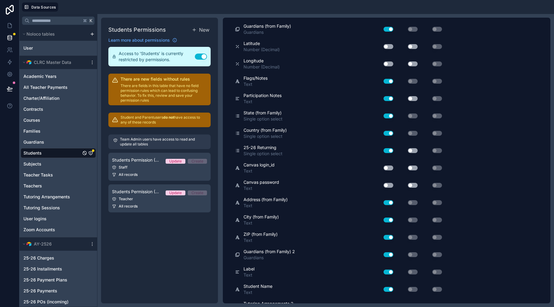
scroll to position [463, 0]
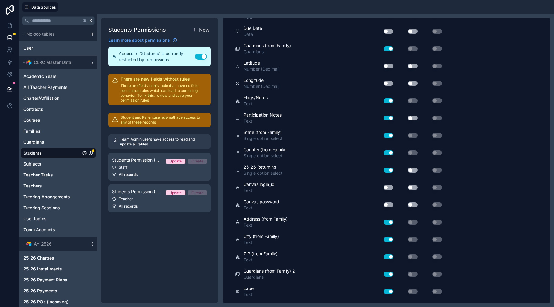
click at [391, 188] on button "Use setting" at bounding box center [388, 187] width 10 height 5
click at [390, 204] on button "Use setting" at bounding box center [388, 204] width 10 height 5
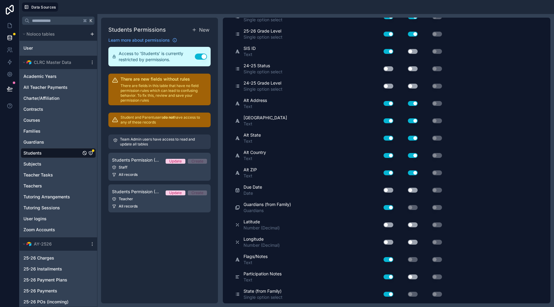
scroll to position [0, 0]
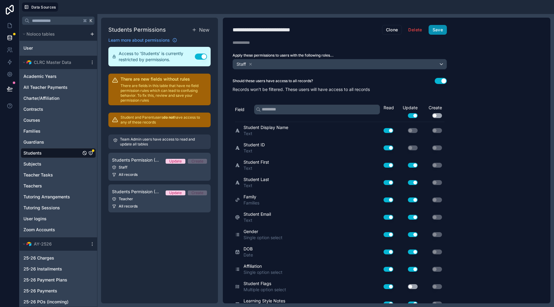
click at [435, 30] on button "Save" at bounding box center [437, 30] width 18 height 10
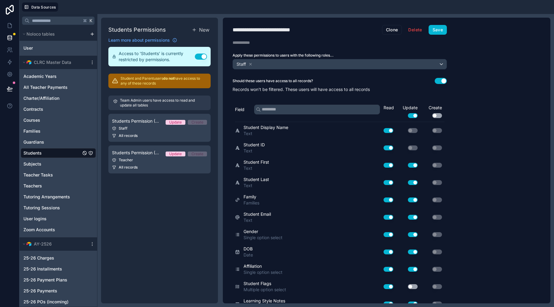
click at [61, 151] on div "Students" at bounding box center [58, 153] width 75 height 10
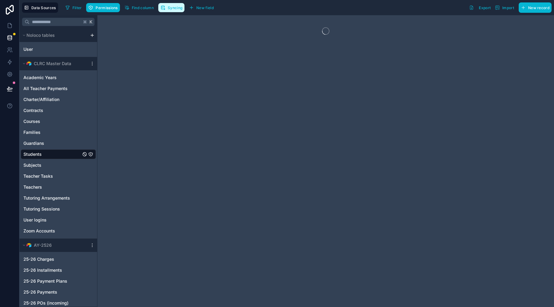
click at [171, 8] on span "Syncing" at bounding box center [175, 7] width 15 height 5
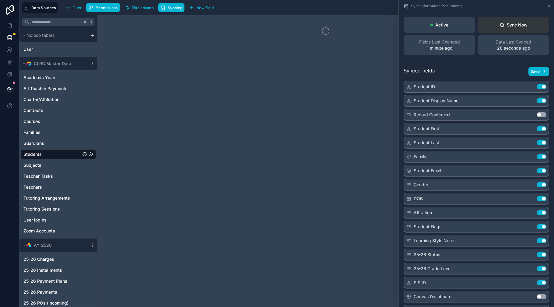
click at [497, 21] on button "Sync Now" at bounding box center [512, 25] width 71 height 16
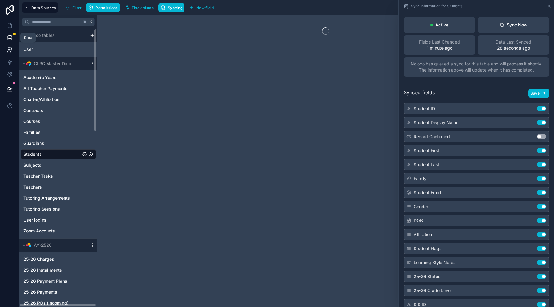
drag, startPoint x: 10, startPoint y: 37, endPoint x: 12, endPoint y: 44, distance: 8.1
click at [10, 37] on icon at bounding box center [10, 38] width 6 height 6
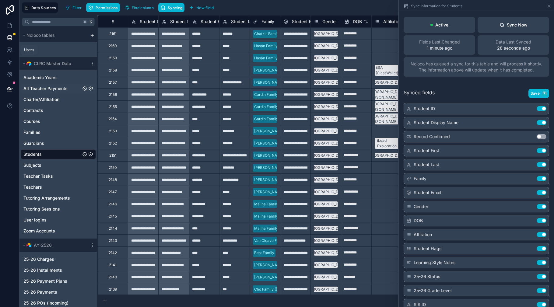
drag, startPoint x: 11, startPoint y: 88, endPoint x: 23, endPoint y: 89, distance: 11.6
click at [11, 88] on icon at bounding box center [10, 89] width 6 height 6
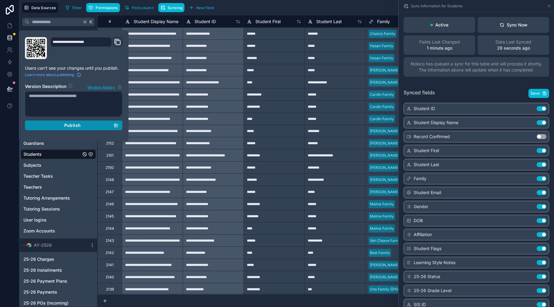
click at [66, 126] on span "Publish" at bounding box center [72, 125] width 16 height 5
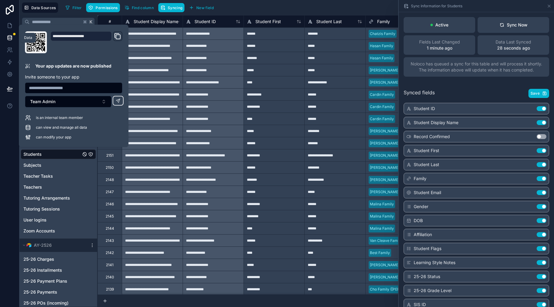
click at [11, 37] on icon at bounding box center [10, 38] width 6 height 6
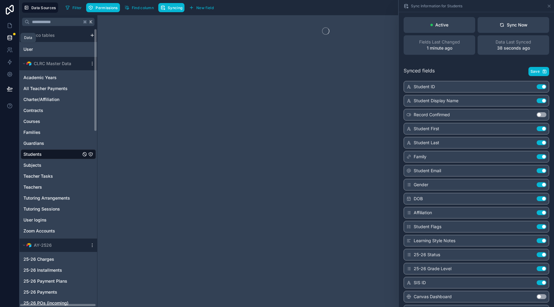
click at [9, 37] on icon at bounding box center [10, 37] width 4 height 2
click at [10, 24] on icon at bounding box center [10, 23] width 1 height 1
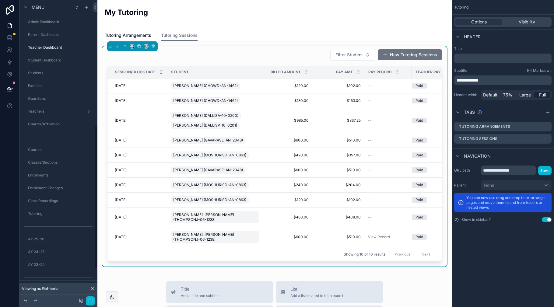
click at [316, 53] on div "Filter Student New Tutoring Sessions" at bounding box center [274, 55] width 335 height 12
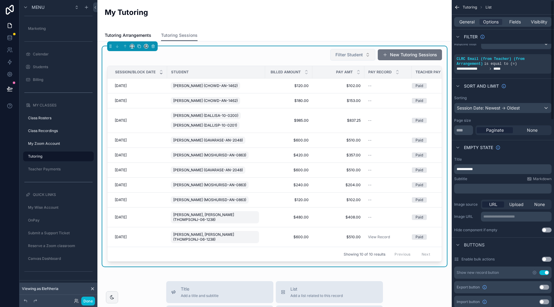
scroll to position [1, 0]
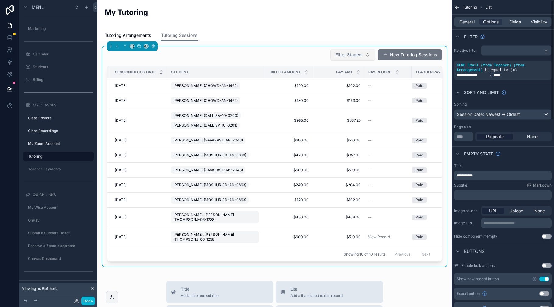
click at [340, 52] on span "Filter Student" at bounding box center [348, 55] width 27 height 6
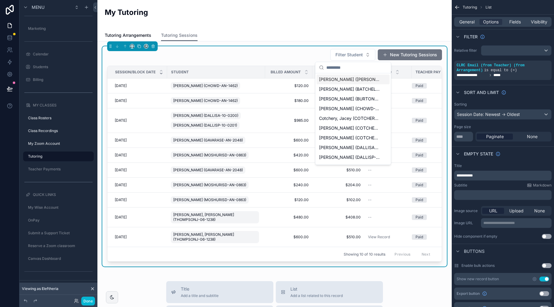
drag, startPoint x: 319, startPoint y: 57, endPoint x: 329, endPoint y: 59, distance: 10.1
click at [319, 57] on div "Filter Student New Tutoring Sessions" at bounding box center [274, 55] width 335 height 12
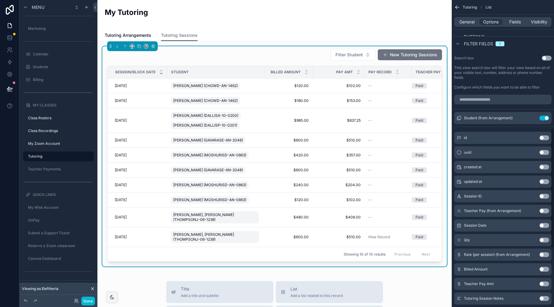
scroll to position [334, 0]
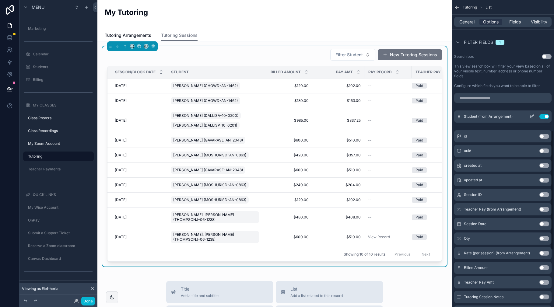
click at [531, 116] on icon "scrollable content" at bounding box center [532, 116] width 2 height 2
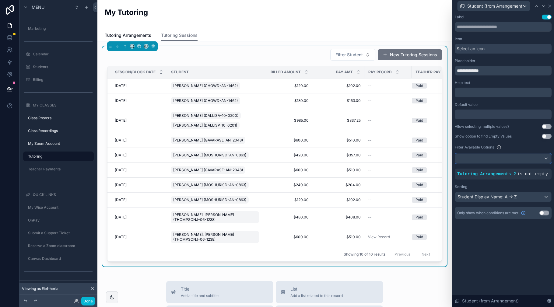
click at [542, 159] on div at bounding box center [503, 159] width 96 height 10
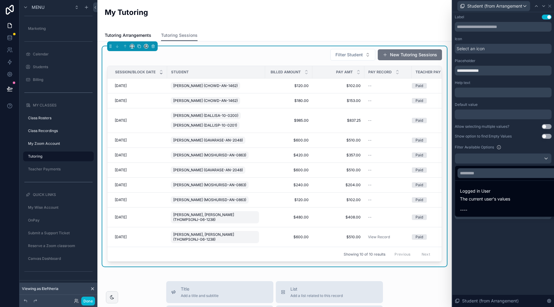
click at [493, 256] on div at bounding box center [503, 153] width 102 height 307
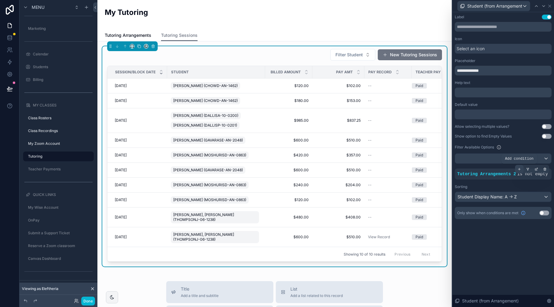
click at [519, 169] on icon at bounding box center [519, 169] width 2 height 0
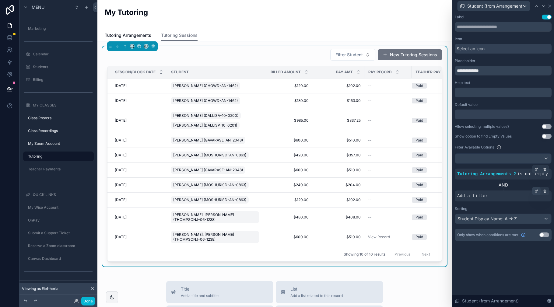
click at [535, 191] on icon at bounding box center [536, 191] width 2 height 2
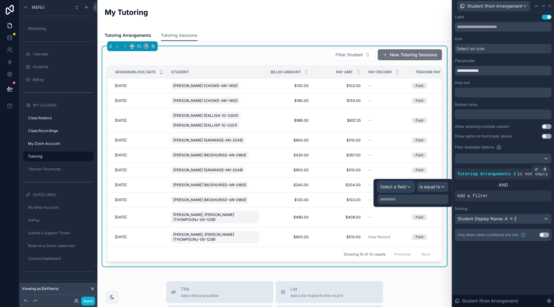
click at [407, 185] on div "Select a field" at bounding box center [396, 187] width 36 height 10
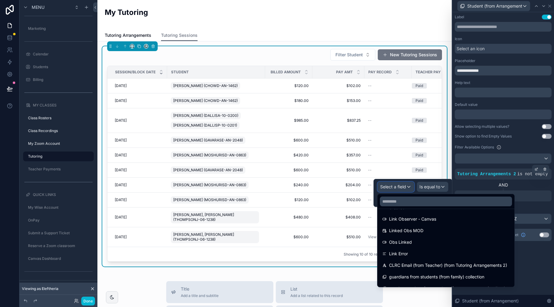
scroll to position [702, 0]
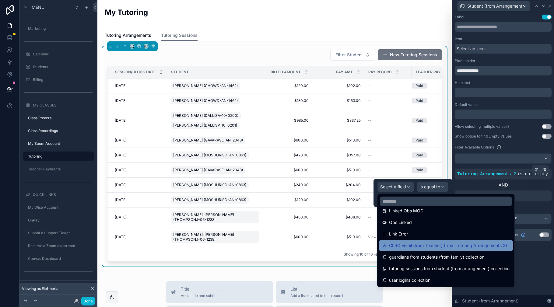
click at [423, 247] on span "CLRC Email (from Teacher) (from Tutoring Arrangements 2)" at bounding box center [448, 245] width 118 height 7
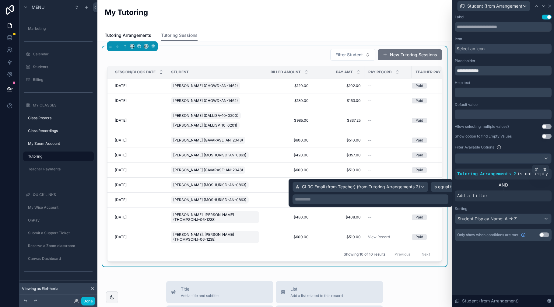
click at [415, 199] on p "**********" at bounding box center [371, 199] width 152 height 6
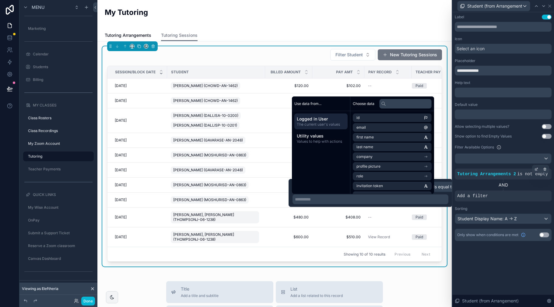
click at [326, 118] on span "Logged in User" at bounding box center [321, 119] width 48 height 6
click at [368, 127] on li "email" at bounding box center [392, 127] width 79 height 9
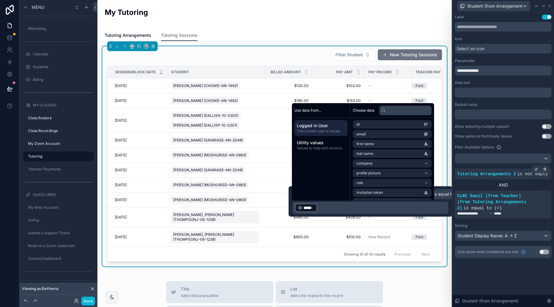
click at [491, 284] on div "**********" at bounding box center [503, 159] width 102 height 295
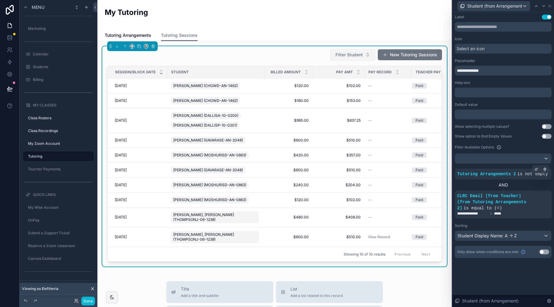
click at [348, 52] on span "Filter Student" at bounding box center [348, 55] width 27 height 6
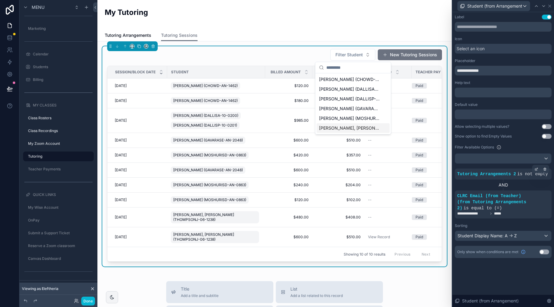
drag, startPoint x: 503, startPoint y: 266, endPoint x: 503, endPoint y: 261, distance: 4.6
click at [503, 266] on div "**********" at bounding box center [503, 142] width 102 height 260
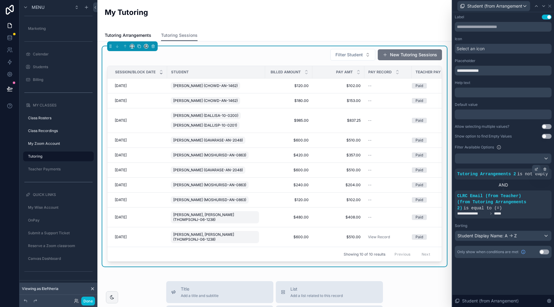
click at [536, 169] on icon at bounding box center [536, 169] width 4 height 4
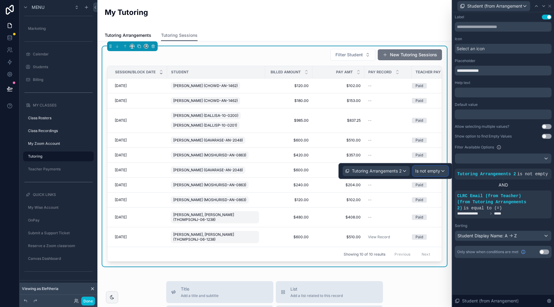
click at [438, 171] on span "Is not empty" at bounding box center [427, 171] width 25 height 6
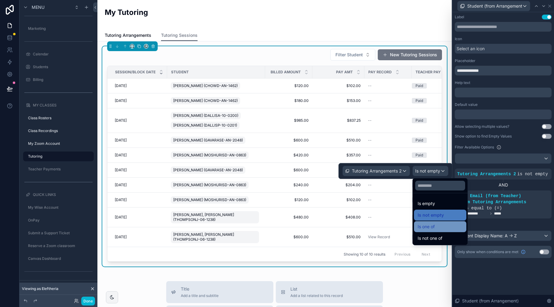
click at [437, 225] on div "Is one of" at bounding box center [439, 226] width 45 height 7
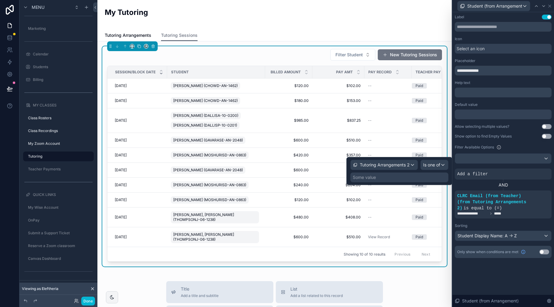
click at [418, 175] on div "Some value" at bounding box center [399, 177] width 98 height 10
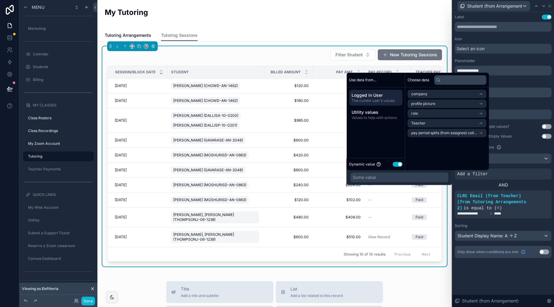
click at [395, 164] on button "Use setting" at bounding box center [397, 164] width 10 height 5
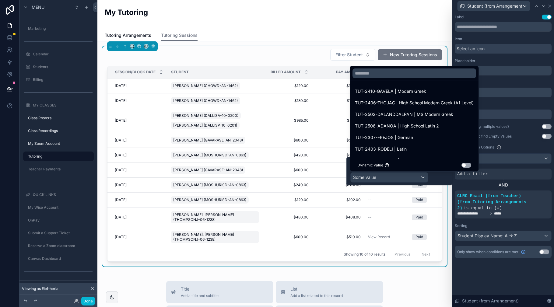
click at [465, 166] on button "Use setting" at bounding box center [466, 165] width 10 height 5
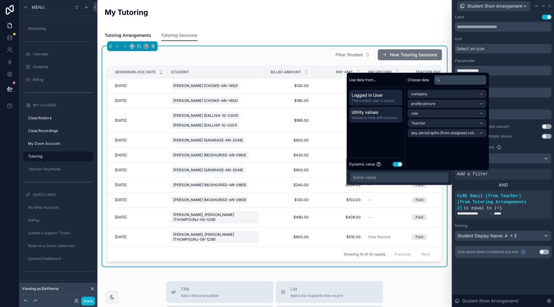
click at [382, 117] on span "Values to help with actions" at bounding box center [375, 117] width 48 height 5
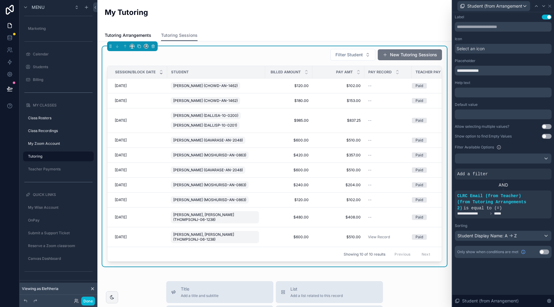
click at [500, 278] on div "**********" at bounding box center [503, 159] width 102 height 295
click at [535, 169] on icon at bounding box center [536, 169] width 4 height 4
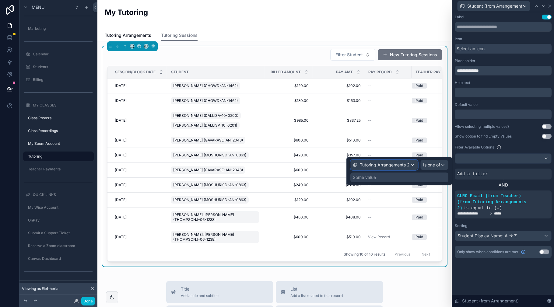
click at [394, 164] on span "Tutoring Arrangements 2" at bounding box center [385, 165] width 50 height 6
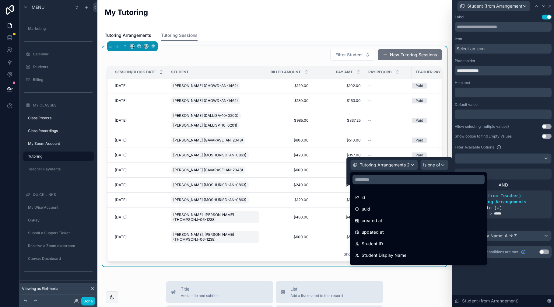
click at [432, 165] on div at bounding box center [399, 171] width 106 height 28
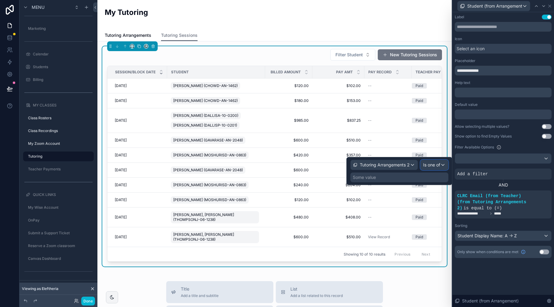
click at [428, 165] on span "Is one of" at bounding box center [431, 165] width 17 height 6
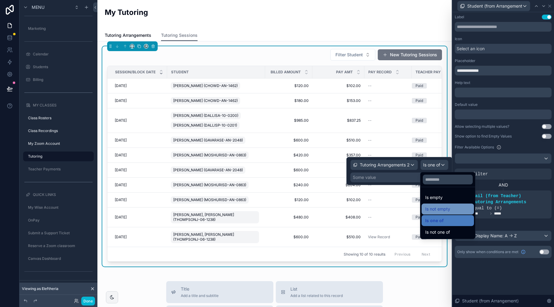
click at [431, 210] on span "Is not empty" at bounding box center [437, 208] width 25 height 7
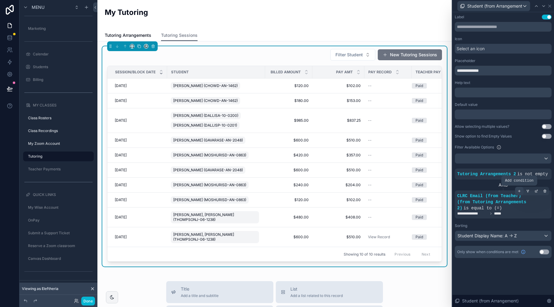
click at [519, 191] on icon at bounding box center [519, 191] width 4 height 4
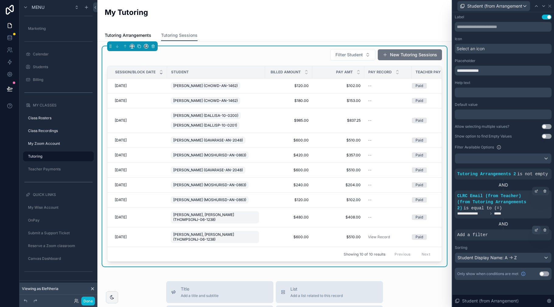
click at [535, 229] on icon at bounding box center [536, 230] width 2 height 2
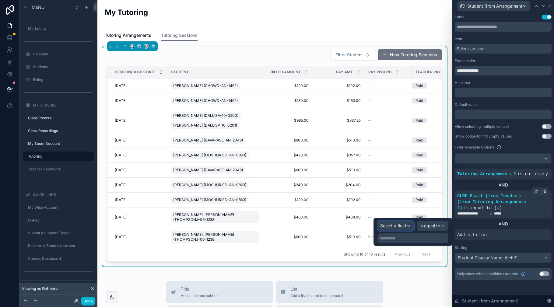
click at [407, 224] on div "Select a field" at bounding box center [396, 226] width 36 height 10
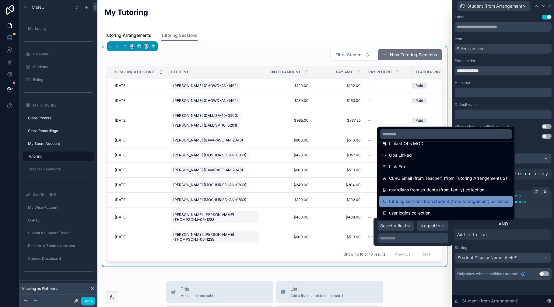
click at [488, 201] on span "tutoring sessions from student (from arrangement) collection" at bounding box center [449, 201] width 120 height 7
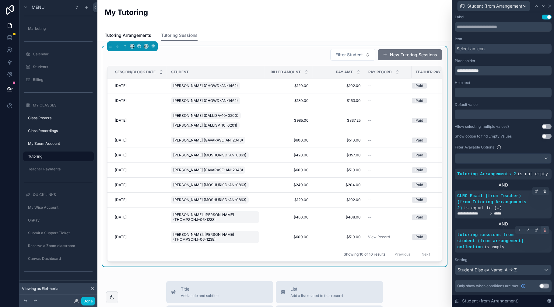
click at [543, 231] on icon at bounding box center [545, 230] width 4 height 4
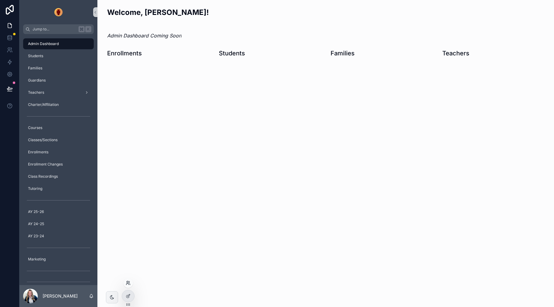
click at [128, 284] on icon at bounding box center [127, 284] width 2 height 1
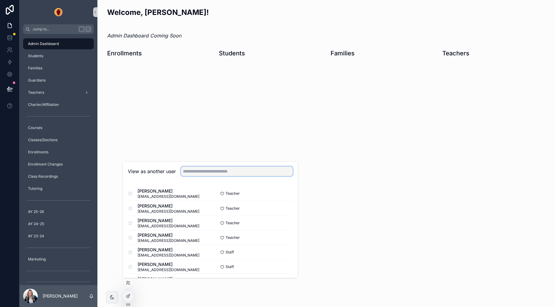
click at [204, 175] on input "text" at bounding box center [237, 171] width 112 height 10
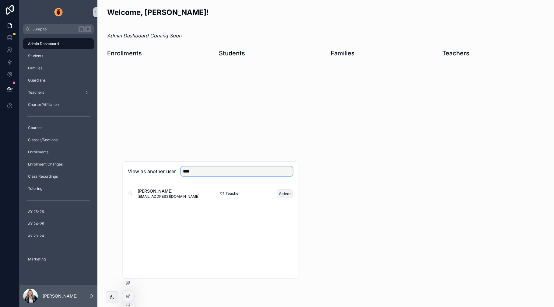
type input "****"
click at [287, 193] on button "Select" at bounding box center [285, 193] width 16 height 9
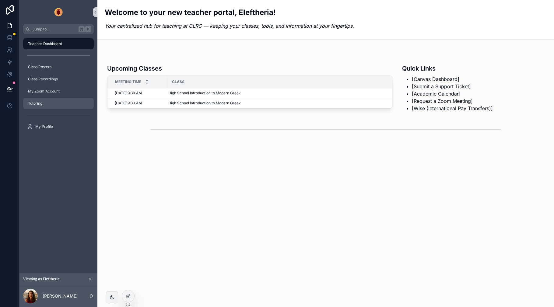
click at [50, 101] on div "Tutoring" at bounding box center [58, 104] width 63 height 10
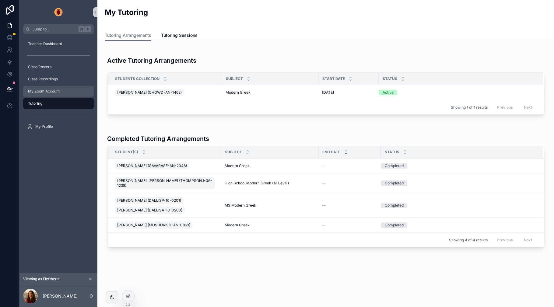
click at [62, 92] on div "My Zoom Account" at bounding box center [58, 91] width 63 height 10
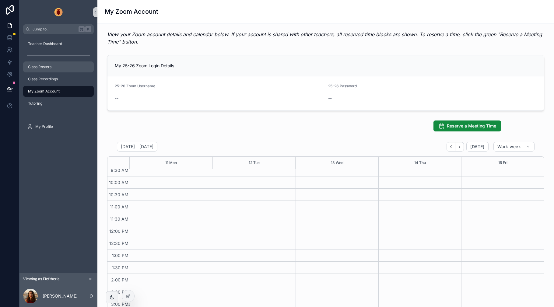
click at [47, 63] on div "Class Rosters" at bounding box center [58, 67] width 63 height 10
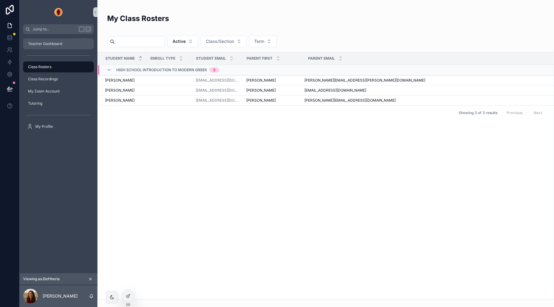
click at [41, 44] on span "Teacher Dashboard" at bounding box center [45, 43] width 34 height 5
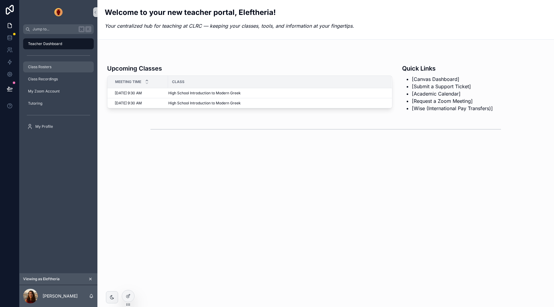
click at [44, 69] on span "Class Rosters" at bounding box center [39, 66] width 23 height 5
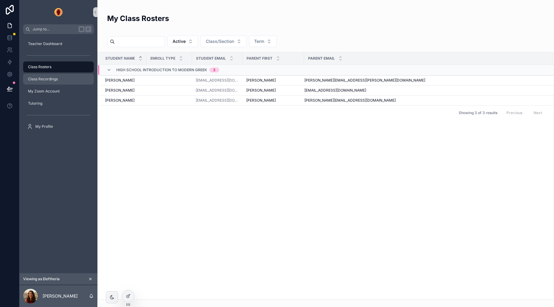
click at [44, 78] on span "Class Recordings" at bounding box center [43, 79] width 30 height 5
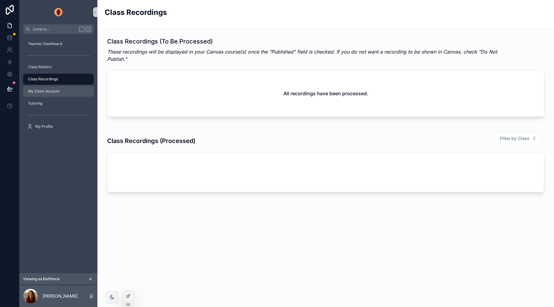
click at [44, 90] on span "My Zoom Account" at bounding box center [44, 91] width 32 height 5
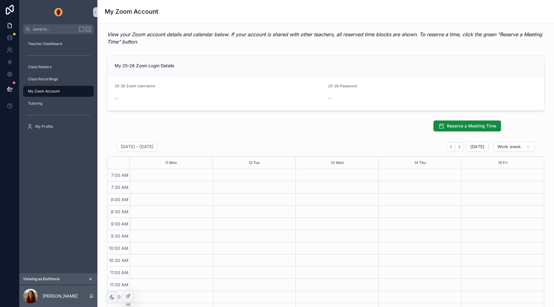
scroll to position [66, 0]
click at [52, 80] on span "Class Recordings" at bounding box center [43, 79] width 30 height 5
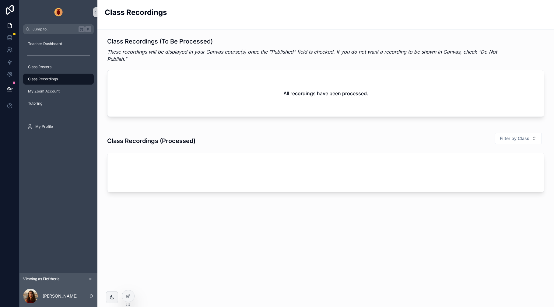
click at [10, 87] on icon at bounding box center [10, 89] width 6 height 6
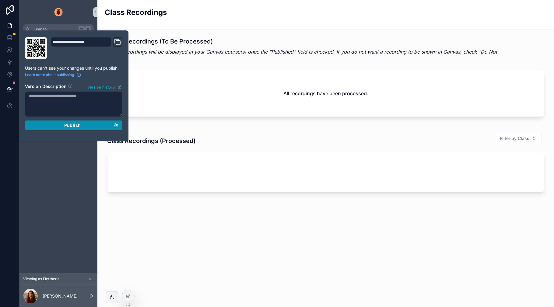
click at [75, 128] on button "Publish" at bounding box center [73, 125] width 97 height 10
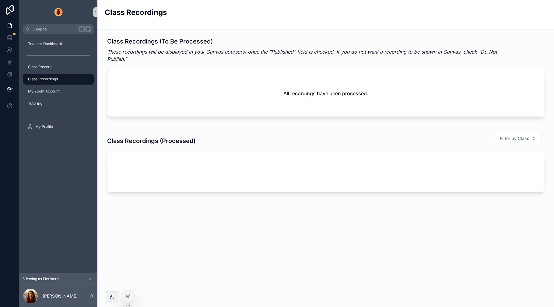
click at [61, 195] on div "Teacher Dashboard Class Rosters Class Recordings My Zoom Account Tutoring My Pr…" at bounding box center [58, 153] width 78 height 239
click at [52, 66] on div "Class Rosters" at bounding box center [58, 67] width 63 height 10
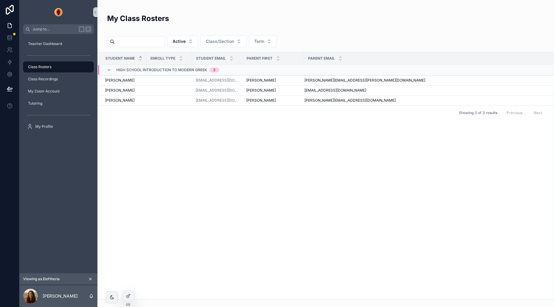
click at [38, 190] on div "Teacher Dashboard Class Rosters Class Recordings My Zoom Account Tutoring My Pr…" at bounding box center [58, 153] width 78 height 239
click at [219, 8] on div "My Class Rosters Active Class/Section Term Student Name Enroll Type Student Ema…" at bounding box center [325, 150] width 456 height 300
click at [146, 183] on div "Student Name Enroll Type Student Email Parent First Parent Email High School In…" at bounding box center [326, 175] width 456 height 247
click at [79, 180] on div "Teacher Dashboard Class Rosters Class Recordings My Zoom Account Tutoring My Pr…" at bounding box center [58, 153] width 78 height 239
click at [168, 175] on div "Student Name Enroll Type Student Email Parent First Parent Email High School In…" at bounding box center [326, 175] width 456 height 247
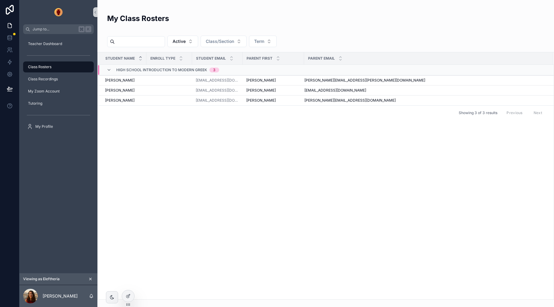
click at [217, 7] on div "My Class Rosters Active Class/Section Term Student Name Enroll Type Student Ema…" at bounding box center [325, 150] width 456 height 300
click at [243, 40] on button "Class/Section" at bounding box center [223, 42] width 46 height 12
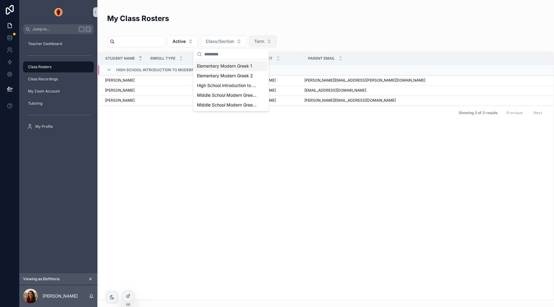
click at [264, 41] on span "Term" at bounding box center [259, 41] width 10 height 6
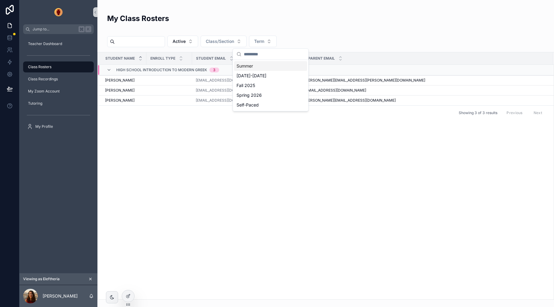
drag, startPoint x: 249, startPoint y: 67, endPoint x: 258, endPoint y: 60, distance: 11.0
click at [249, 67] on div "Summer" at bounding box center [270, 66] width 73 height 10
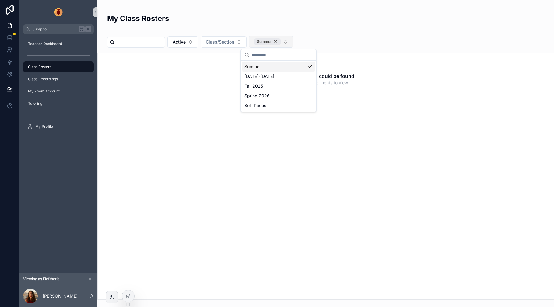
click at [281, 42] on div "Summer" at bounding box center [267, 41] width 26 height 7
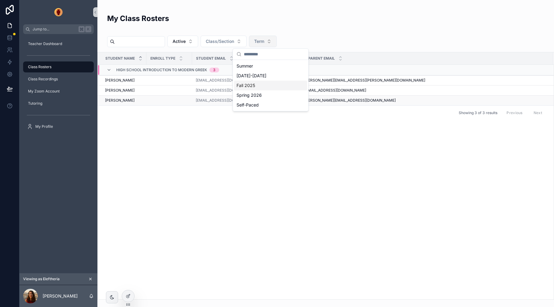
drag, startPoint x: 248, startPoint y: 148, endPoint x: 282, endPoint y: 96, distance: 62.4
click at [248, 148] on div "Student Name Enroll Type Student Email Parent First Parent Email High School In…" at bounding box center [326, 175] width 456 height 247
click at [273, 43] on button "Term" at bounding box center [263, 42] width 28 height 12
click at [258, 66] on div "Summer" at bounding box center [270, 66] width 73 height 10
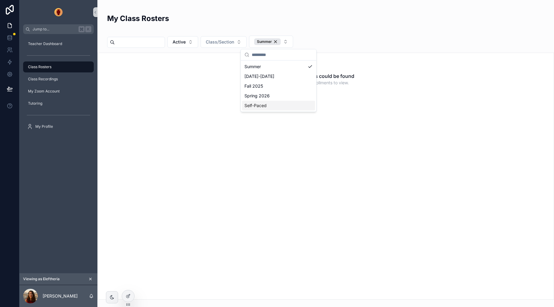
click at [348, 142] on div "No items could be found No enrollments to view." at bounding box center [325, 176] width 456 height 247
click at [281, 41] on div "Summer" at bounding box center [267, 41] width 26 height 7
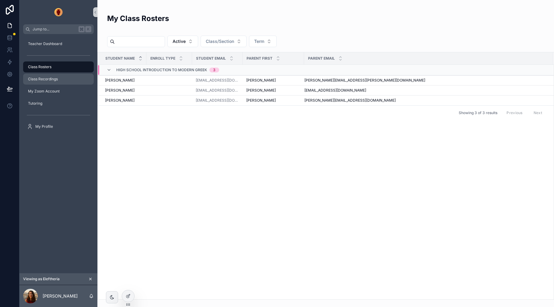
click at [40, 76] on div "Class Recordings" at bounding box center [58, 79] width 63 height 10
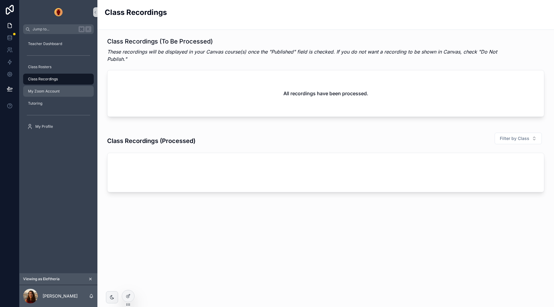
drag, startPoint x: 41, startPoint y: 91, endPoint x: 41, endPoint y: 96, distance: 4.3
click at [41, 91] on span "My Zoom Account" at bounding box center [44, 91] width 32 height 5
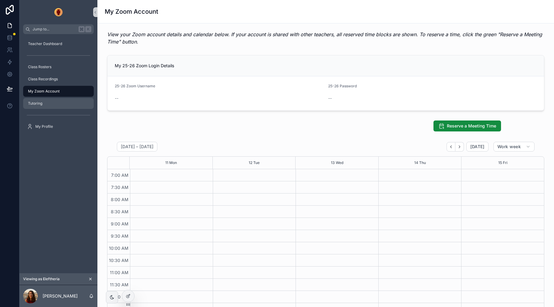
scroll to position [66, 0]
click at [34, 103] on span "Tutoring" at bounding box center [35, 103] width 14 height 5
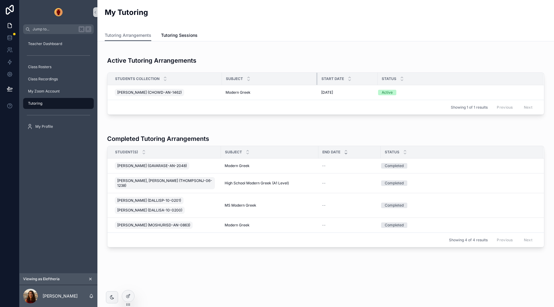
click at [316, 80] on div "scrollable content" at bounding box center [317, 79] width 2 height 12
click at [260, 254] on div "Active Tutoring Arrangements Students collection Subject Start Date Status Chow…" at bounding box center [325, 166] width 456 height 250
click at [127, 296] on icon at bounding box center [128, 295] width 2 height 2
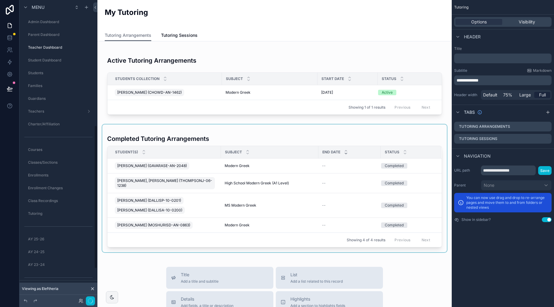
scroll to position [262, 0]
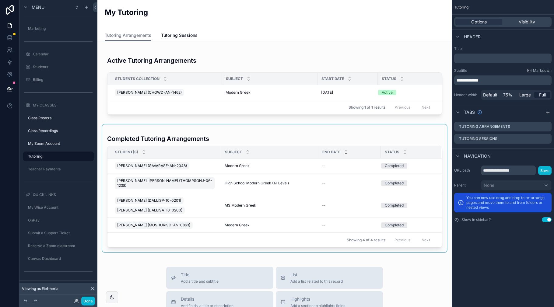
click at [290, 141] on div "scrollable content" at bounding box center [274, 188] width 344 height 128
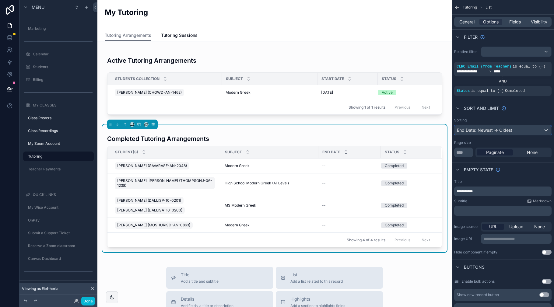
click at [507, 132] on div "End Date: Newest -> Oldest" at bounding box center [502, 130] width 97 height 10
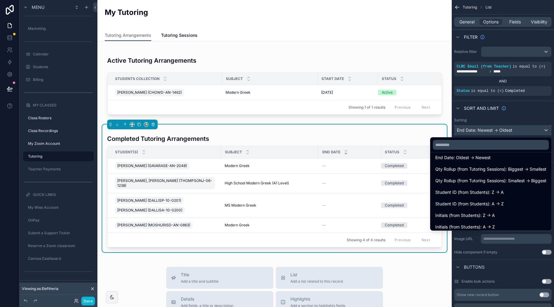
scroll to position [309, 0]
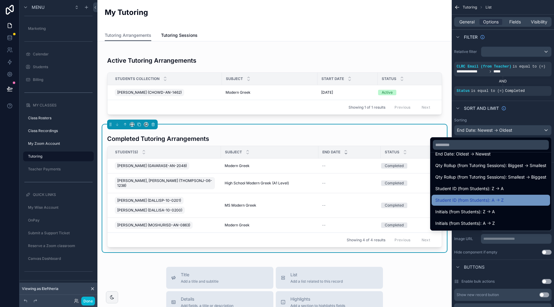
click at [464, 198] on span "Student ID (from Students): A -> Z" at bounding box center [469, 200] width 68 height 7
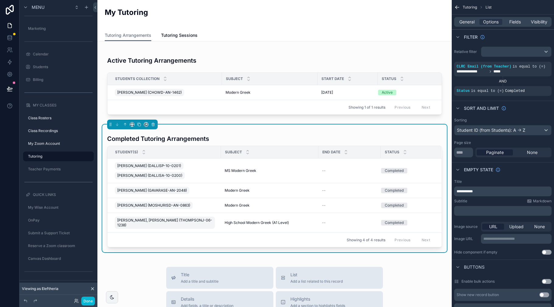
click at [323, 138] on div "Completed Tutoring Arrangements" at bounding box center [274, 136] width 335 height 19
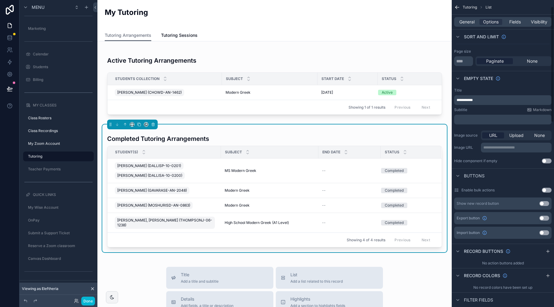
scroll to position [0, 0]
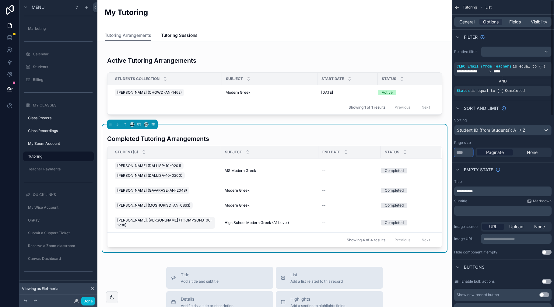
click at [469, 154] on input "**" at bounding box center [463, 153] width 19 height 10
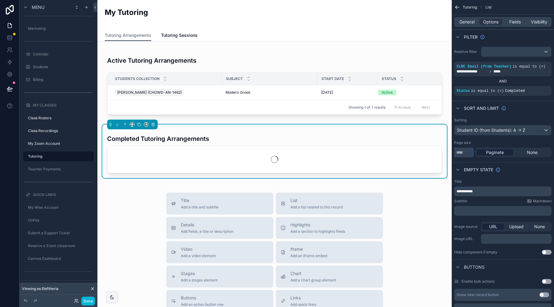
type input "**"
click at [526, 171] on div "Empty state" at bounding box center [502, 169] width 102 height 15
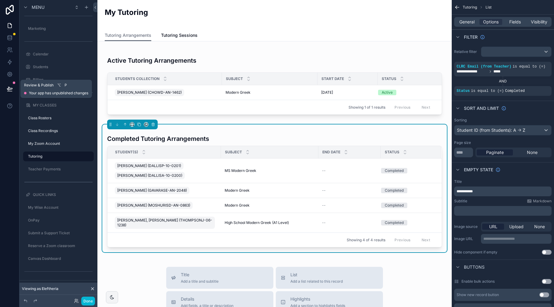
click at [9, 89] on icon at bounding box center [10, 89] width 6 height 6
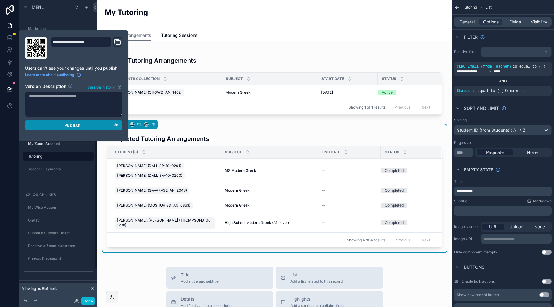
click at [72, 125] on span "Publish" at bounding box center [72, 125] width 16 height 5
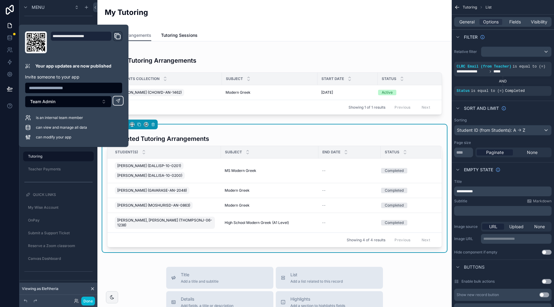
click at [267, 18] on div "My Tutoring" at bounding box center [275, 14] width 340 height 15
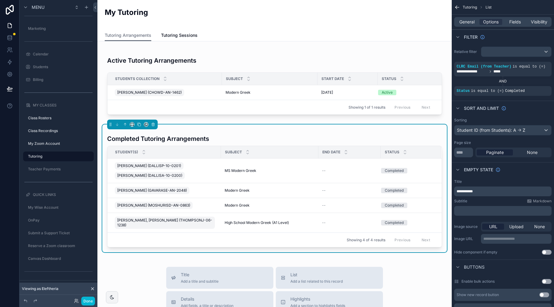
click at [141, 260] on div "Active Tutoring Arrangements Students collection Subject Start Date Status [PER…" at bounding box center [274, 286] width 354 height 491
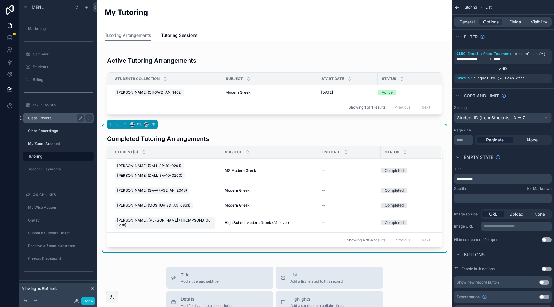
click at [46, 120] on label "Class Rosters" at bounding box center [55, 118] width 54 height 5
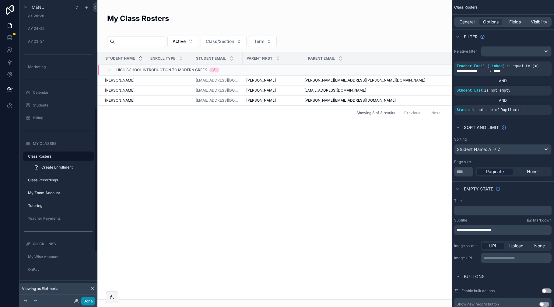
drag, startPoint x: 88, startPoint y: 300, endPoint x: 96, endPoint y: 294, distance: 9.6
click at [88, 300] on button "Done" at bounding box center [88, 301] width 14 height 9
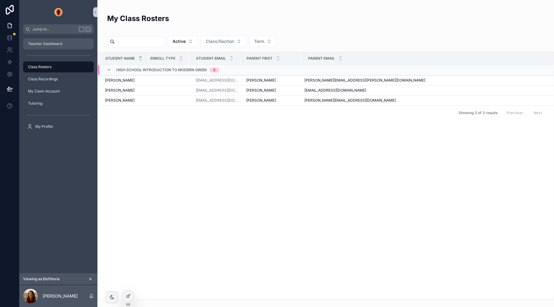
click at [48, 45] on span "Teacher Dashboard" at bounding box center [45, 43] width 34 height 5
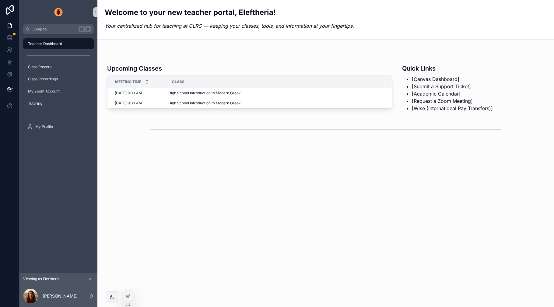
click at [438, 54] on div "Quick Links [Canvas Dashboard] [Submit a Support Ticket] [Academic Calendar] [R…" at bounding box center [470, 84] width 147 height 60
click at [126, 297] on icon at bounding box center [127, 296] width 3 height 3
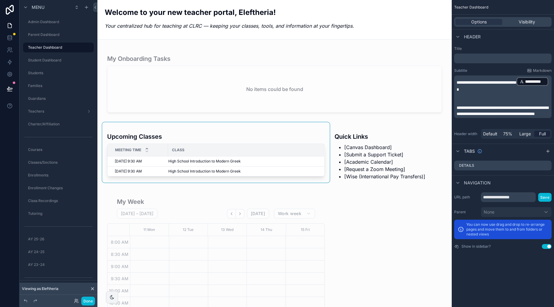
scroll to position [60, 0]
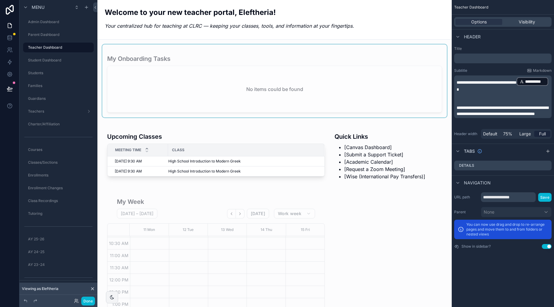
click at [207, 49] on div "scrollable content" at bounding box center [274, 80] width 344 height 73
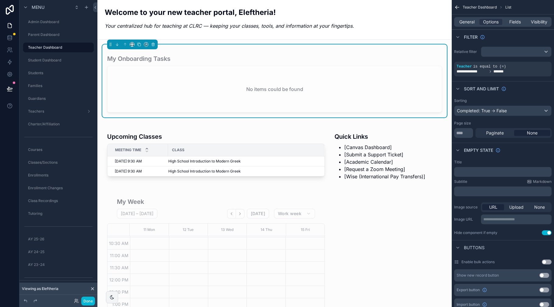
click at [191, 54] on div "My Onboarding Tasks" at bounding box center [274, 56] width 335 height 19
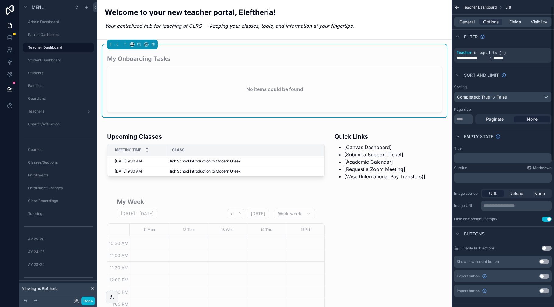
scroll to position [0, 0]
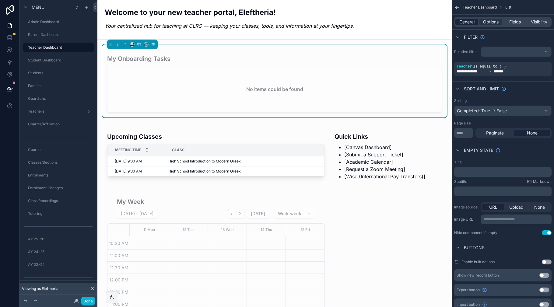
click at [467, 20] on span "General" at bounding box center [466, 22] width 15 height 6
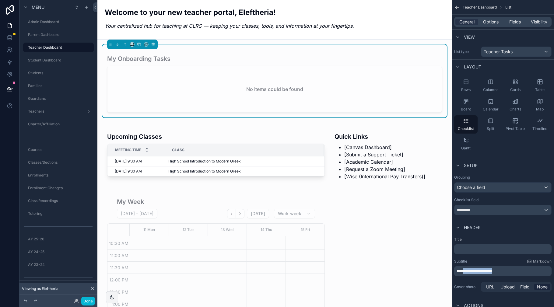
drag, startPoint x: 509, startPoint y: 271, endPoint x: 467, endPoint y: 272, distance: 42.0
click at [467, 272] on span "**********" at bounding box center [474, 271] width 36 height 4
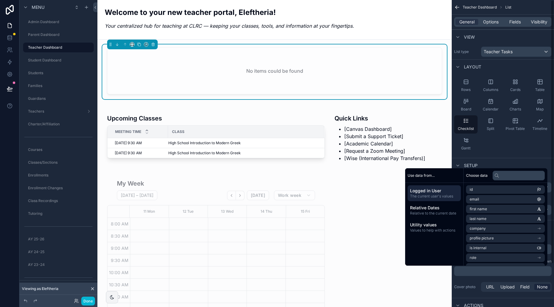
scroll to position [60, 0]
click at [546, 160] on div "Setup" at bounding box center [502, 165] width 102 height 15
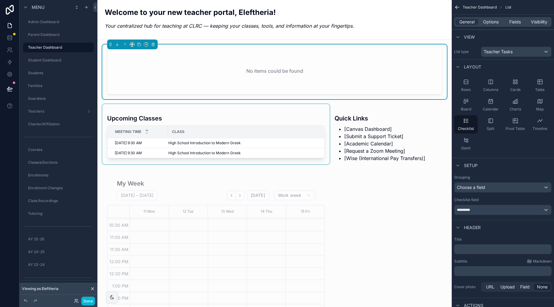
click at [304, 108] on div "scrollable content" at bounding box center [215, 134] width 227 height 60
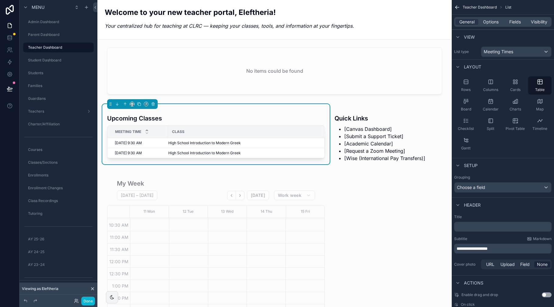
click at [471, 228] on p "﻿" at bounding box center [503, 227] width 94 height 6
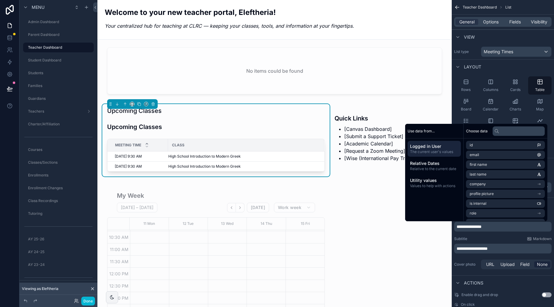
click at [487, 249] on span "**********" at bounding box center [471, 248] width 31 height 4
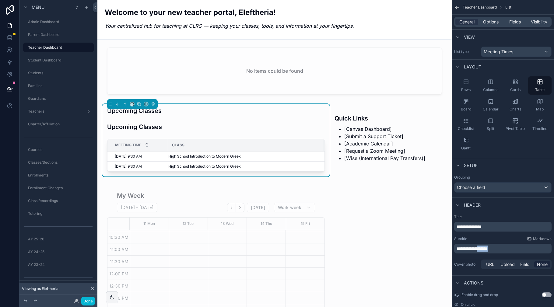
click at [487, 249] on span "**********" at bounding box center [471, 248] width 31 height 4
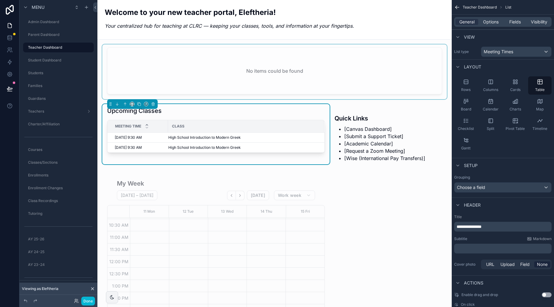
click at [225, 57] on div "scrollable content" at bounding box center [274, 71] width 344 height 55
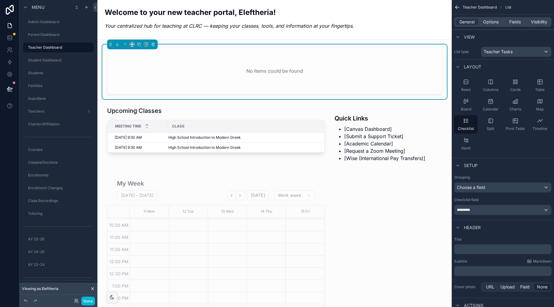
click at [469, 248] on p "﻿" at bounding box center [503, 249] width 94 height 6
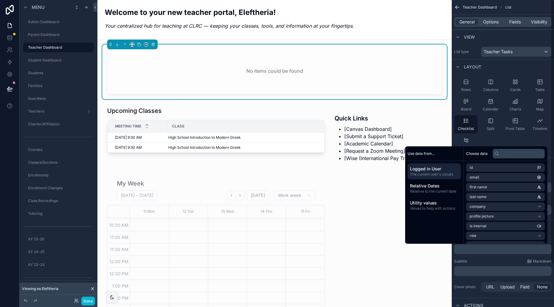
click at [468, 249] on p "﻿" at bounding box center [503, 249] width 94 height 6
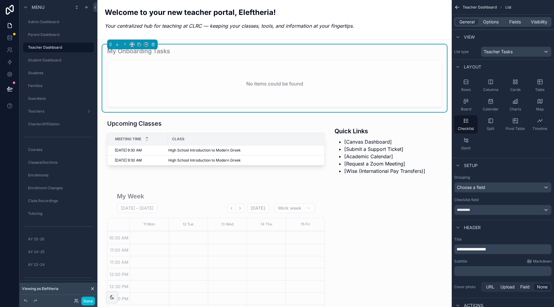
click at [151, 195] on div "scrollable content" at bounding box center [215, 299] width 227 height 235
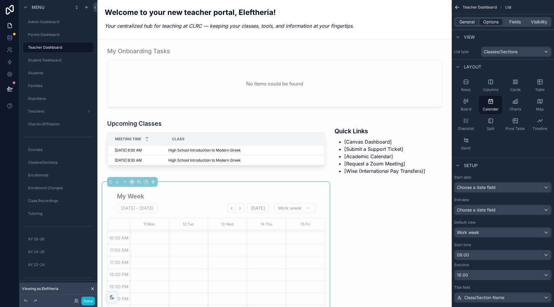
click at [496, 24] on span "Options" at bounding box center [491, 22] width 16 height 6
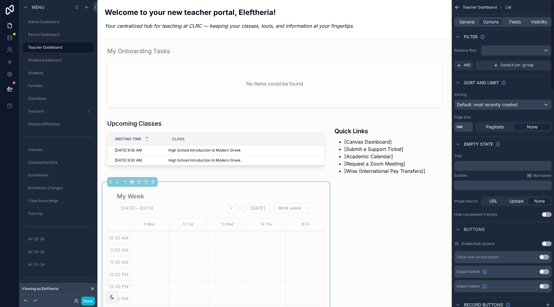
scroll to position [0, 0]
click at [459, 20] on span "General" at bounding box center [466, 22] width 15 height 6
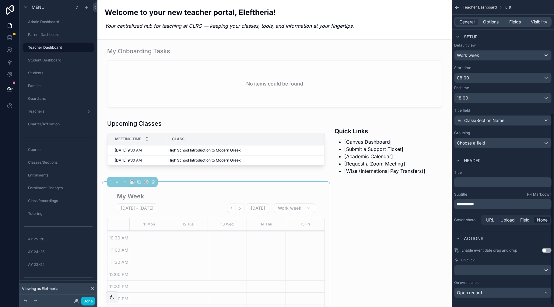
scroll to position [183, 0]
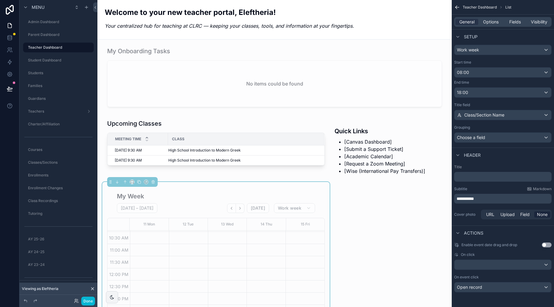
click at [467, 179] on p "﻿" at bounding box center [503, 177] width 94 height 6
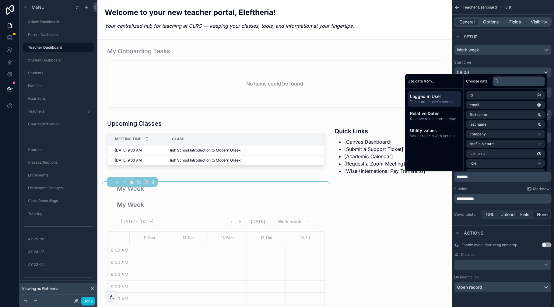
scroll to position [73, 0]
click at [501, 200] on p "**********" at bounding box center [503, 199] width 94 height 6
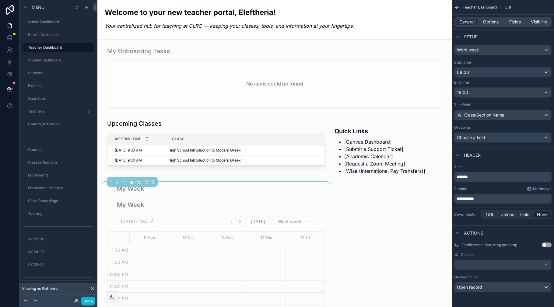
click at [501, 200] on p "**********" at bounding box center [503, 199] width 94 height 6
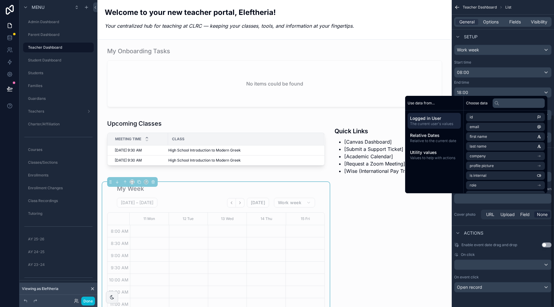
scroll to position [54, 0]
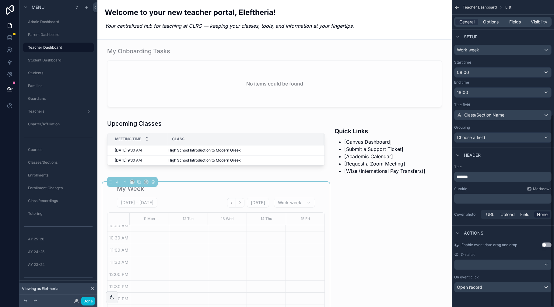
click at [457, 9] on icon "scrollable content" at bounding box center [456, 8] width 2 height 2
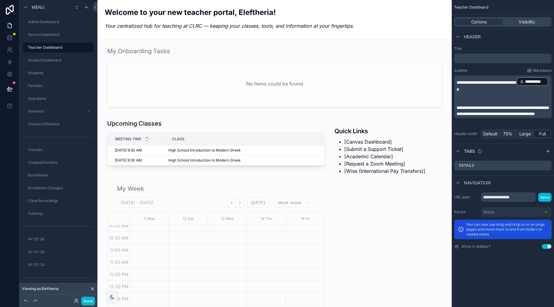
scroll to position [0, 0]
click at [215, 184] on div "scrollable content" at bounding box center [215, 299] width 227 height 235
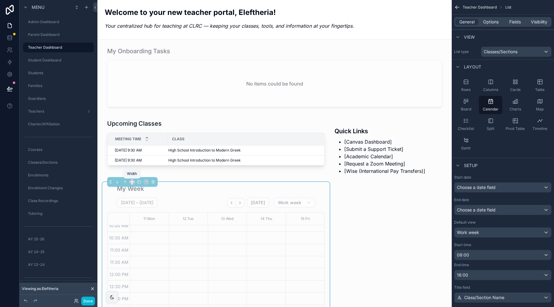
click at [133, 181] on icon "scrollable content" at bounding box center [132, 182] width 4 height 4
click at [147, 227] on div "50%" at bounding box center [144, 227] width 19 height 7
click at [131, 183] on icon "scrollable content" at bounding box center [132, 182] width 4 height 4
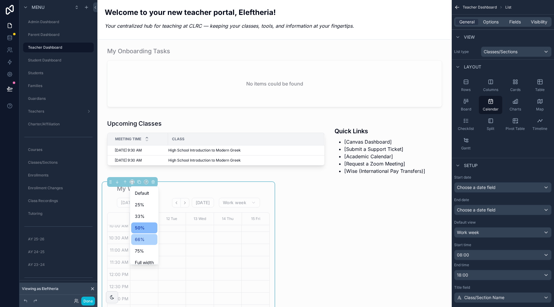
click at [144, 239] on span "66%" at bounding box center [140, 239] width 10 height 7
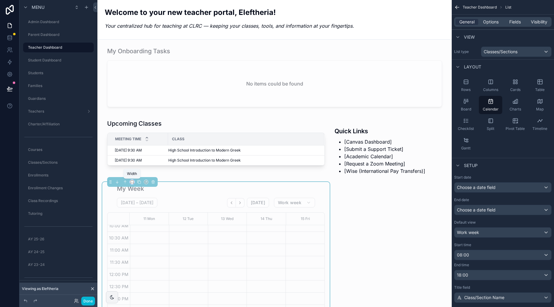
click at [131, 180] on icon "scrollable content" at bounding box center [132, 181] width 3 height 2
click at [141, 260] on span "Full width" at bounding box center [144, 262] width 19 height 7
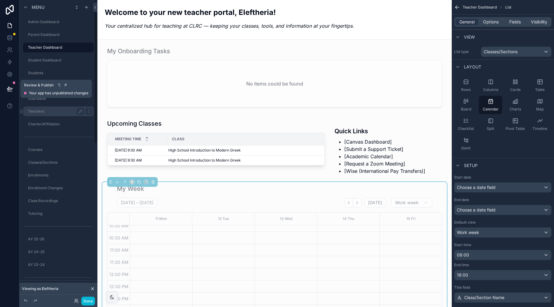
drag, startPoint x: 10, startPoint y: 88, endPoint x: 24, endPoint y: 109, distance: 25.4
click at [10, 88] on icon at bounding box center [9, 88] width 5 height 3
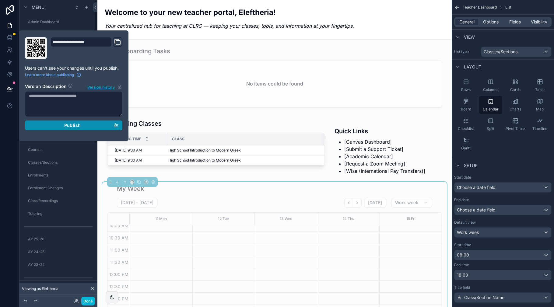
click at [50, 124] on div "Publish" at bounding box center [73, 125] width 89 height 5
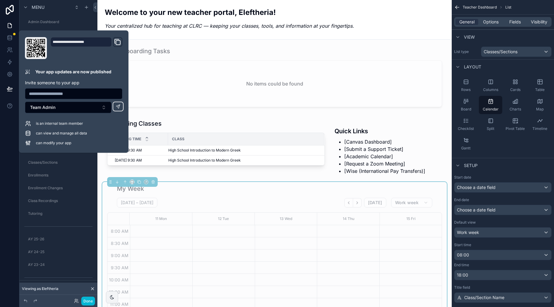
scroll to position [54, 0]
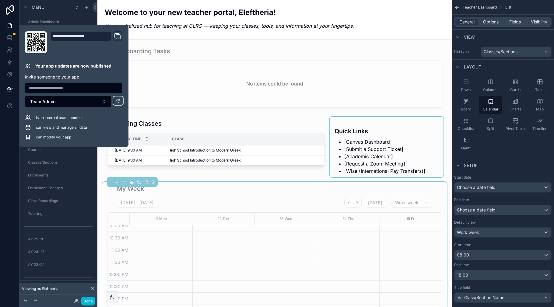
click at [396, 127] on div "scrollable content" at bounding box center [386, 147] width 114 height 60
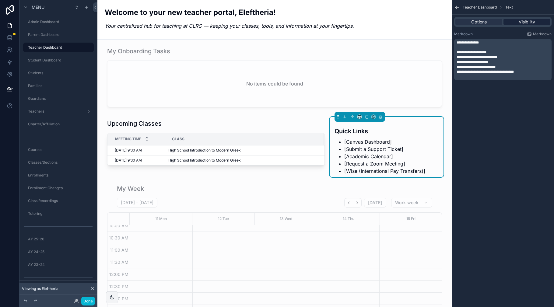
click at [528, 22] on span "Visibility" at bounding box center [526, 22] width 16 height 6
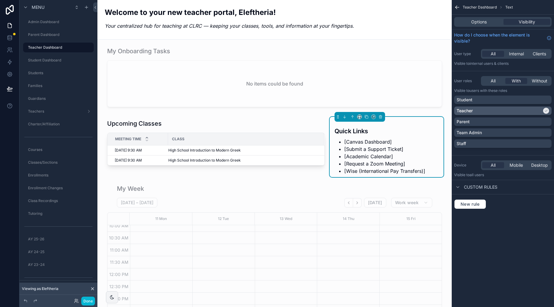
click at [528, 112] on div "Teacher" at bounding box center [498, 111] width 85 height 6
click at [530, 131] on div "Team Admin" at bounding box center [502, 133] width 92 height 6
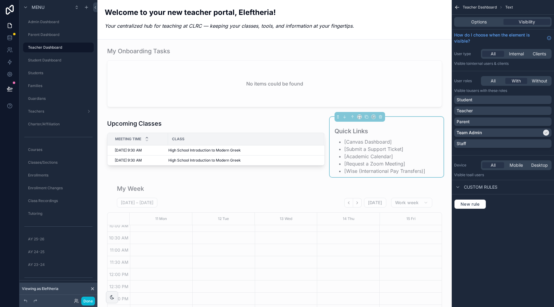
click at [455, 7] on icon "scrollable content" at bounding box center [457, 7] width 6 height 6
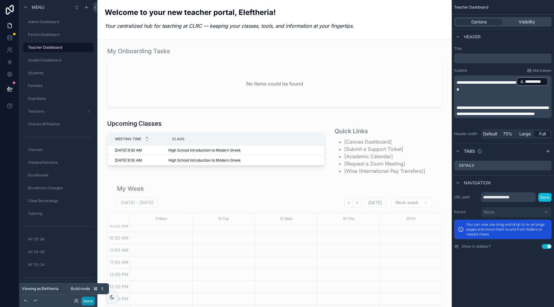
click at [89, 301] on button "Done" at bounding box center [88, 301] width 14 height 9
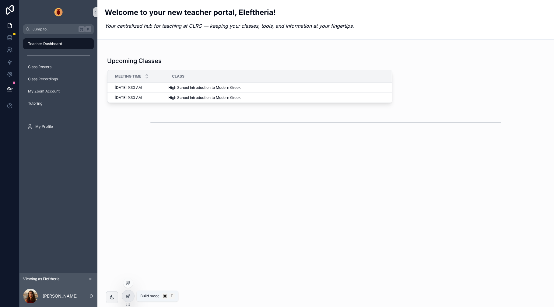
click at [127, 294] on icon at bounding box center [128, 296] width 5 height 5
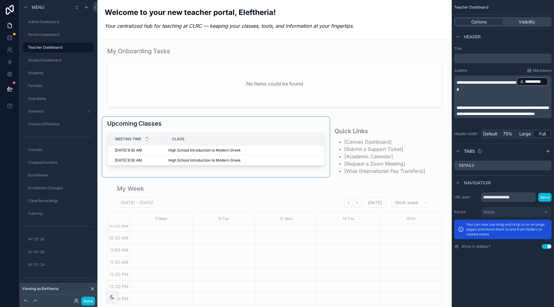
click at [190, 124] on div "scrollable content" at bounding box center [215, 147] width 227 height 60
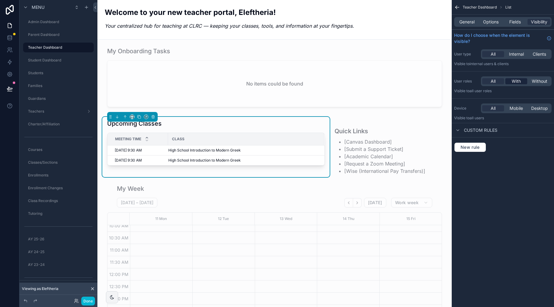
click at [517, 80] on span "With" at bounding box center [515, 81] width 9 height 6
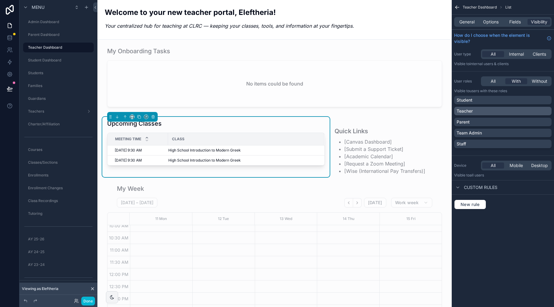
click at [536, 112] on div "Teacher" at bounding box center [502, 111] width 92 height 6
click at [538, 111] on div "Teacher" at bounding box center [498, 111] width 85 height 6
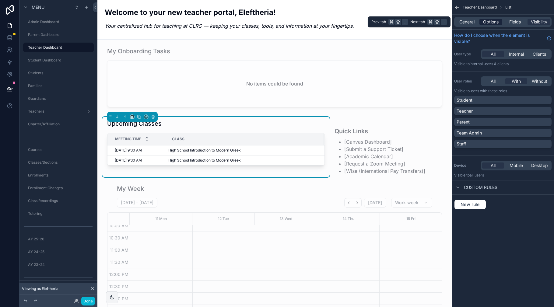
click at [488, 21] on span "Options" at bounding box center [491, 22] width 16 height 6
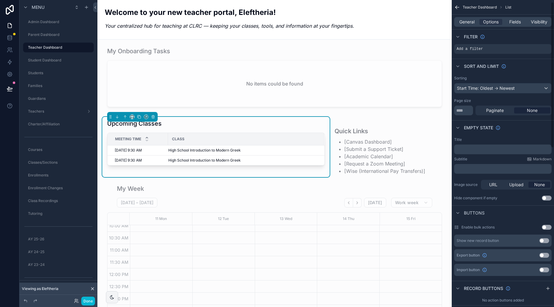
scroll to position [0, 0]
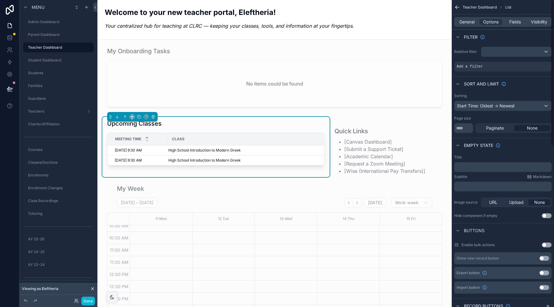
click at [246, 124] on div "Upcoming Classes" at bounding box center [216, 123] width 218 height 9
click at [187, 128] on div "Upcoming Classes" at bounding box center [216, 124] width 218 height 11
click at [202, 124] on div "Upcoming Classes" at bounding box center [216, 123] width 218 height 9
click at [535, 63] on icon "scrollable content" at bounding box center [536, 63] width 2 height 2
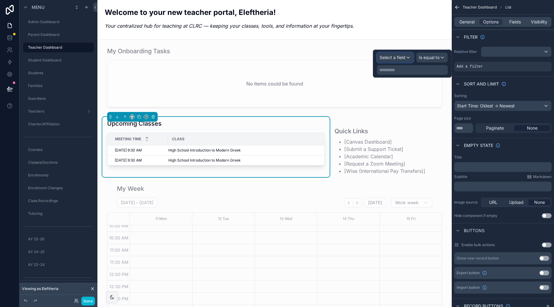
click at [406, 57] on div "Select a field" at bounding box center [395, 58] width 36 height 10
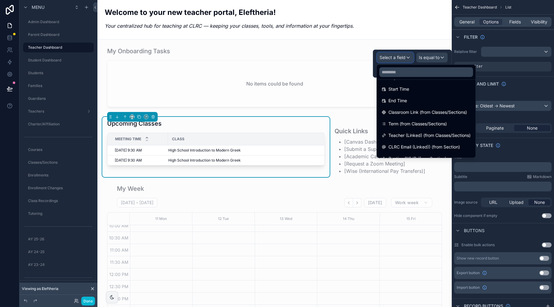
scroll to position [89, 0]
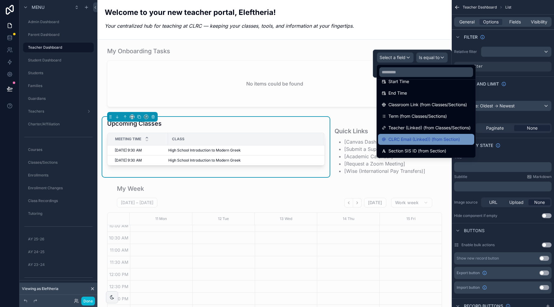
click at [414, 141] on span "CLRC Email (Linked)) (from Section)" at bounding box center [423, 139] width 71 height 7
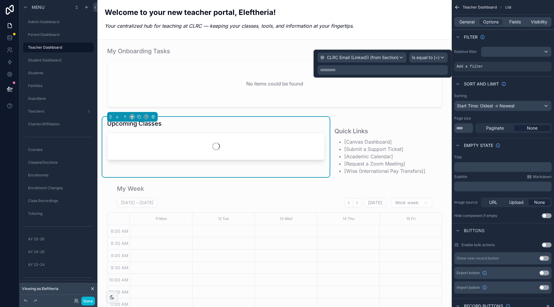
scroll to position [54, 0]
click at [406, 72] on p "**********" at bounding box center [383, 70] width 127 height 6
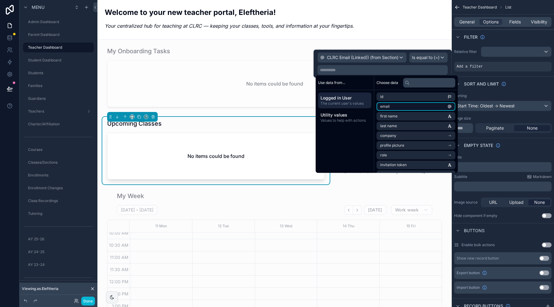
click at [394, 105] on li "email" at bounding box center [415, 106] width 79 height 9
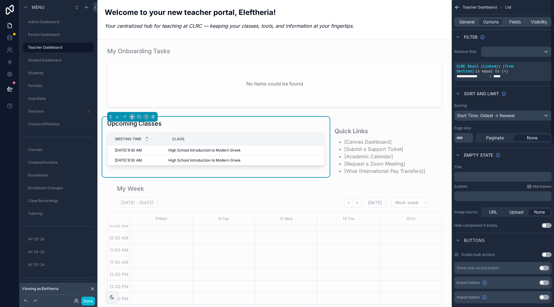
click at [504, 40] on div "Filter" at bounding box center [502, 37] width 102 height 15
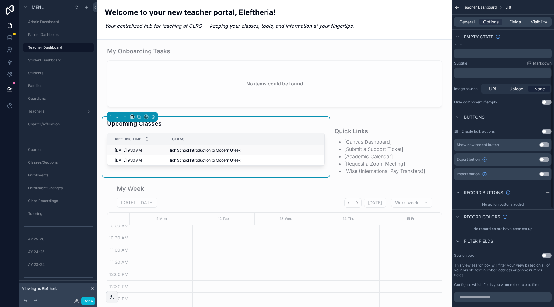
scroll to position [115, 0]
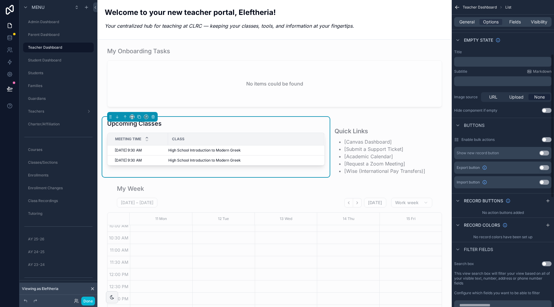
click at [249, 123] on div "Upcoming Classes" at bounding box center [216, 123] width 218 height 9
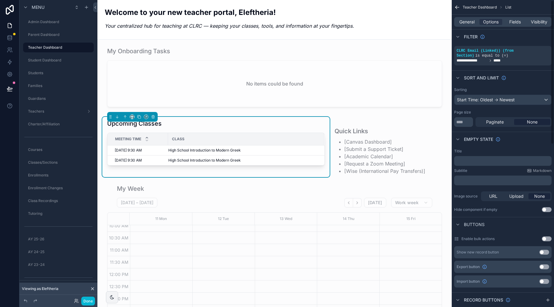
scroll to position [0, 0]
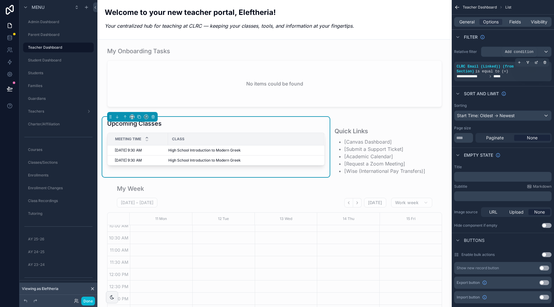
drag, startPoint x: 520, startPoint y: 63, endPoint x: 513, endPoint y: 66, distance: 7.5
click at [520, 63] on icon "scrollable content" at bounding box center [519, 63] width 4 height 4
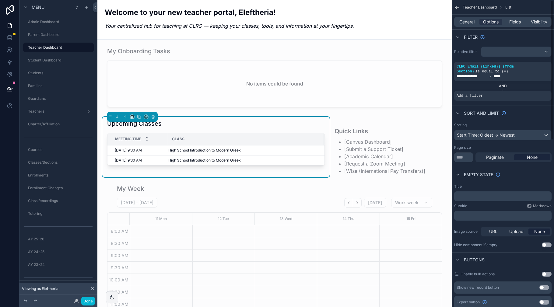
scroll to position [54, 0]
click at [481, 96] on span "Add a filter" at bounding box center [469, 95] width 26 height 5
click at [536, 92] on icon "scrollable content" at bounding box center [537, 91] width 2 height 2
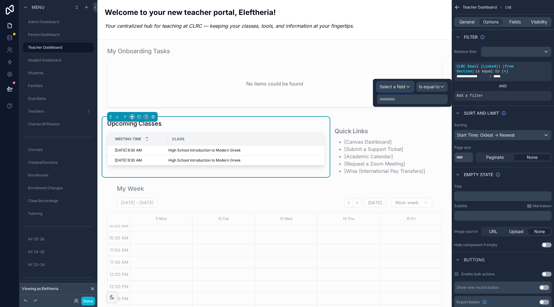
click at [402, 85] on span "Select a field" at bounding box center [392, 86] width 26 height 5
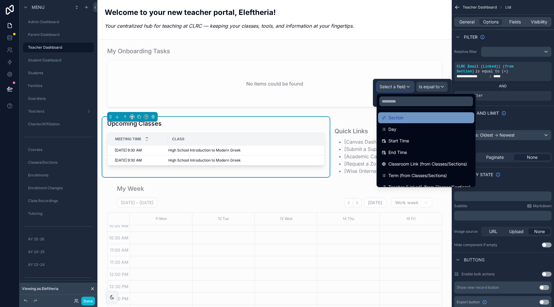
scroll to position [62, 0]
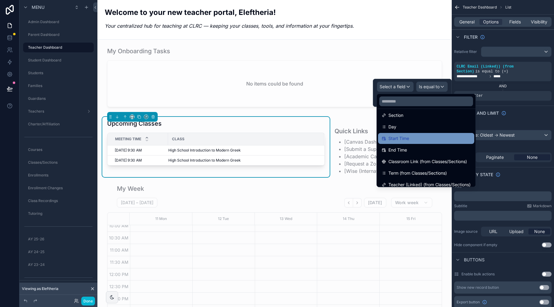
click at [405, 140] on span "Start Time" at bounding box center [398, 138] width 21 height 7
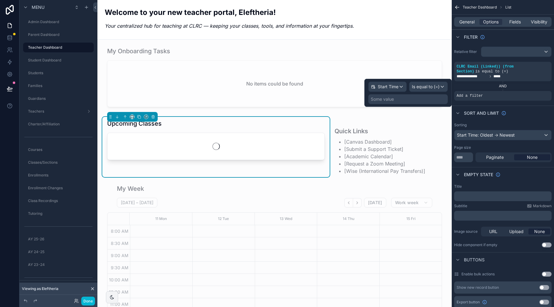
scroll to position [54, 0]
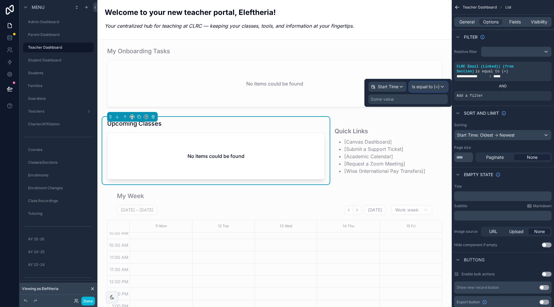
click at [432, 88] on span "Is equal to (=)" at bounding box center [426, 87] width 28 height 6
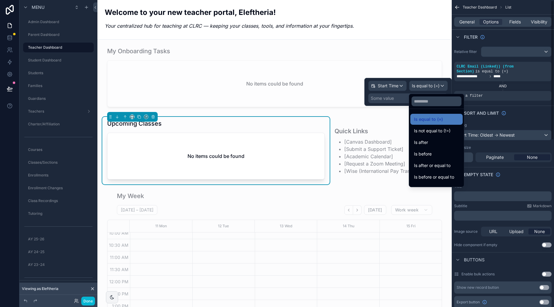
scroll to position [1, 0]
